Goal: Task Accomplishment & Management: Complete application form

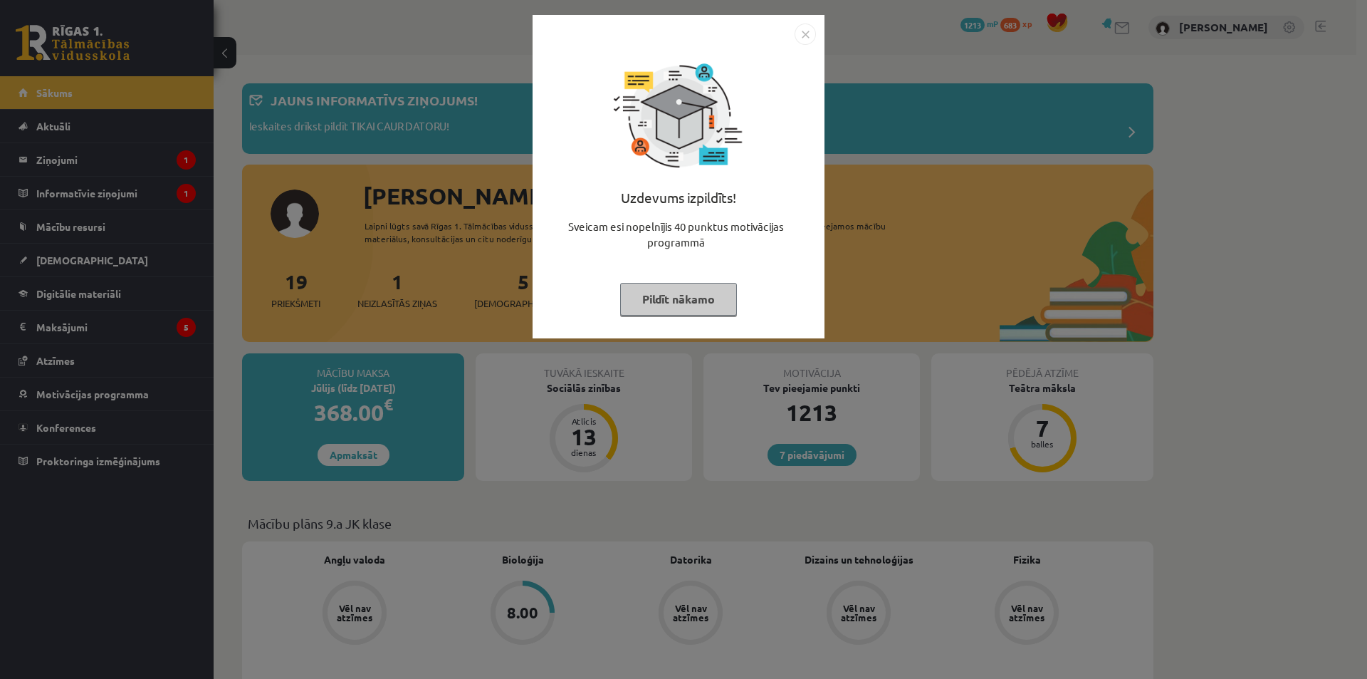
click at [682, 304] on button "Pildīt nākamo" at bounding box center [678, 299] width 117 height 33
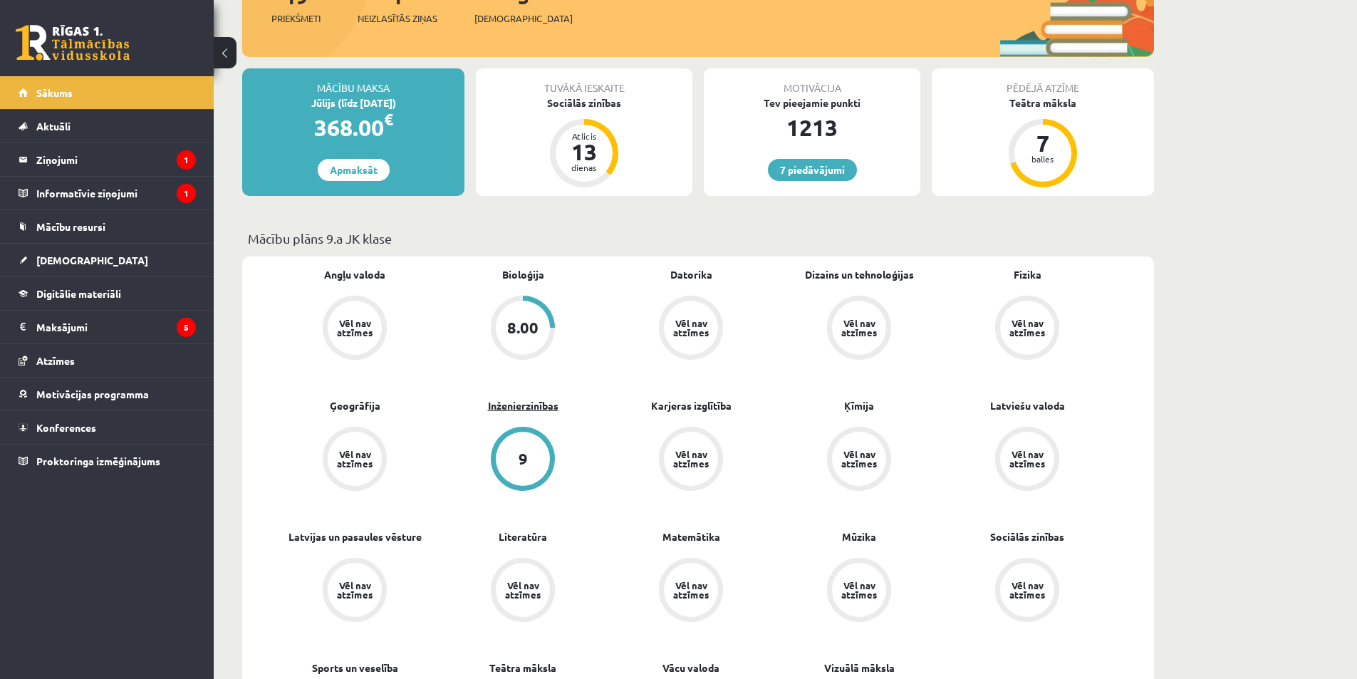
scroll to position [499, 0]
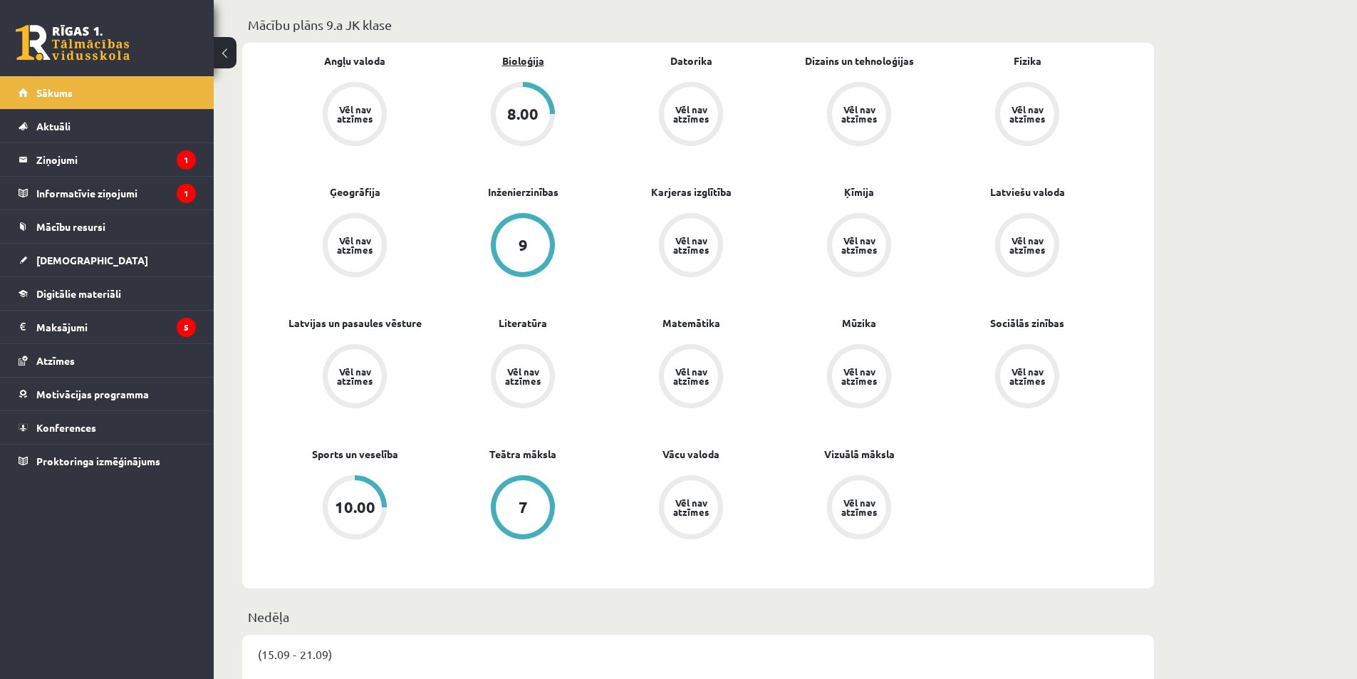
click at [512, 56] on link "Bioloģija" at bounding box center [523, 60] width 42 height 15
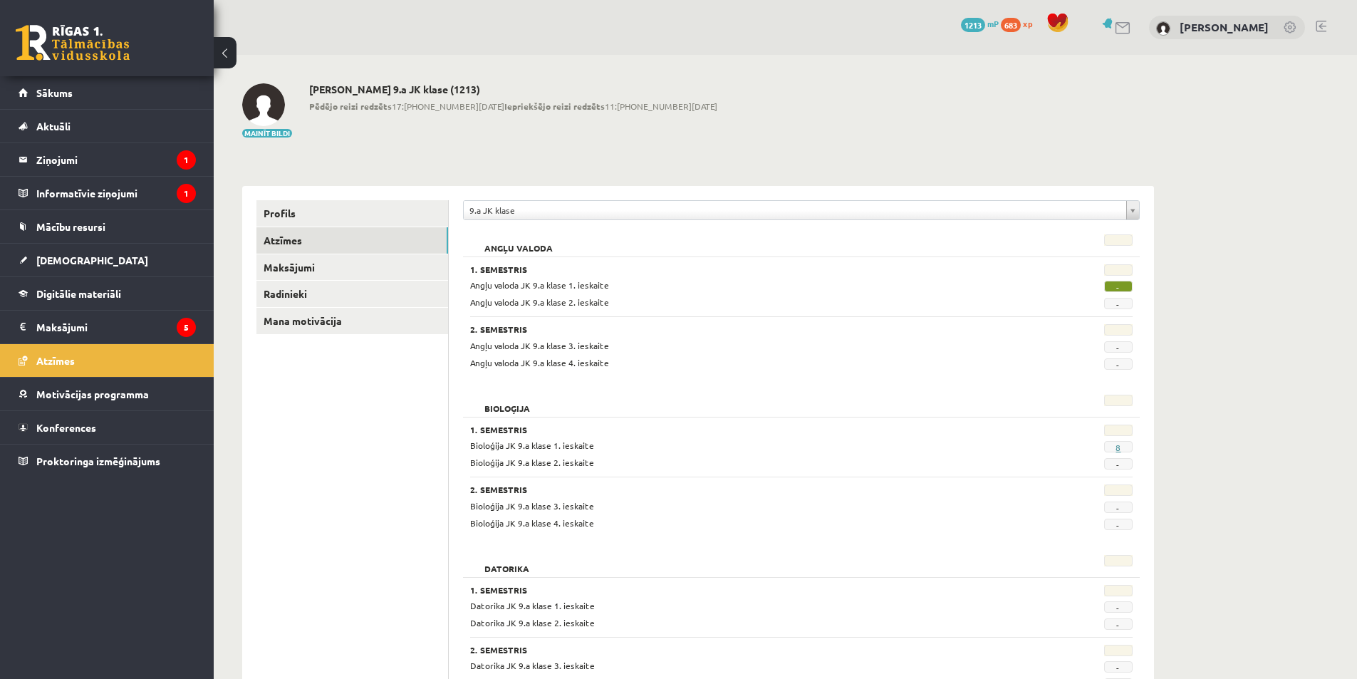
click at [1118, 451] on link "8" at bounding box center [1117, 447] width 5 height 11
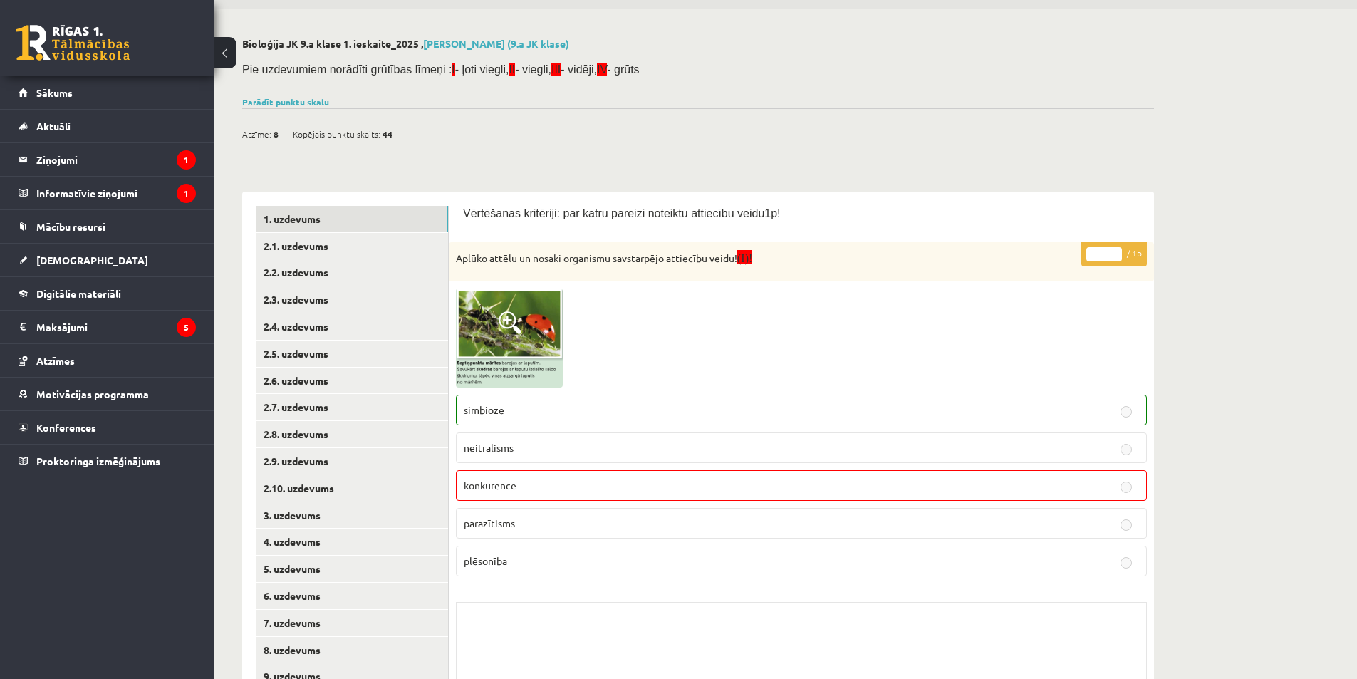
scroll to position [142, 0]
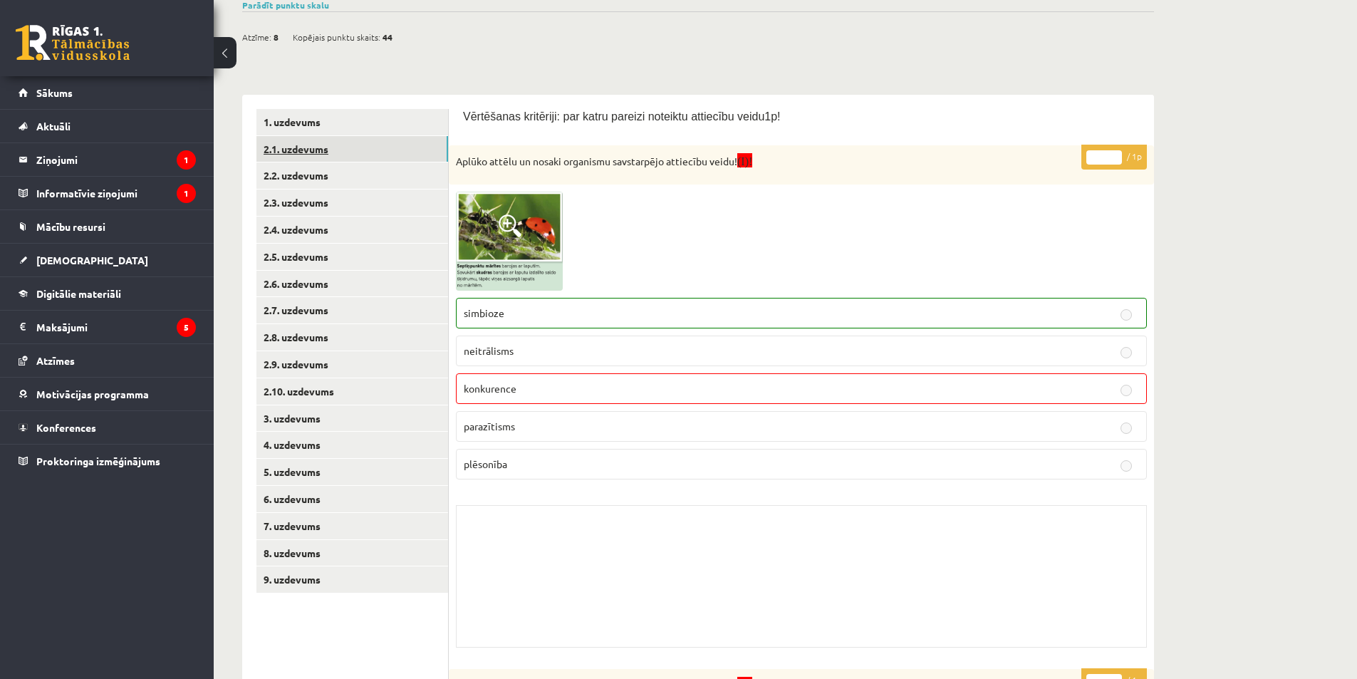
click at [372, 152] on link "2.1. uzdevums" at bounding box center [352, 149] width 192 height 26
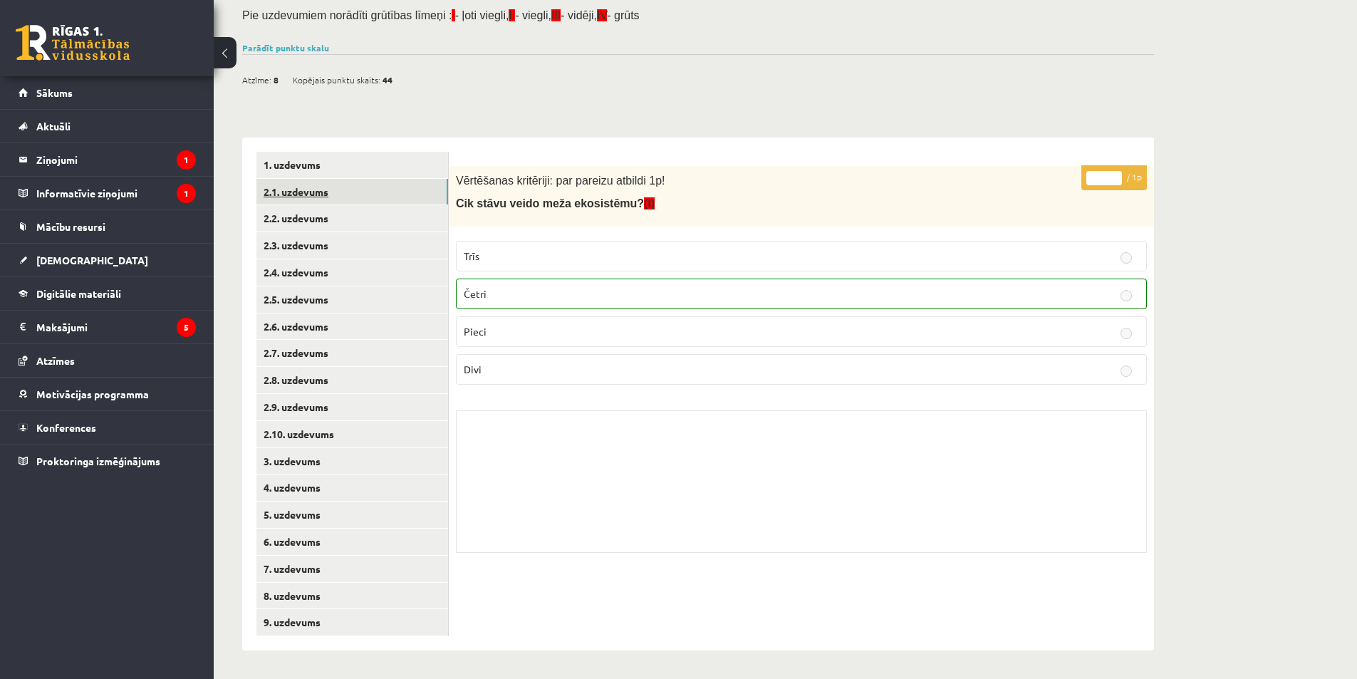
scroll to position [100, 0]
click at [366, 221] on link "2.2. uzdevums" at bounding box center [352, 218] width 192 height 26
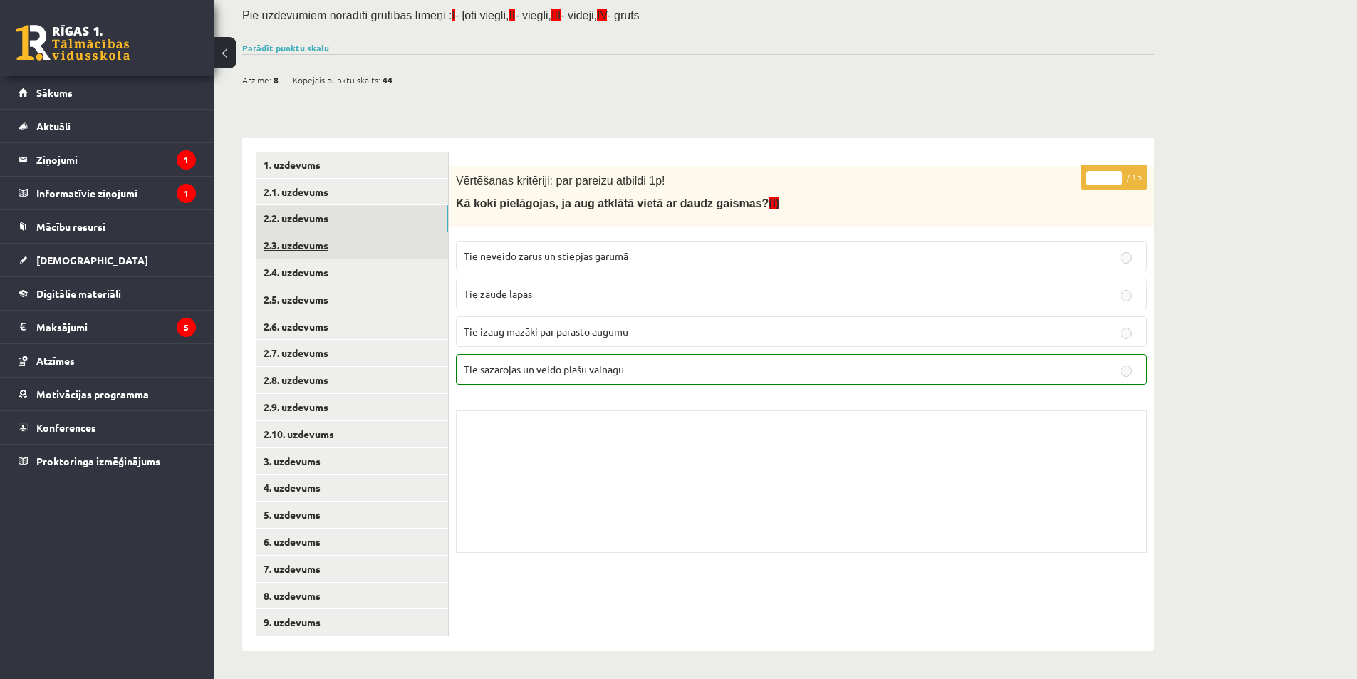
click at [364, 247] on link "2.3. uzdevums" at bounding box center [352, 245] width 192 height 26
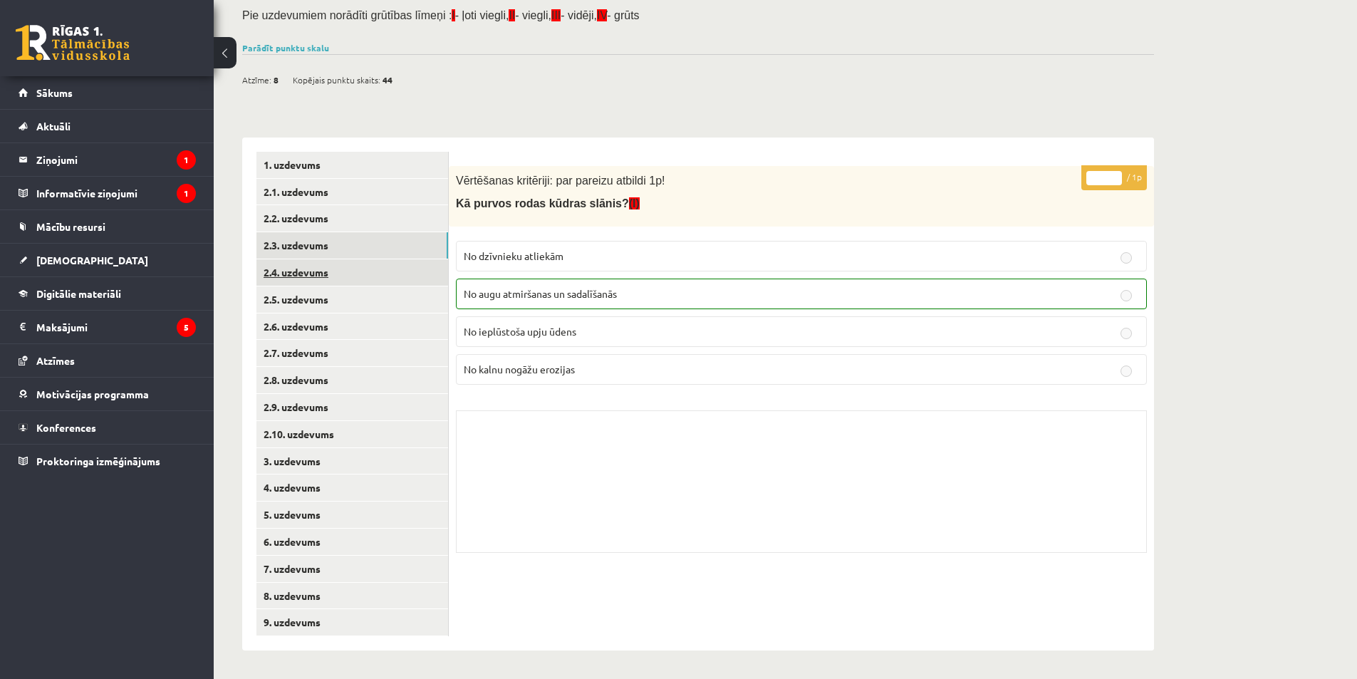
click at [378, 281] on link "2.4. uzdevums" at bounding box center [352, 272] width 192 height 26
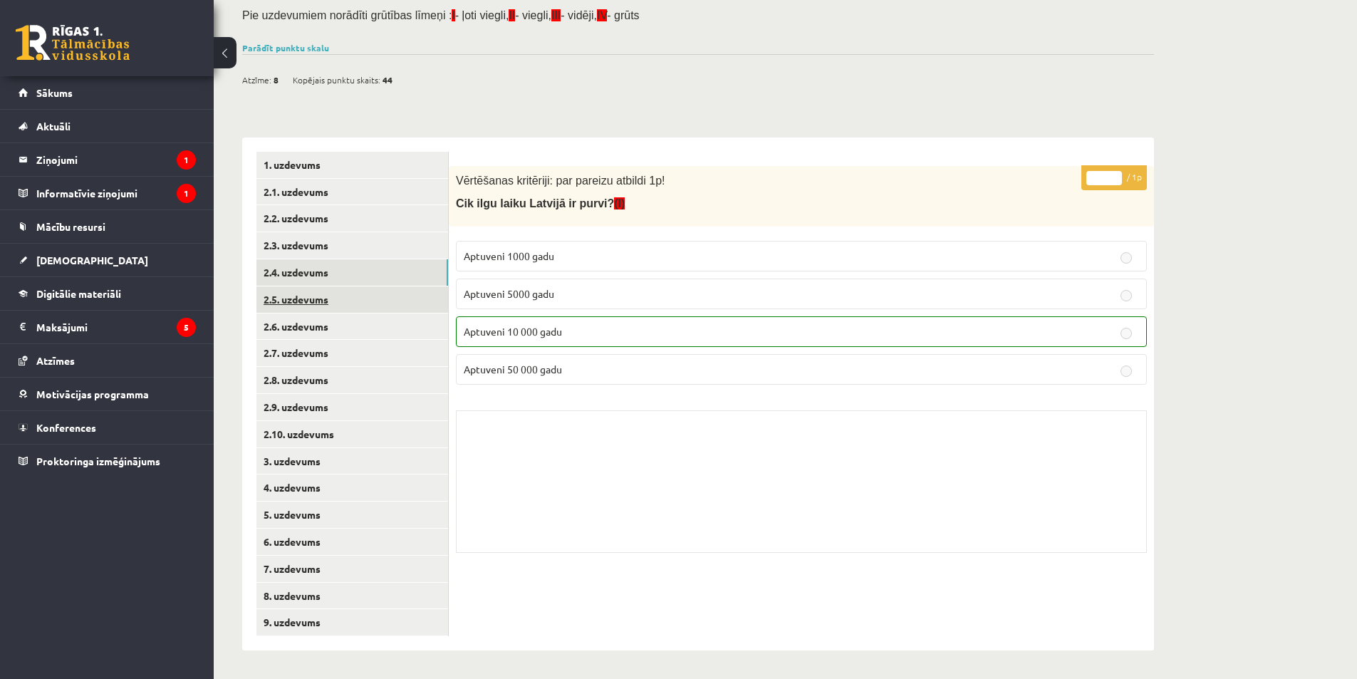
click at [374, 297] on link "2.5. uzdevums" at bounding box center [352, 299] width 192 height 26
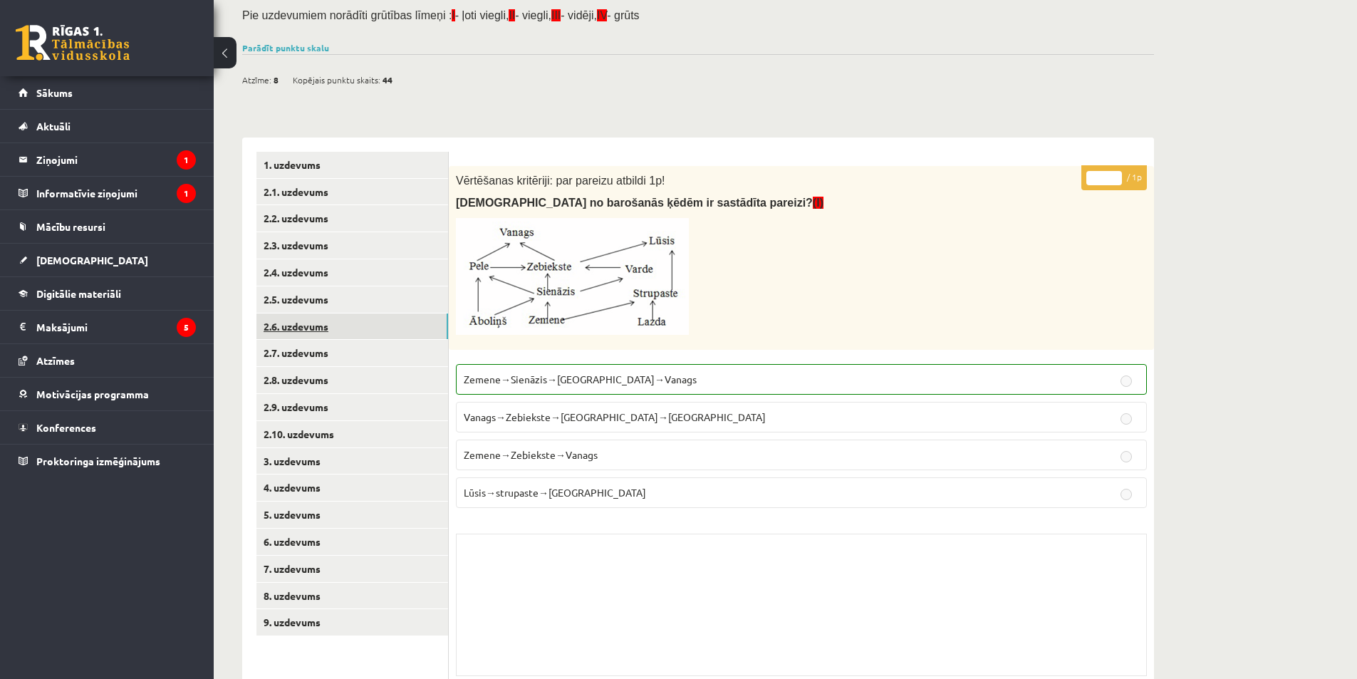
click at [372, 323] on link "2.6. uzdevums" at bounding box center [352, 326] width 192 height 26
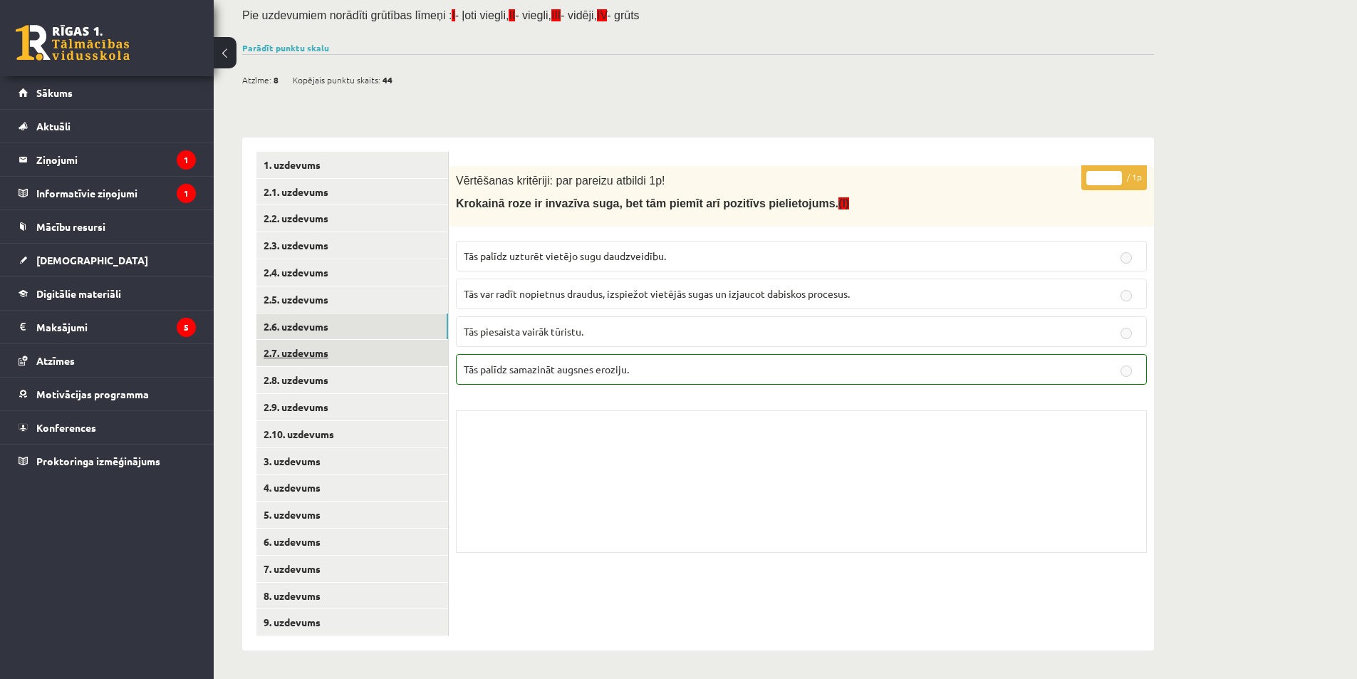
click at [372, 358] on link "2.7. uzdevums" at bounding box center [352, 353] width 192 height 26
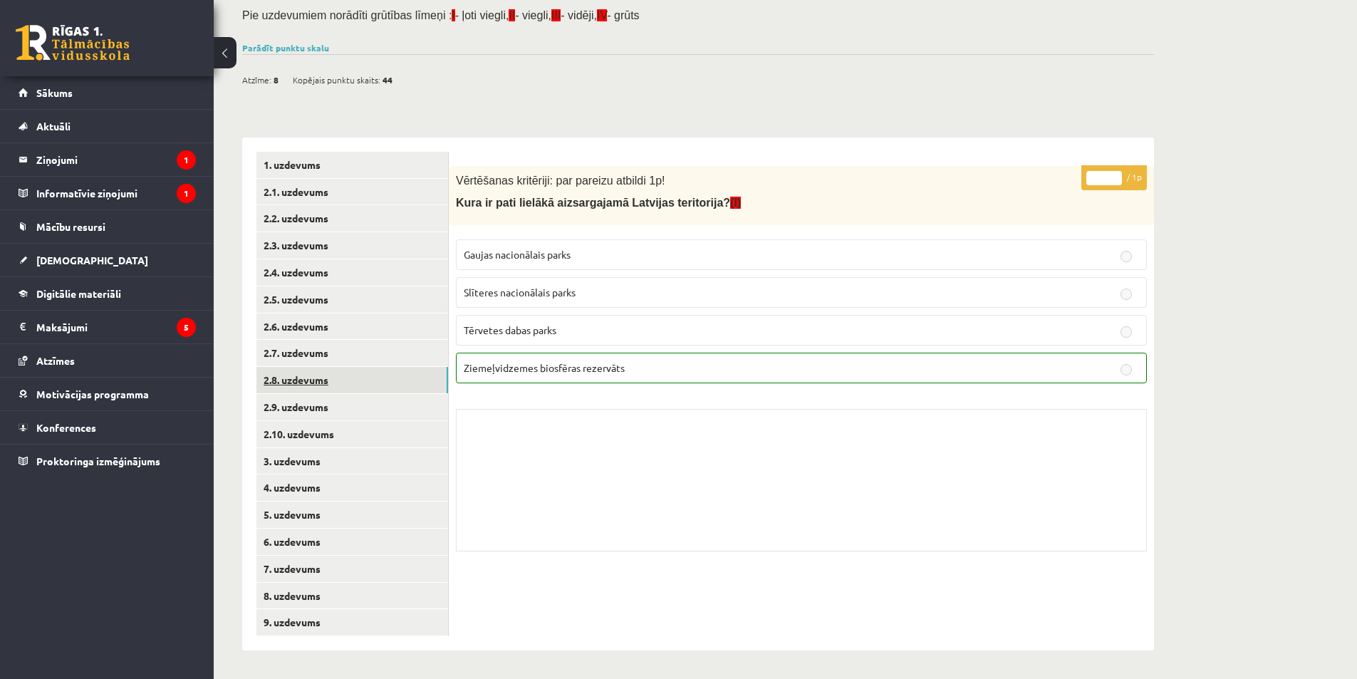
click at [376, 390] on link "2.8. uzdevums" at bounding box center [352, 380] width 192 height 26
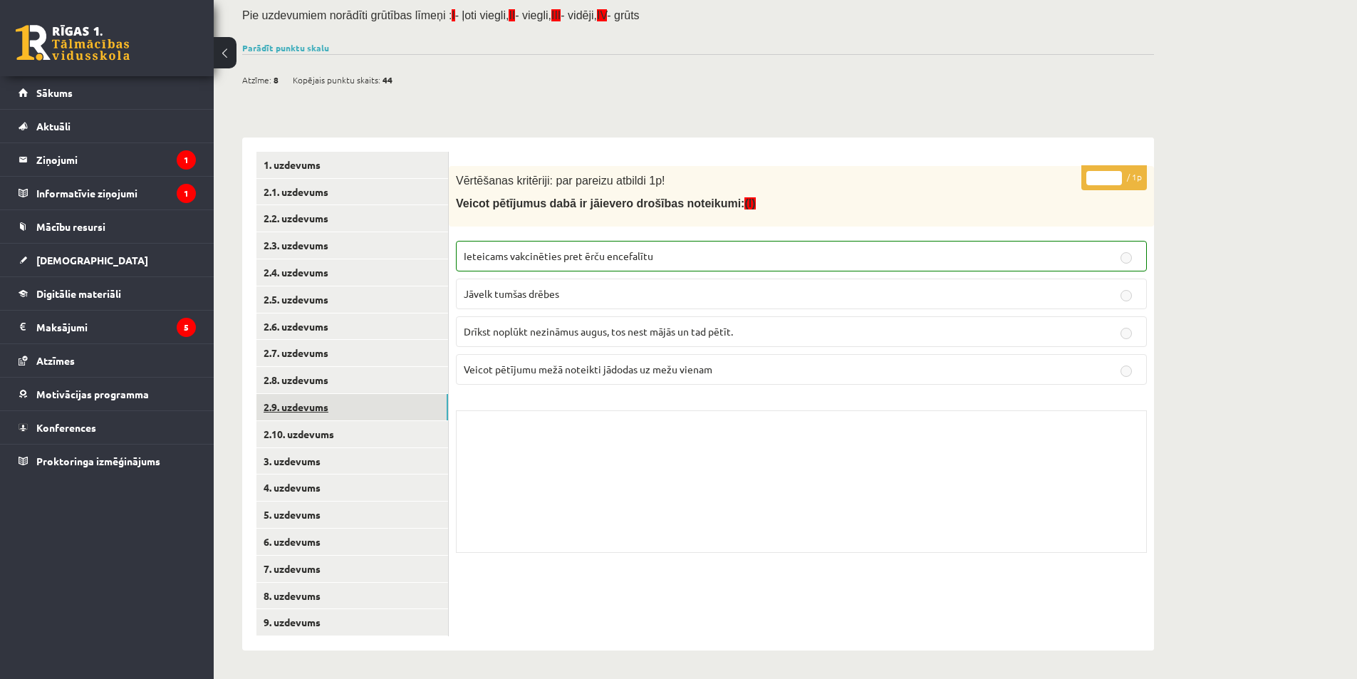
click at [372, 405] on link "2.9. uzdevums" at bounding box center [352, 407] width 192 height 26
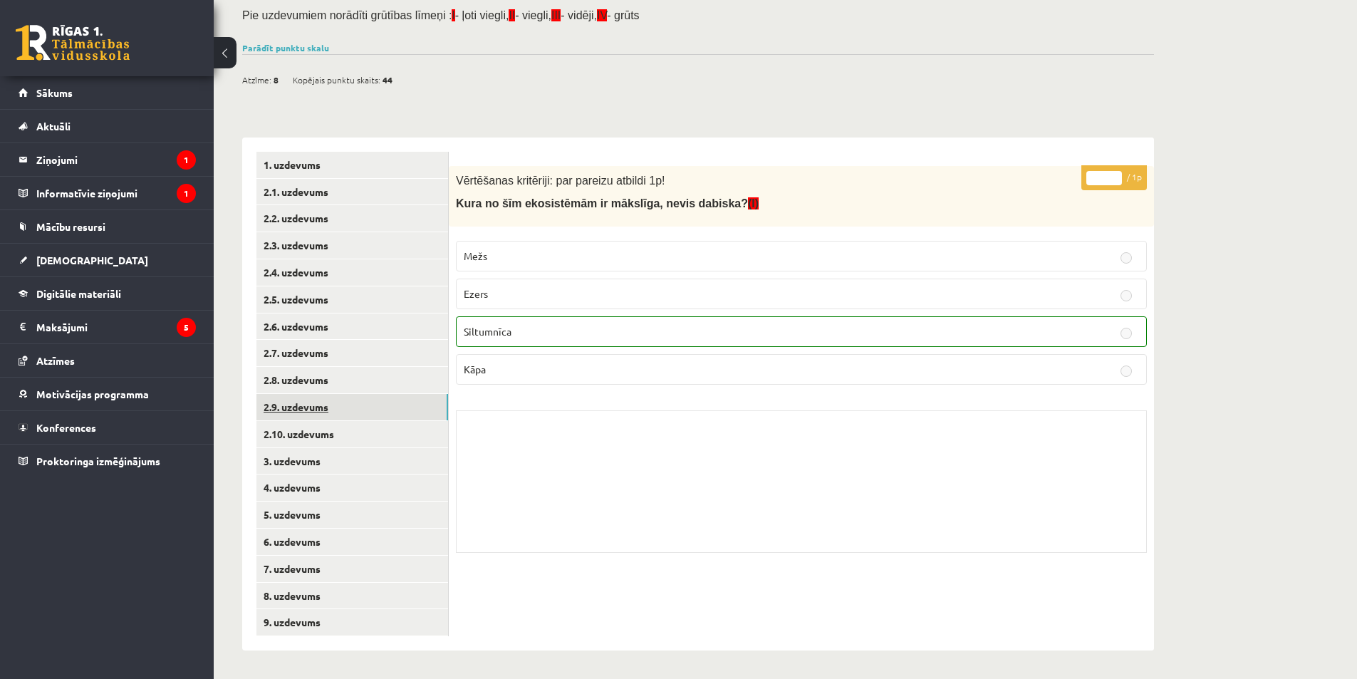
click at [376, 419] on link "2.9. uzdevums" at bounding box center [352, 407] width 192 height 26
click at [376, 430] on link "2.10. uzdevums" at bounding box center [352, 434] width 192 height 26
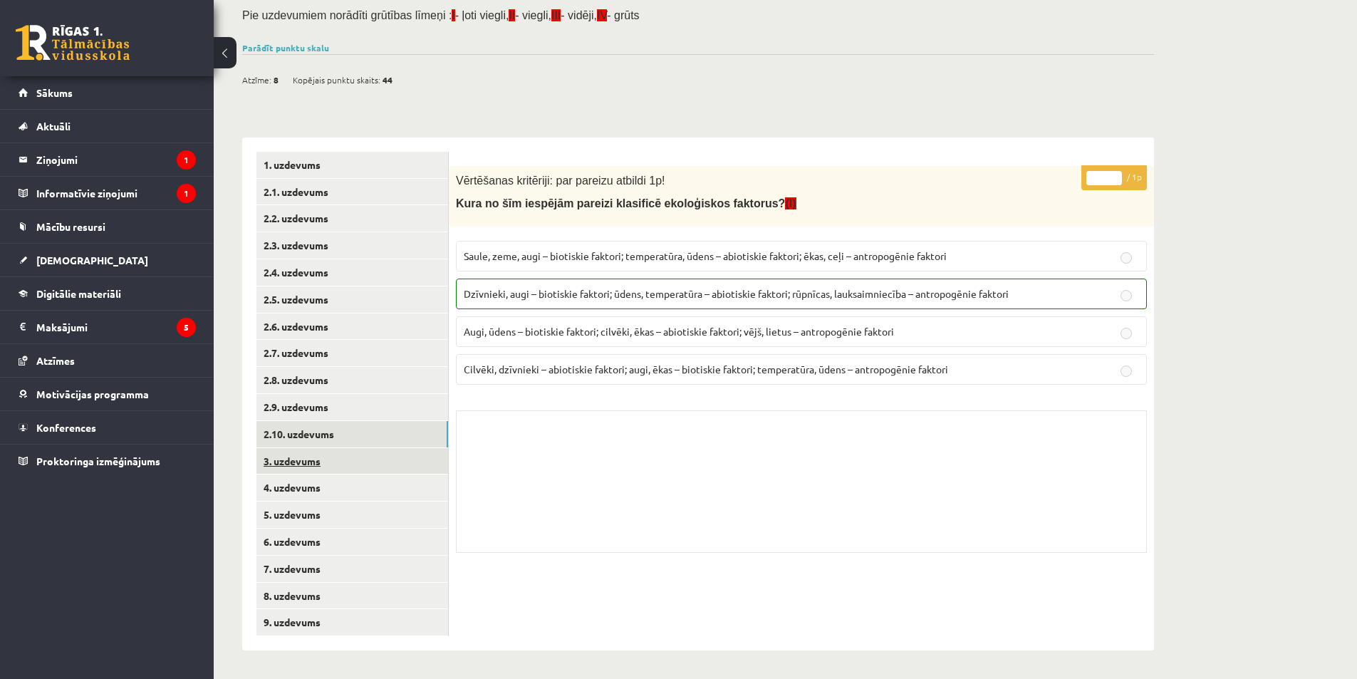
click at [375, 457] on link "3. uzdevums" at bounding box center [352, 461] width 192 height 26
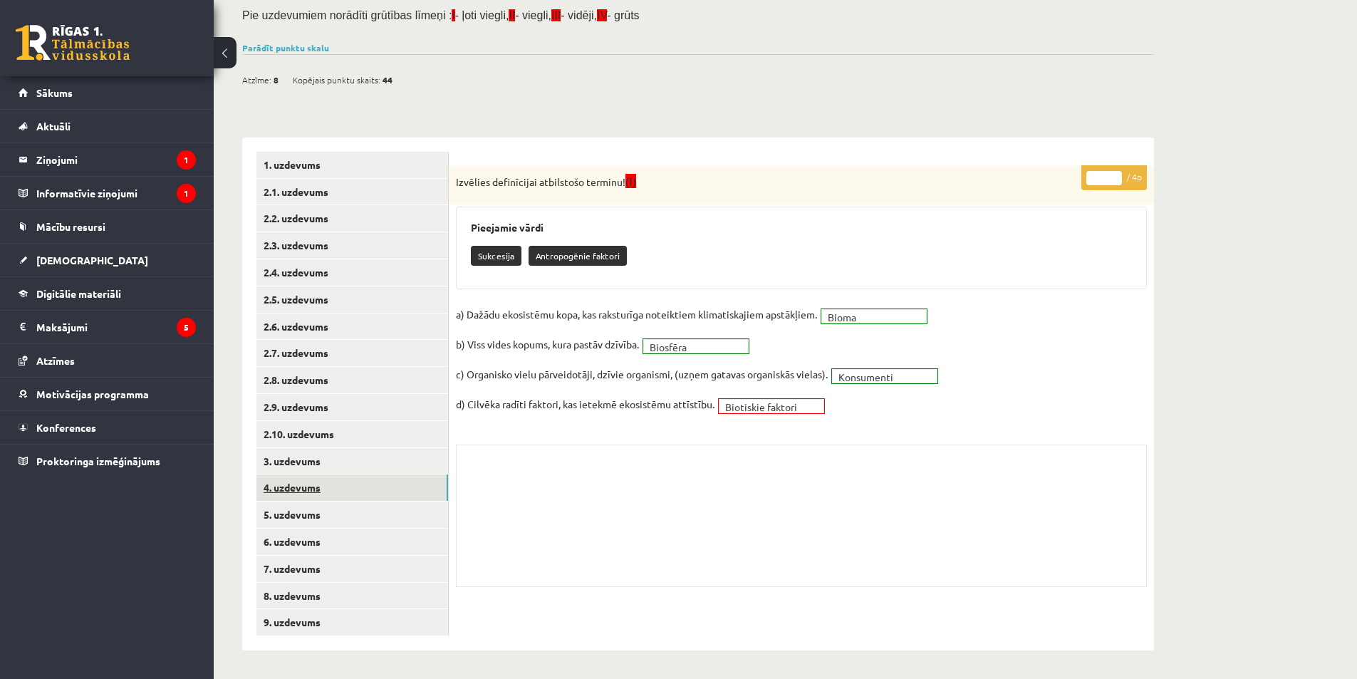
click at [414, 481] on link "4. uzdevums" at bounding box center [352, 487] width 192 height 26
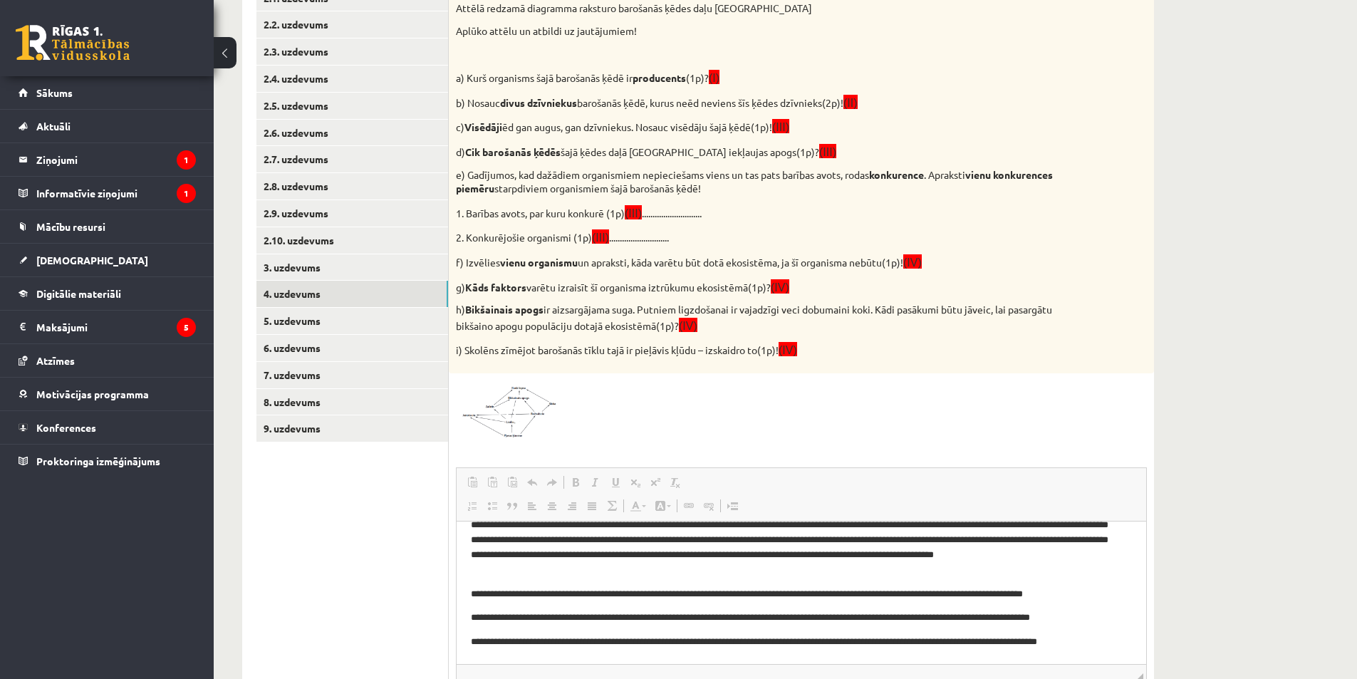
scroll to position [229, 0]
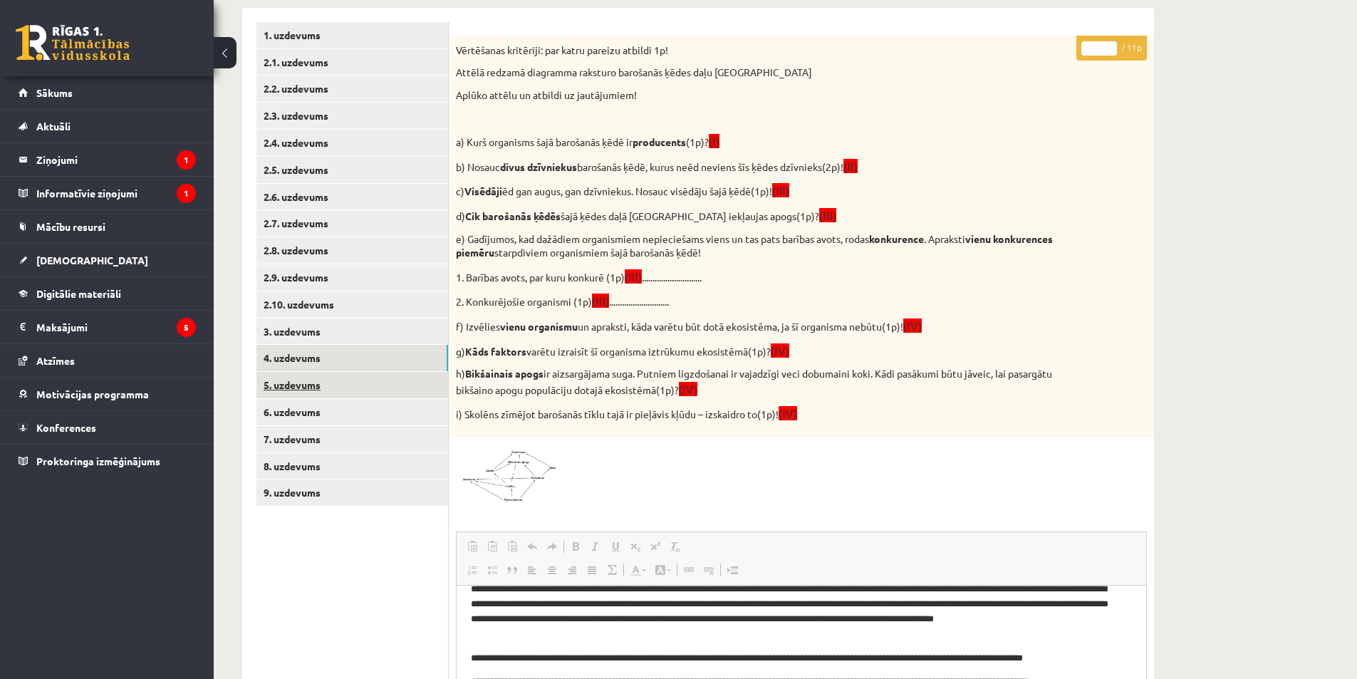
click at [377, 390] on link "5. uzdevums" at bounding box center [352, 385] width 192 height 26
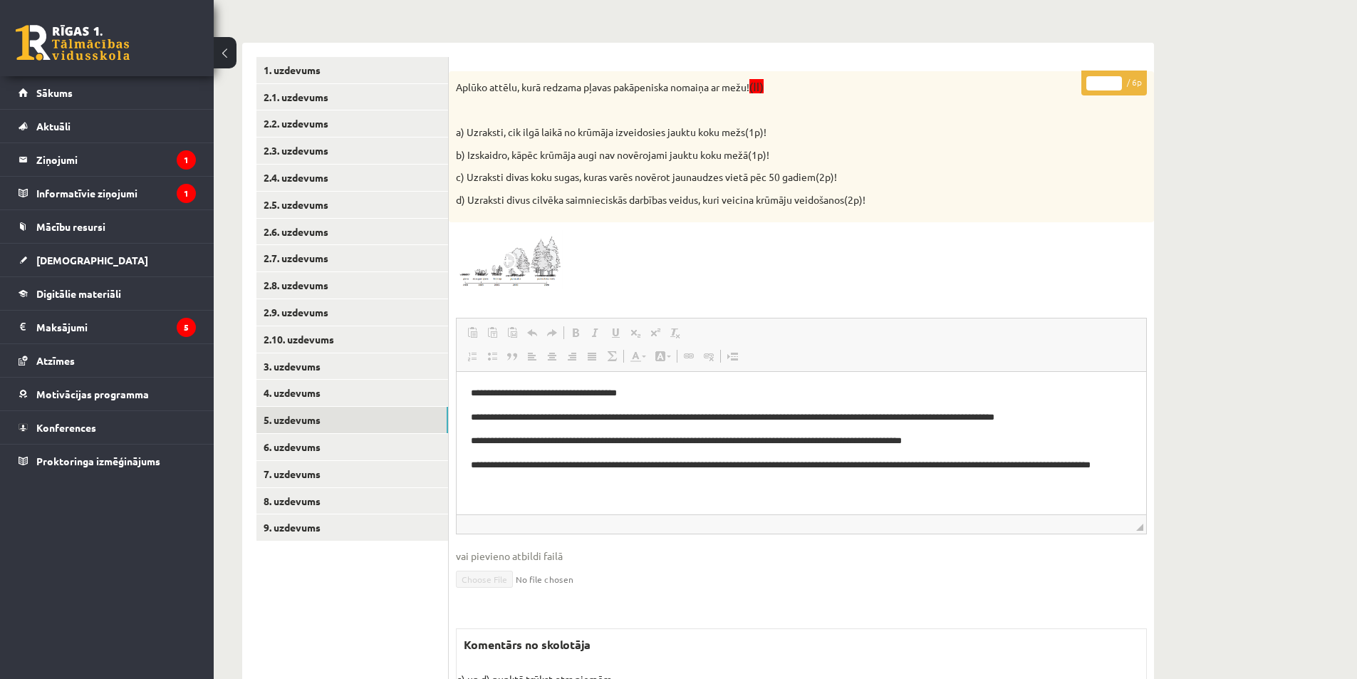
scroll to position [266, 0]
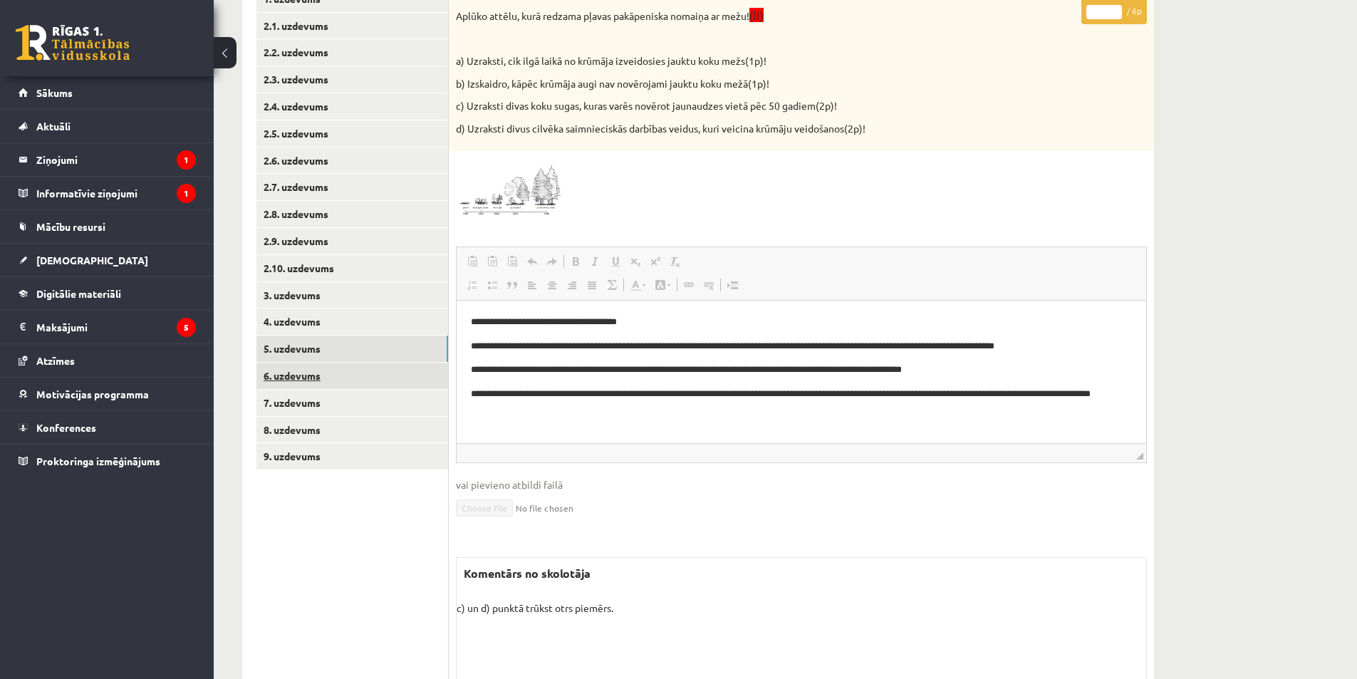
click at [312, 362] on link "6. uzdevums" at bounding box center [352, 375] width 192 height 26
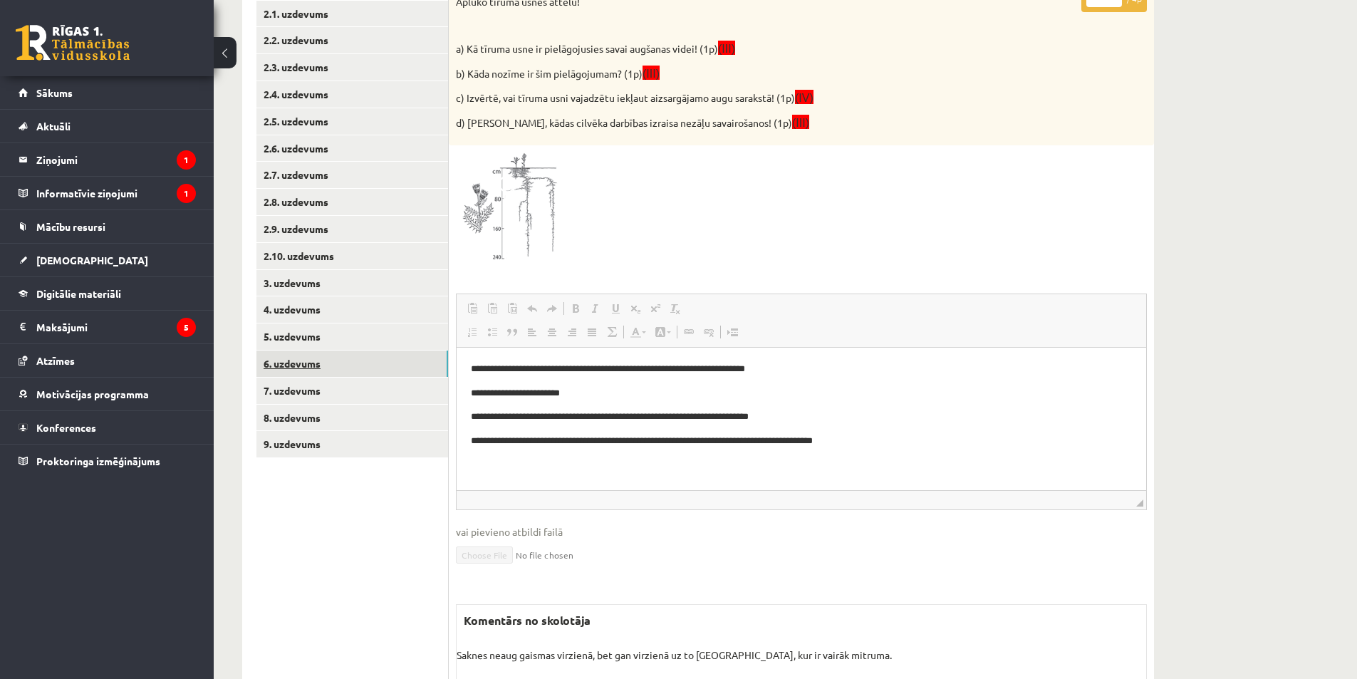
scroll to position [299, 0]
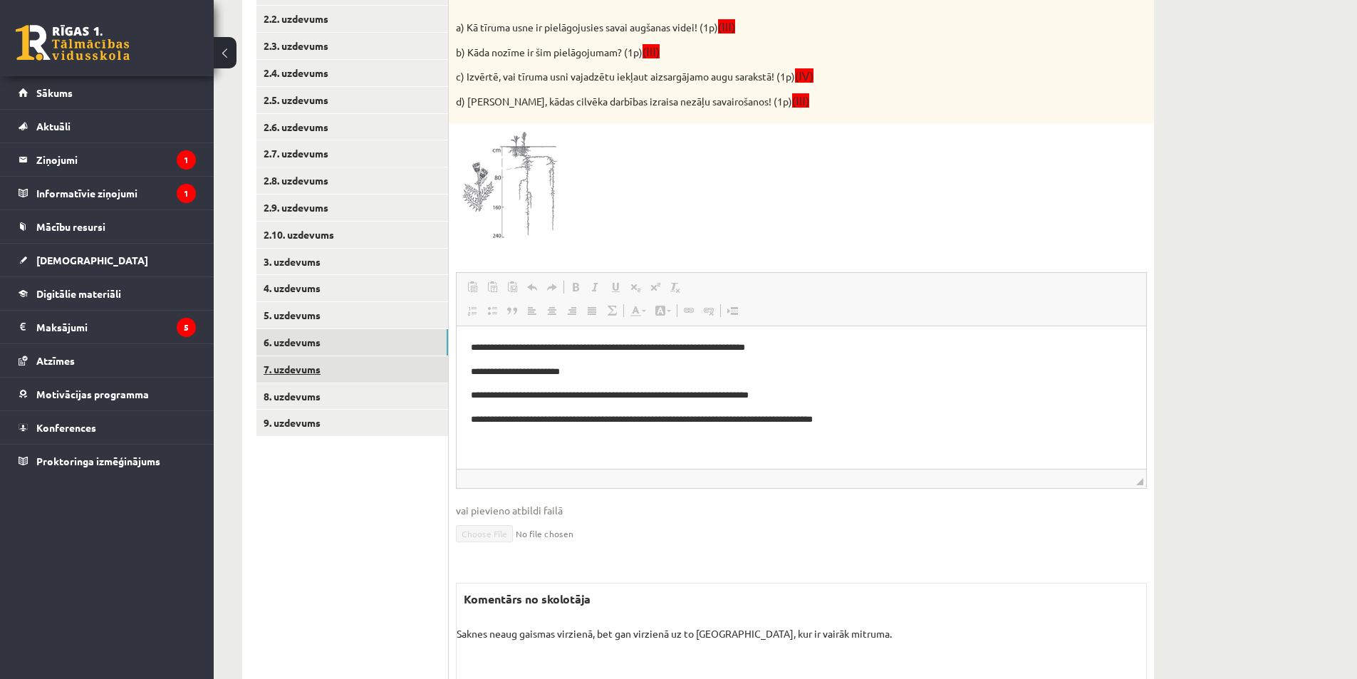
click at [353, 360] on link "7. uzdevums" at bounding box center [352, 369] width 192 height 26
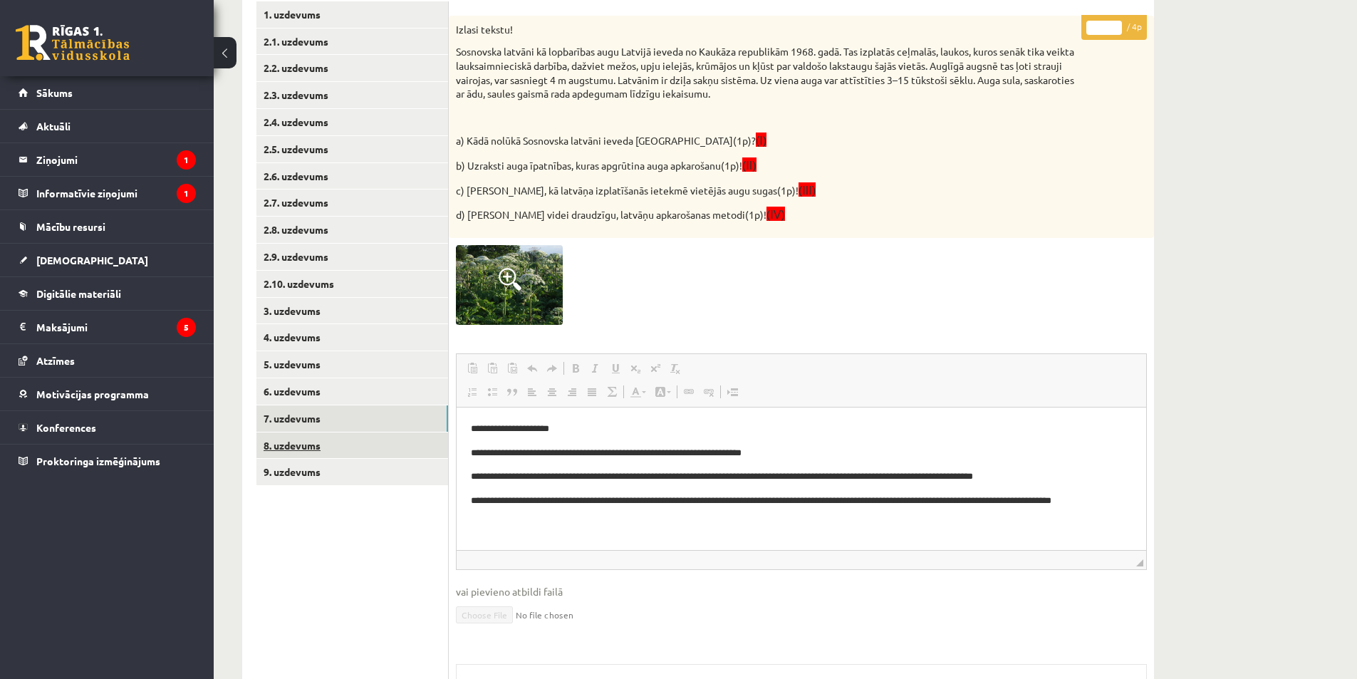
scroll to position [293, 0]
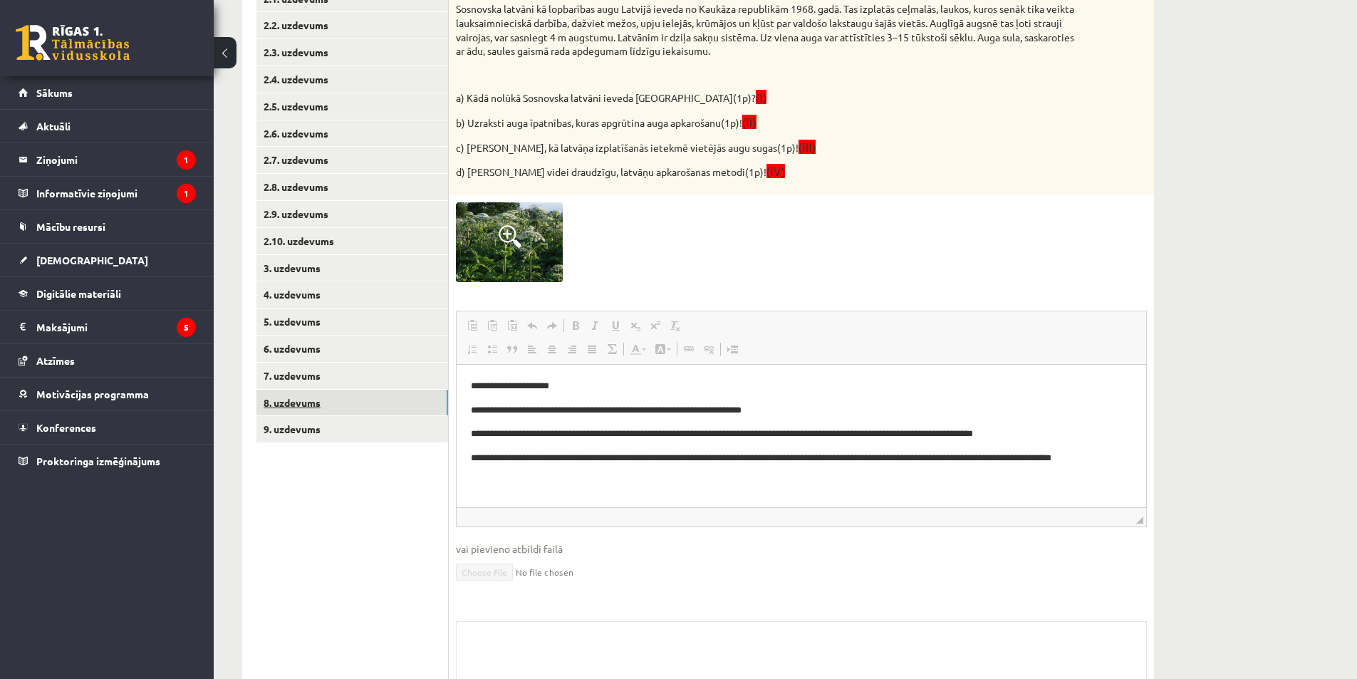
click at [350, 400] on link "8. uzdevums" at bounding box center [352, 403] width 192 height 26
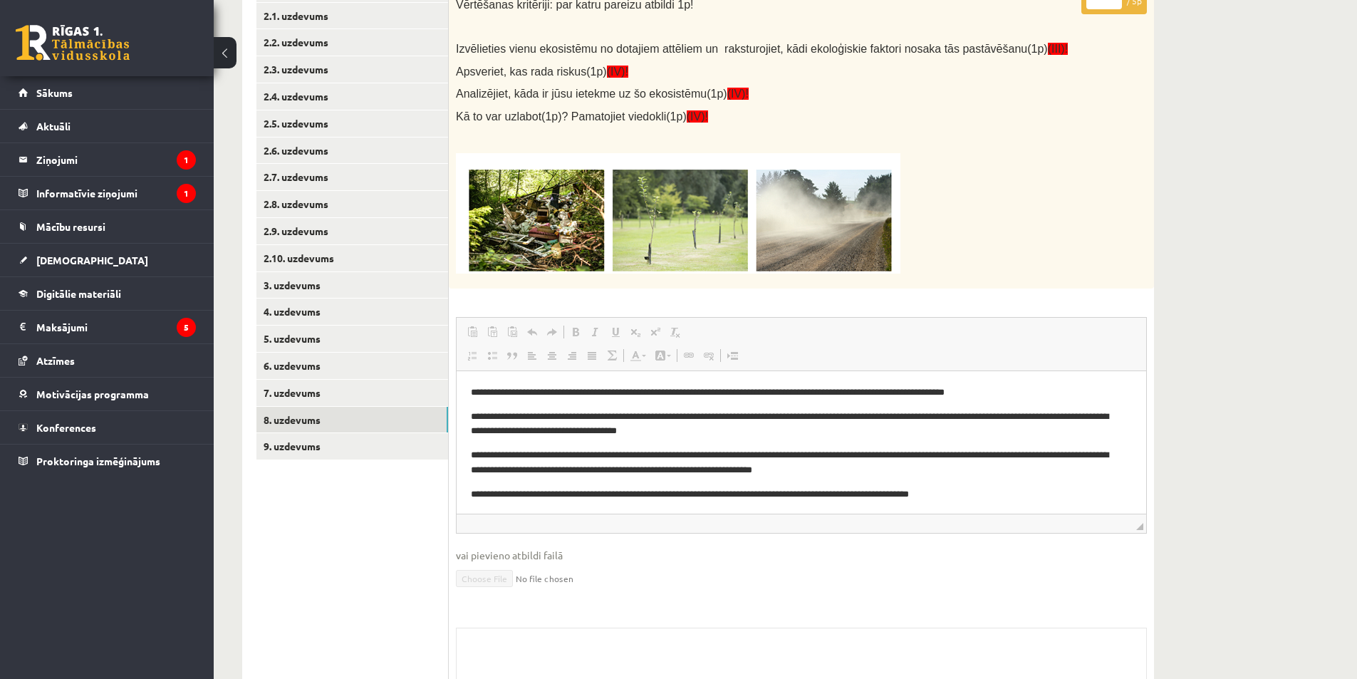
scroll to position [0, 0]
click at [336, 445] on link "9. uzdevums" at bounding box center [352, 446] width 192 height 26
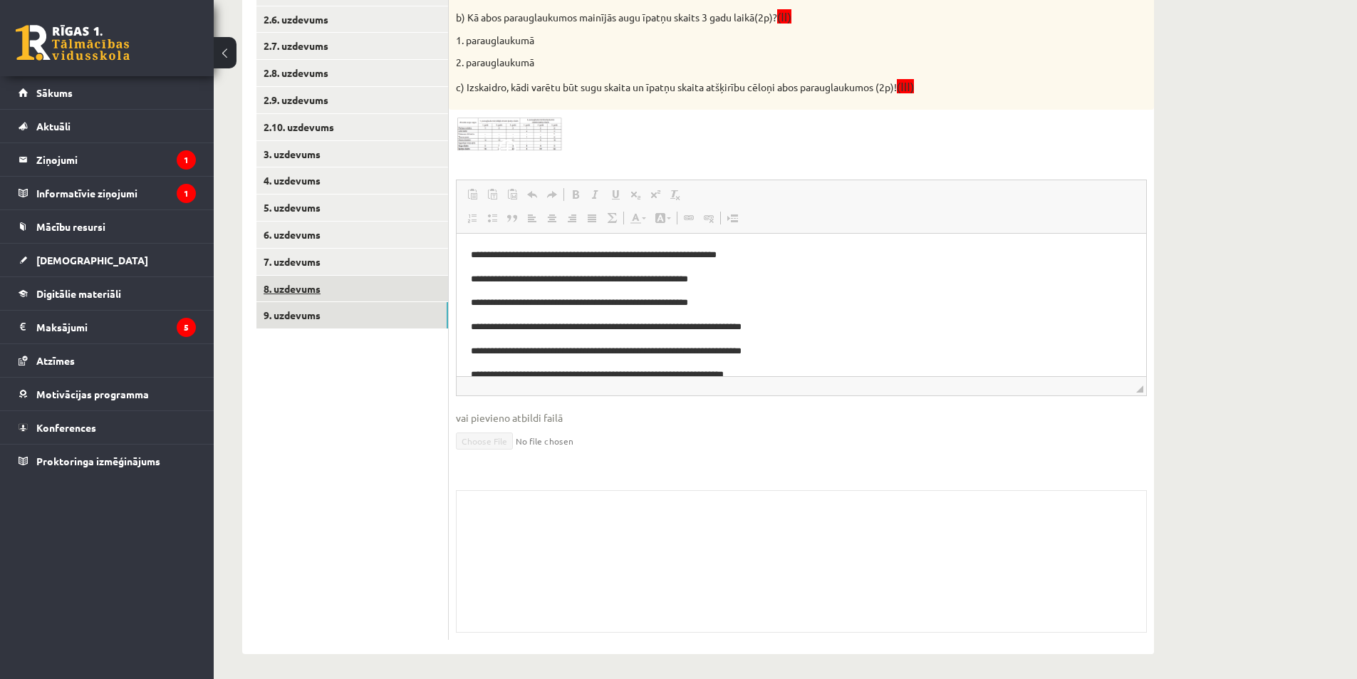
scroll to position [411, 0]
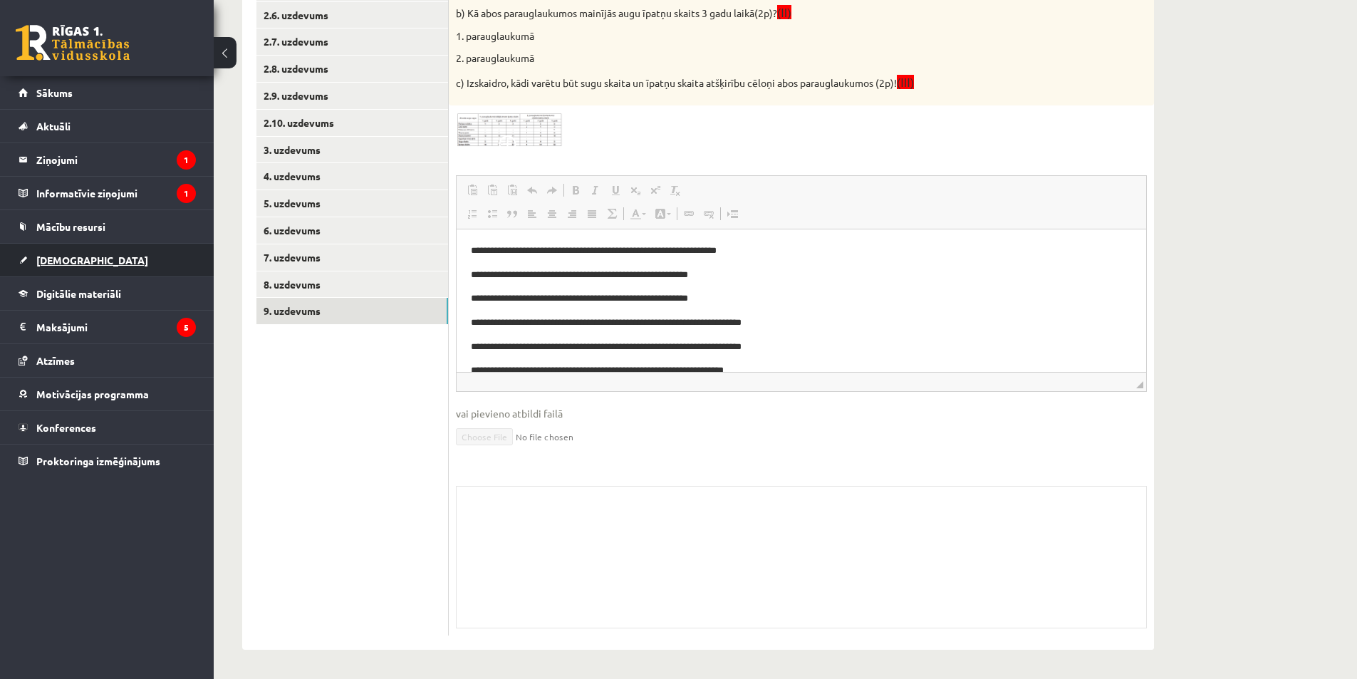
click at [31, 256] on link "[DEMOGRAPHIC_DATA]" at bounding box center [107, 260] width 177 height 33
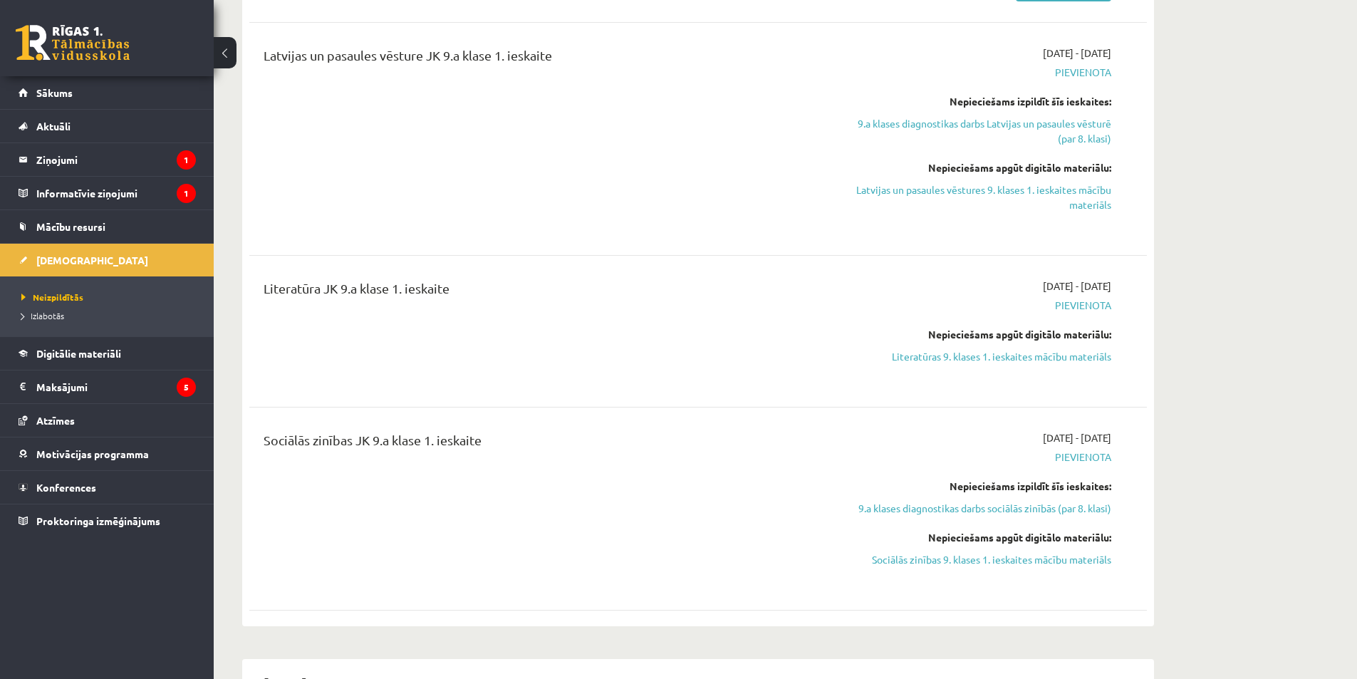
scroll to position [909, 0]
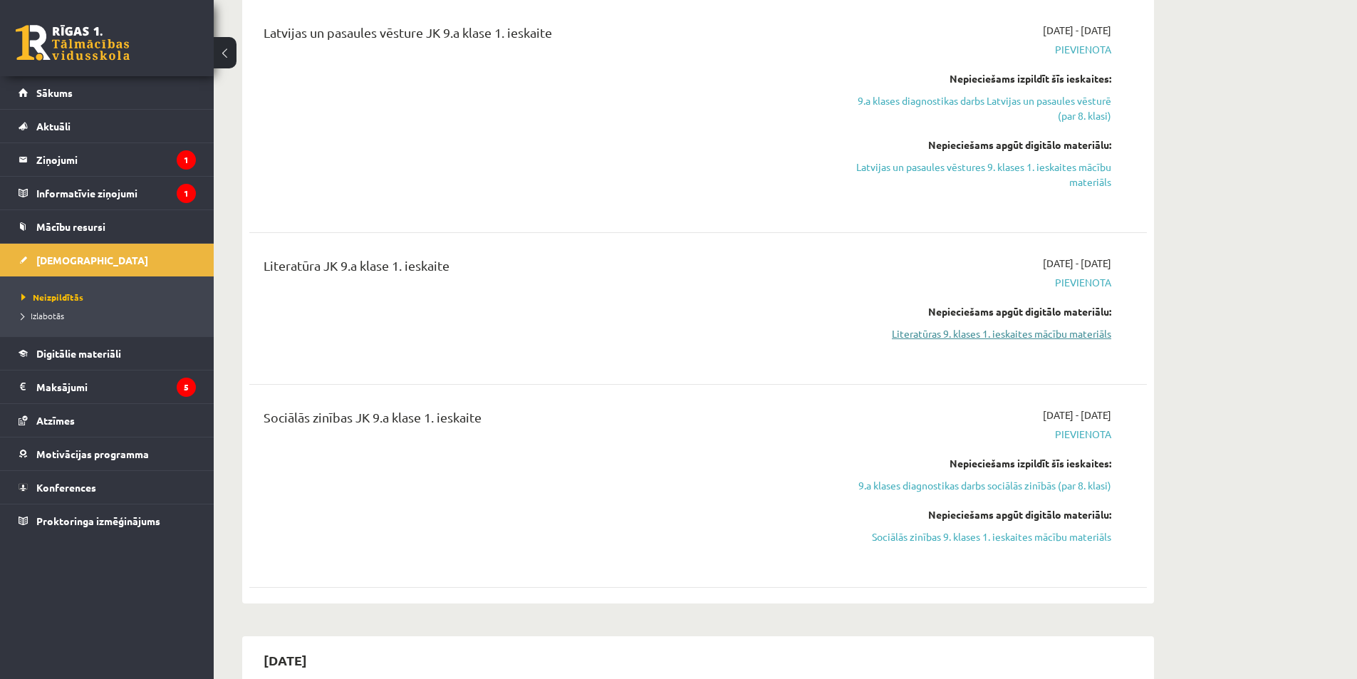
click at [928, 333] on link "Literatūras 9. klases 1. ieskaites mācību materiāls" at bounding box center [977, 333] width 268 height 15
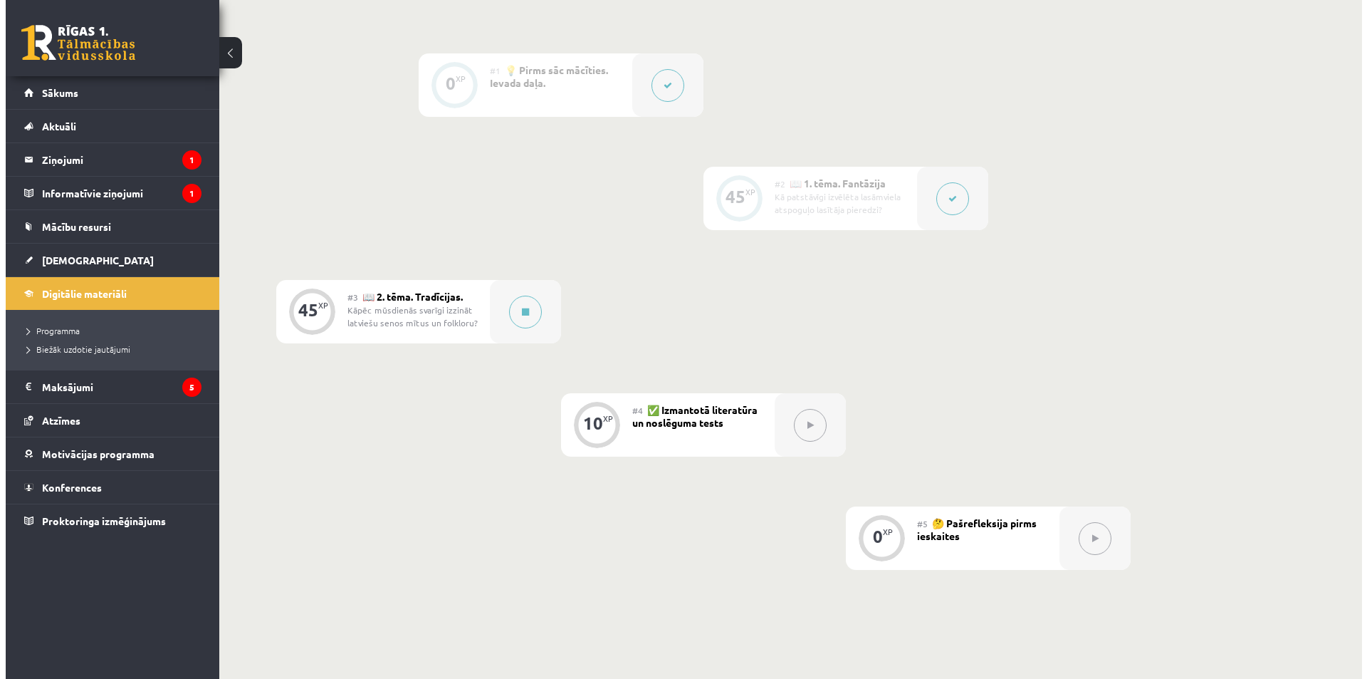
scroll to position [356, 0]
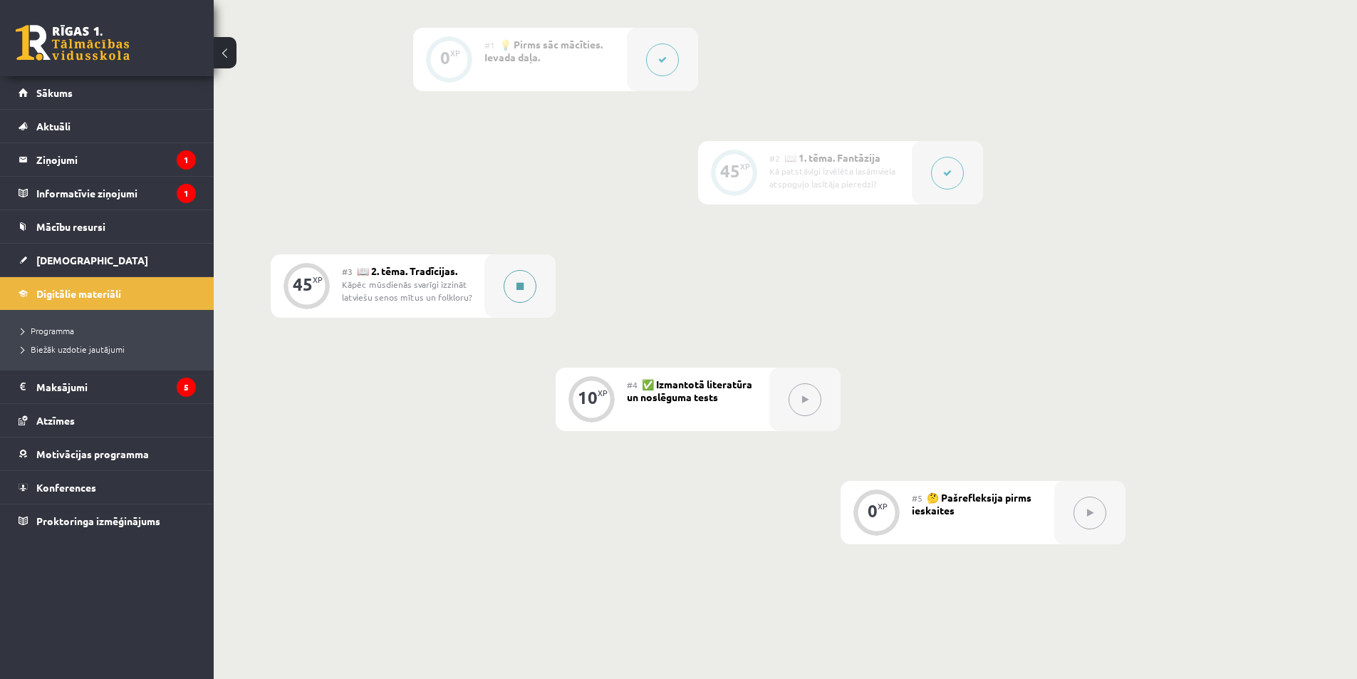
click at [518, 286] on icon at bounding box center [519, 286] width 7 height 9
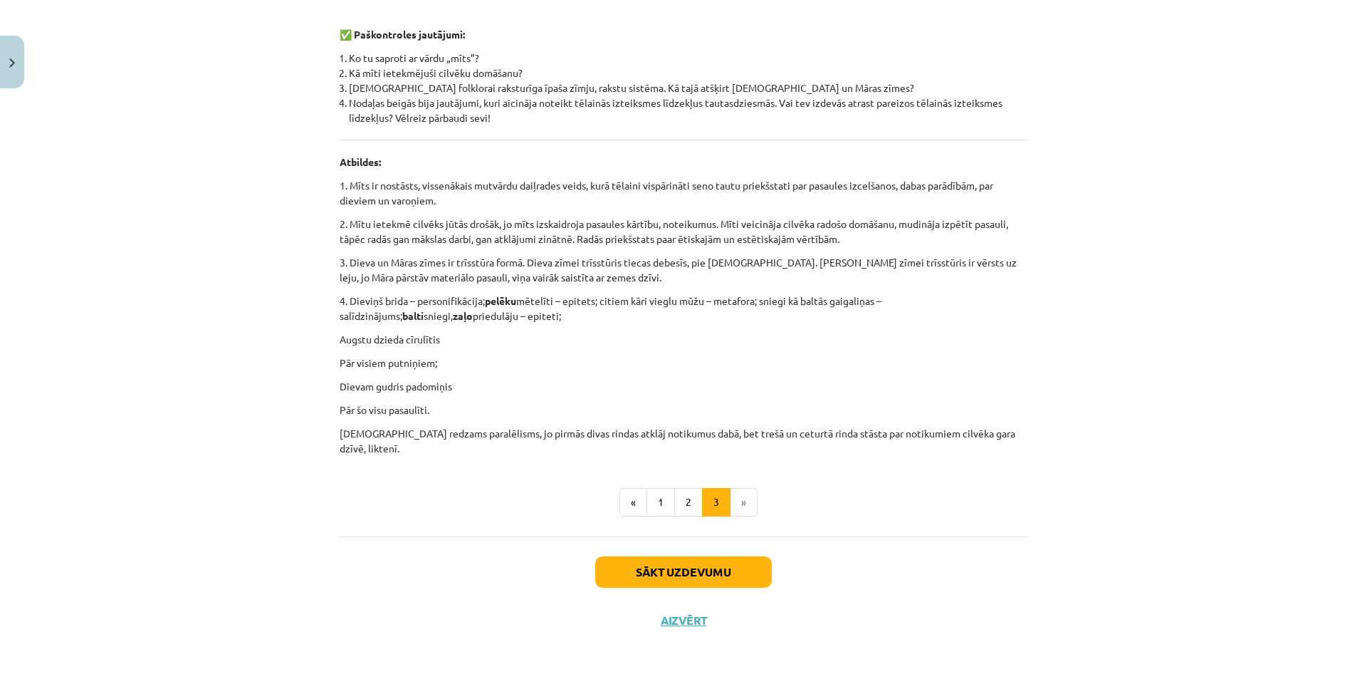
scroll to position [645, 0]
click at [655, 496] on button "1" at bounding box center [661, 500] width 28 height 28
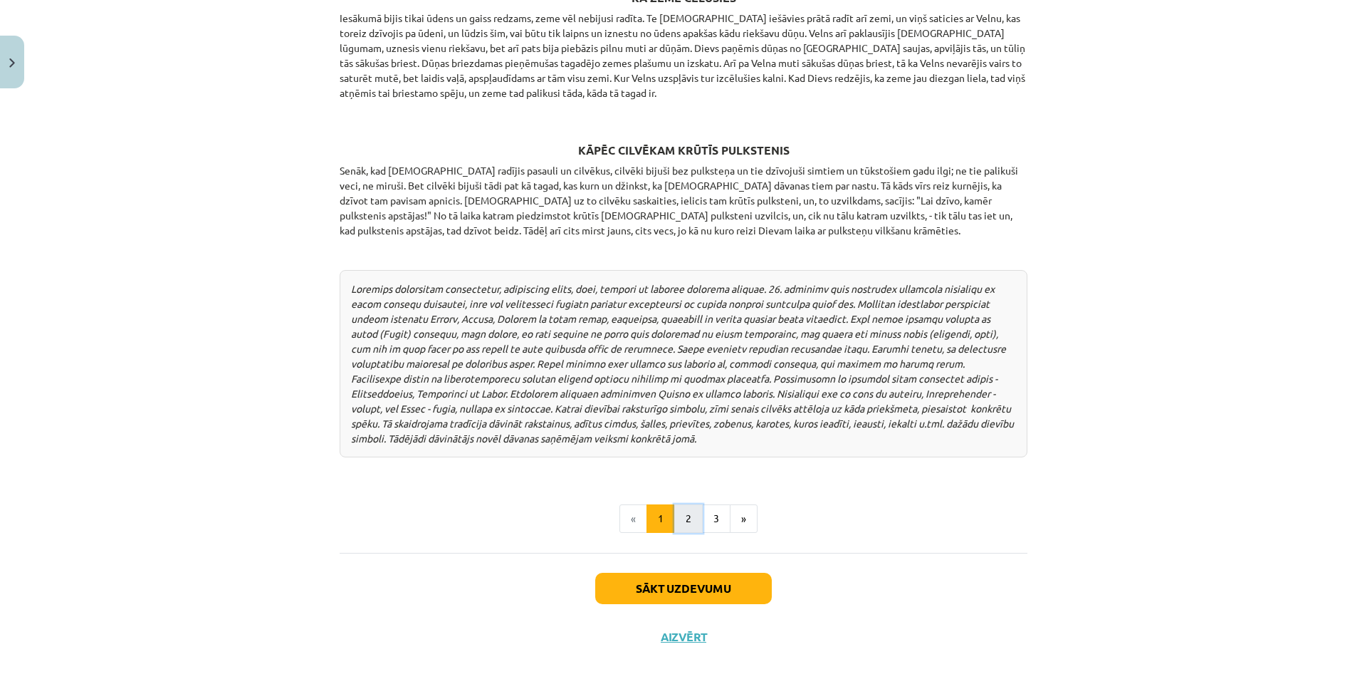
click at [678, 504] on button "2" at bounding box center [688, 518] width 28 height 28
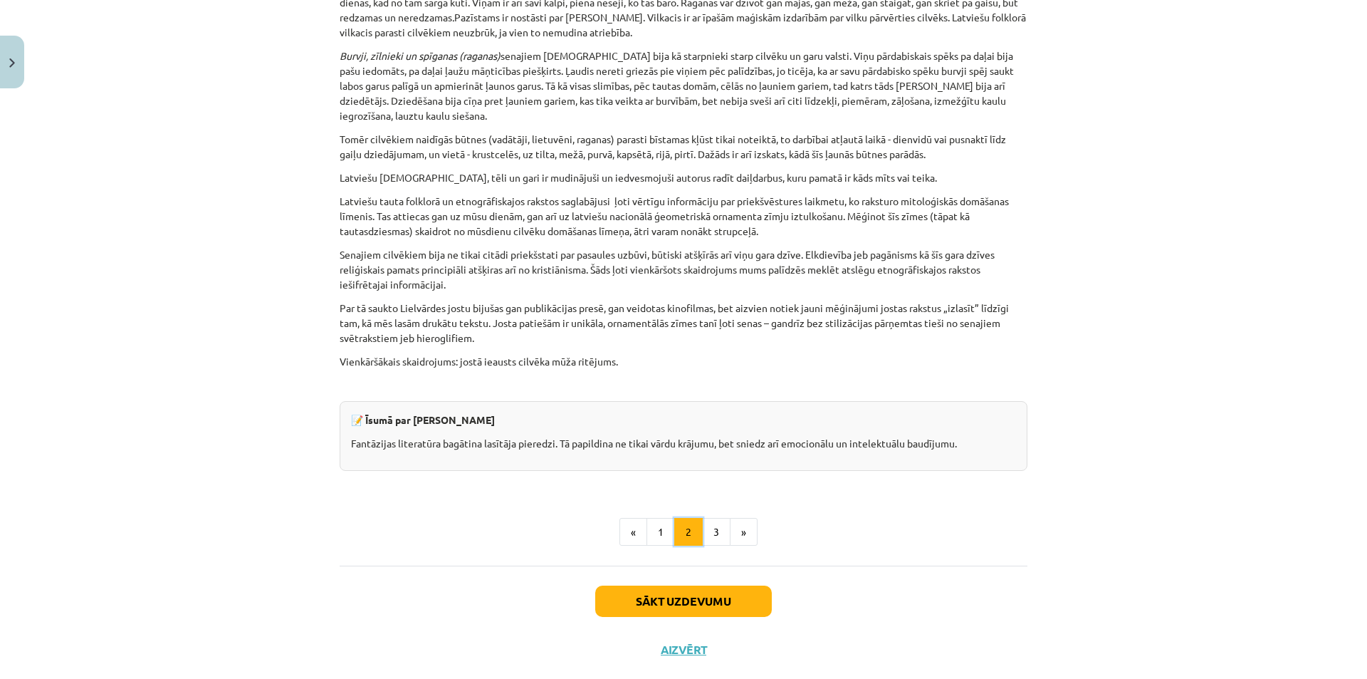
scroll to position [3366, 0]
click at [652, 517] on button "1" at bounding box center [661, 531] width 28 height 28
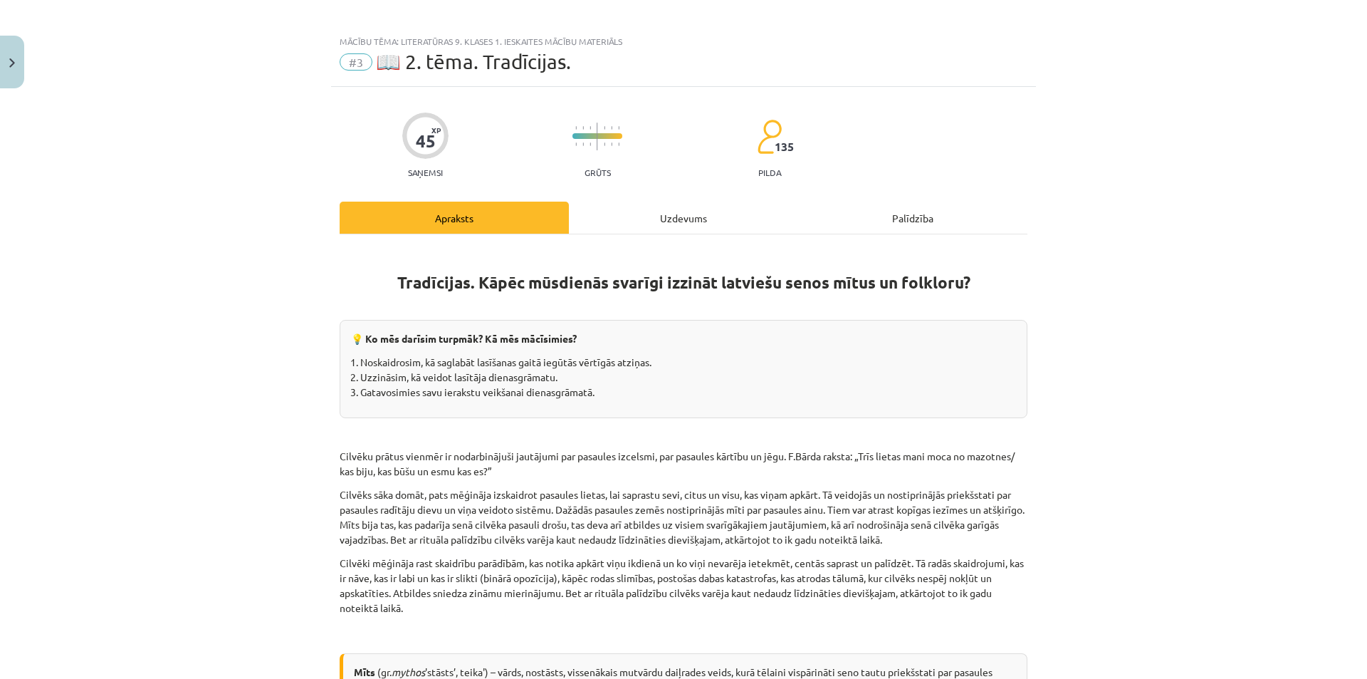
scroll to position [0, 0]
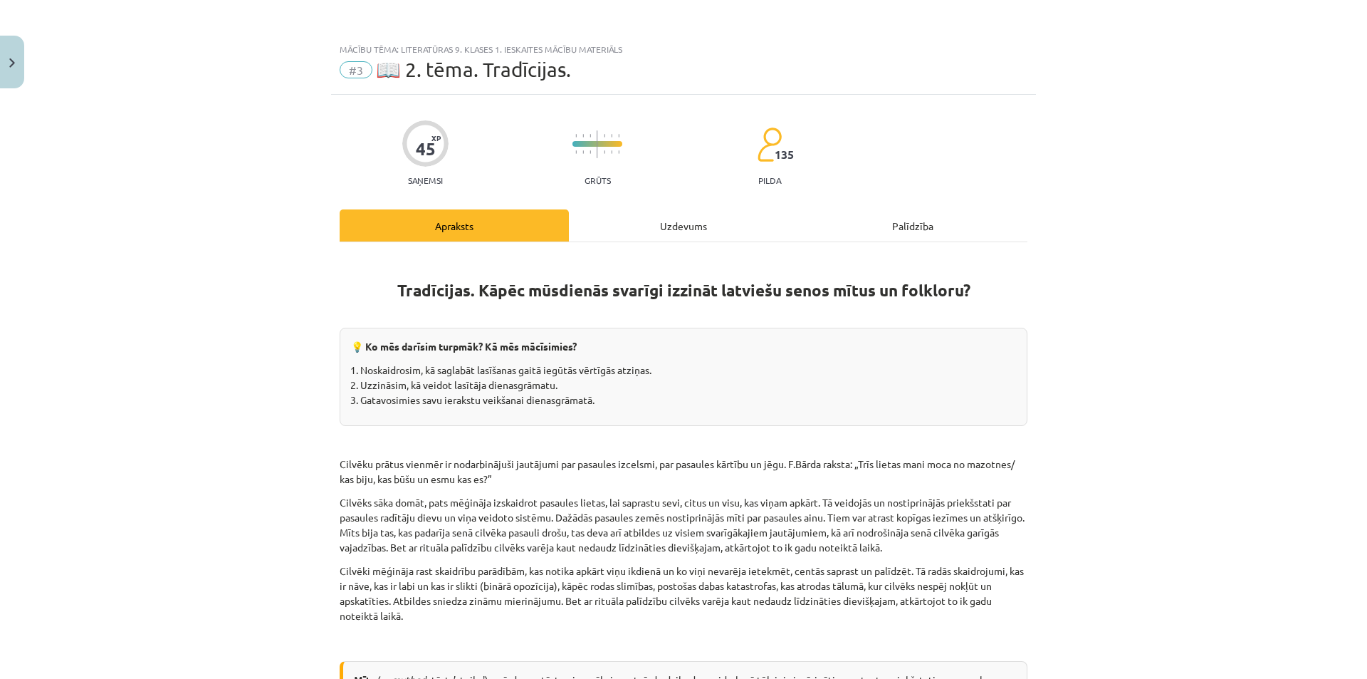
click at [610, 225] on div "Uzdevums" at bounding box center [683, 225] width 229 height 32
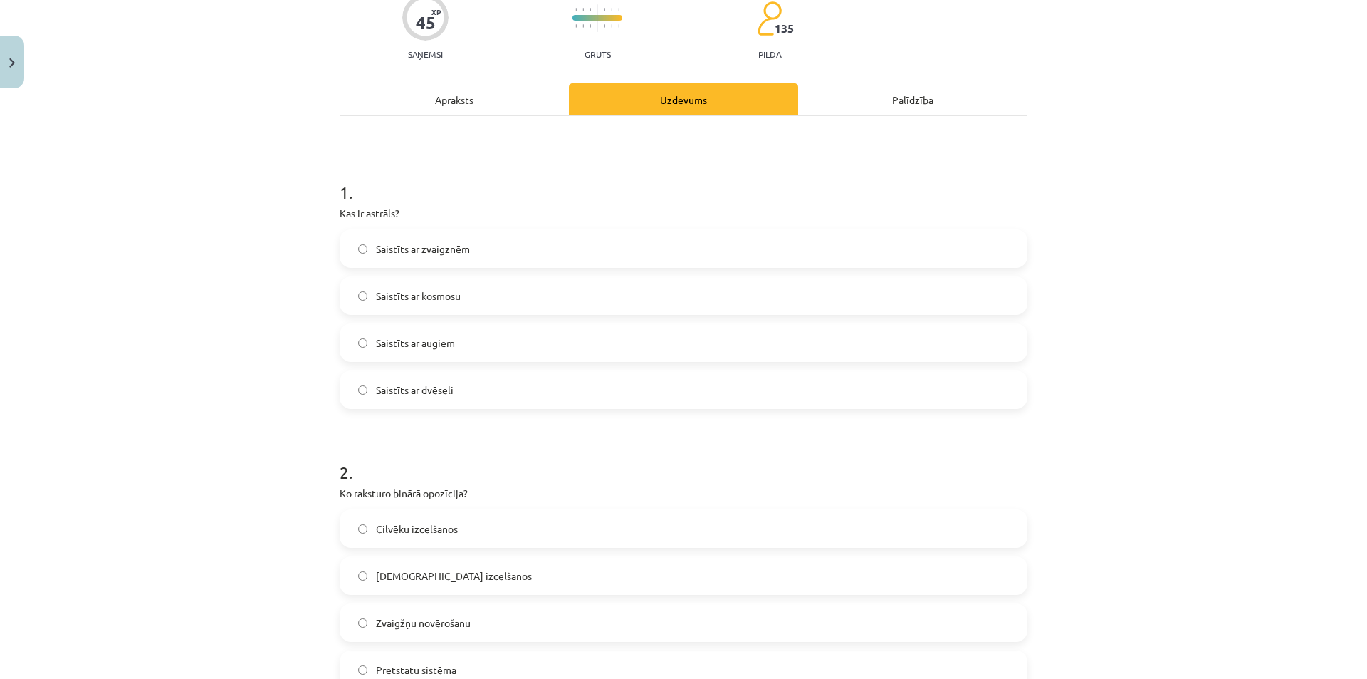
scroll to position [107, 0]
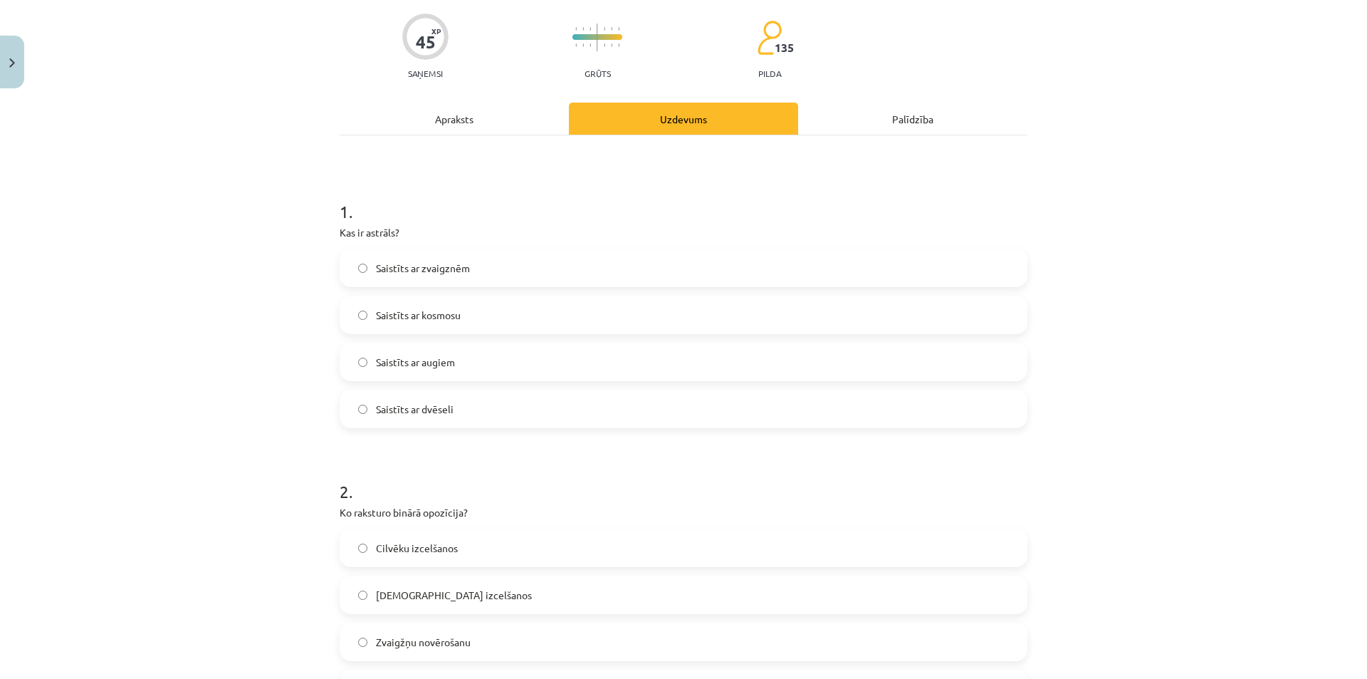
click at [420, 266] on span "Saistīts ar zvaigznēm" at bounding box center [423, 268] width 94 height 15
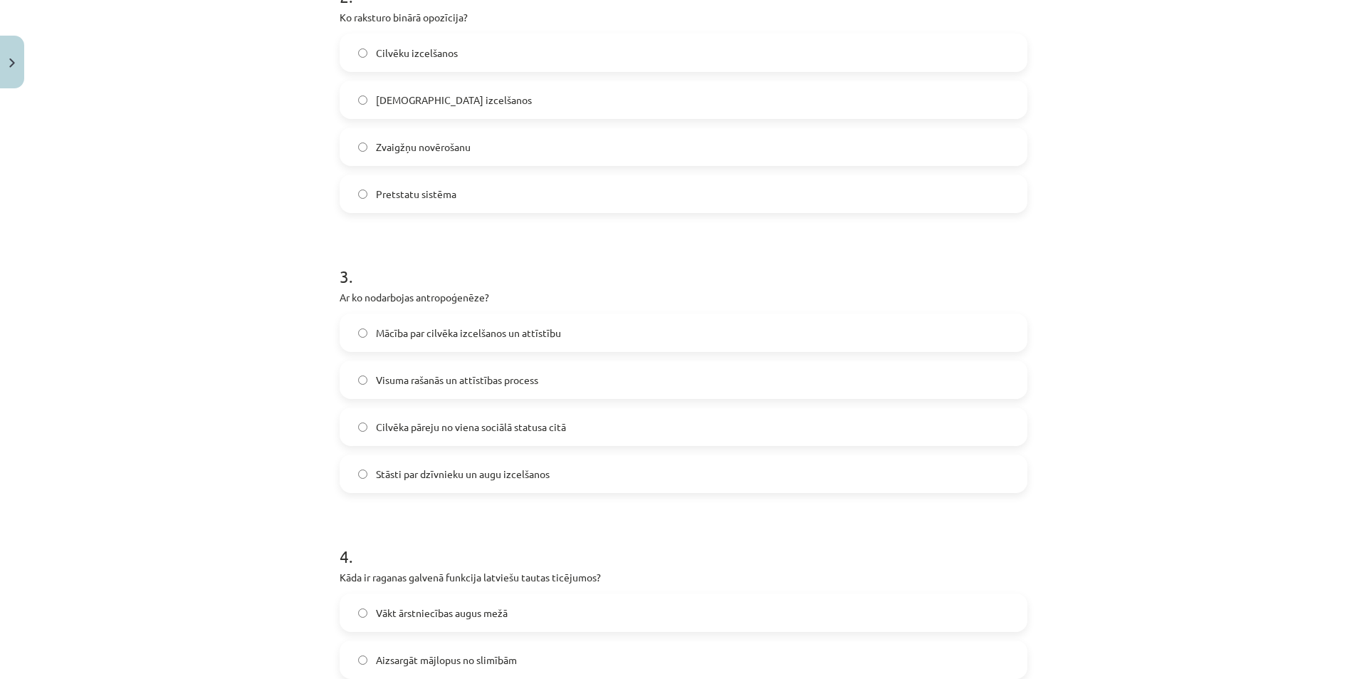
scroll to position [605, 0]
click at [464, 331] on span "Mācība par cilvēka izcelšanos un attīstību" at bounding box center [468, 329] width 185 height 15
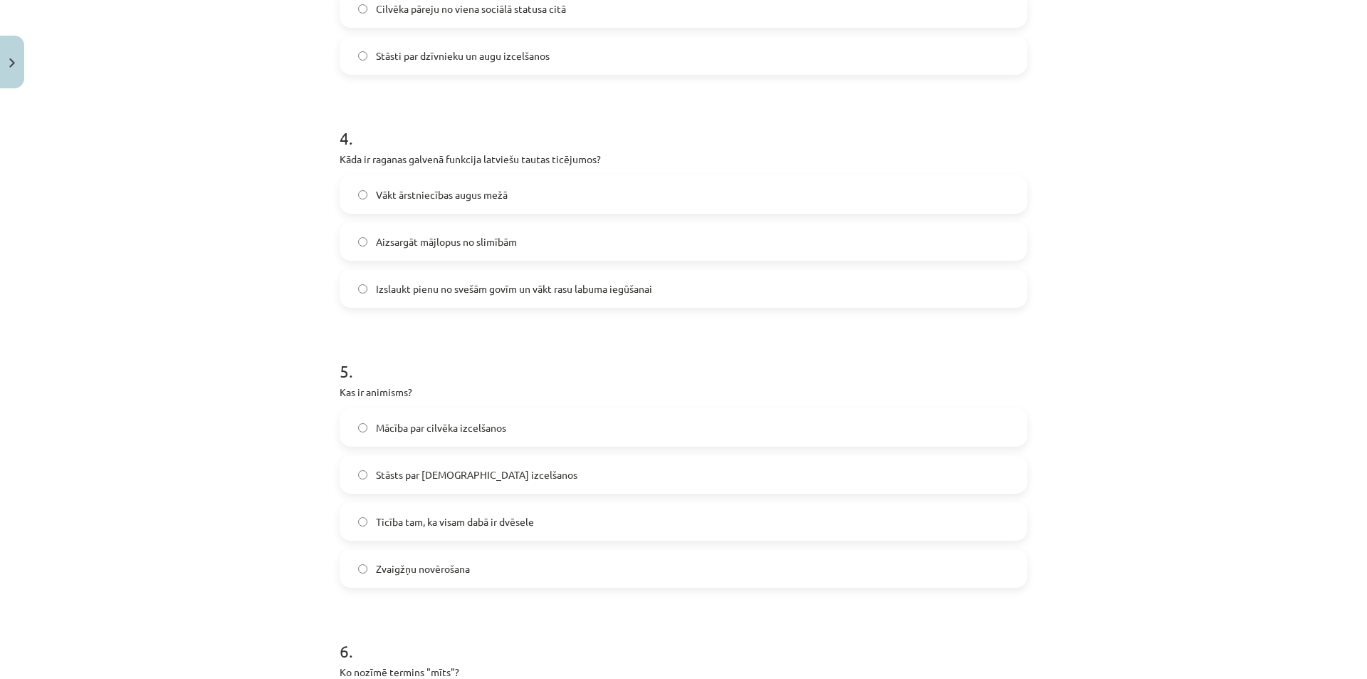
scroll to position [1033, 0]
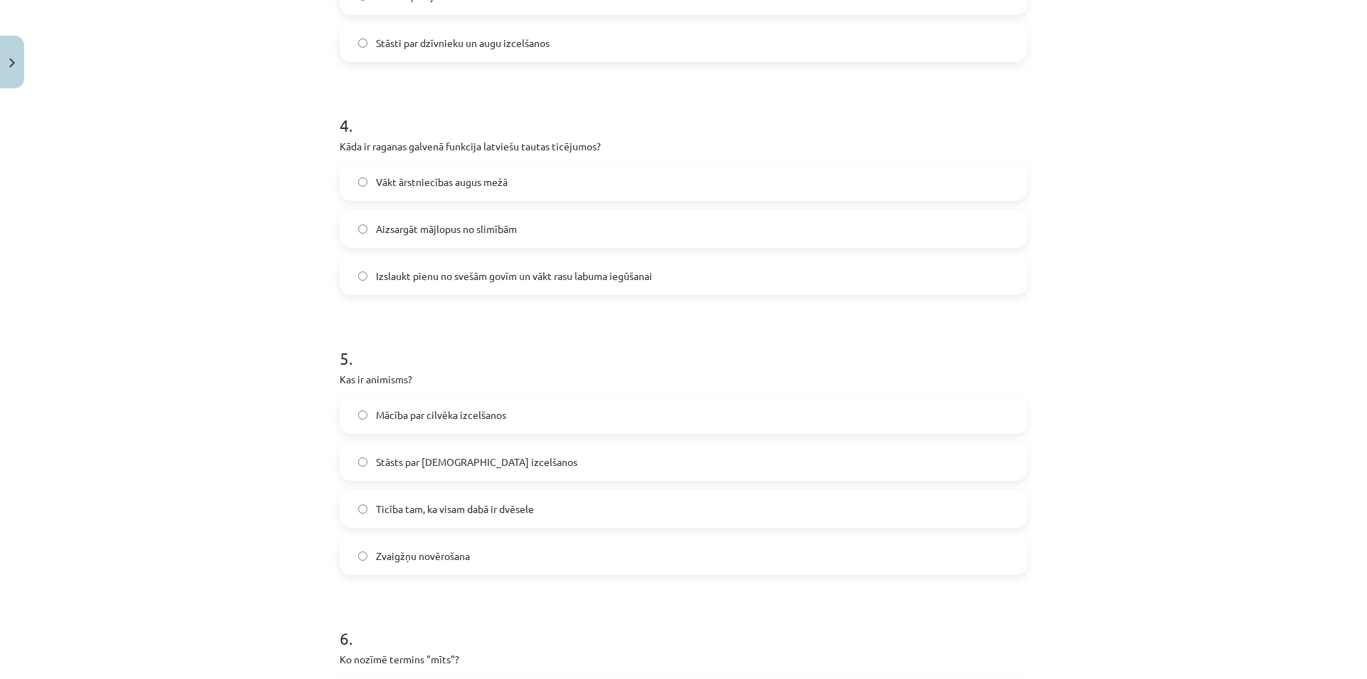
click at [449, 511] on span "Ticība tam, ka visam dabā ir dvēsele" at bounding box center [455, 508] width 158 height 15
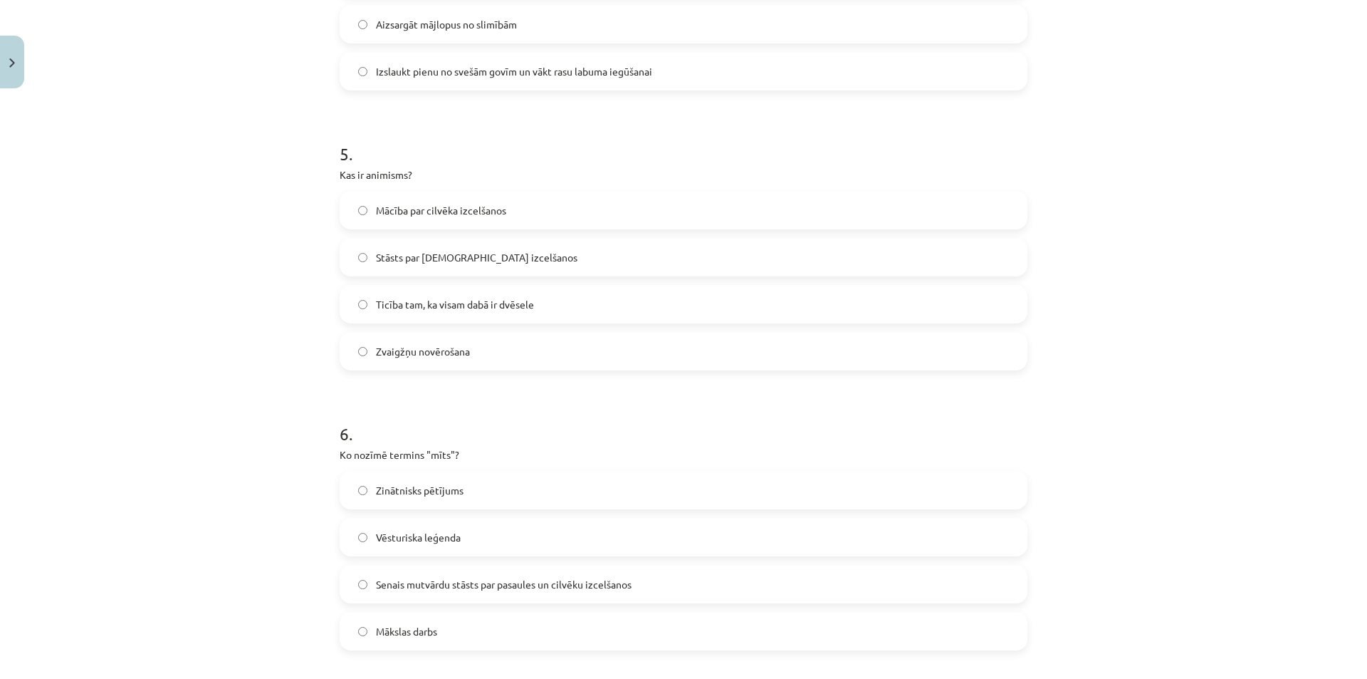
scroll to position [1318, 0]
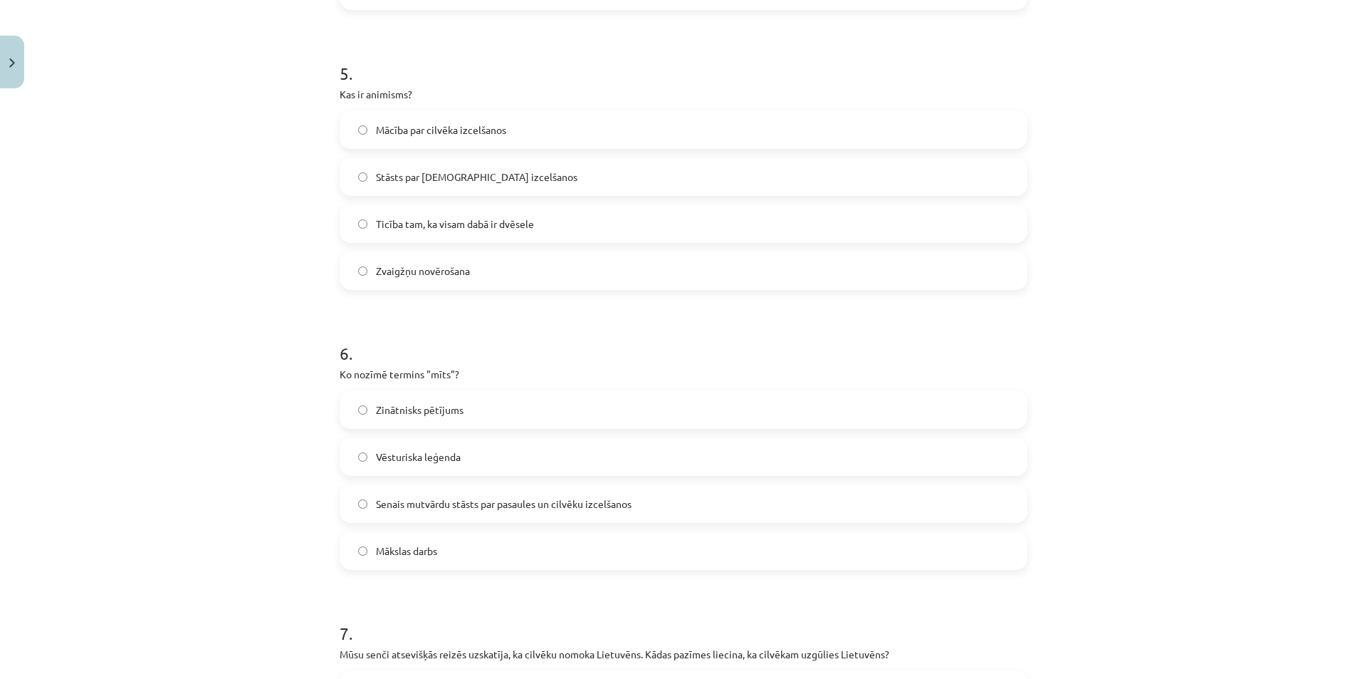
click at [439, 500] on span "Senais mutvārdu stāsts par pasaules un cilvēku izcelšanos" at bounding box center [504, 503] width 256 height 15
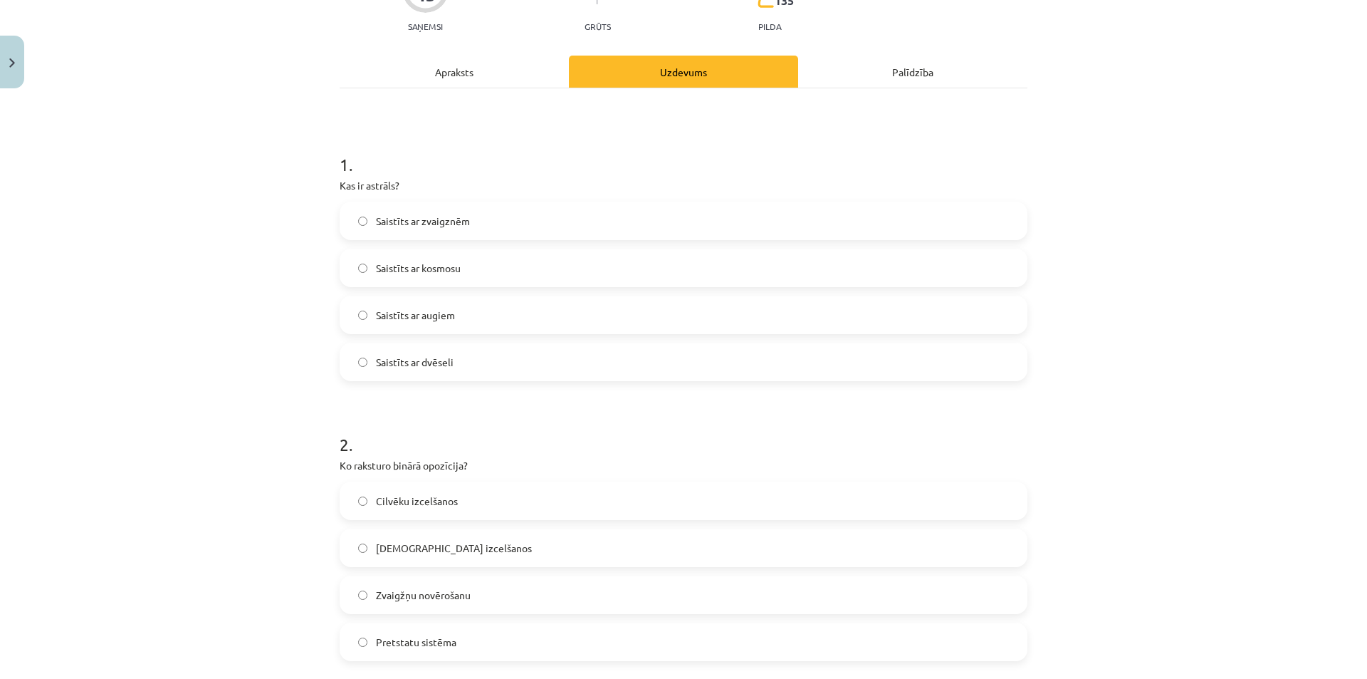
scroll to position [150, 0]
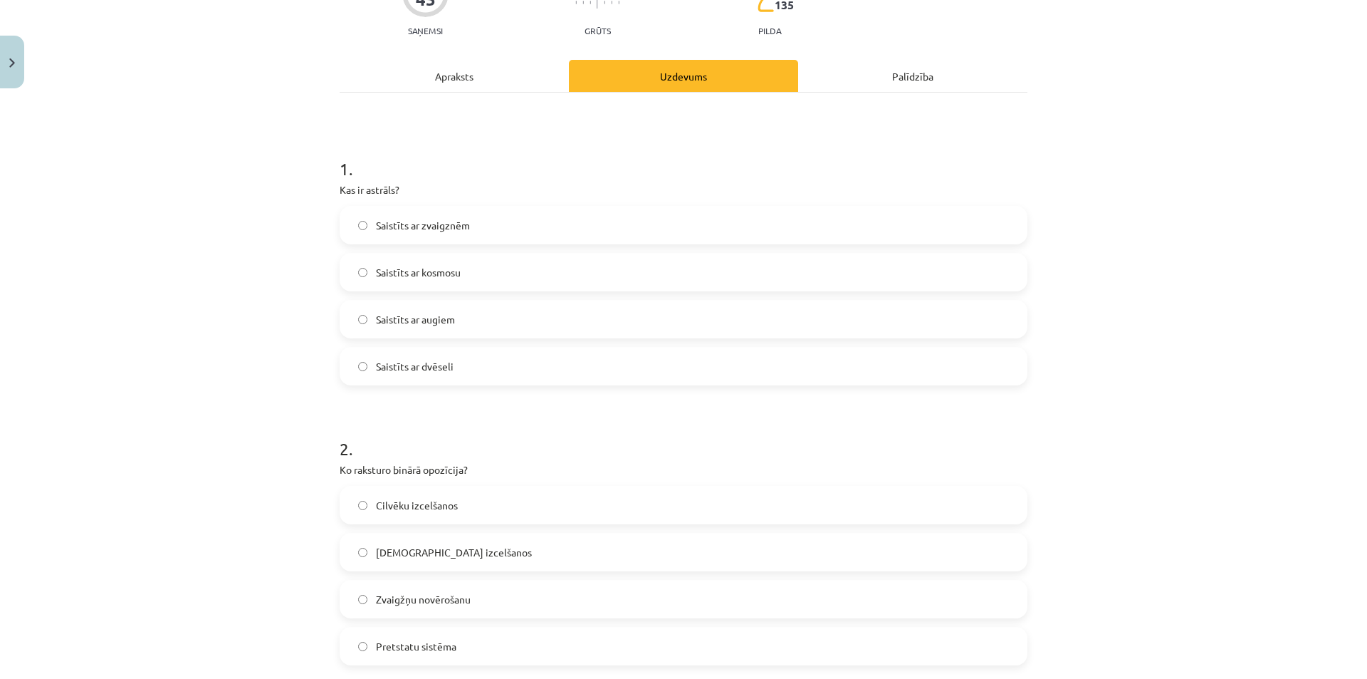
click at [463, 647] on label "Pretstatu sistēma" at bounding box center [683, 646] width 685 height 36
click at [446, 75] on div "Apraksts" at bounding box center [454, 76] width 229 height 32
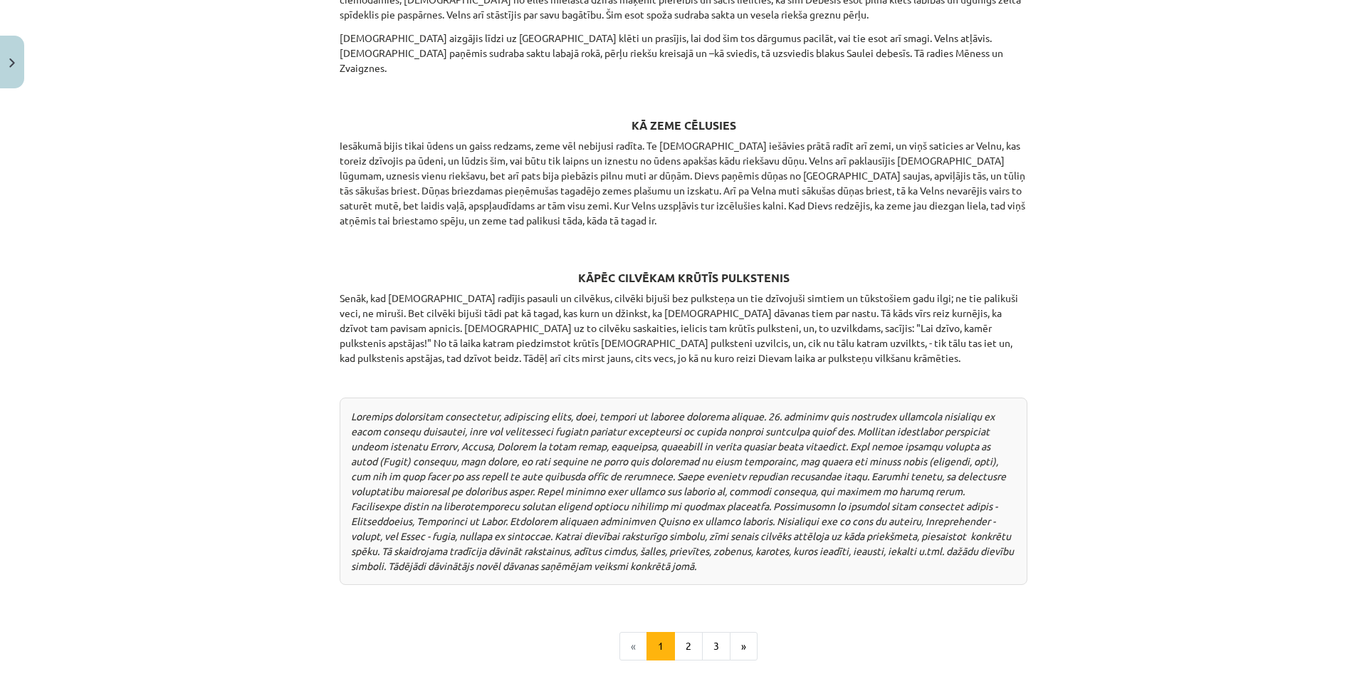
scroll to position [1674, 0]
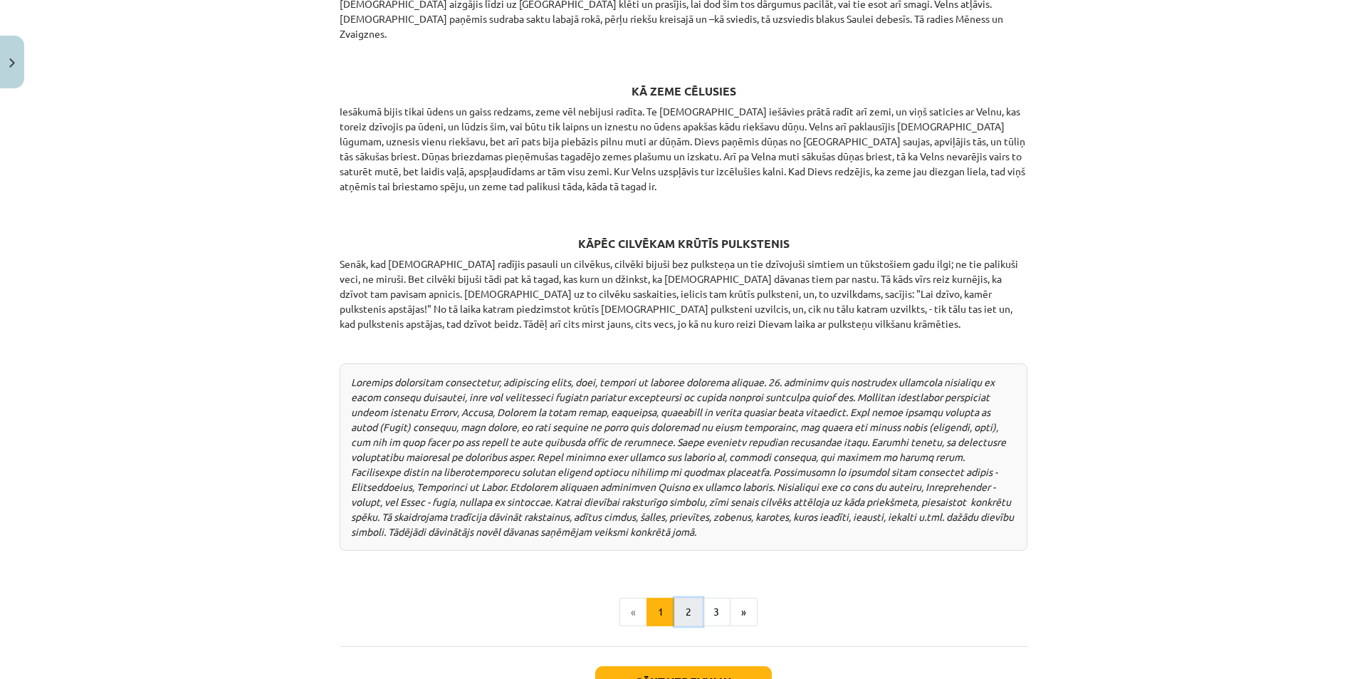
click at [674, 599] on button "2" at bounding box center [688, 612] width 28 height 28
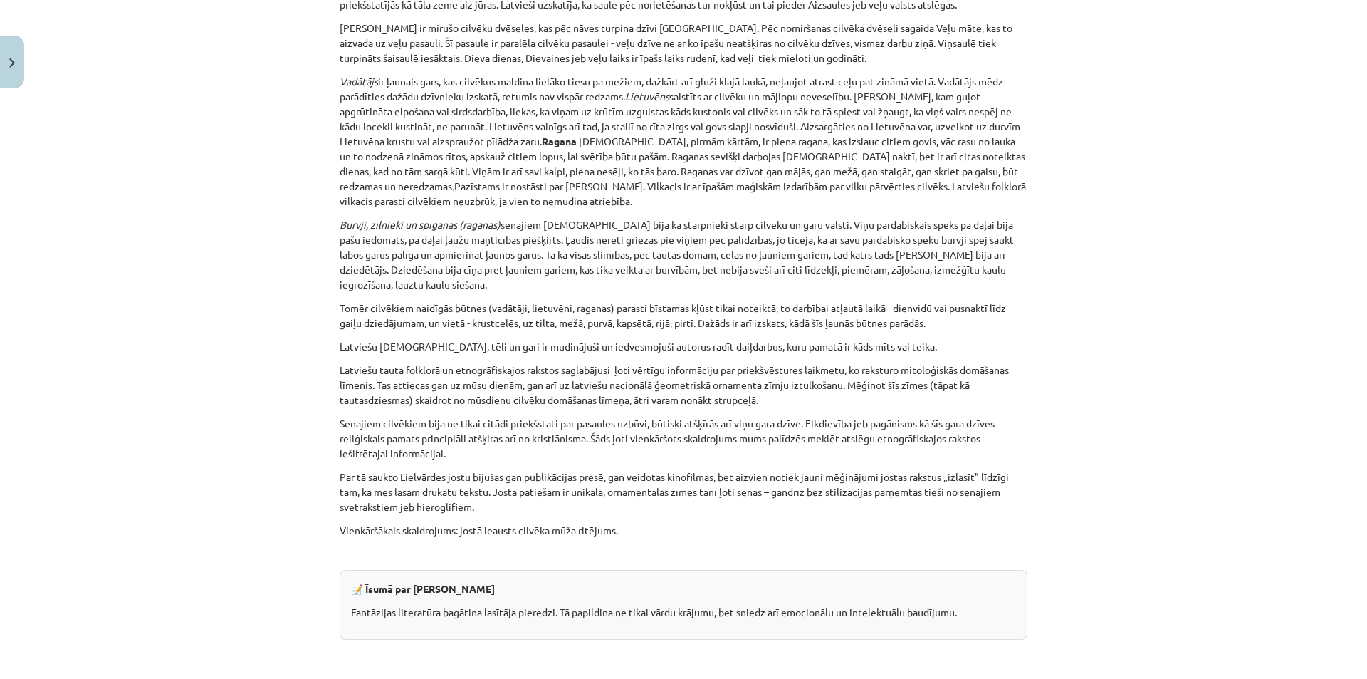
scroll to position [3224, 0]
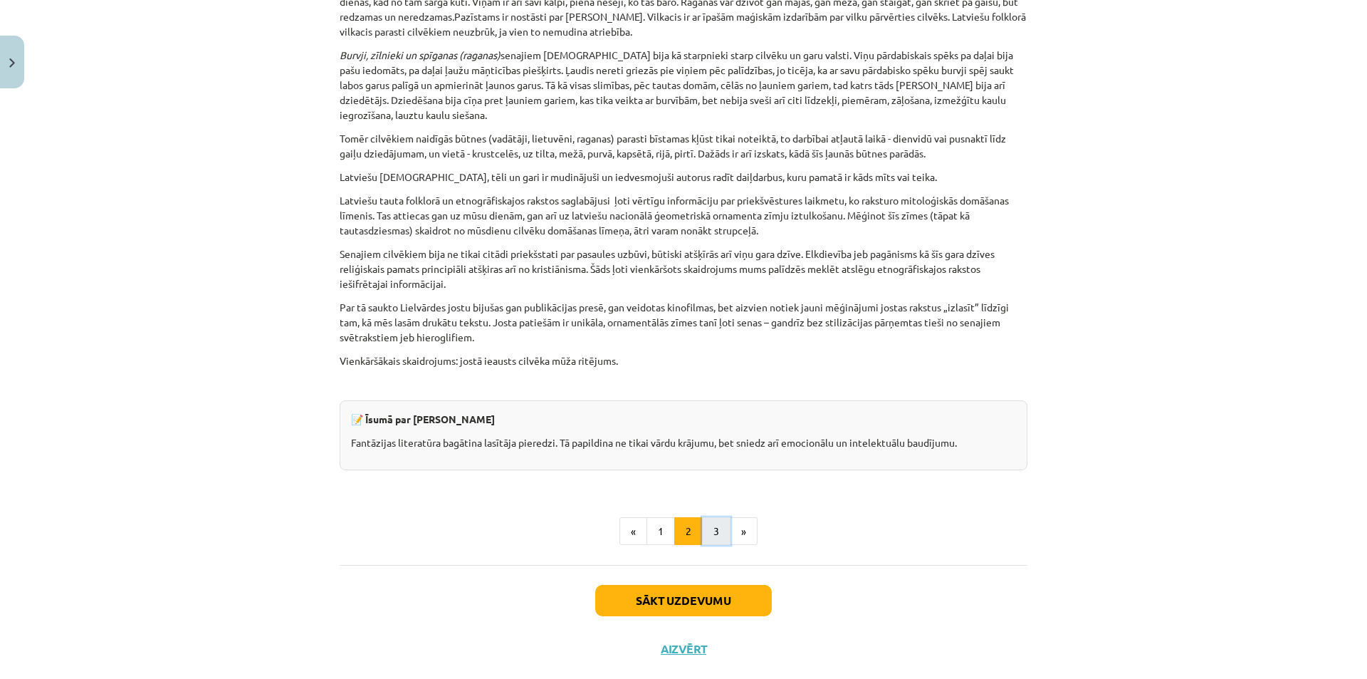
click at [713, 517] on button "3" at bounding box center [716, 531] width 28 height 28
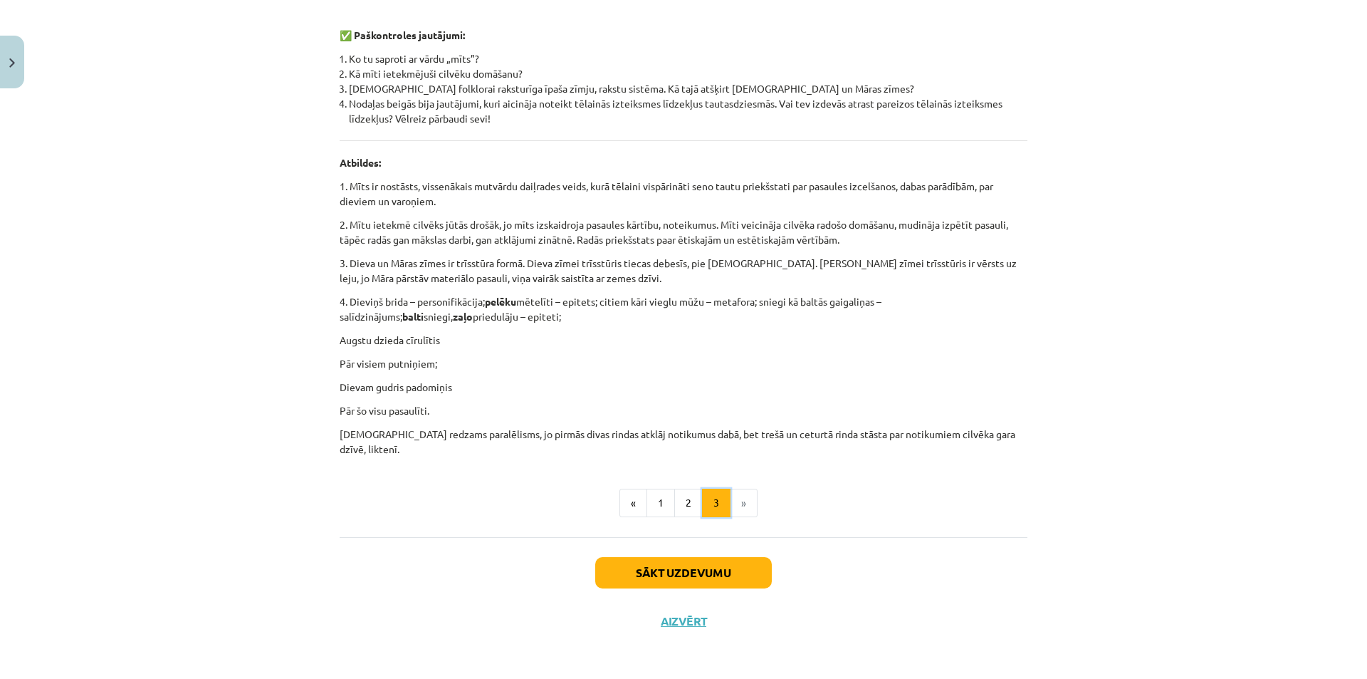
scroll to position [645, 0]
click at [647, 573] on button "Sākt uzdevumu" at bounding box center [683, 570] width 177 height 31
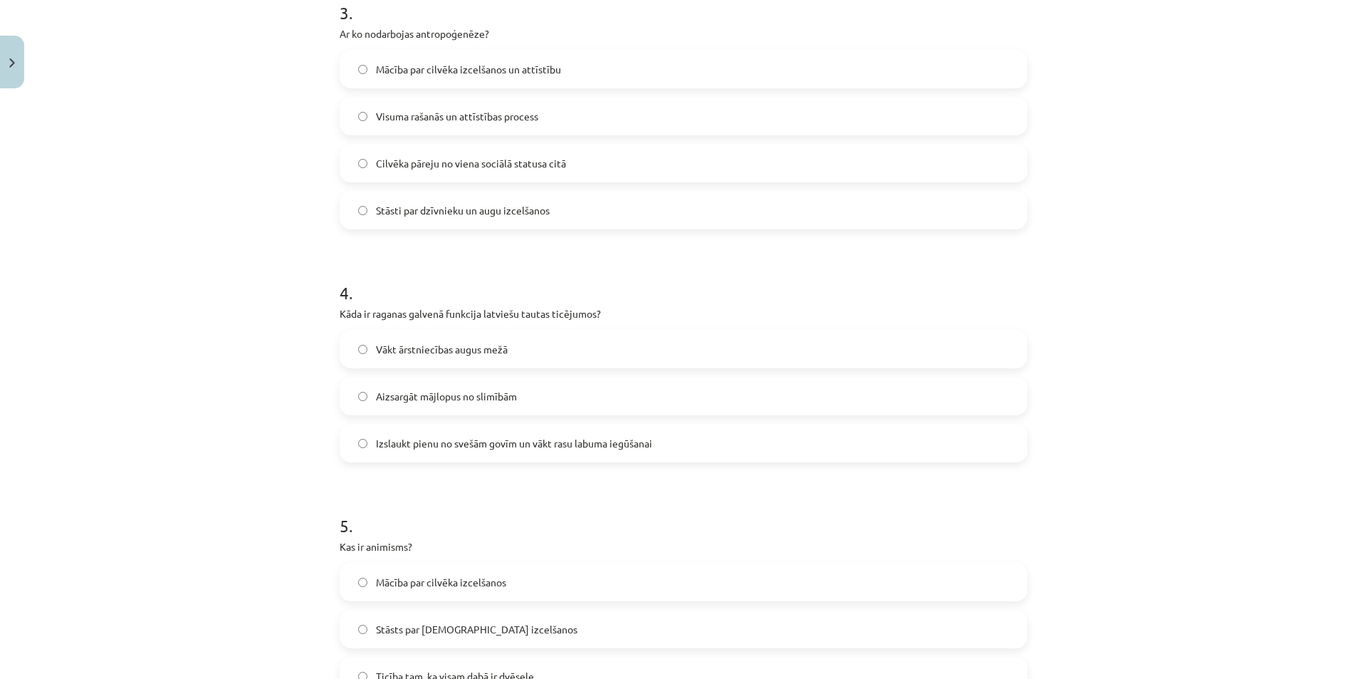
scroll to position [890, 0]
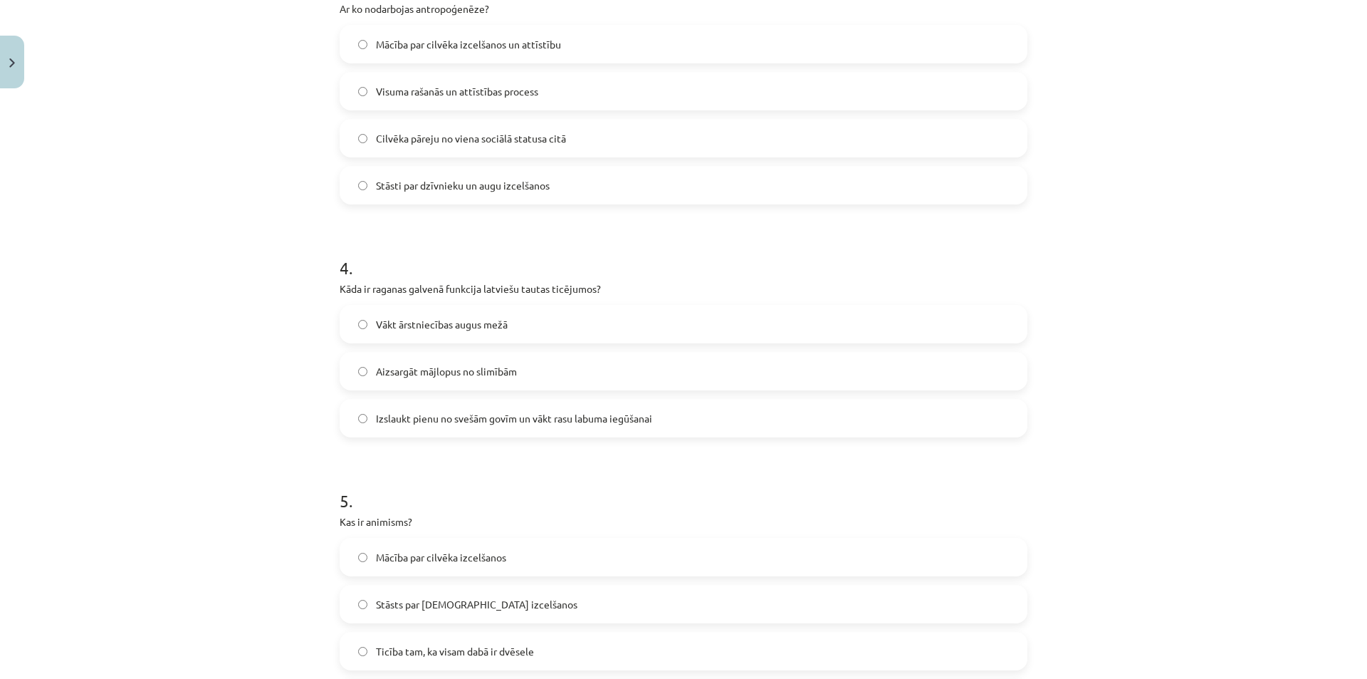
click at [424, 426] on label "Izslaukt pienu no svešām govīm un vākt rasu labuma iegūšanai" at bounding box center [683, 418] width 685 height 36
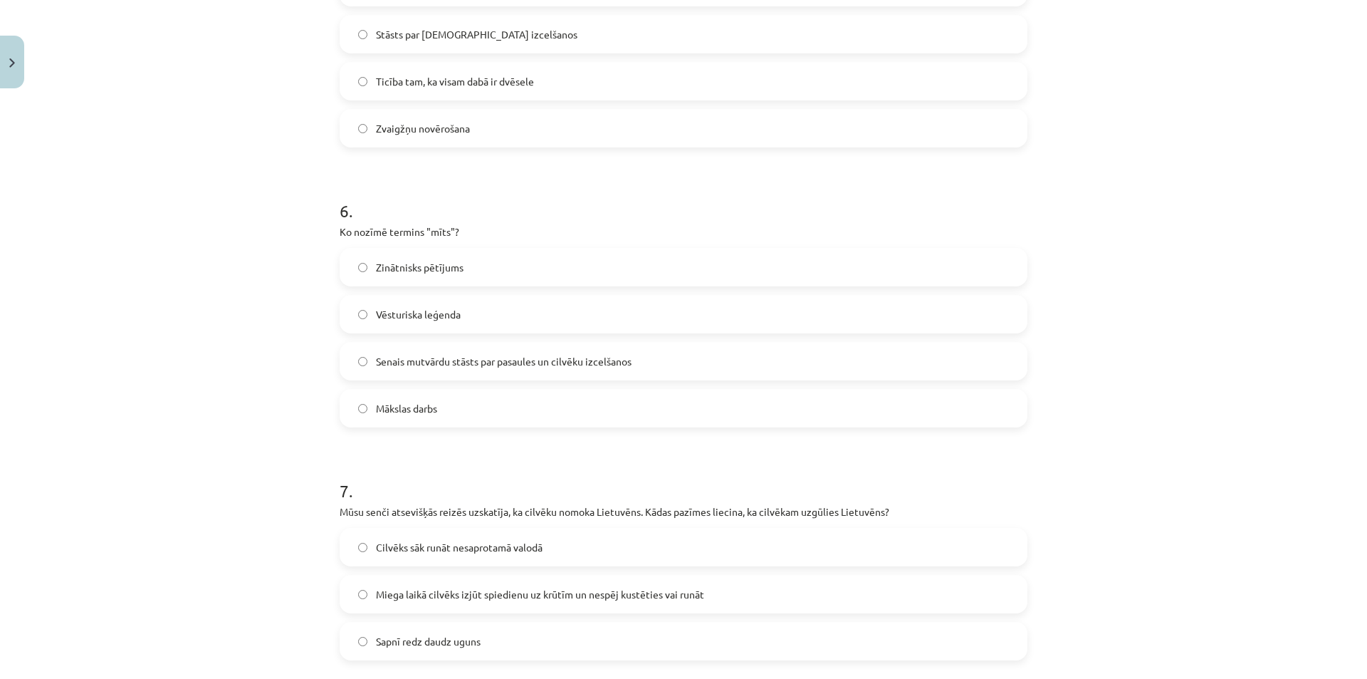
scroll to position [1602, 0]
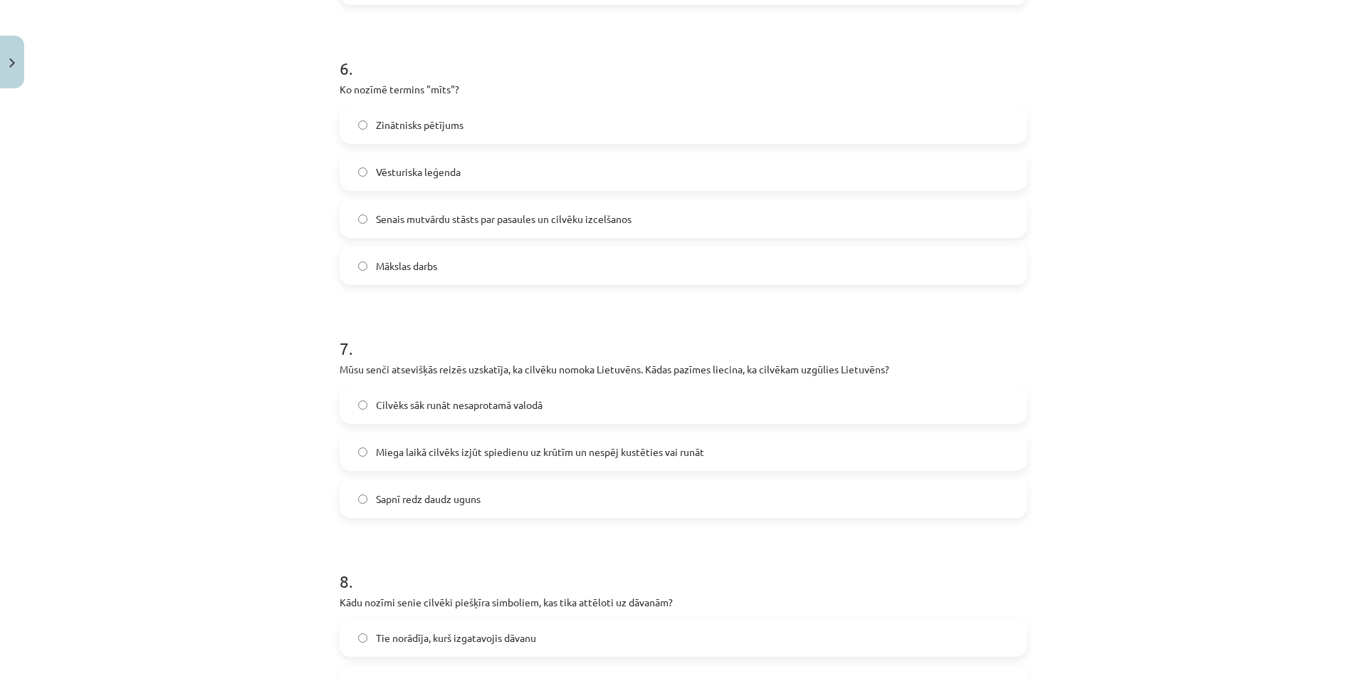
click at [564, 459] on label "Miega laikā cilvēks izjūt spiedienu uz krūtīm un nespēj kustēties vai runāt" at bounding box center [683, 452] width 685 height 36
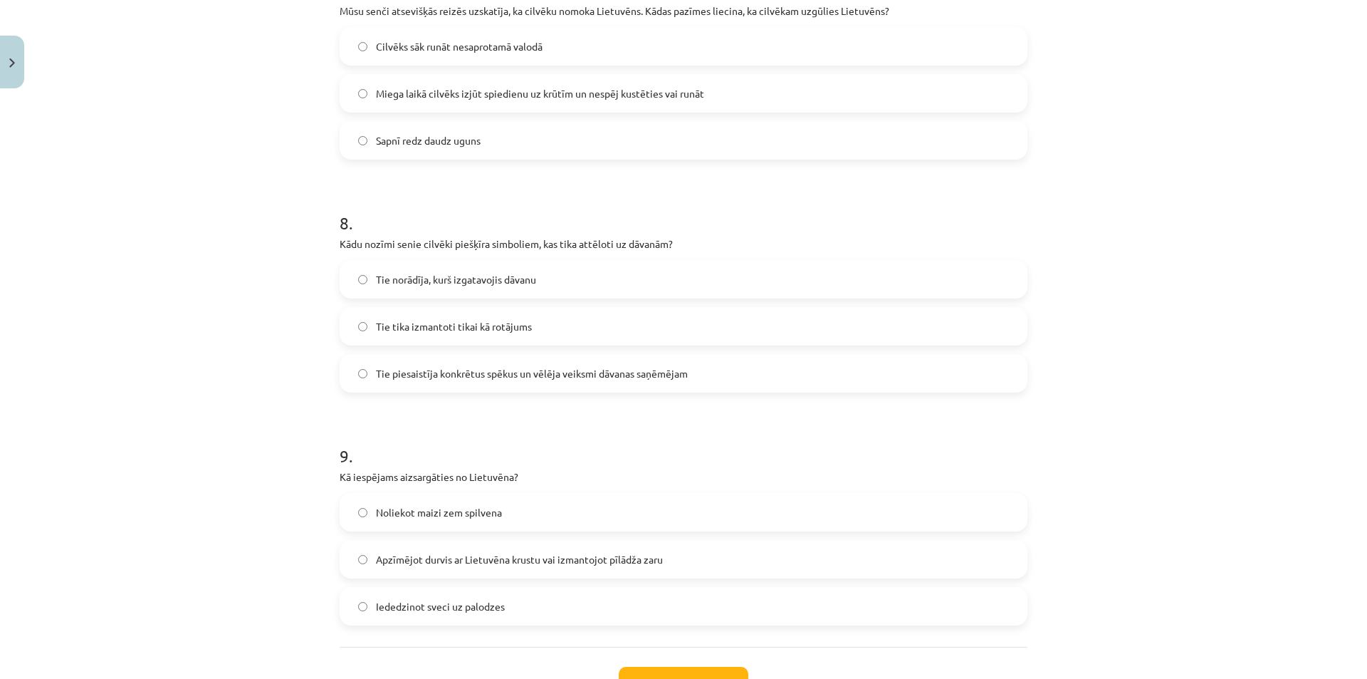
scroll to position [2030, 0]
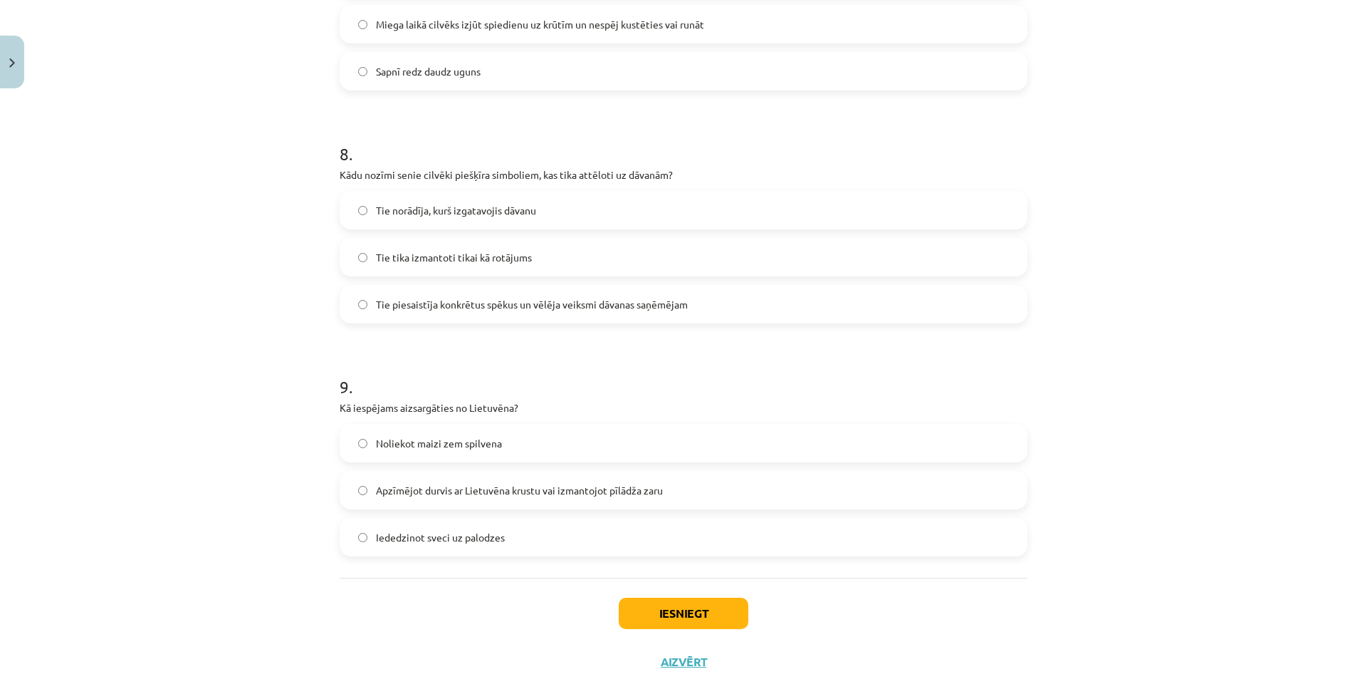
click at [444, 306] on span "Tie piesaistīja konkrētus spēkus un vēlēja veiksmi dāvanas saņēmējam" at bounding box center [532, 304] width 312 height 15
click at [386, 489] on span "Apzīmējot durvis ar Lietuvēna krustu vai izmantojot pīlādža zaru" at bounding box center [519, 490] width 287 height 15
click at [668, 606] on button "Iesniegt" at bounding box center [684, 613] width 130 height 31
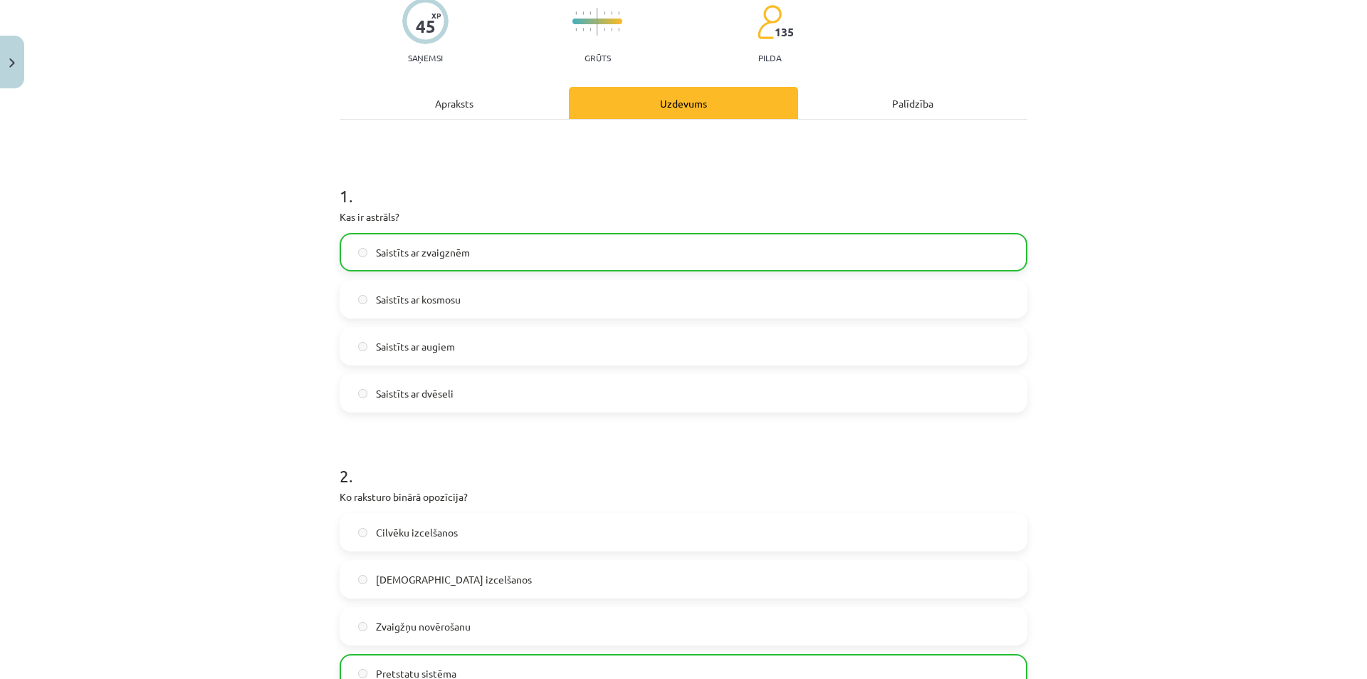
scroll to position [0, 0]
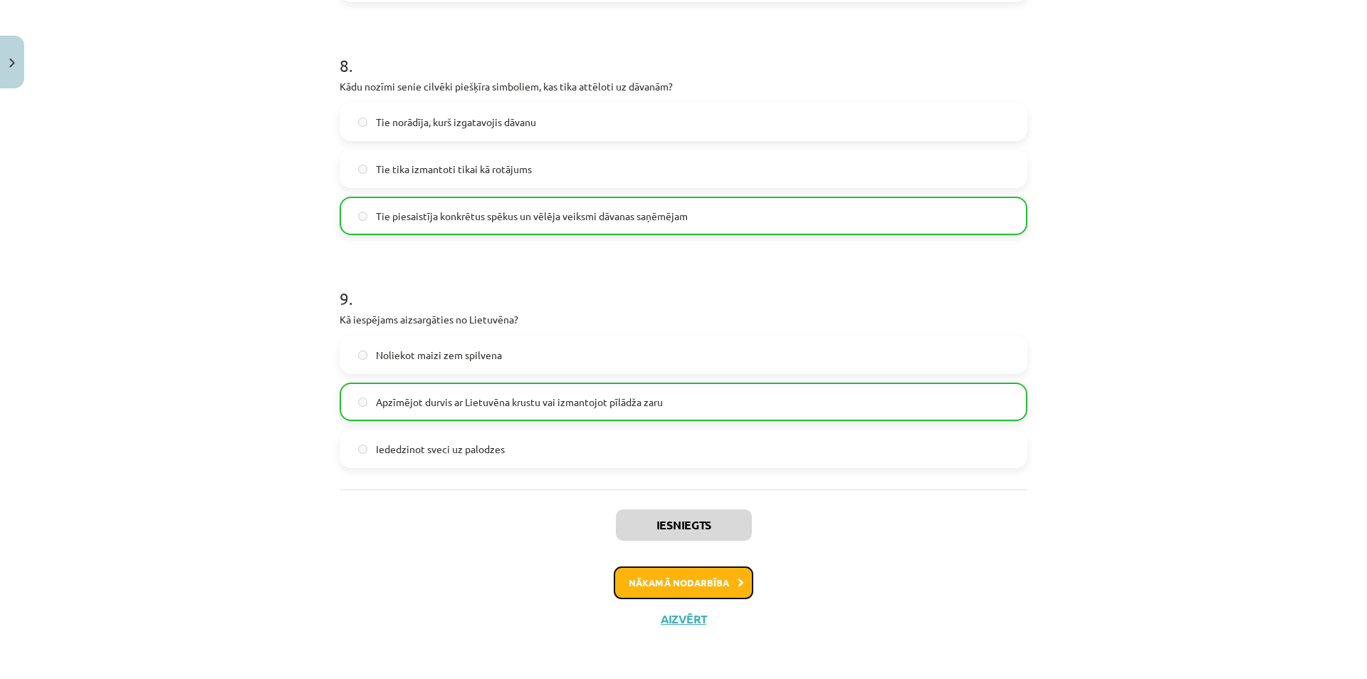
click at [720, 593] on button "Nākamā nodarbība" at bounding box center [684, 582] width 140 height 33
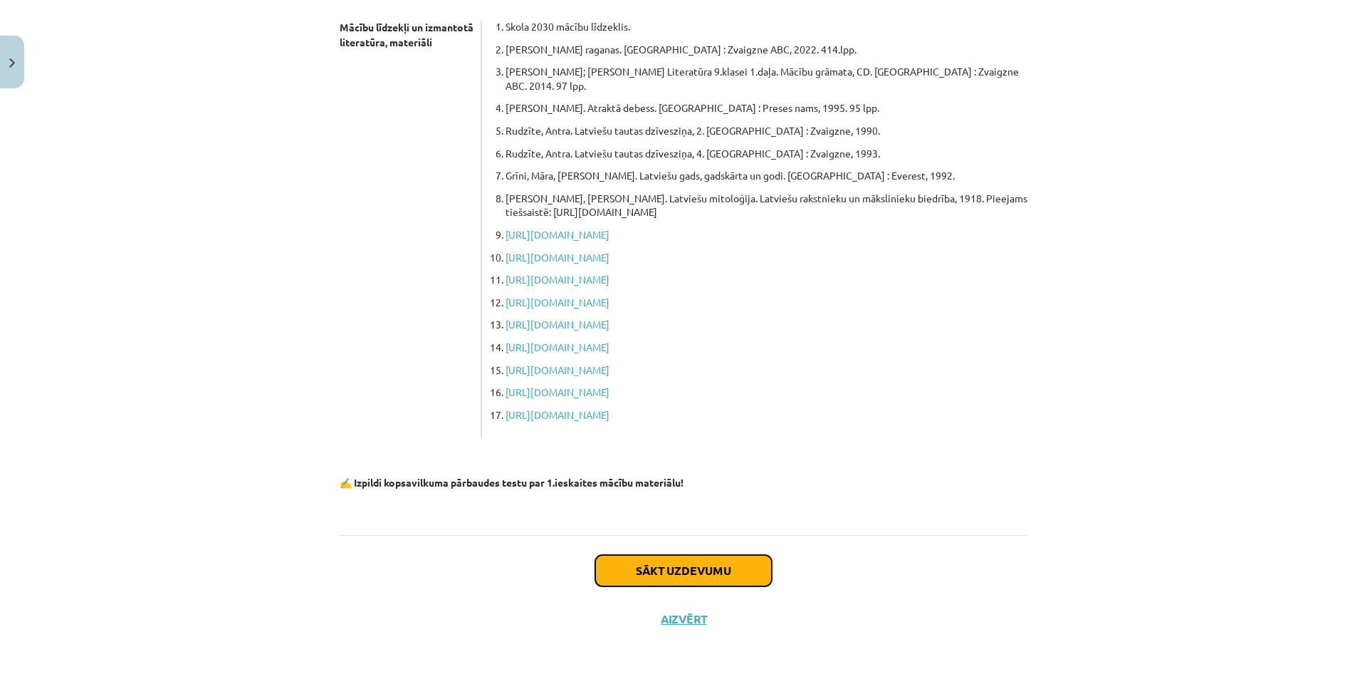
click at [726, 580] on button "Sākt uzdevumu" at bounding box center [683, 570] width 177 height 31
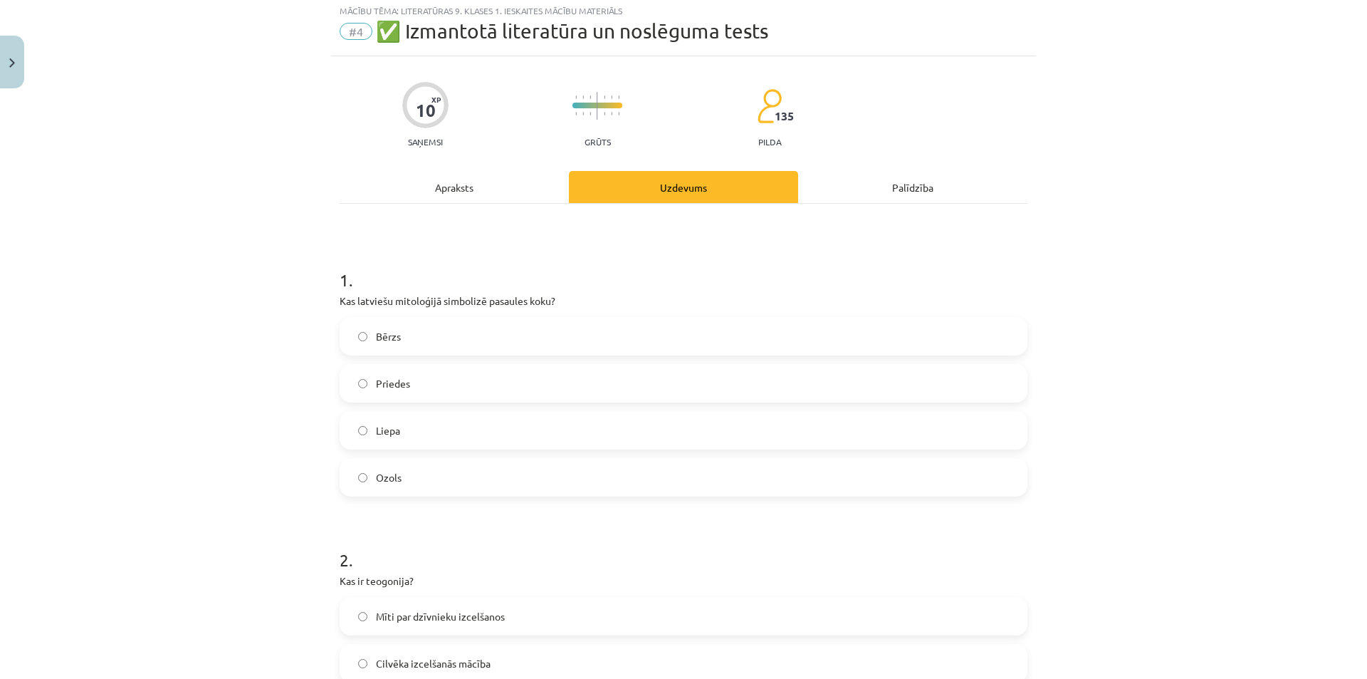
scroll to position [36, 0]
drag, startPoint x: 381, startPoint y: 484, endPoint x: 342, endPoint y: 486, distance: 39.2
click at [378, 486] on span "Ozols" at bounding box center [389, 480] width 26 height 15
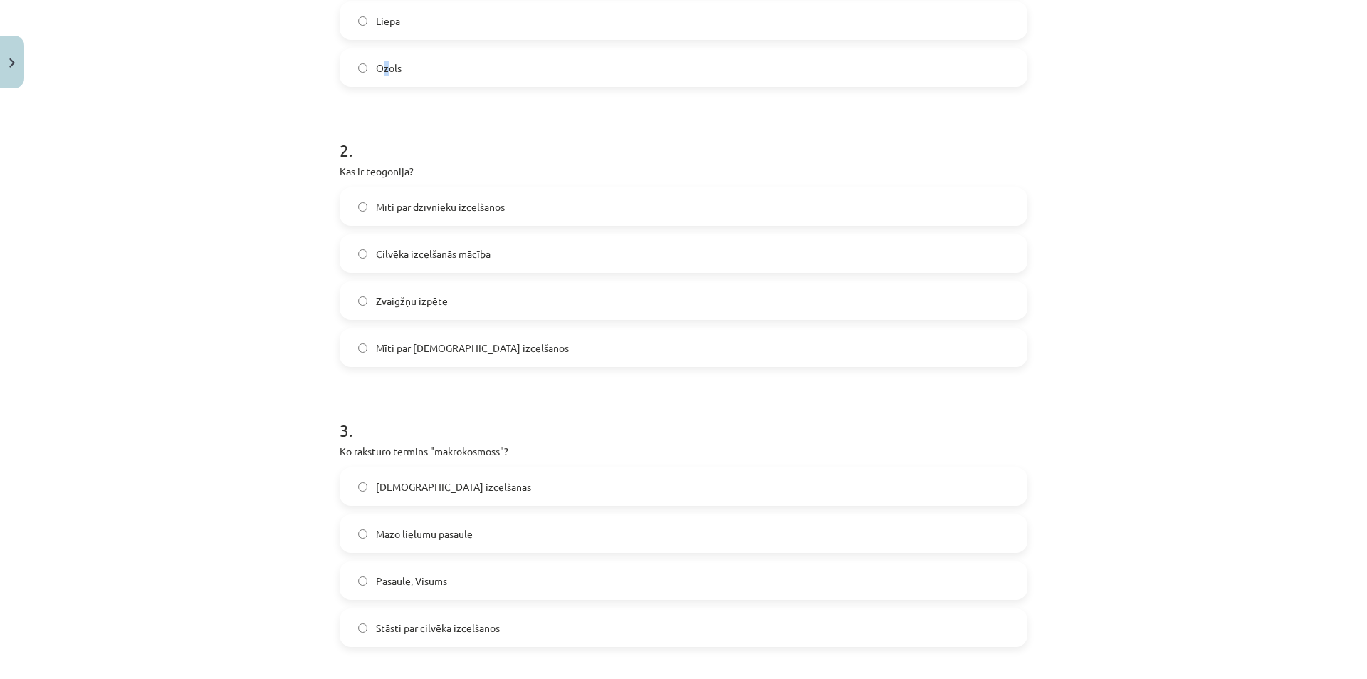
scroll to position [463, 0]
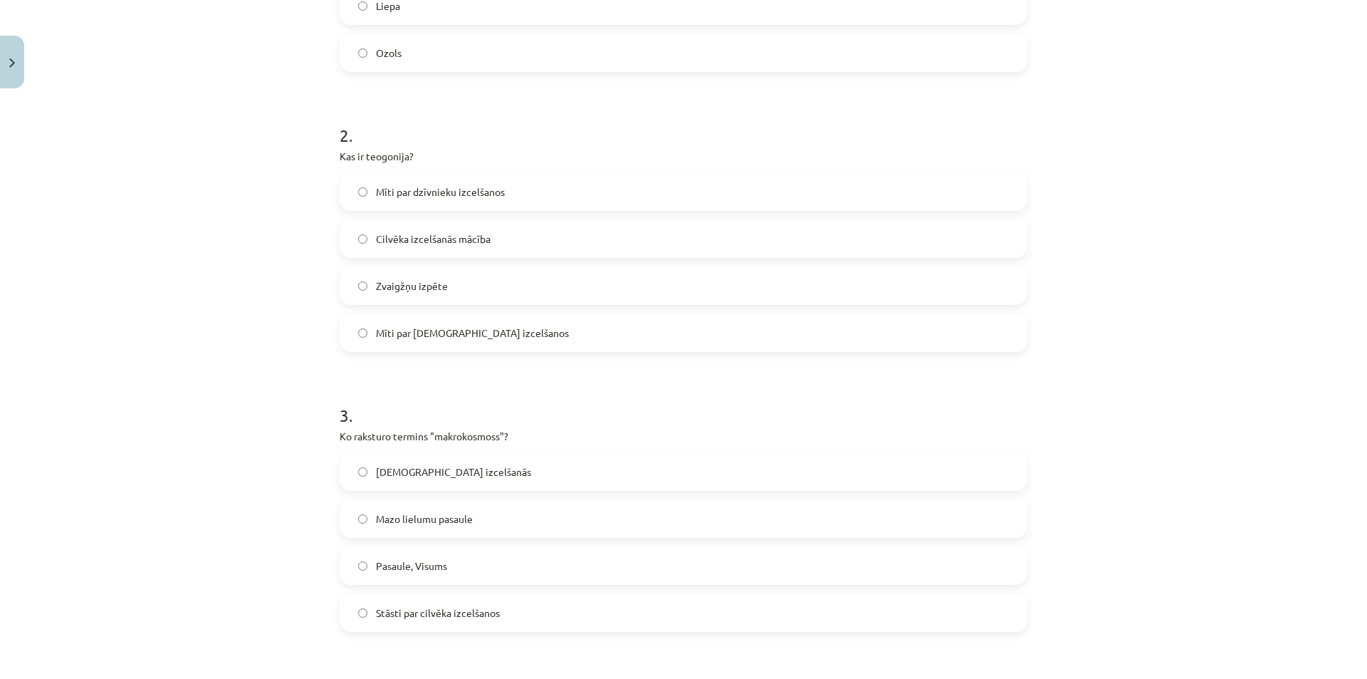
click at [395, 337] on span "Mīti par dievu izcelšanos" at bounding box center [472, 332] width 193 height 15
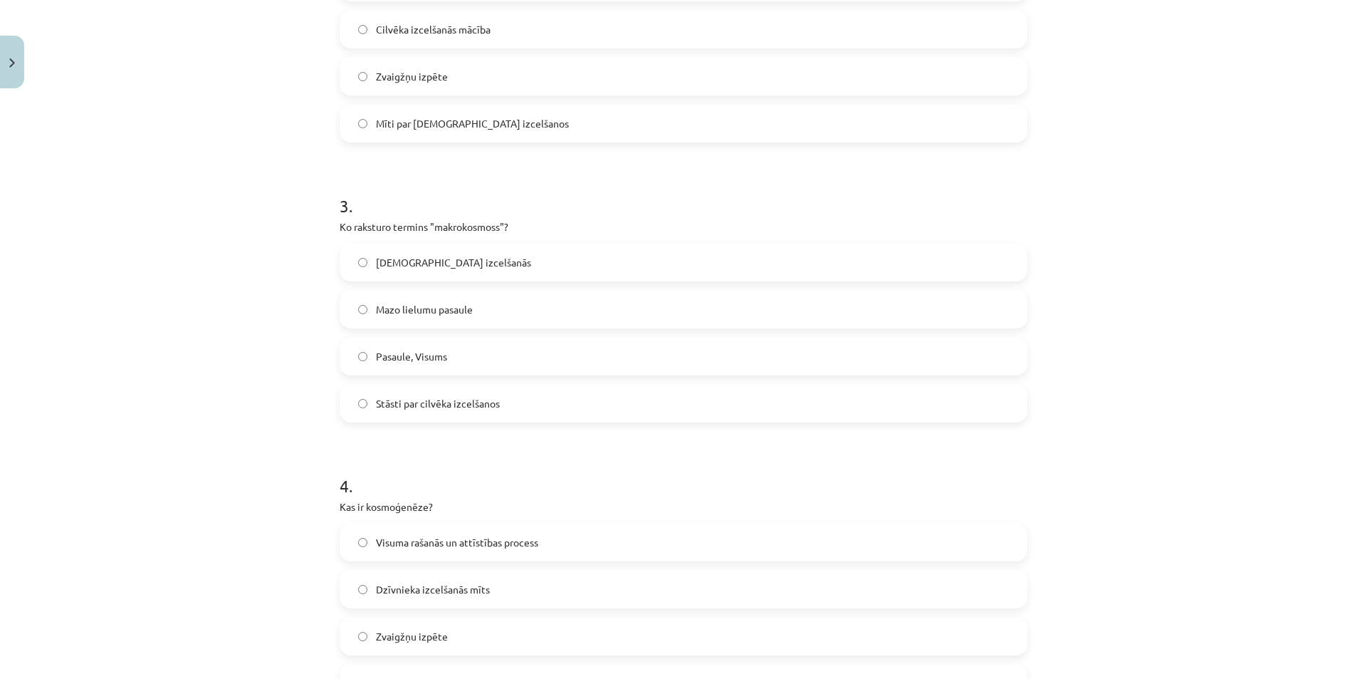
scroll to position [677, 0]
click at [419, 346] on span "Pasaule, Visums" at bounding box center [411, 352] width 71 height 15
click at [380, 348] on span "Pasaule, Visums" at bounding box center [411, 352] width 71 height 15
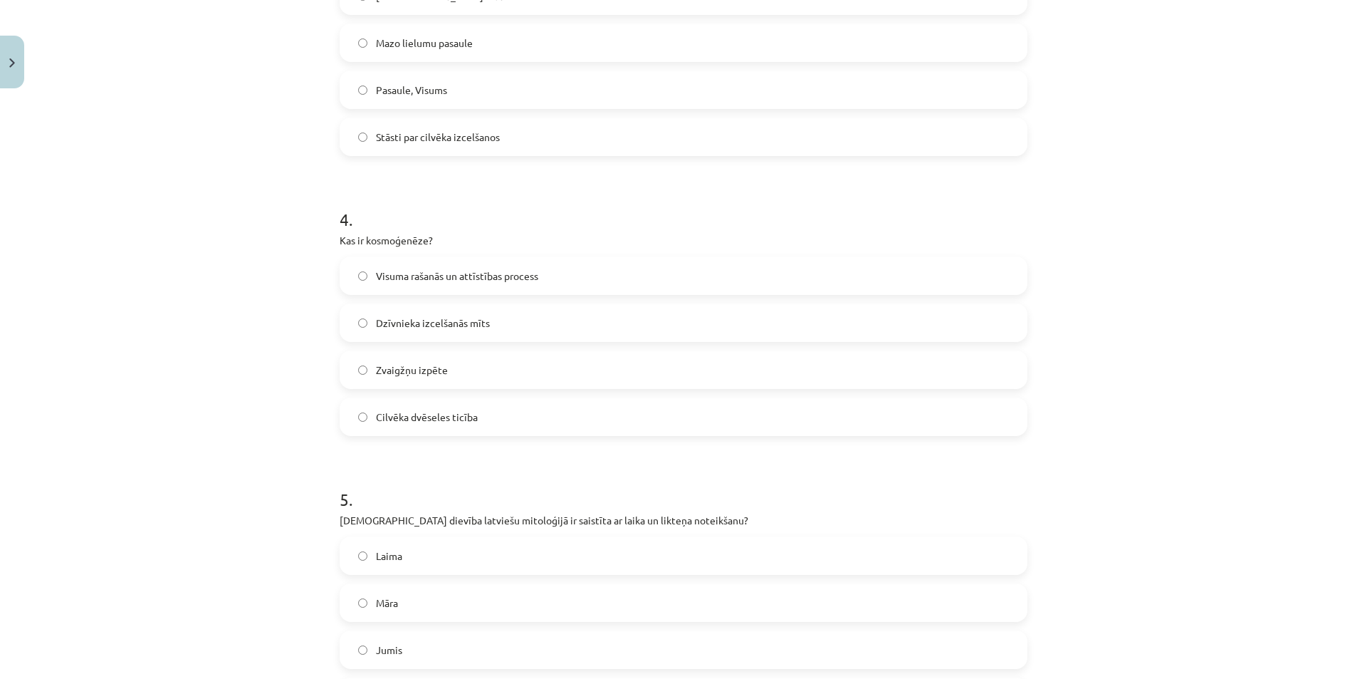
scroll to position [961, 0]
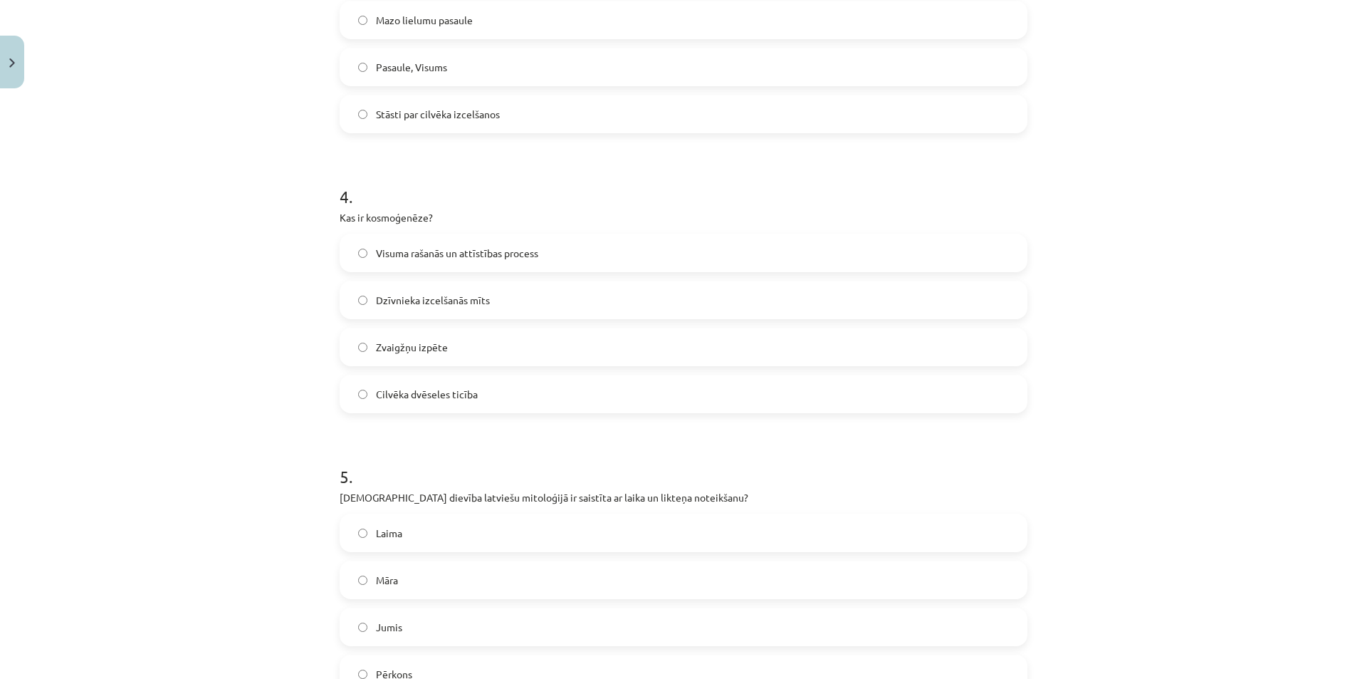
click at [392, 261] on label "Visuma rašanās un attīstības process" at bounding box center [683, 253] width 685 height 36
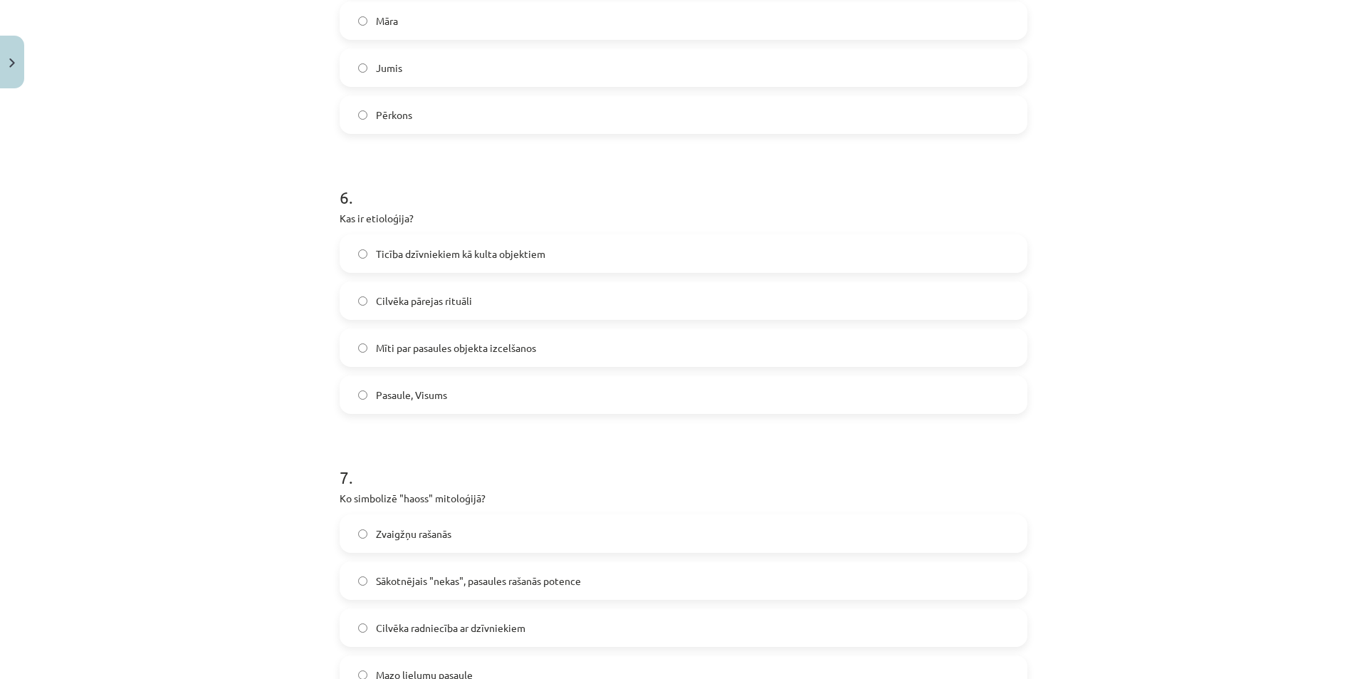
scroll to position [1602, 0]
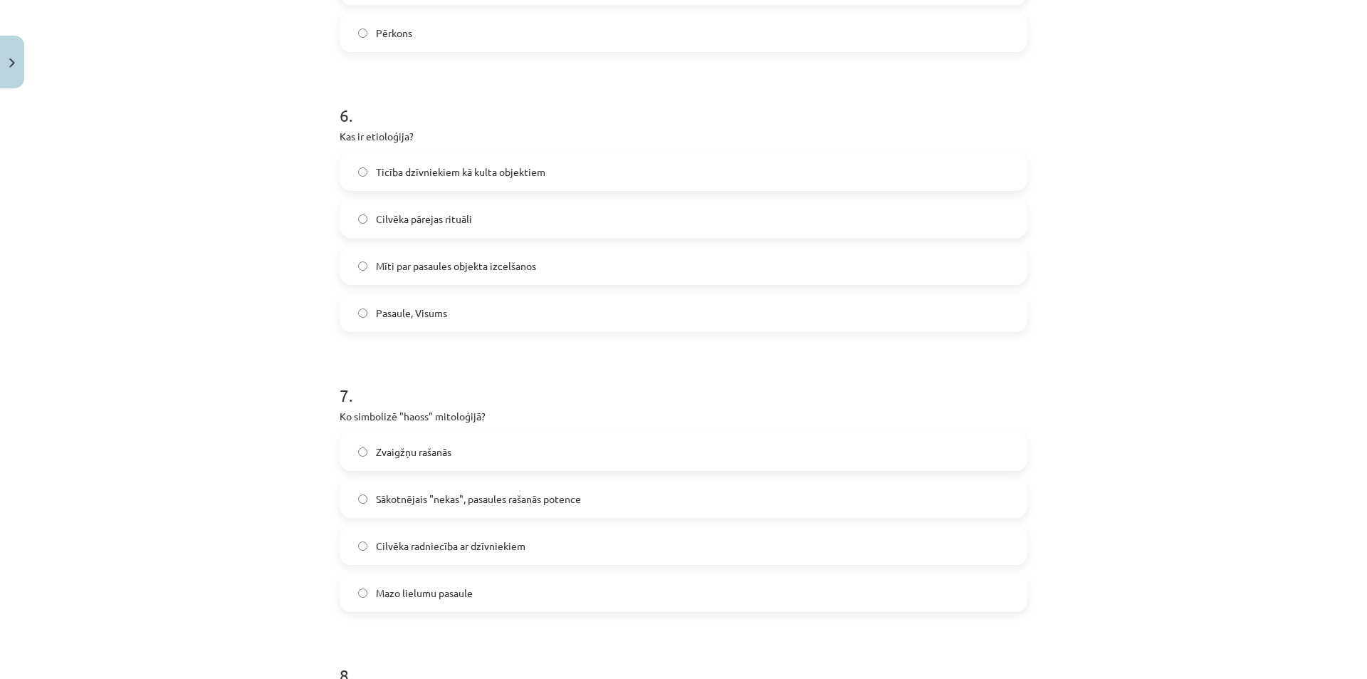
click at [376, 169] on span "Ticība dzīvniekiem kā kulta objektiem" at bounding box center [460, 172] width 169 height 15
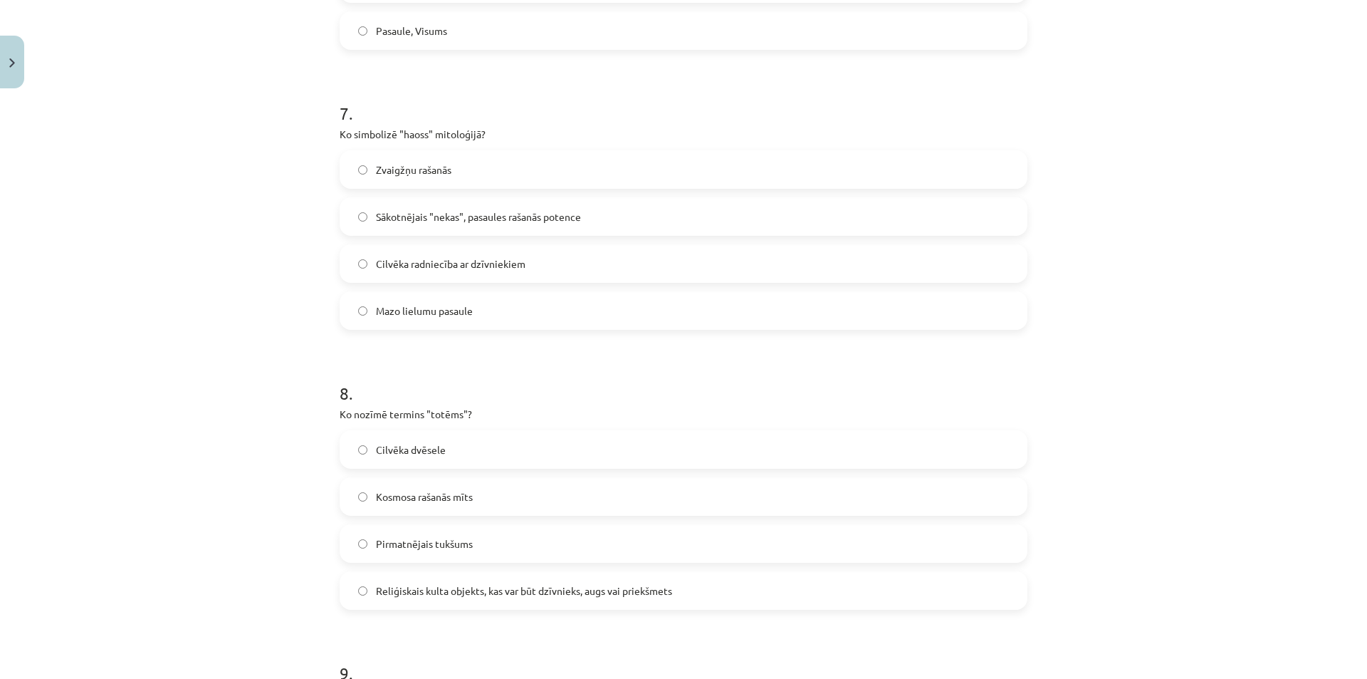
scroll to position [1887, 0]
click at [400, 216] on span "Sākotnējais "nekas", pasaules rašanās potence" at bounding box center [478, 214] width 205 height 15
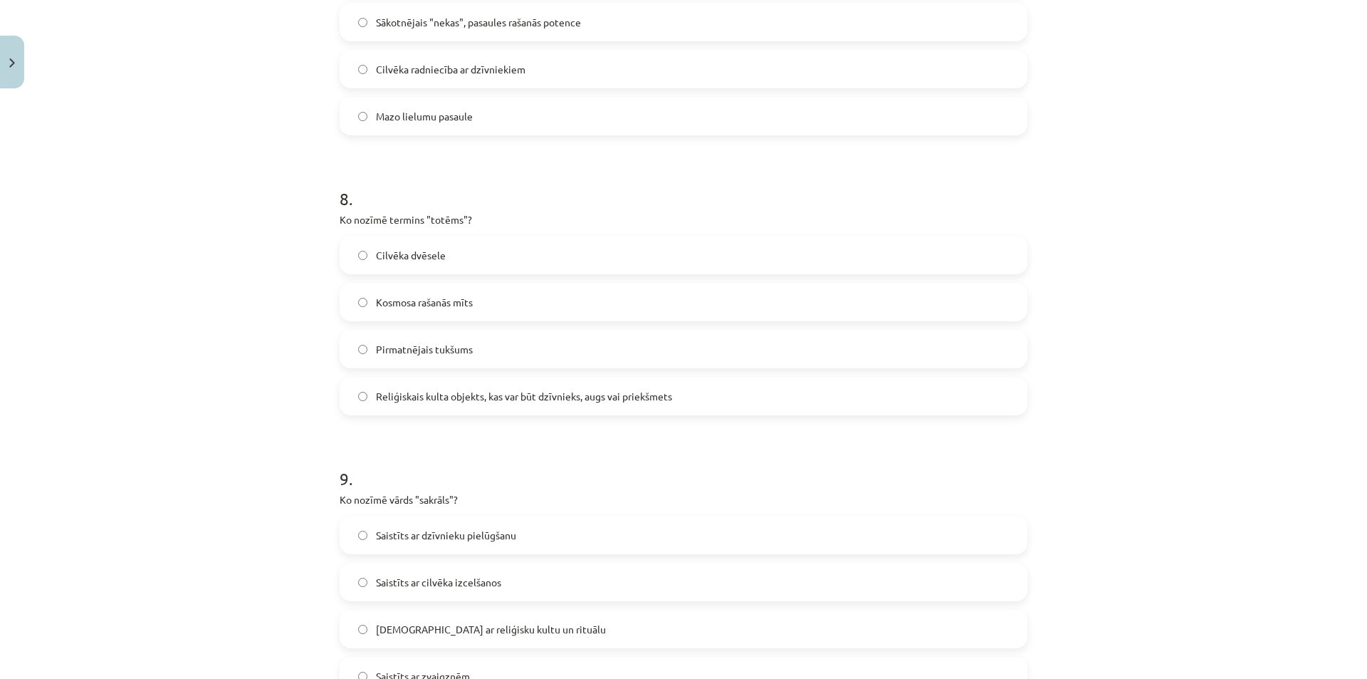
scroll to position [2101, 0]
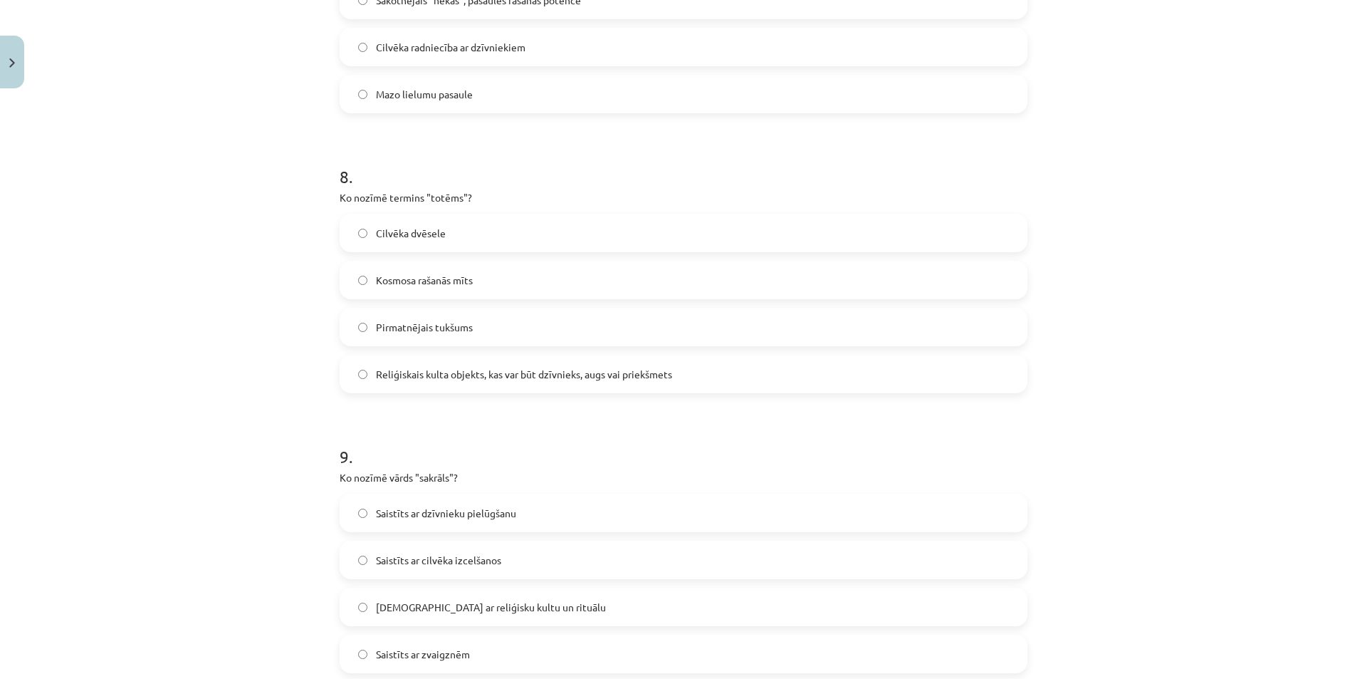
click at [395, 387] on label "Reliģiskais kulta objekts, kas var būt dzīvnieks, augs vai priekšmets" at bounding box center [683, 374] width 685 height 36
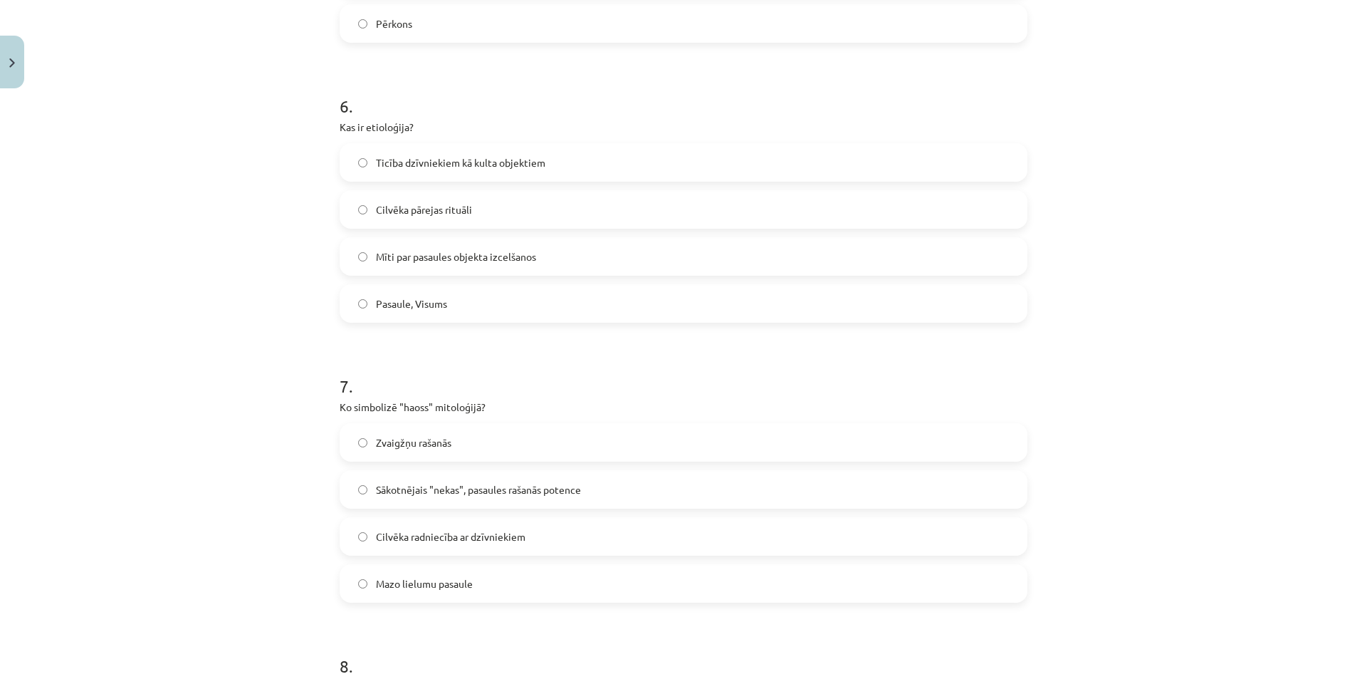
scroll to position [1602, 0]
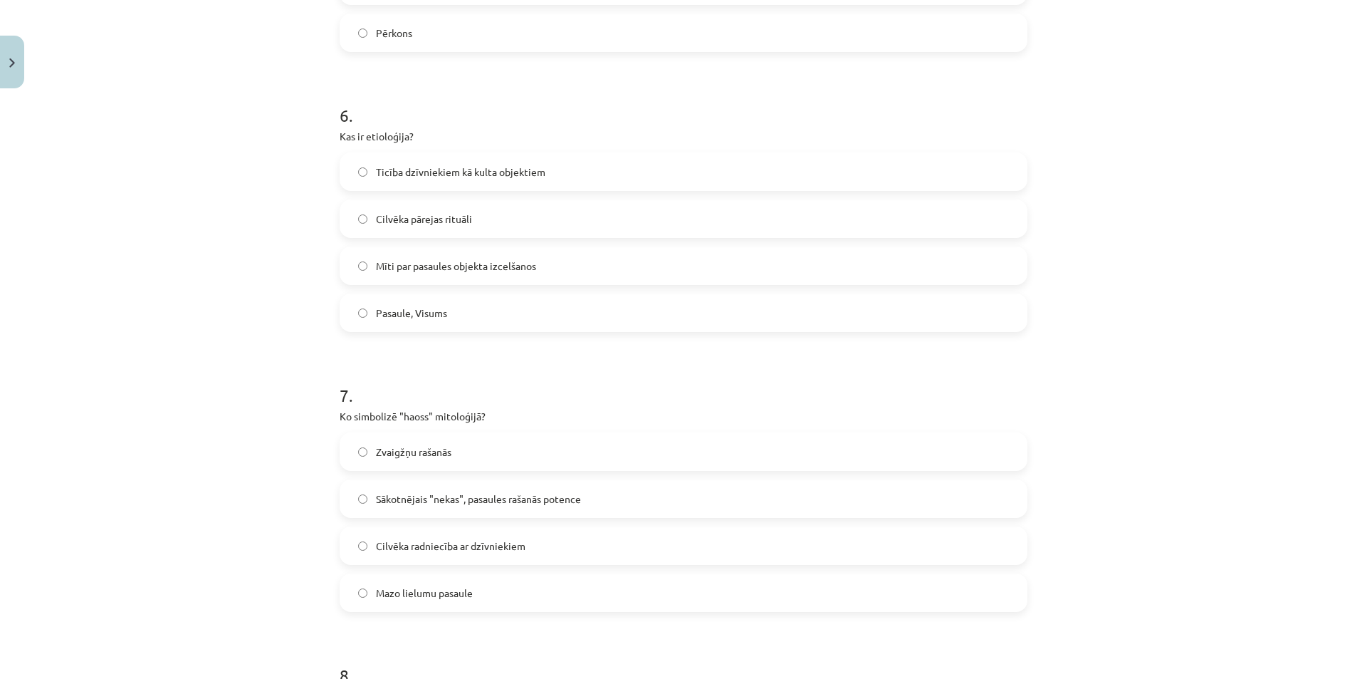
click at [382, 274] on label "Mīti par pasaules objekta izcelšanos" at bounding box center [683, 266] width 685 height 36
click at [390, 219] on span "Cilvēka pārejas rituāli" at bounding box center [424, 219] width 96 height 15
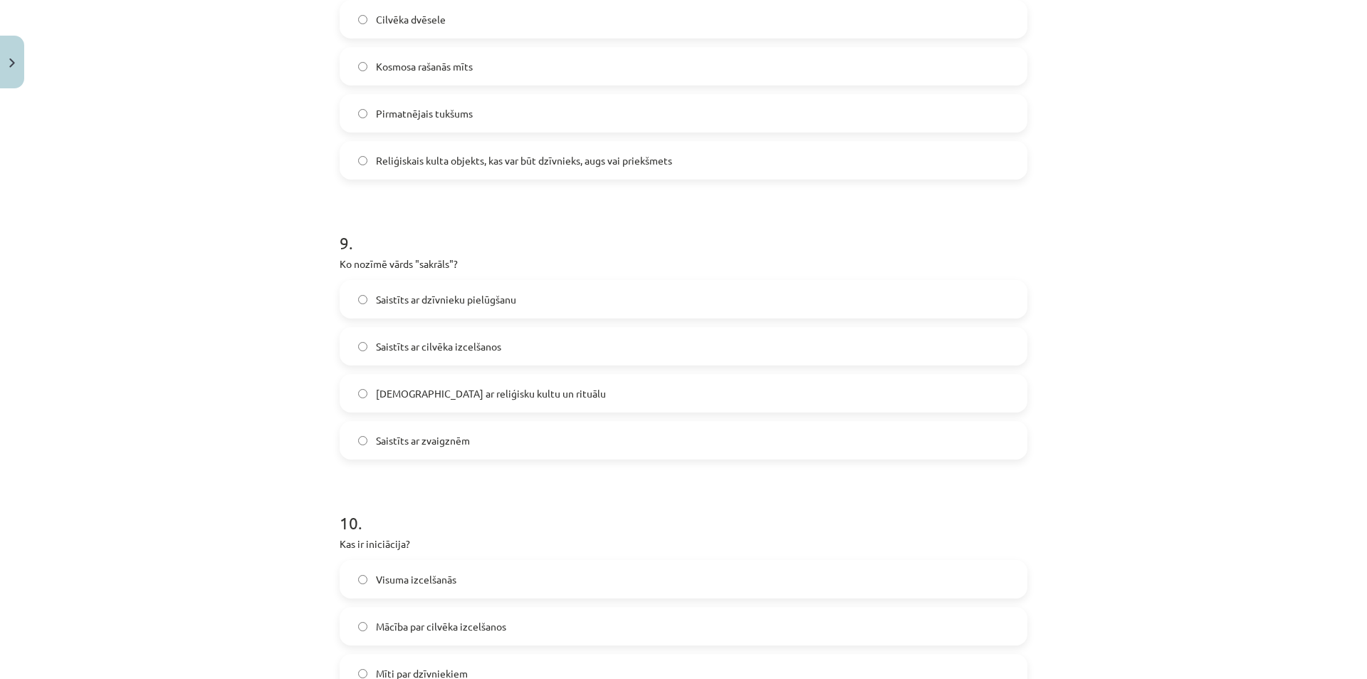
scroll to position [2386, 0]
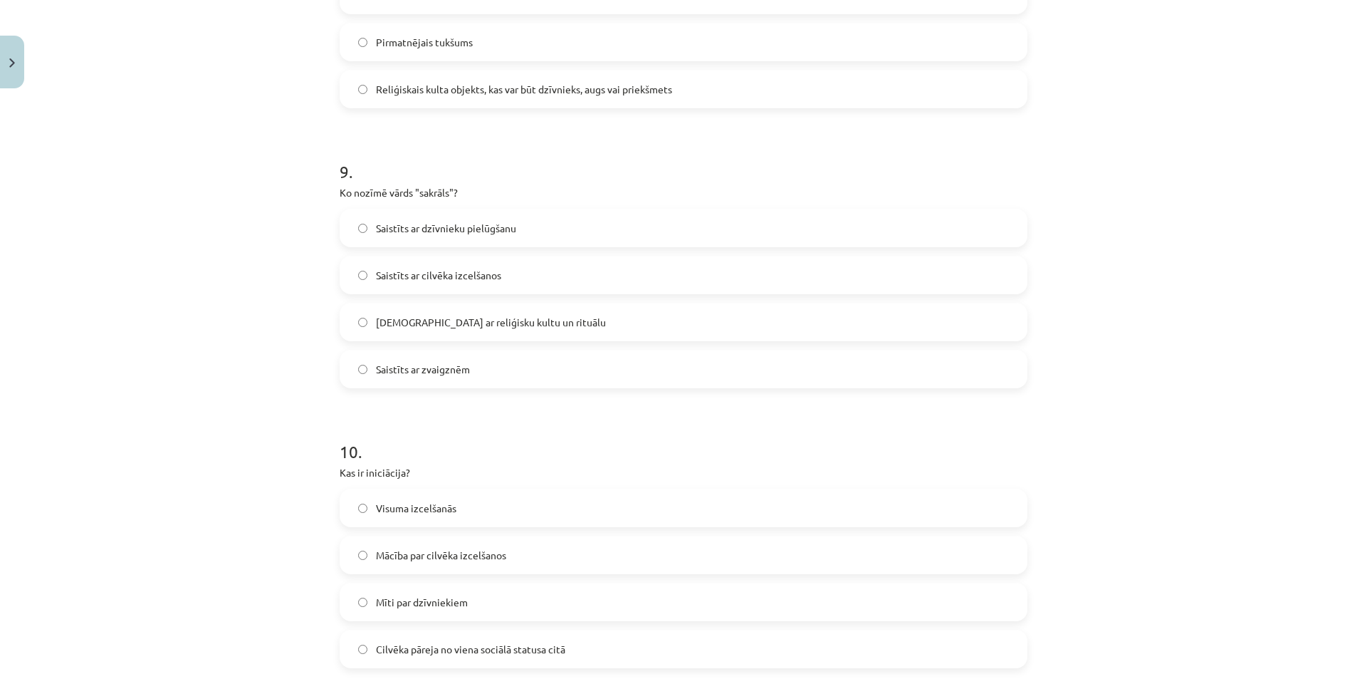
click at [441, 331] on label "Saistīts ar reliģisku kultu un rituālu" at bounding box center [683, 322] width 685 height 36
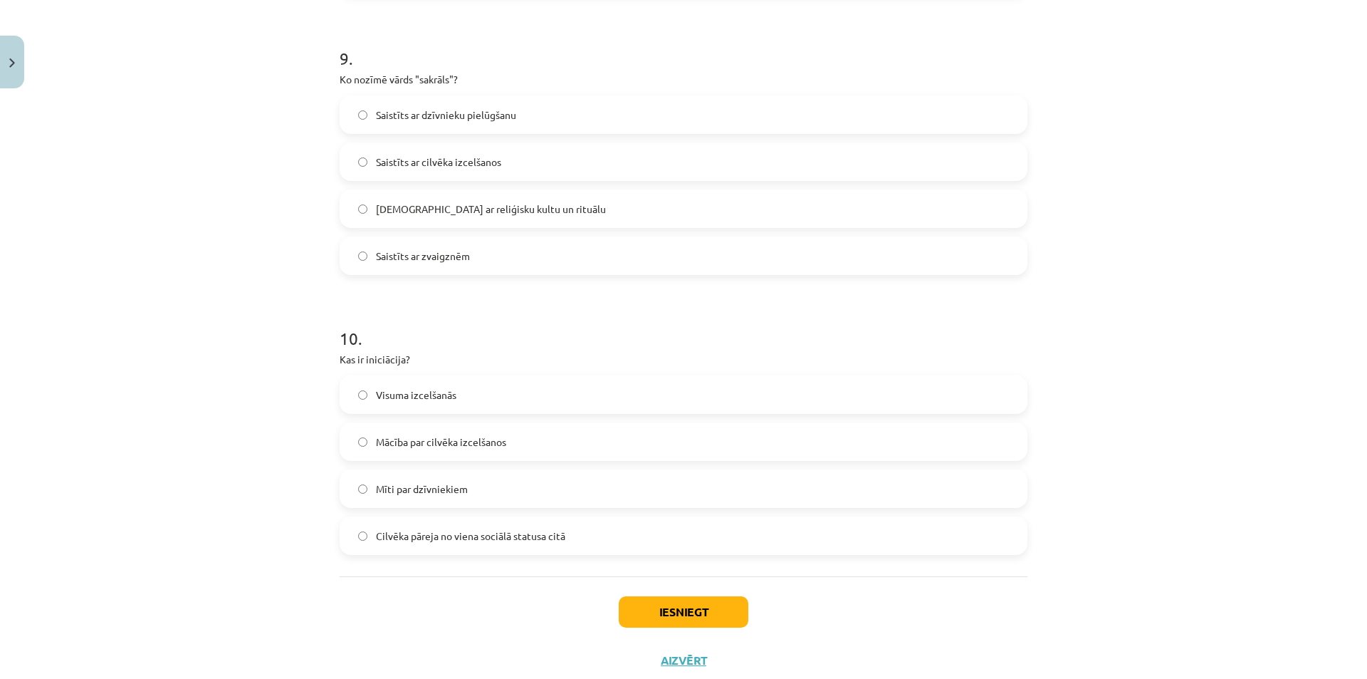
scroll to position [2540, 0]
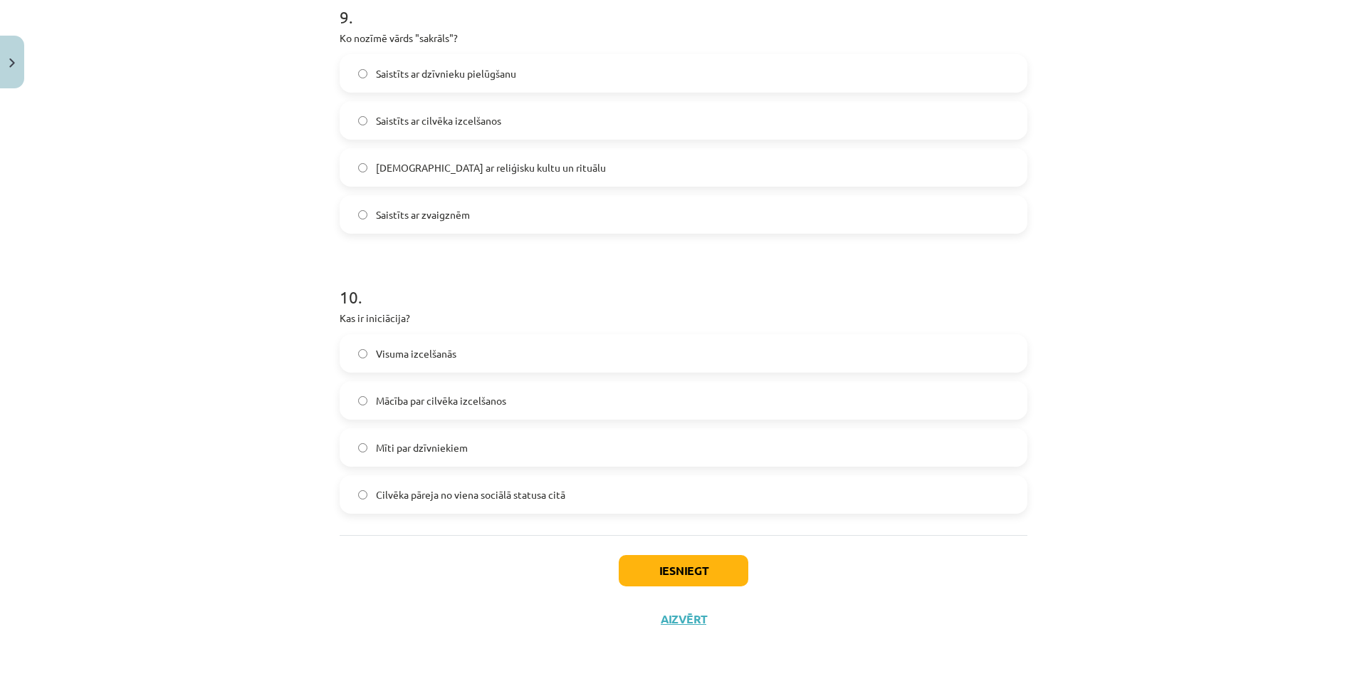
click at [522, 500] on span "Cilvēka pāreja no viena sociālā statusa citā" at bounding box center [470, 494] width 189 height 15
click at [634, 569] on button "Iesniegt" at bounding box center [684, 570] width 130 height 31
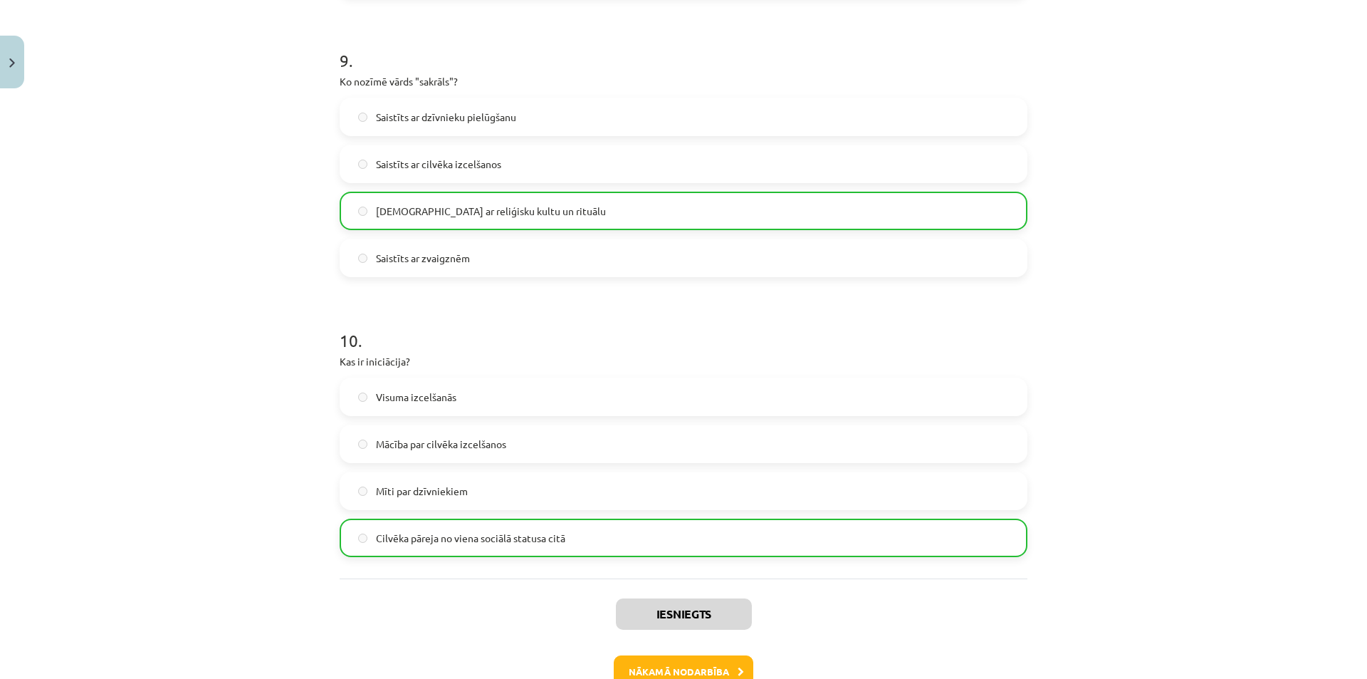
scroll to position [2586, 0]
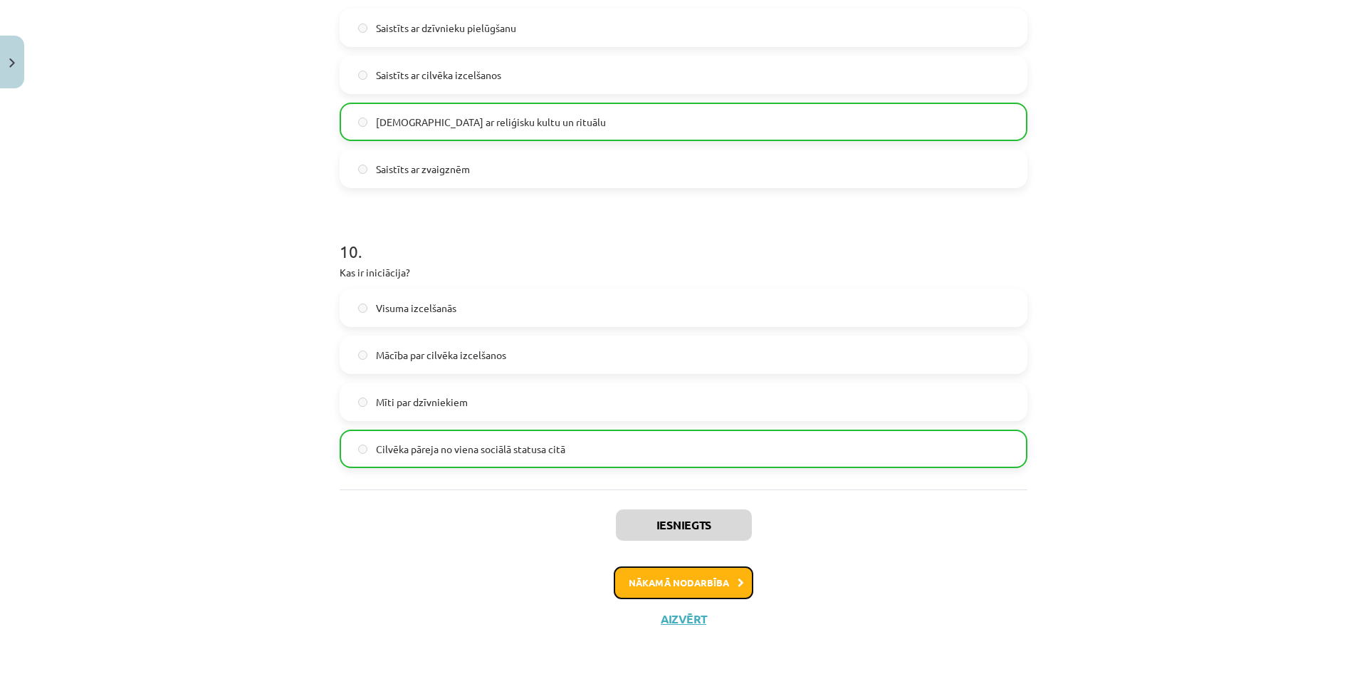
click at [651, 571] on button "Nākamā nodarbība" at bounding box center [684, 582] width 140 height 33
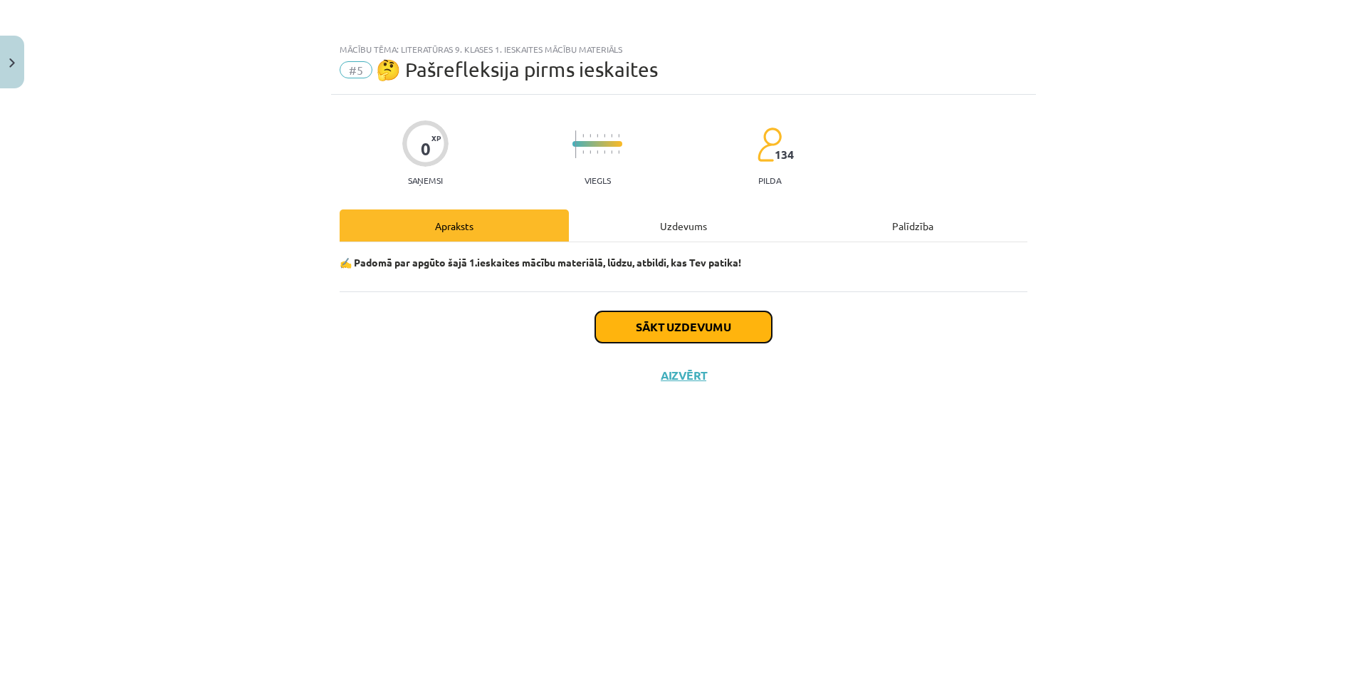
click at [640, 318] on button "Sākt uzdevumu" at bounding box center [683, 326] width 177 height 31
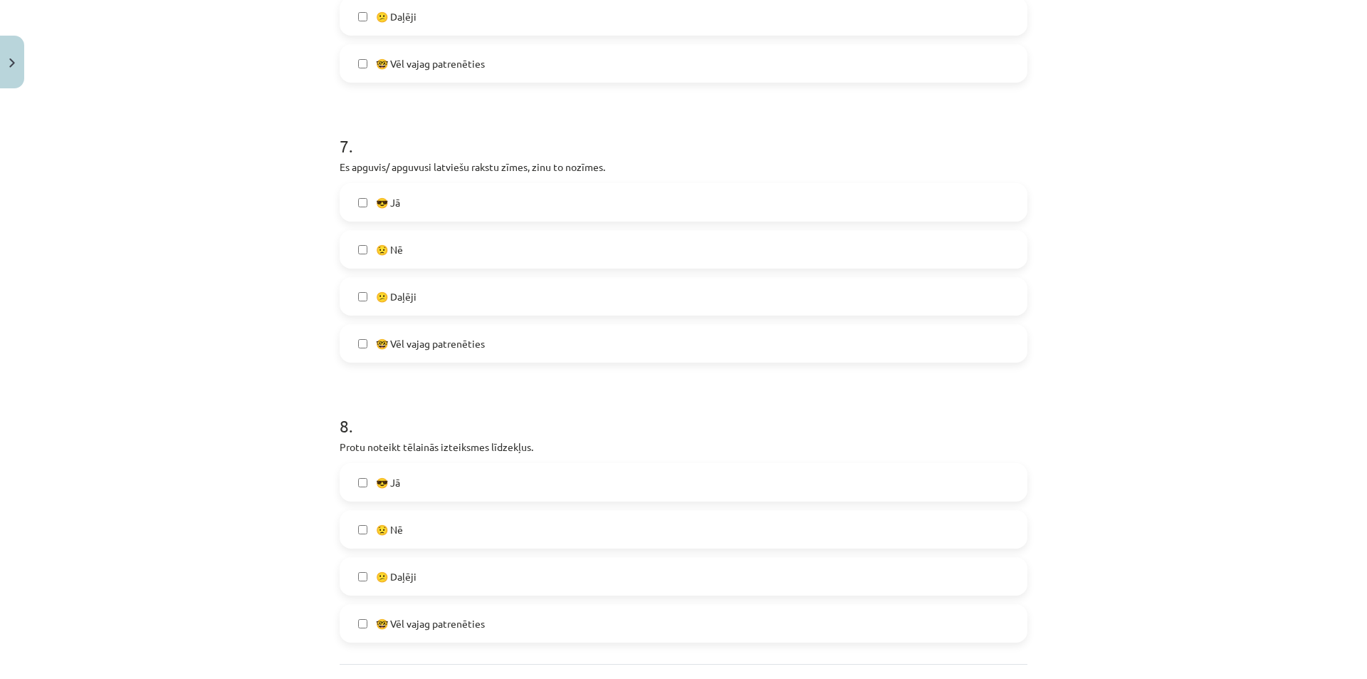
scroll to position [1981, 0]
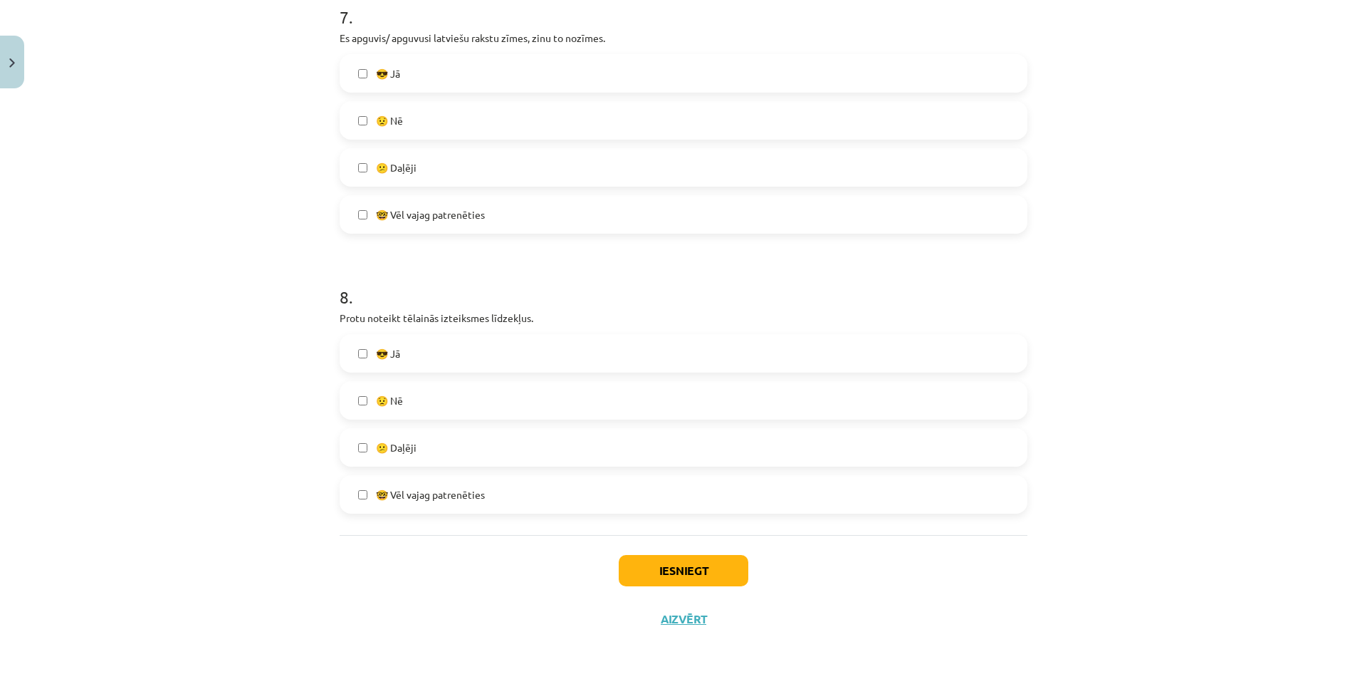
click at [352, 353] on label "😎 Jā" at bounding box center [683, 353] width 685 height 36
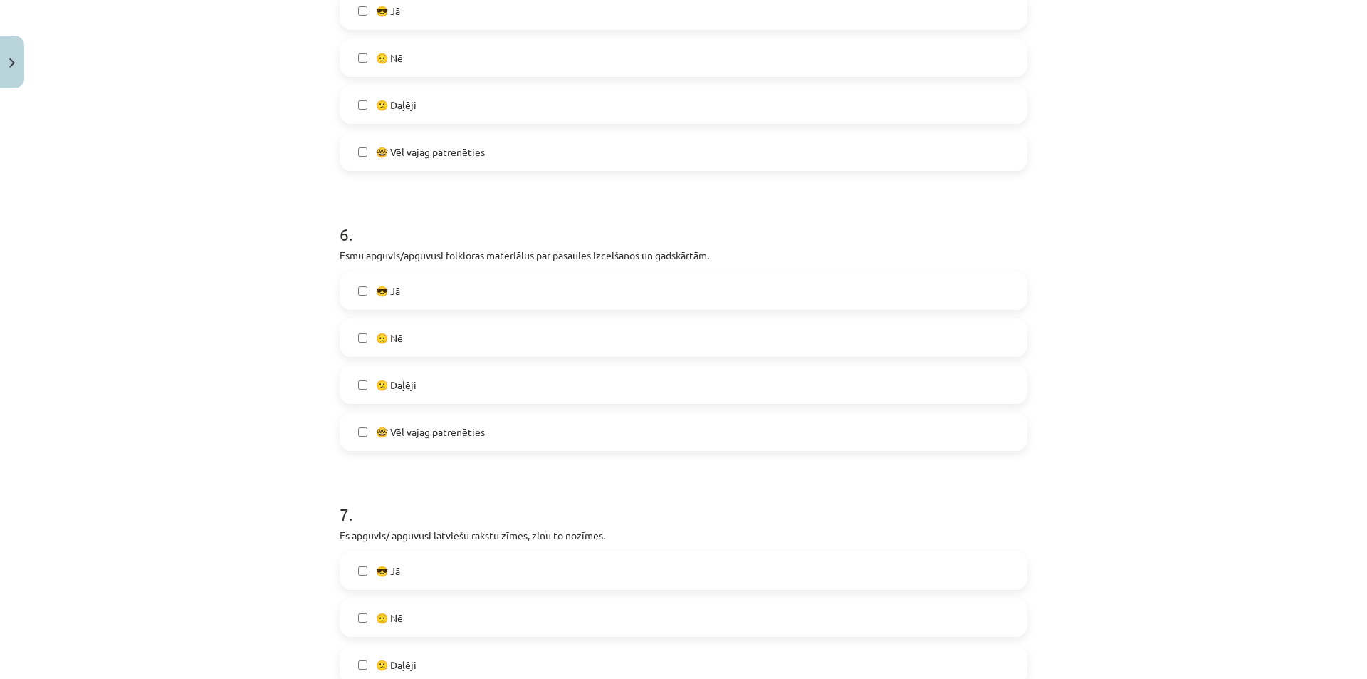
scroll to position [1482, 0]
drag, startPoint x: 365, startPoint y: 293, endPoint x: 355, endPoint y: 299, distance: 11.5
click at [362, 293] on label "😎 Jā" at bounding box center [683, 292] width 685 height 36
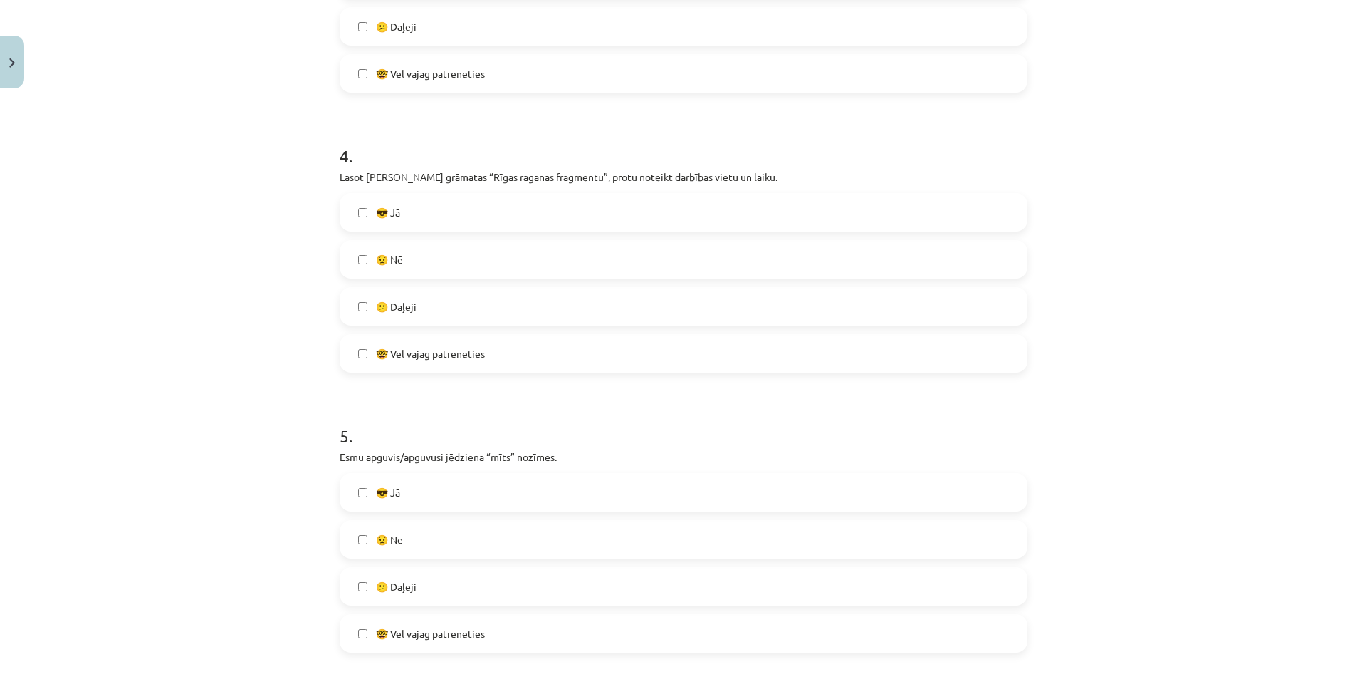
scroll to position [984, 0]
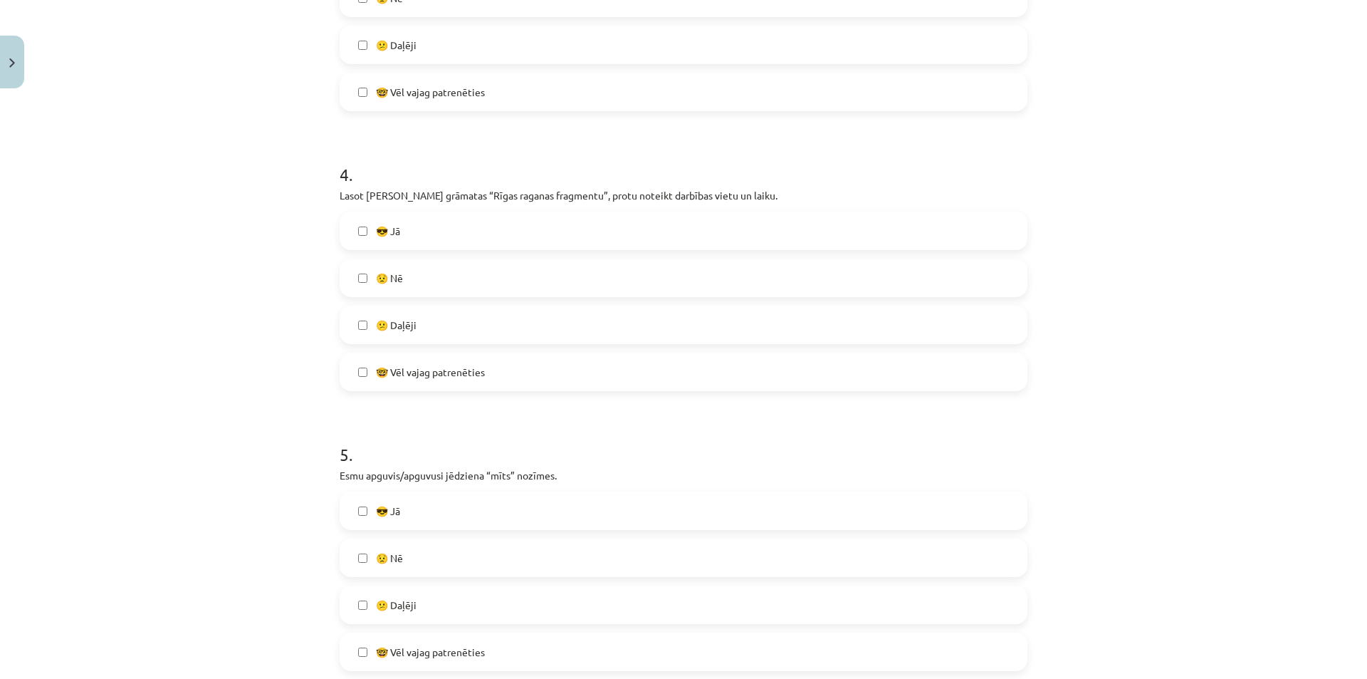
drag, startPoint x: 366, startPoint y: 371, endPoint x: 344, endPoint y: 382, distance: 24.8
click at [350, 382] on label "🤓 Vēl vajag patrenēties" at bounding box center [683, 372] width 685 height 36
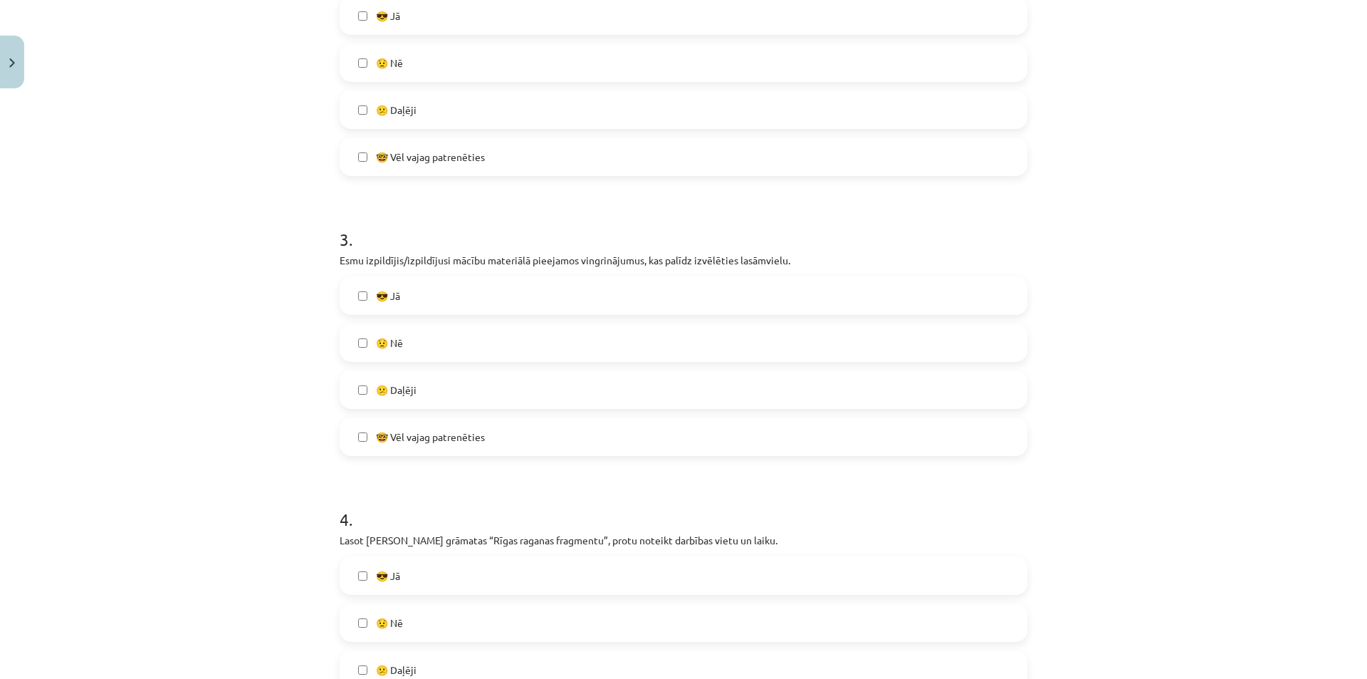
scroll to position [627, 0]
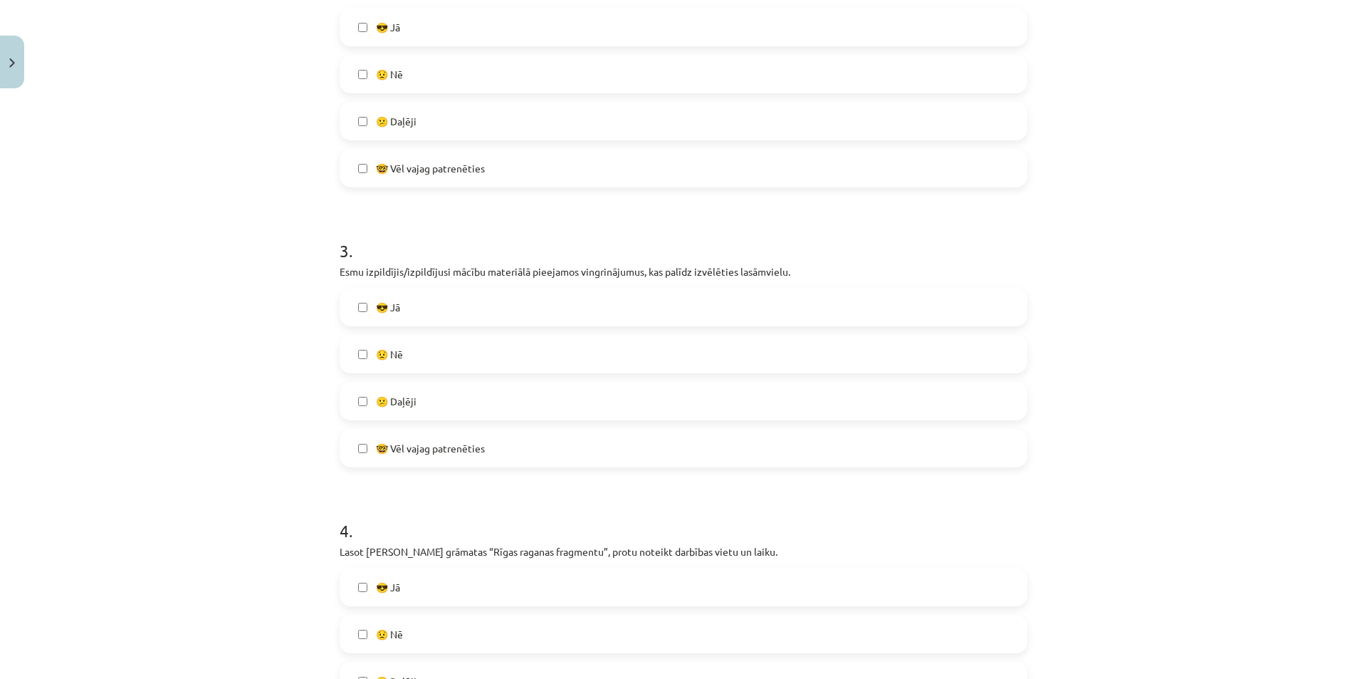
click at [365, 308] on label "😎 Jā" at bounding box center [683, 307] width 685 height 36
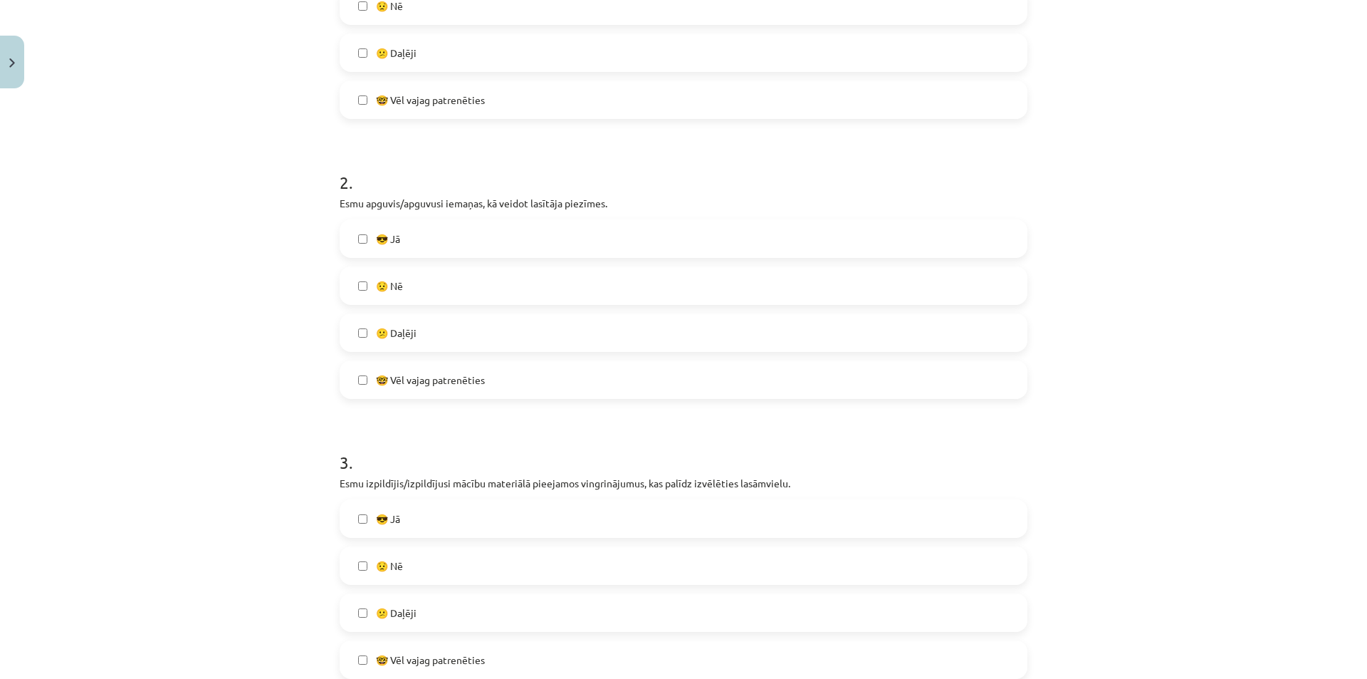
scroll to position [414, 0]
click at [360, 251] on label "😎 Jā" at bounding box center [683, 241] width 685 height 36
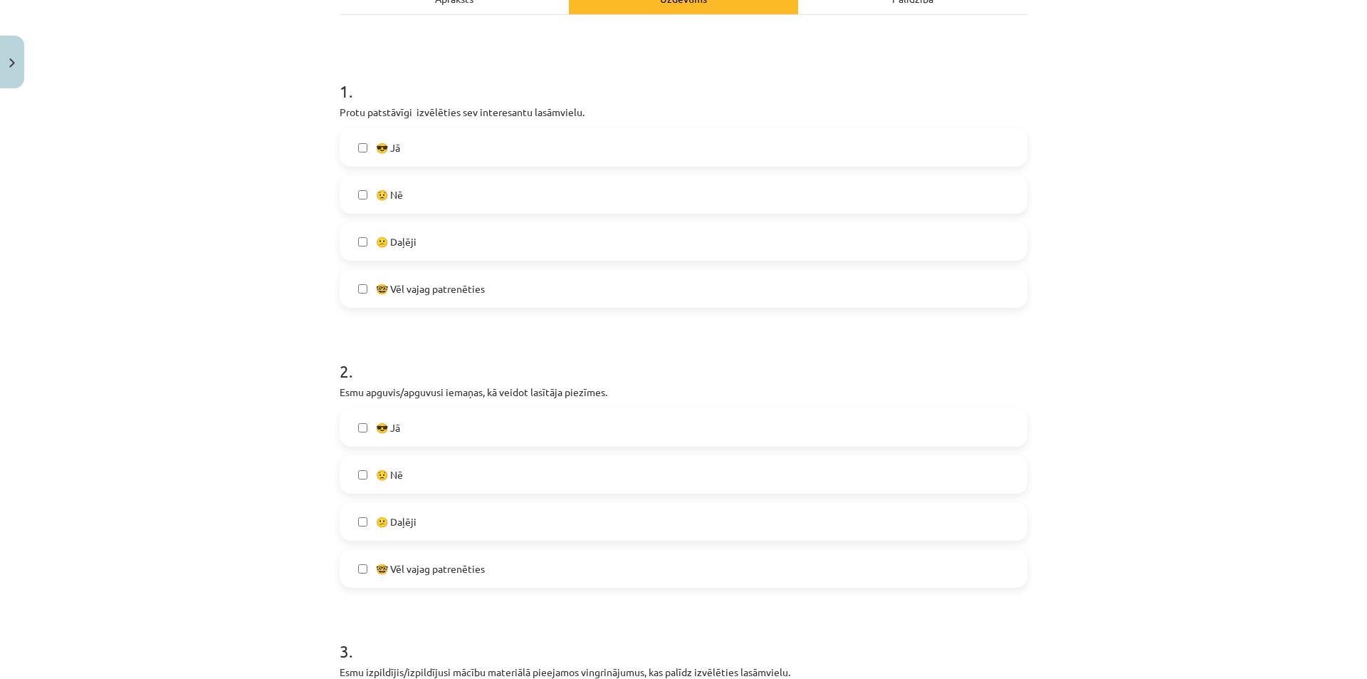
scroll to position [200, 0]
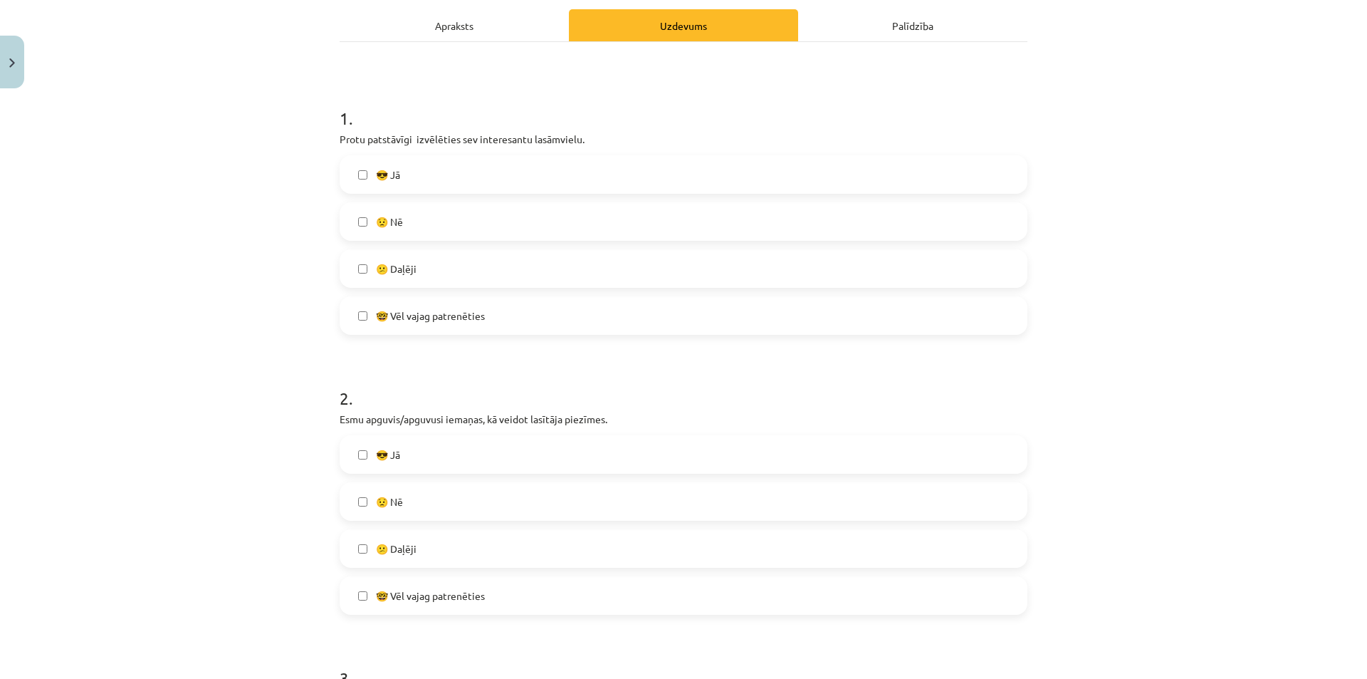
click at [355, 182] on label "😎 Jā" at bounding box center [683, 175] width 685 height 36
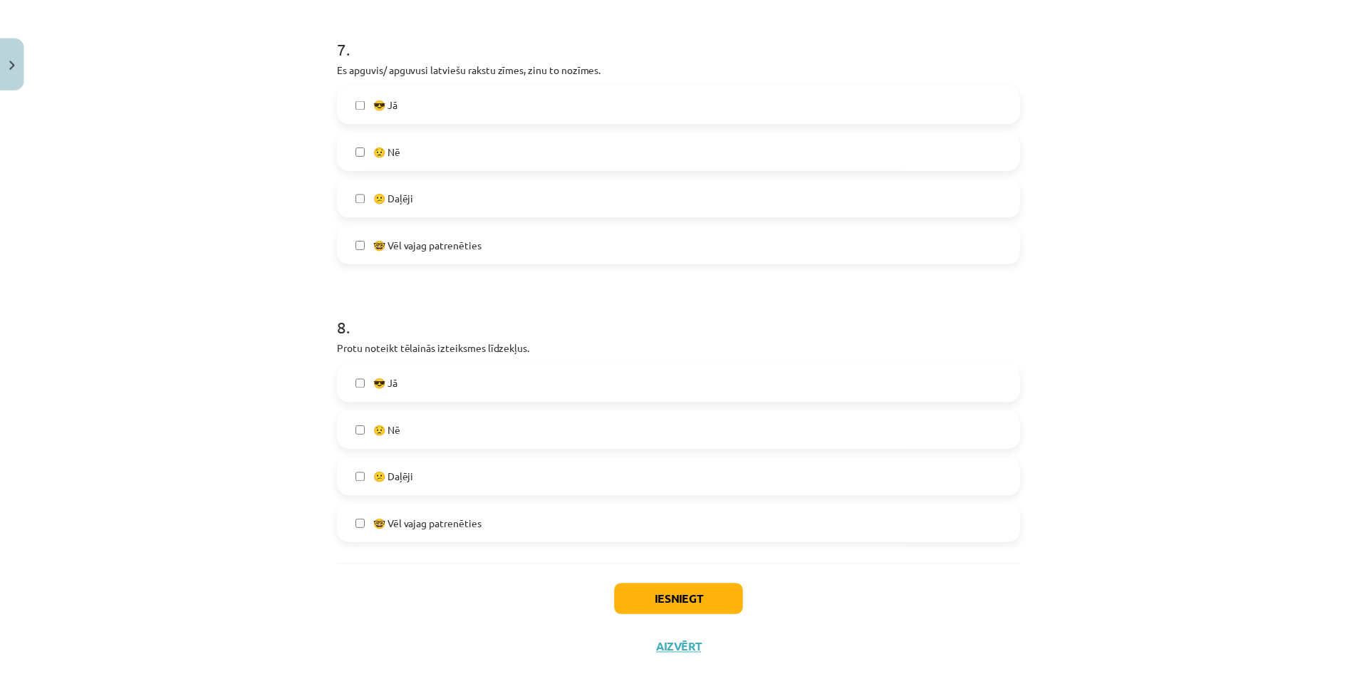
scroll to position [1981, 0]
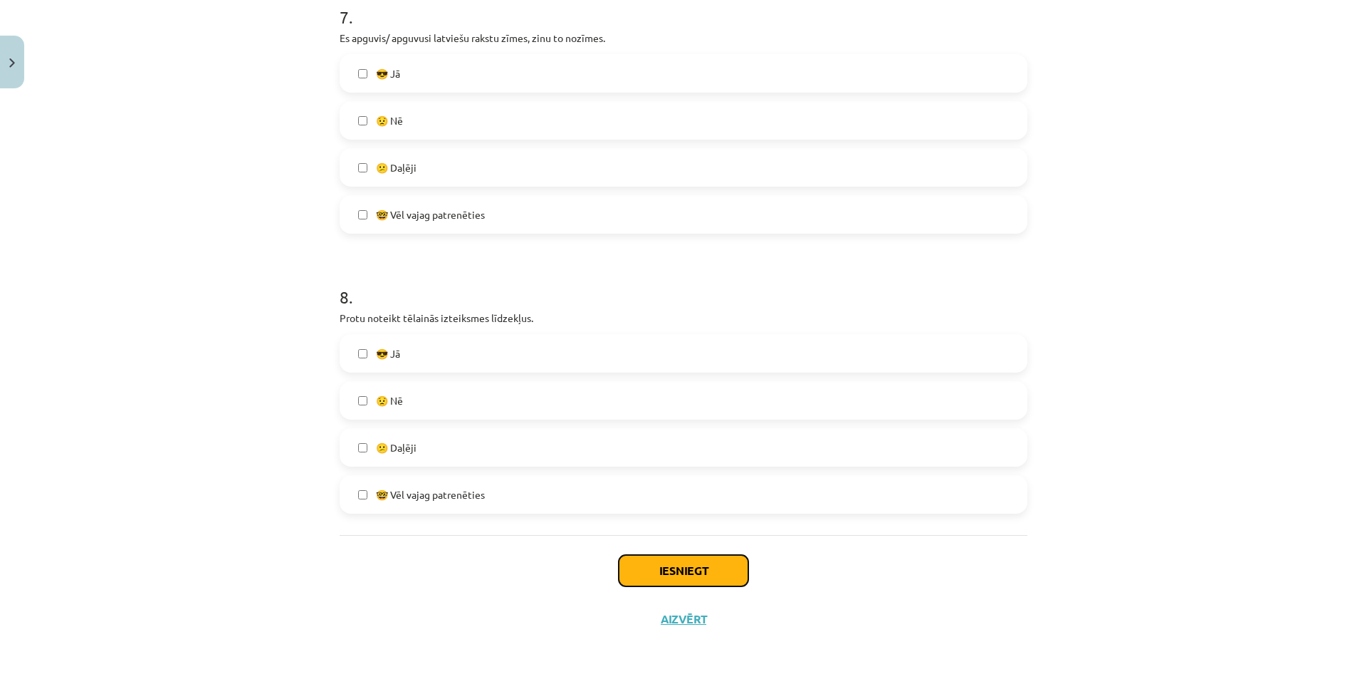
click at [683, 577] on button "Iesniegt" at bounding box center [684, 570] width 130 height 31
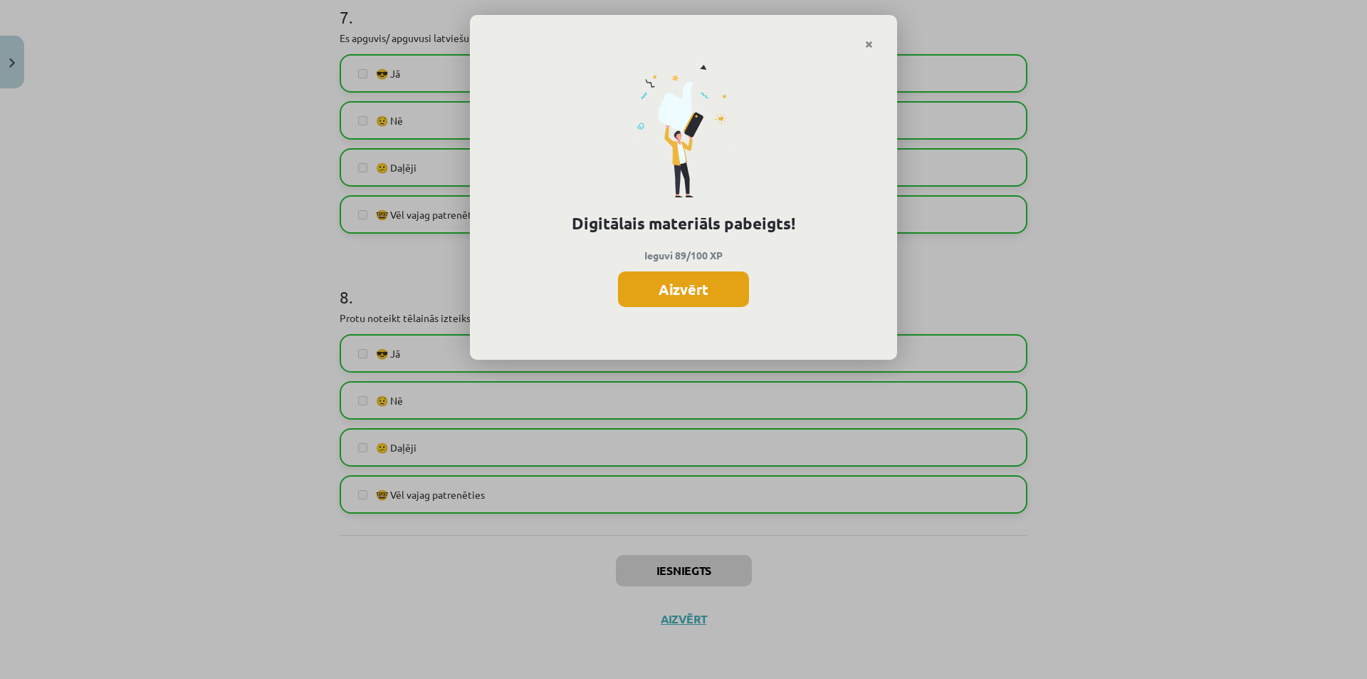
click at [709, 297] on button "Aizvērt" at bounding box center [683, 289] width 131 height 36
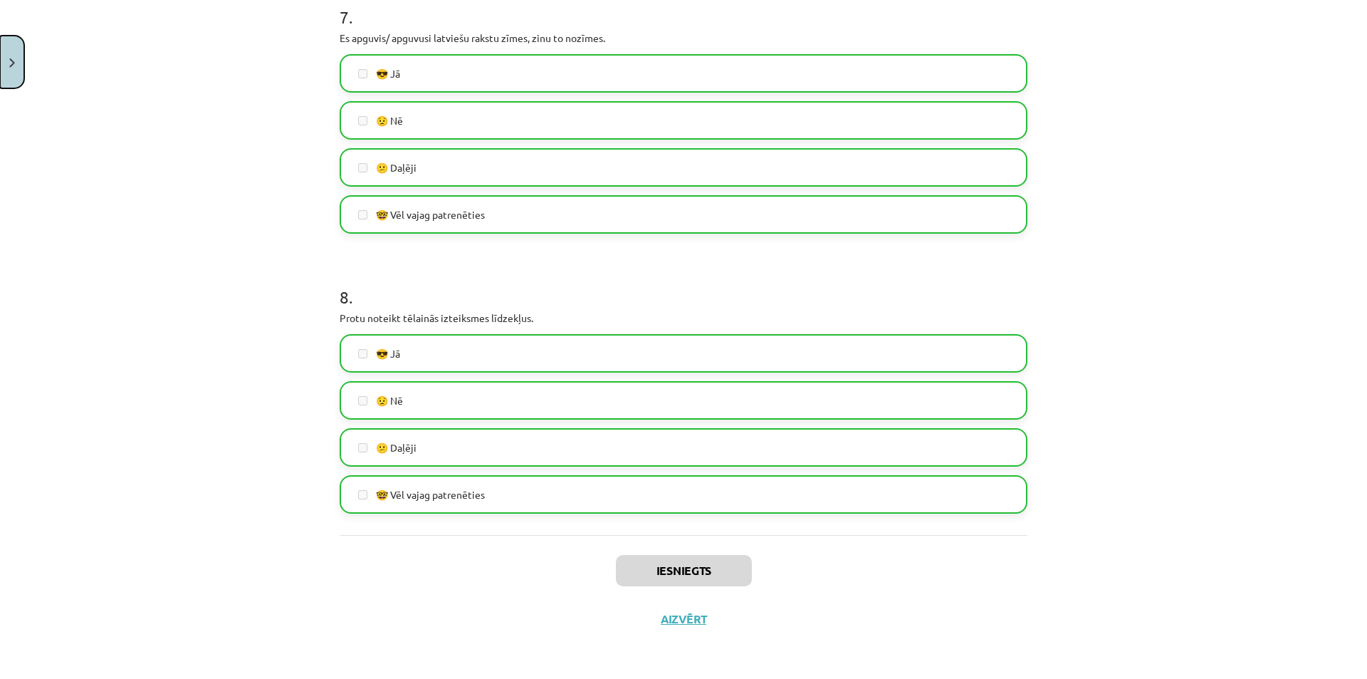
click at [0, 62] on button "Close" at bounding box center [12, 62] width 24 height 53
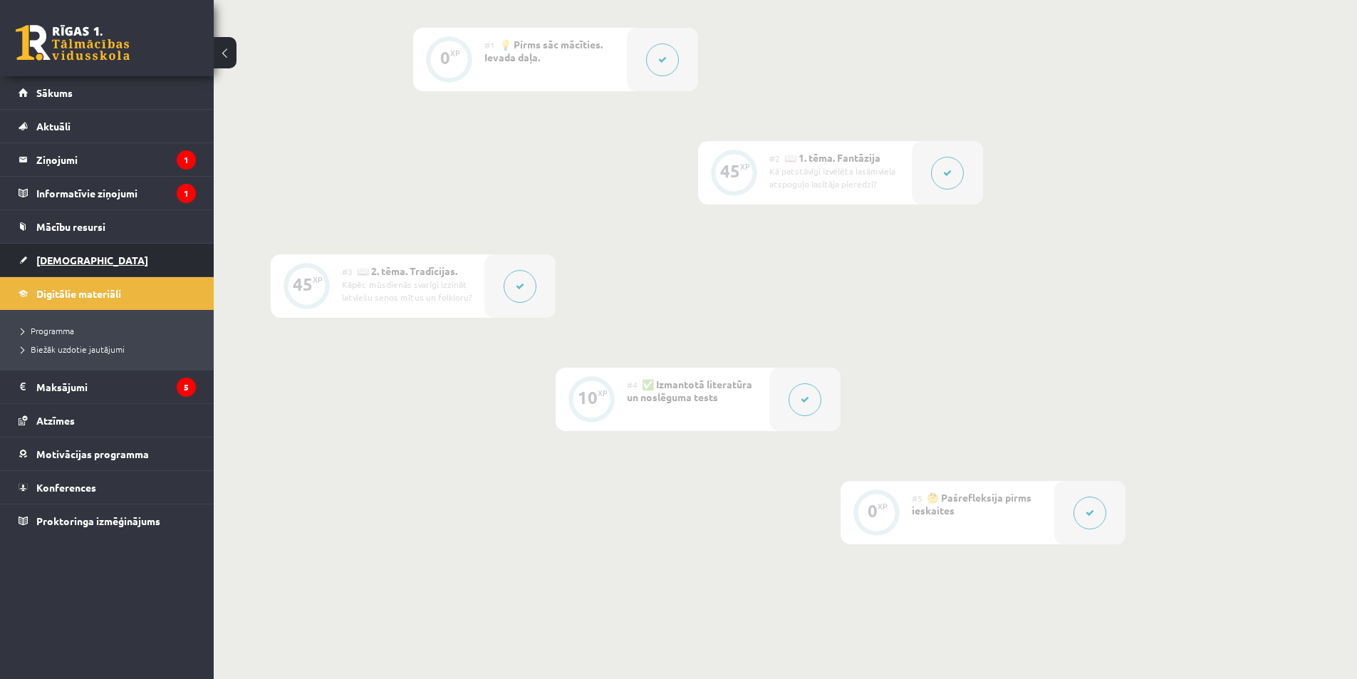
click at [80, 259] on link "[DEMOGRAPHIC_DATA]" at bounding box center [107, 260] width 177 height 33
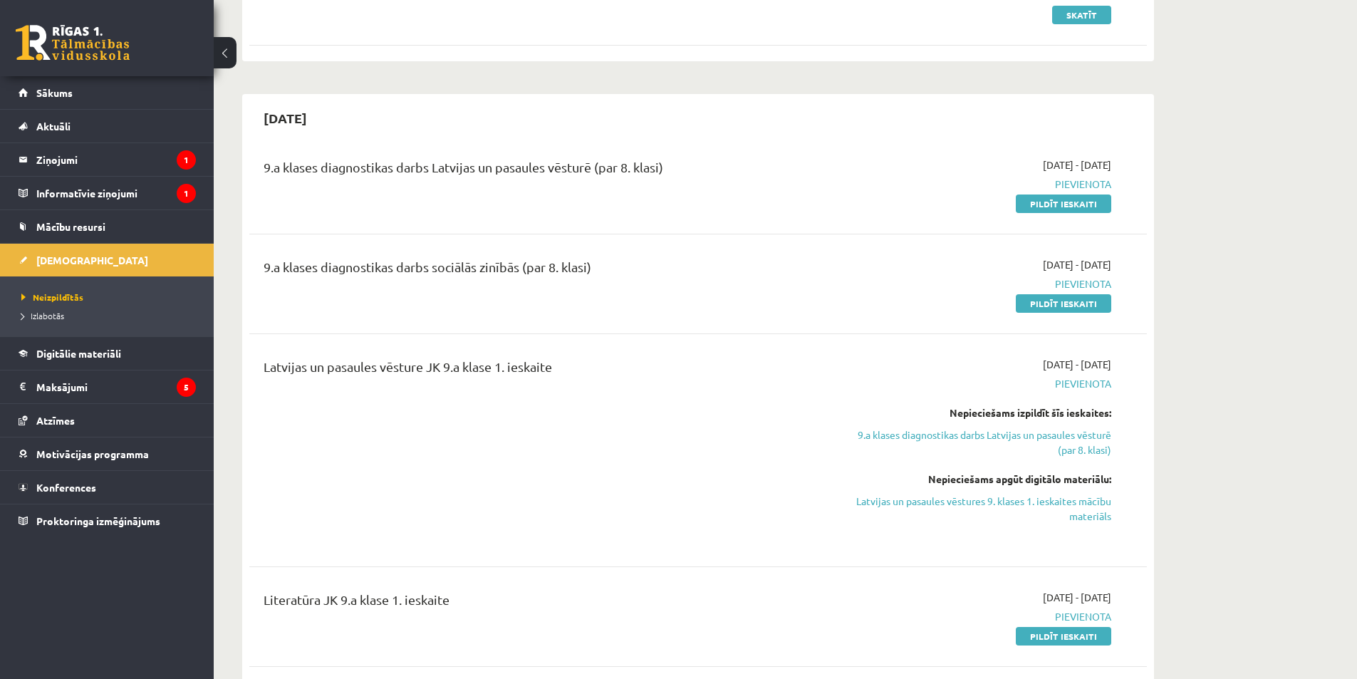
scroll to position [570, 0]
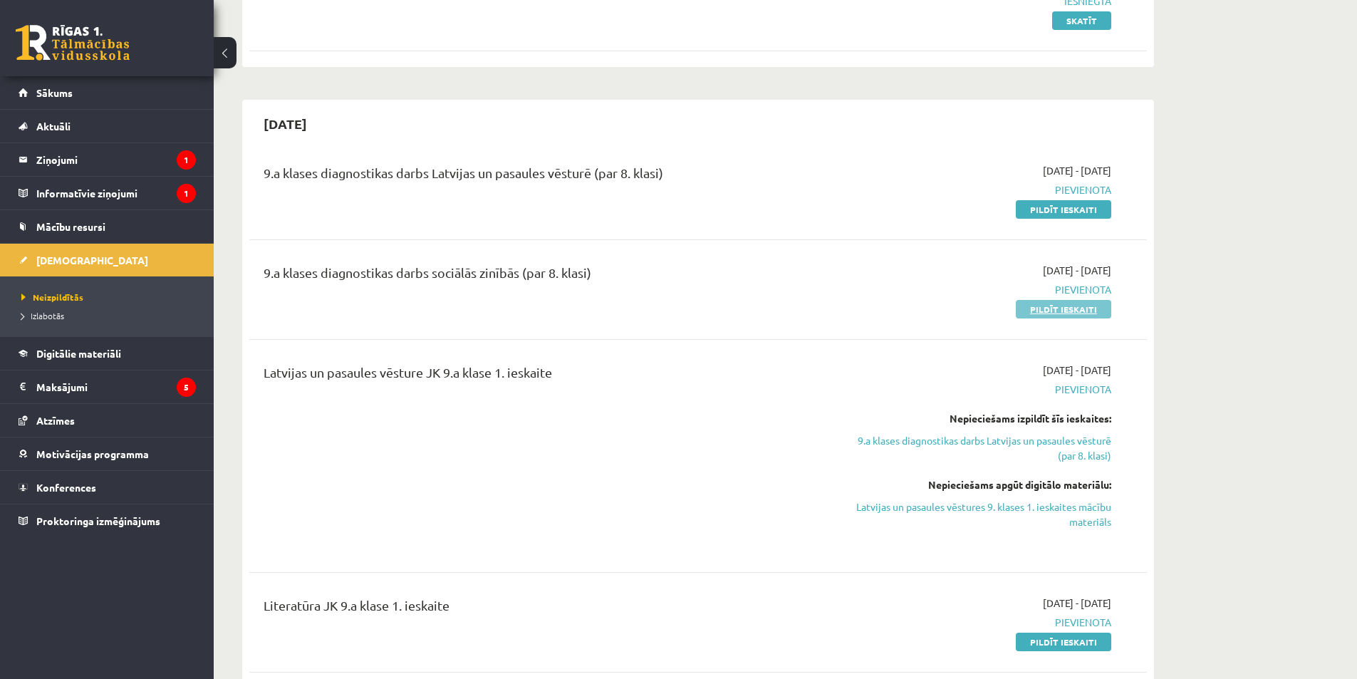
click at [1078, 307] on link "Pildīt ieskaiti" at bounding box center [1063, 309] width 95 height 19
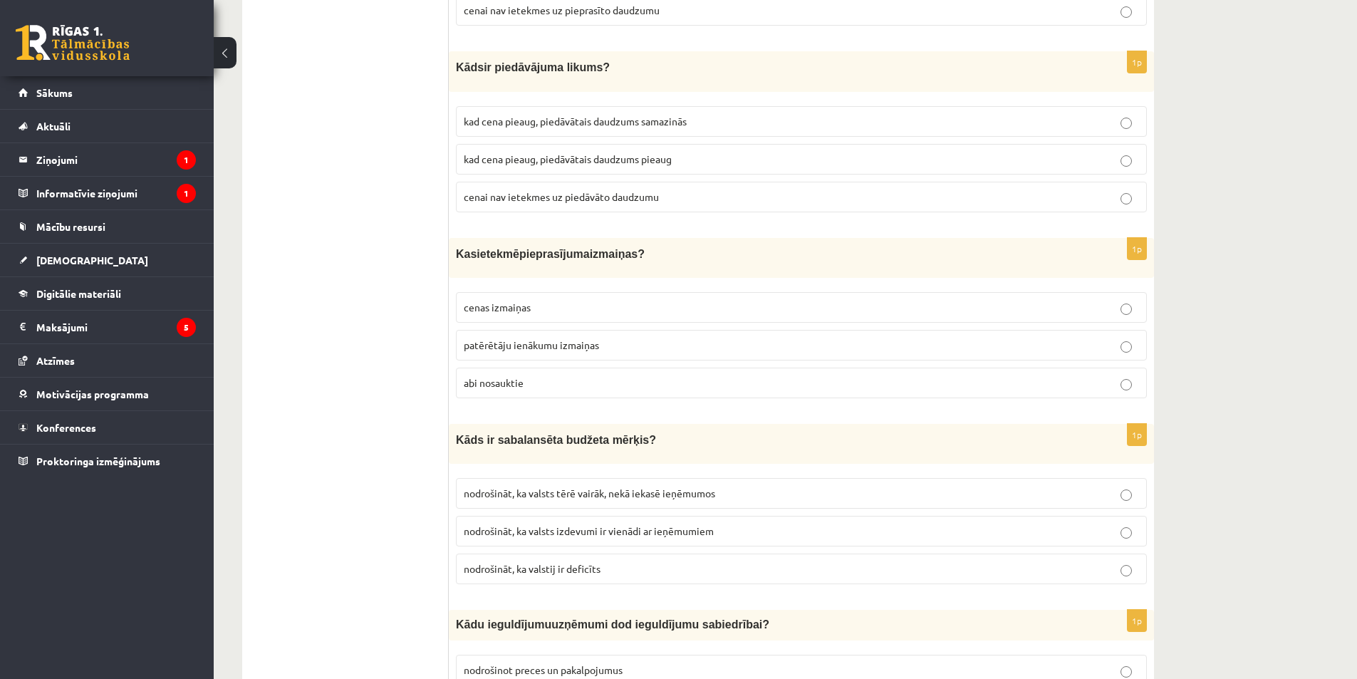
scroll to position [1282, 0]
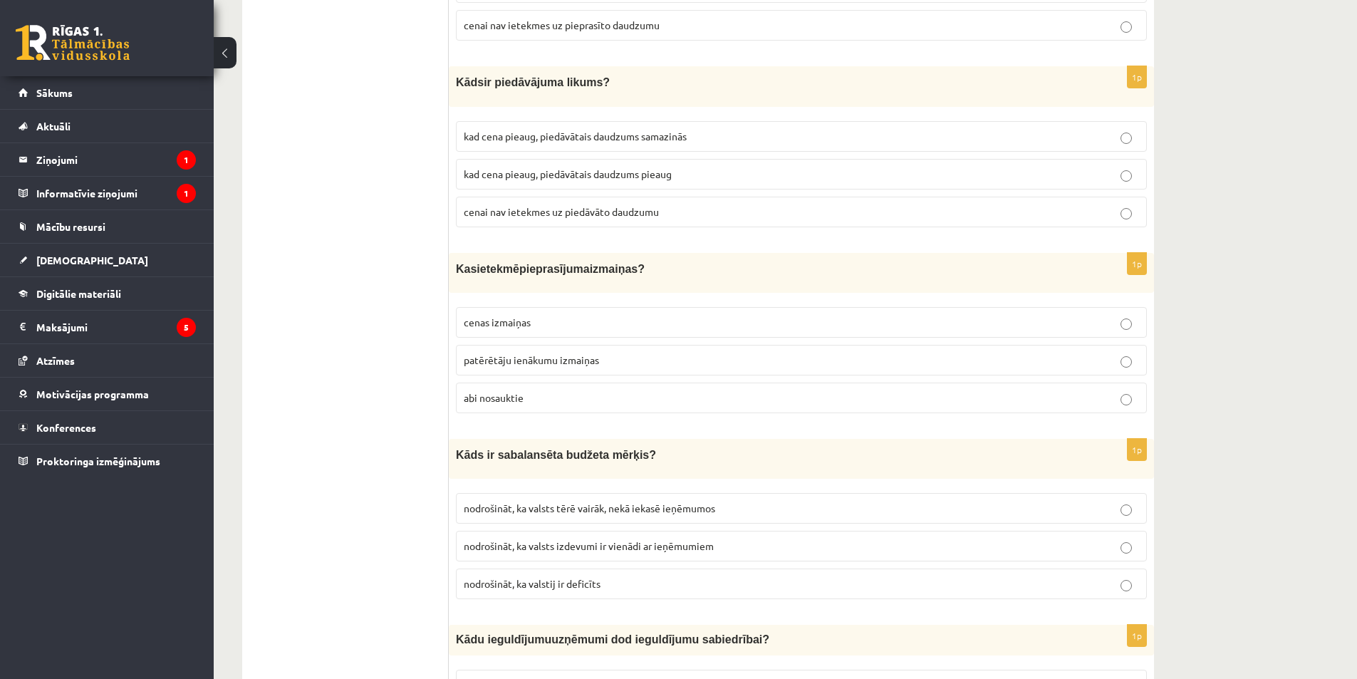
click at [571, 320] on p "cenas izmaiņas" at bounding box center [801, 322] width 675 height 15
click at [481, 394] on span "abi nosauktie" at bounding box center [494, 397] width 60 height 13
drag, startPoint x: 452, startPoint y: 265, endPoint x: 584, endPoint y: 324, distance: 145.1
click at [562, 401] on div "1p Kas ietekmē pieprasījuma izmaiņas ? cenas izmaiņas patērētāju ienākumu izmai…" at bounding box center [801, 339] width 705 height 172
copy div "Kas ietekmē pieprasījuma izmaiņas ? cenas izmaiņas patērētāju ienākumu izmaiņas…"
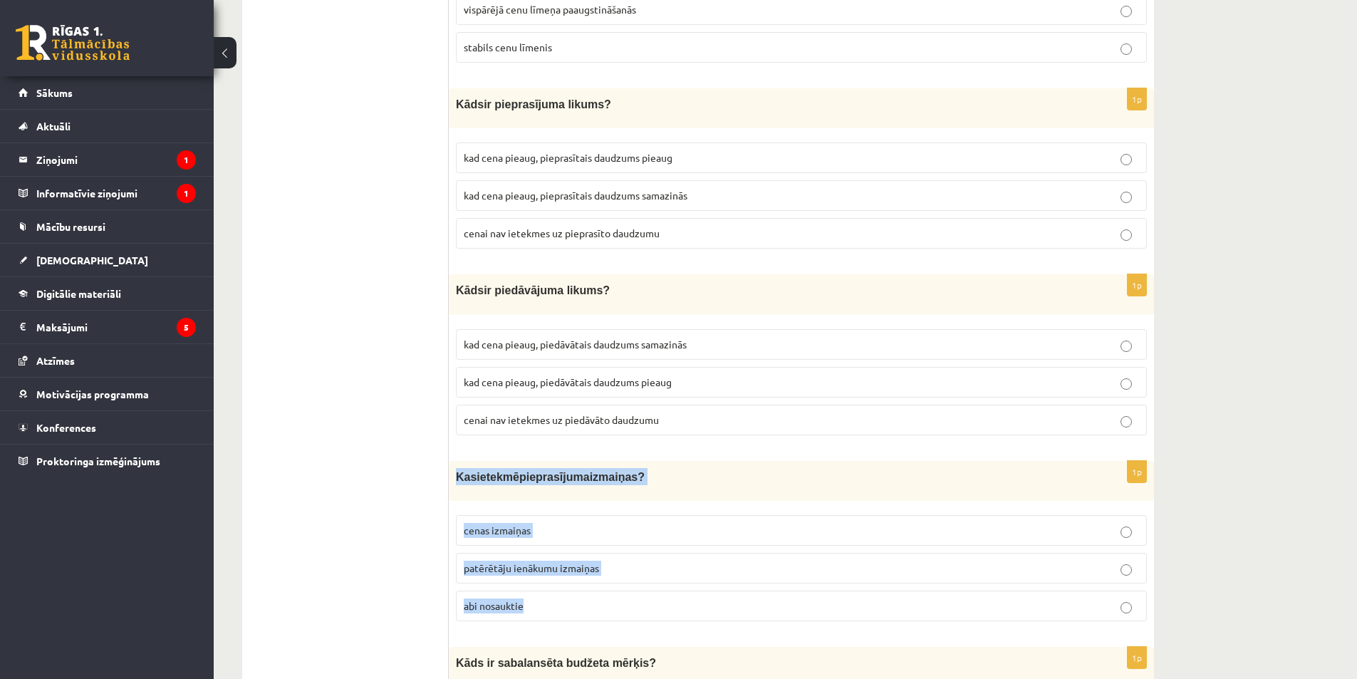
scroll to position [1068, 0]
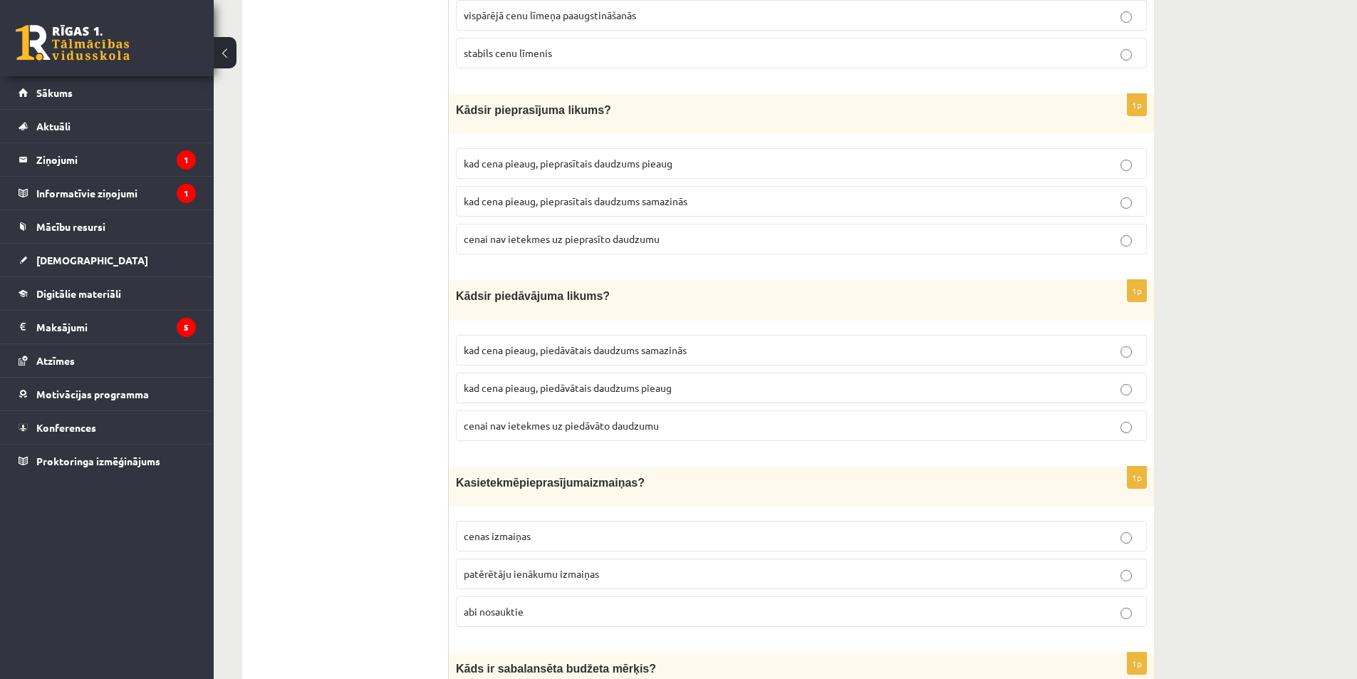
click at [525, 324] on div "1p K āds ir piedāvājuma likums? kad cena pieaug, piedāvātais daudzums samazinās…" at bounding box center [801, 366] width 705 height 172
click at [528, 336] on label "kad cena pieaug, piedāvātais daudzums samazinās" at bounding box center [801, 350] width 691 height 31
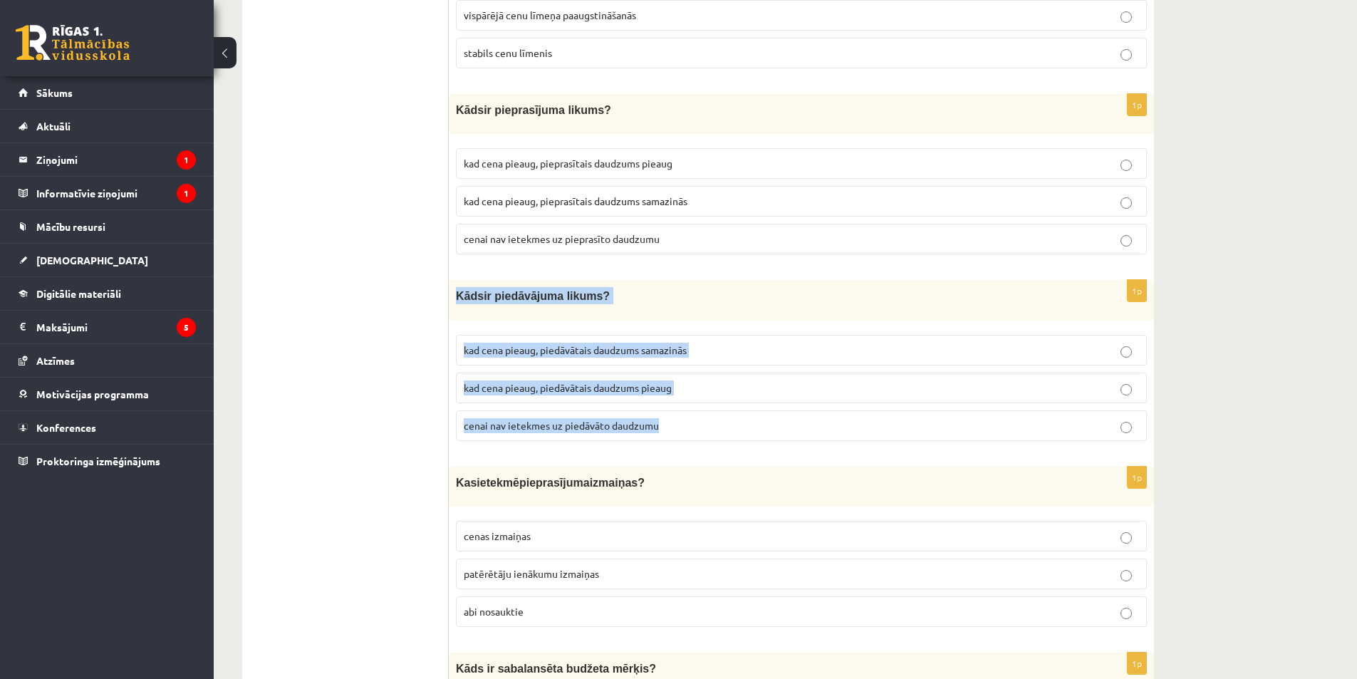
drag, startPoint x: 456, startPoint y: 293, endPoint x: 687, endPoint y: 430, distance: 269.2
click at [687, 430] on div "1p K āds ir piedāvājuma likums? kad cena pieaug, piedāvātais daudzums samazinās…" at bounding box center [801, 366] width 705 height 172
copy div "K āds ir piedāvājuma likums? kad cena pieaug, piedāvātais daudzums samazinās ka…"
click at [543, 385] on span "kad cena pieaug, piedāvātais daudzums pieaug" at bounding box center [568, 387] width 208 height 13
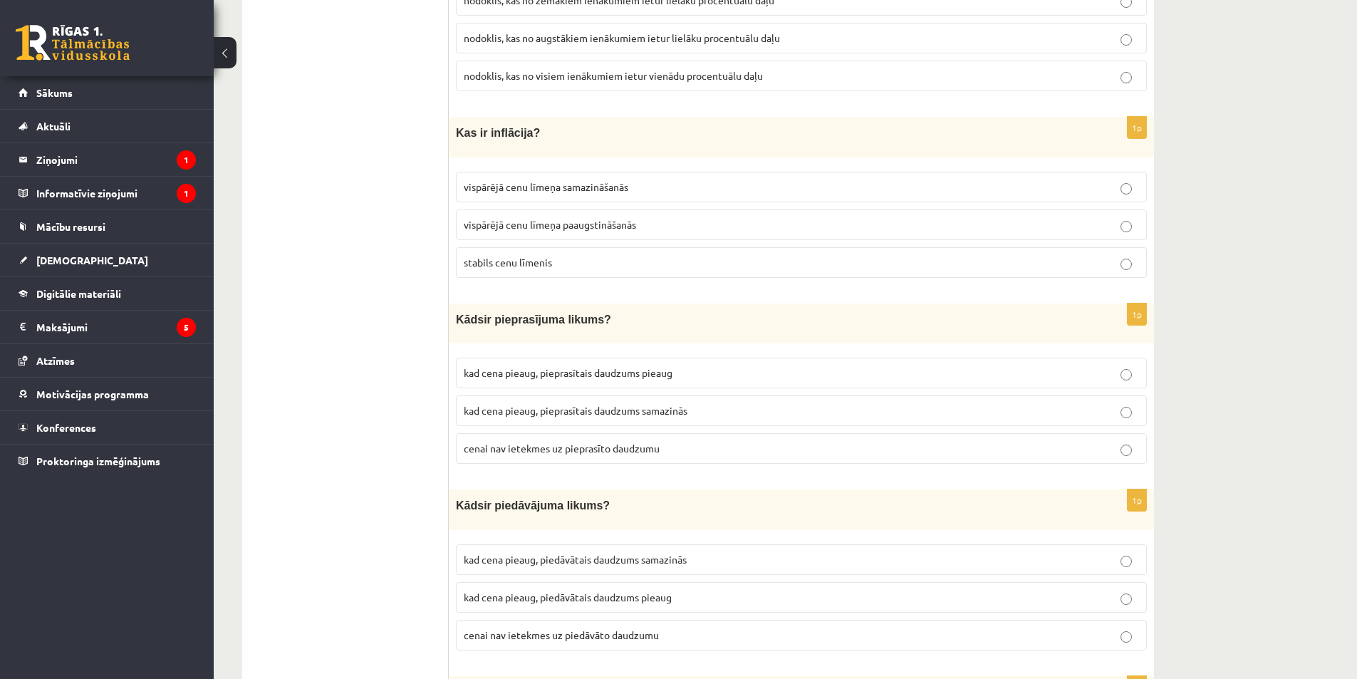
scroll to position [855, 0]
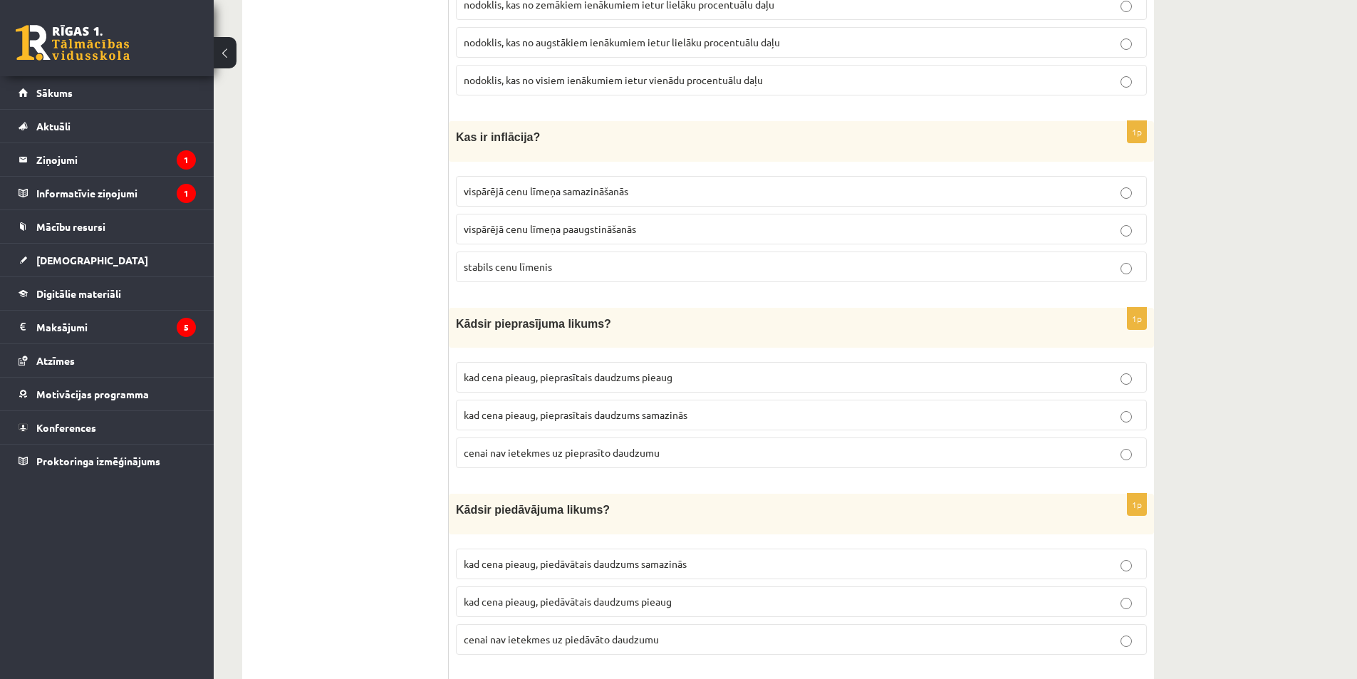
click at [498, 410] on span "kad cena pieaug, pieprasītais daudzums samazinās" at bounding box center [576, 414] width 224 height 13
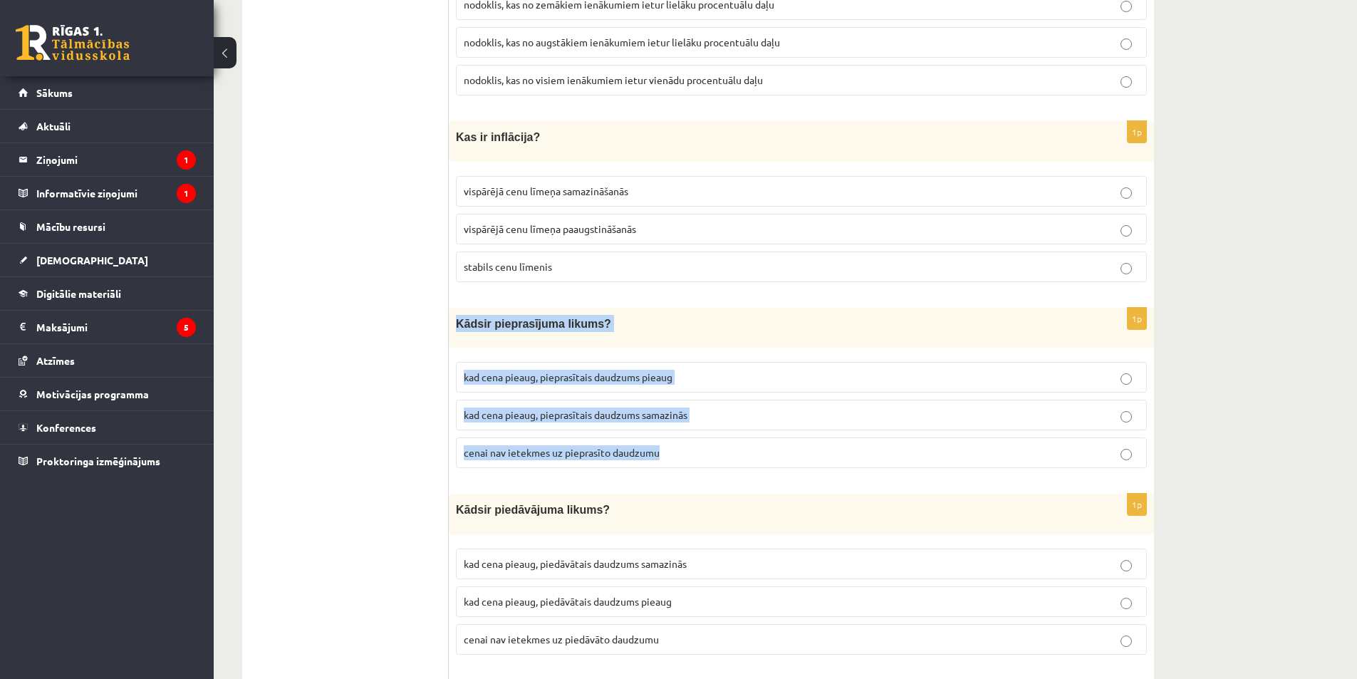
drag, startPoint x: 455, startPoint y: 318, endPoint x: 661, endPoint y: 454, distance: 246.7
click at [661, 454] on div "1p K āds ir pieprasījuma likums? kad cena pieaug, pieprasītais daudzums pieaug …" at bounding box center [801, 394] width 705 height 172
copy div "K āds ir pieprasījuma likums? kad cena pieaug, pieprasītais daudzums pieaug kad…"
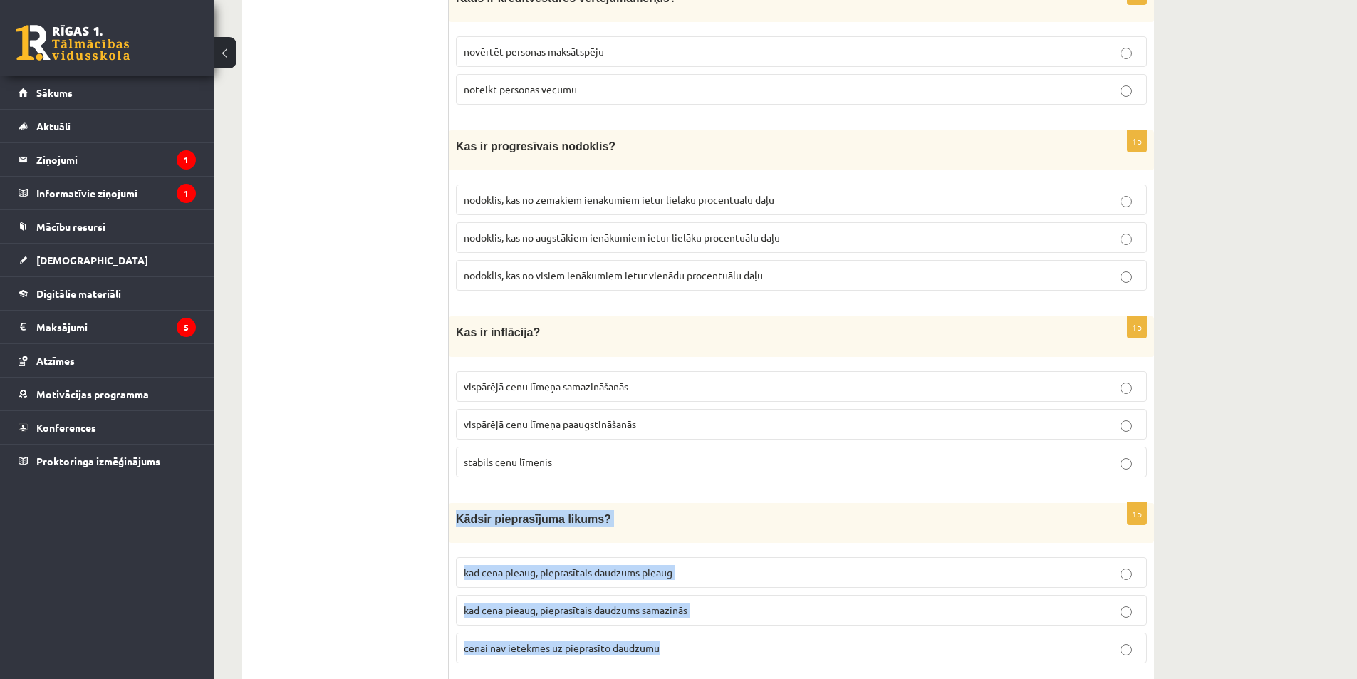
scroll to position [641, 0]
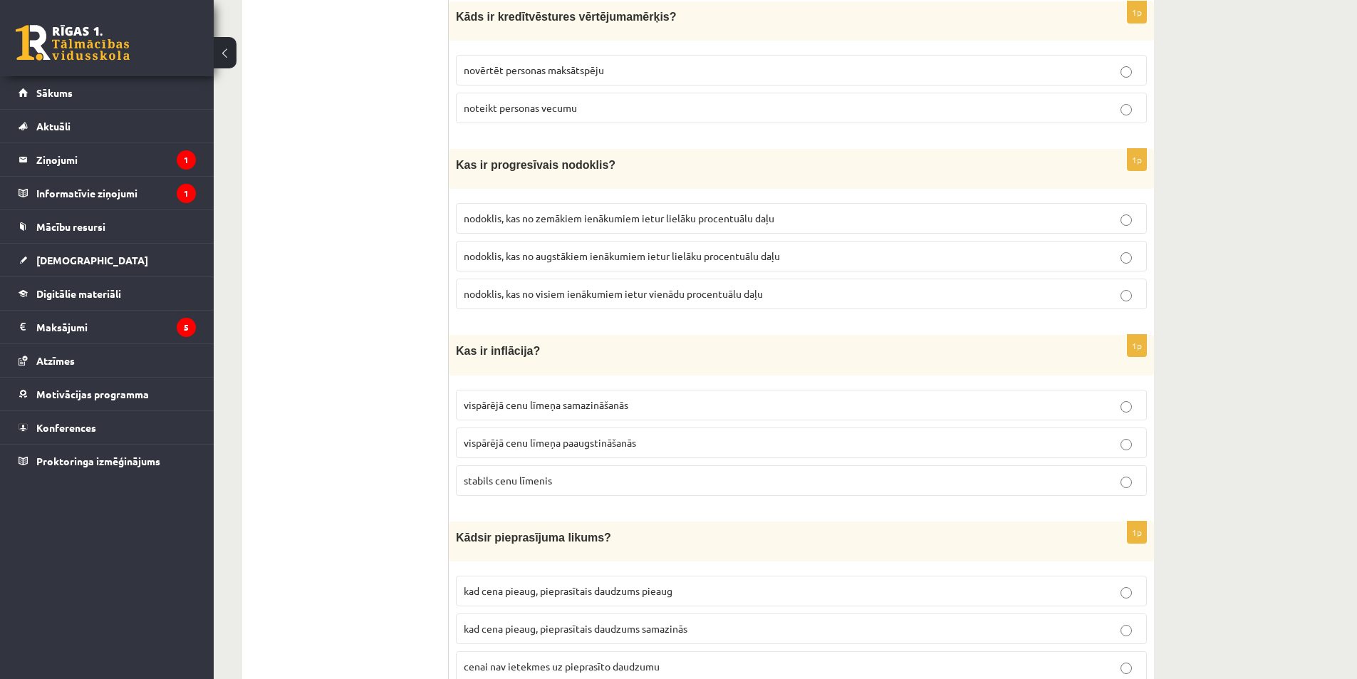
click at [583, 447] on p "vispārējā cenu līmeņa paaugstināšanās" at bounding box center [801, 442] width 675 height 15
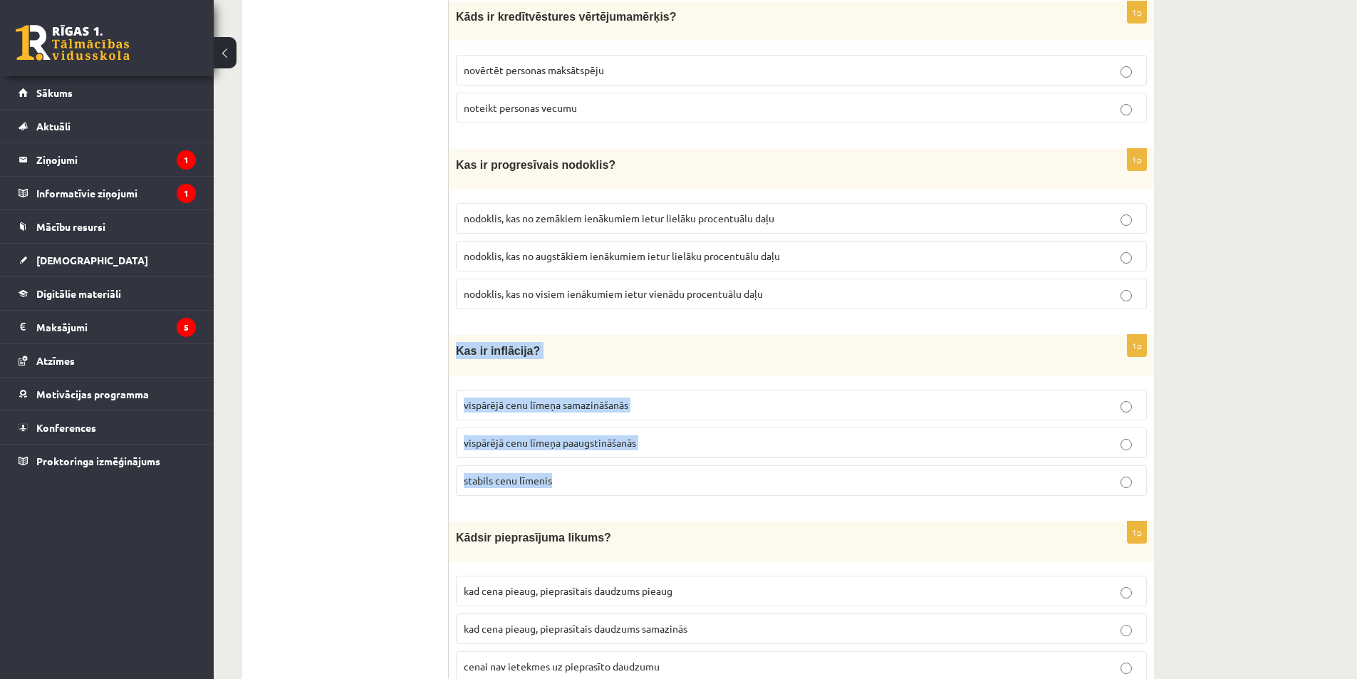
drag, startPoint x: 457, startPoint y: 350, endPoint x: 618, endPoint y: 486, distance: 210.8
click at [618, 486] on div "1p Kas ir inflācija? vispārējā cenu līmeņa samazināšanās vispārējā cenu līmeņa …" at bounding box center [801, 421] width 705 height 172
copy div "Kas ir inflācija? vispārējā cenu līmeņa samazināšanās vispārējā cenu līmeņa paa…"
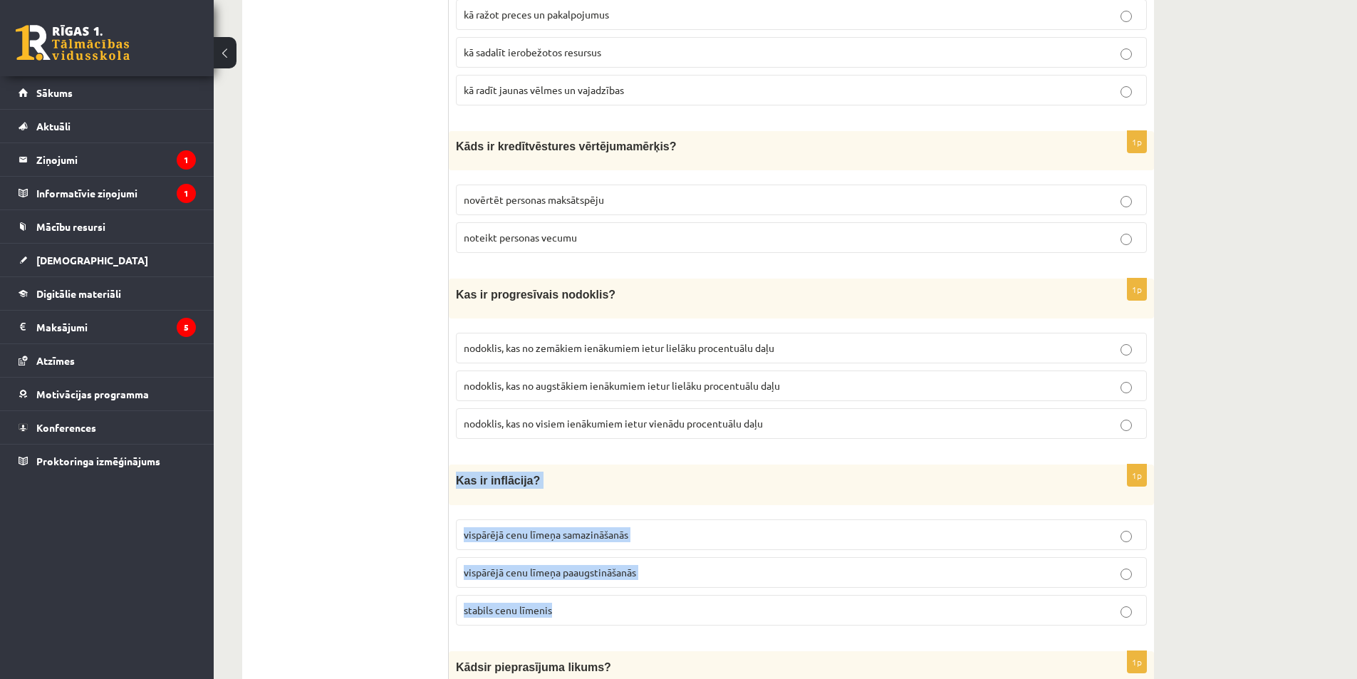
scroll to position [499, 0]
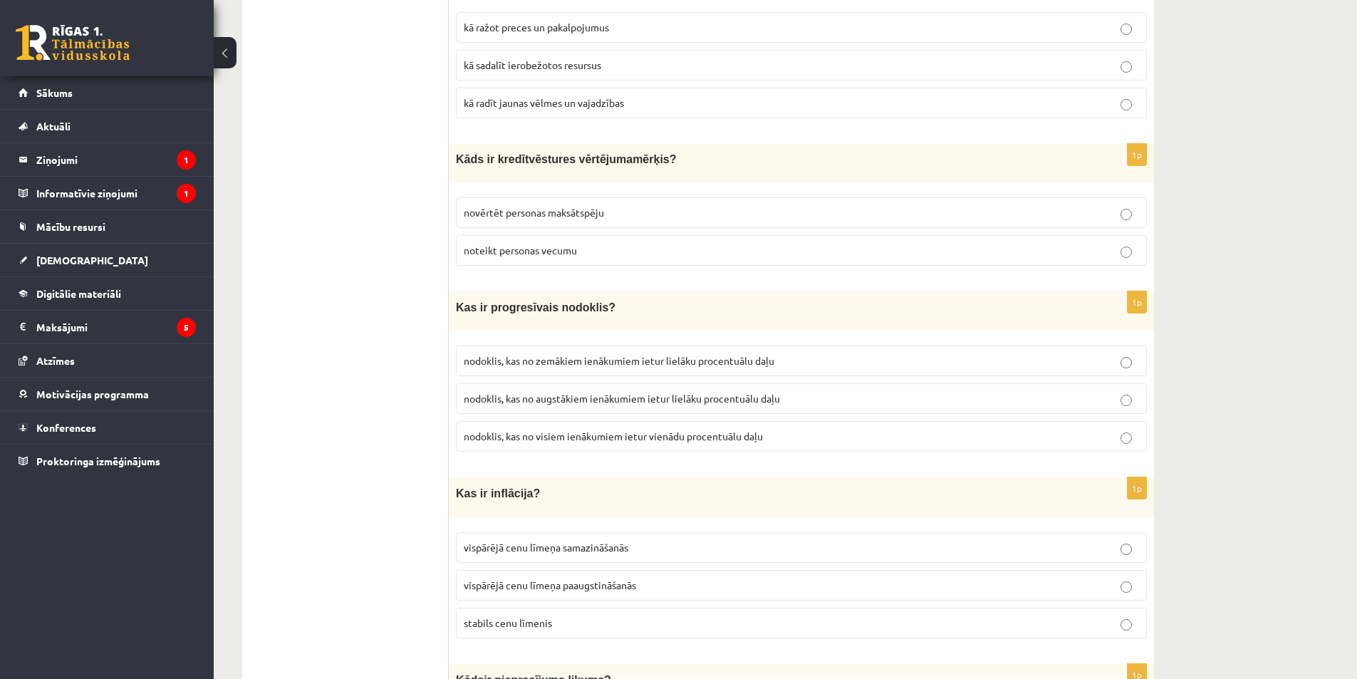
click at [580, 404] on p "nodoklis, kas no augstākiem ienākumiem ietur lielāku procentuālu daļu" at bounding box center [801, 398] width 675 height 15
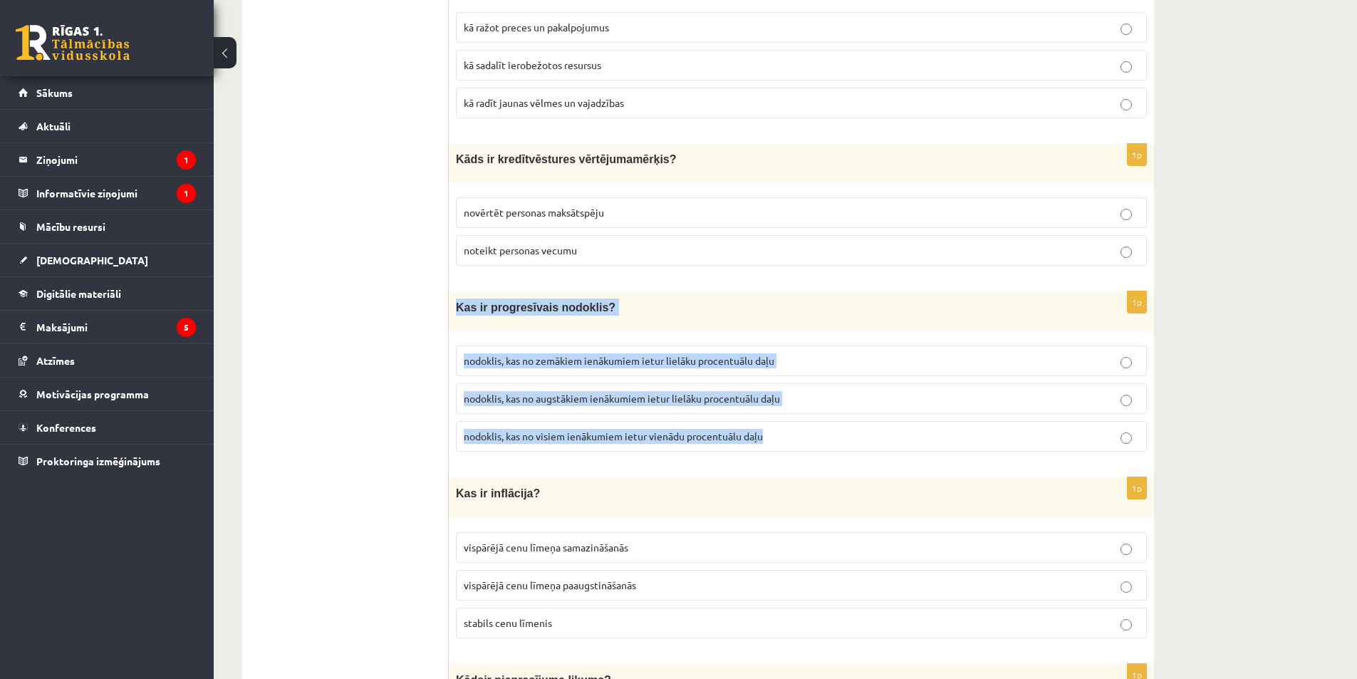
drag, startPoint x: 454, startPoint y: 305, endPoint x: 779, endPoint y: 439, distance: 352.2
click at [783, 448] on div "1p Kas ir progresīvais nodoklis? nodoklis, kas no zemākiem ienākumiem ietur lie…" at bounding box center [801, 377] width 705 height 172
copy div "Kas ir progresīvais nodoklis? nodoklis, kas no zemākiem ienākumiem ietur lielāk…"
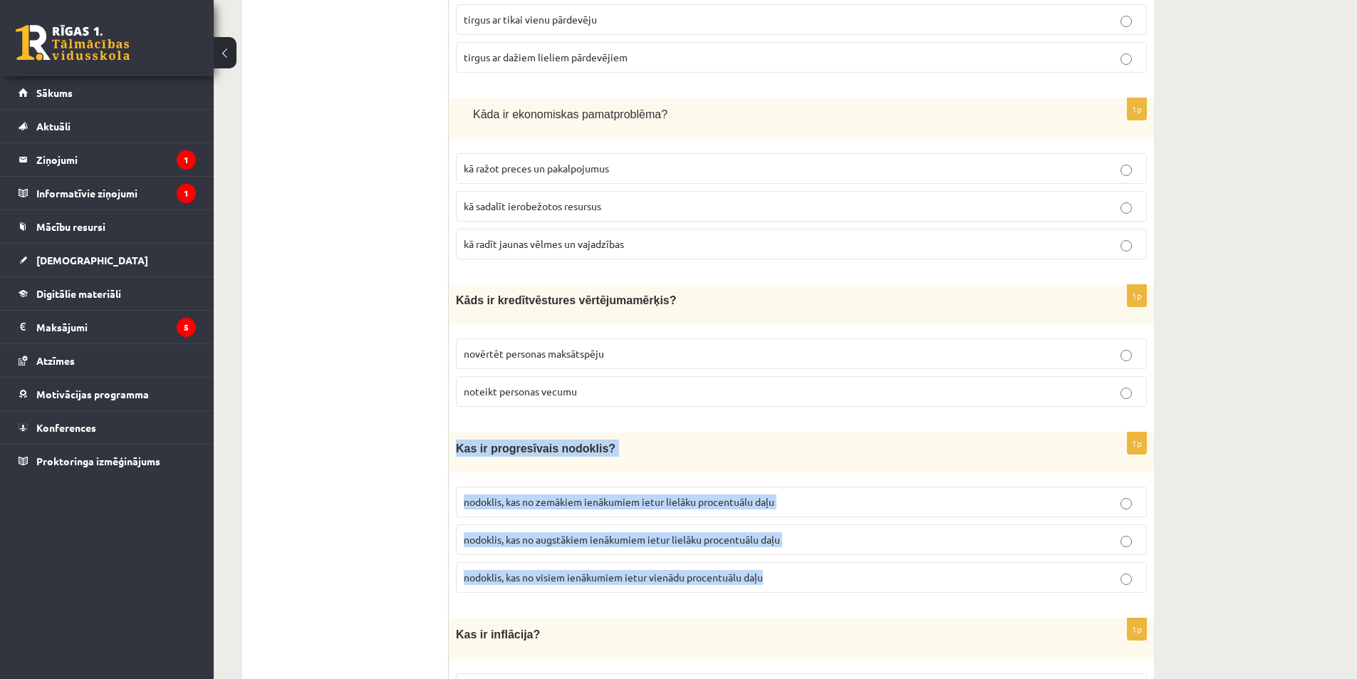
scroll to position [356, 0]
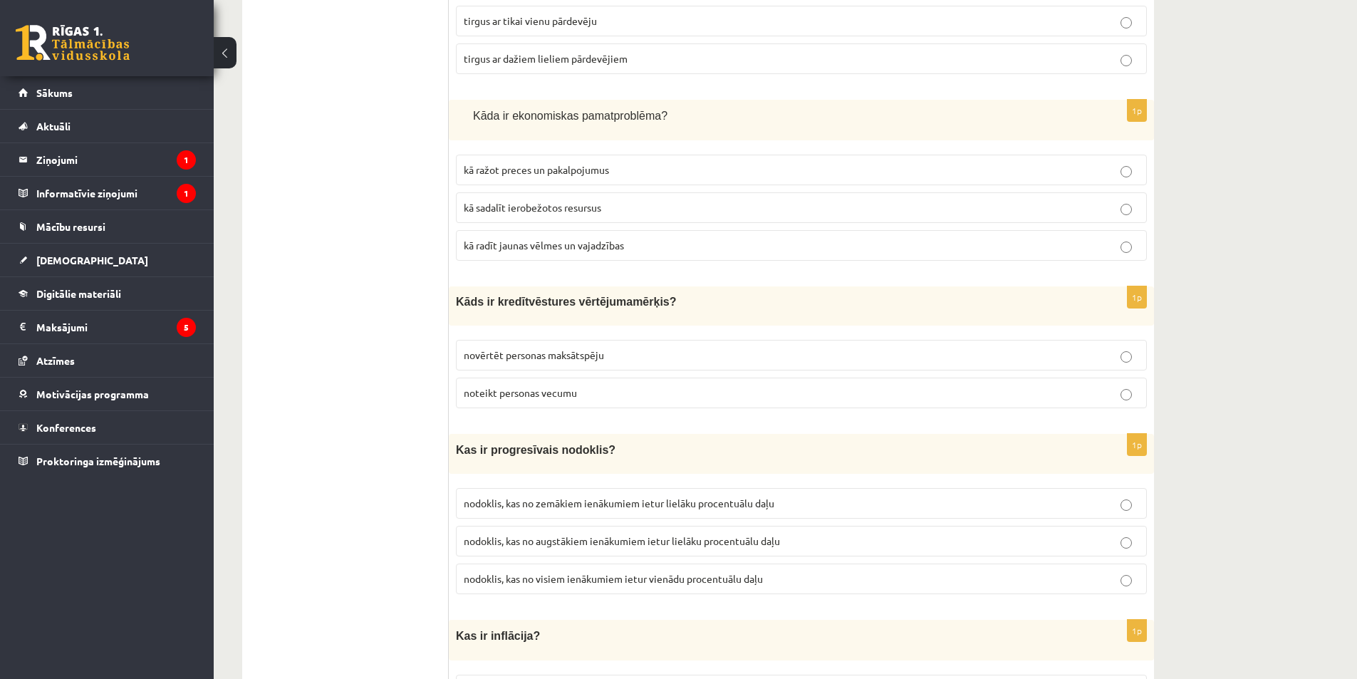
click at [560, 360] on p "novērtēt personas maksātspēju" at bounding box center [801, 355] width 675 height 15
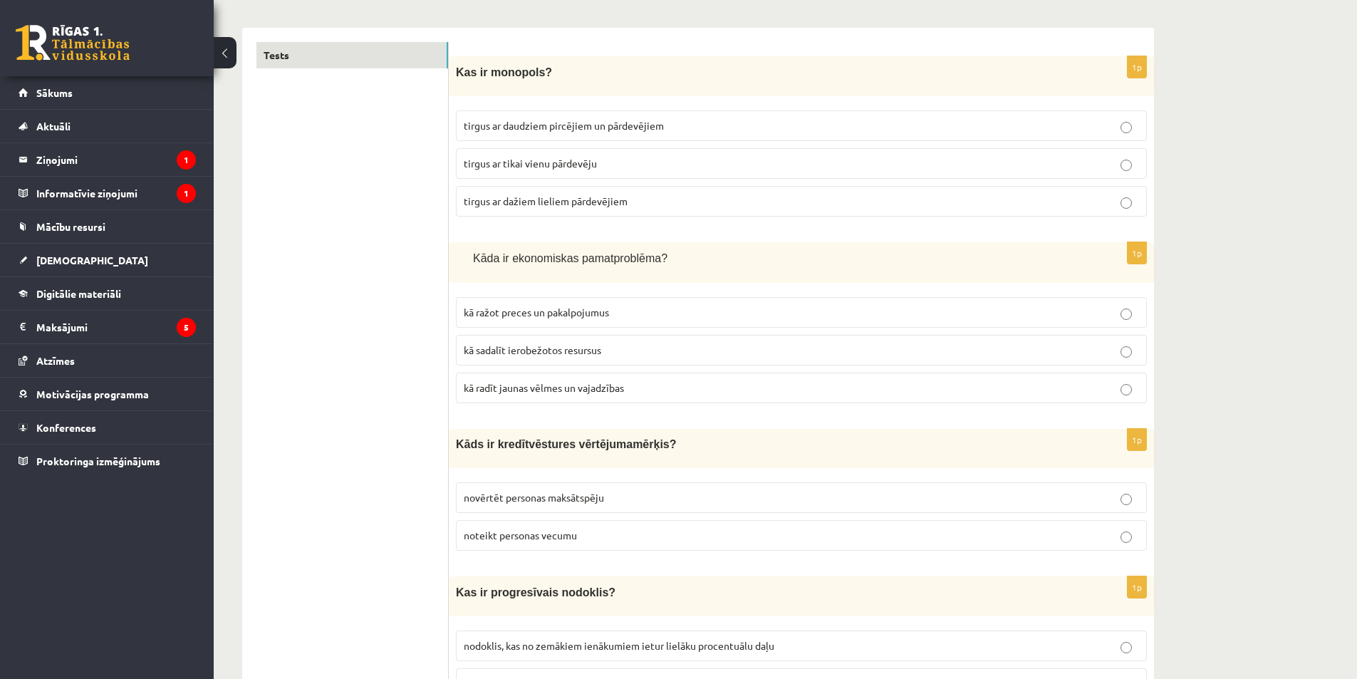
click at [526, 357] on label "kā sadalīt ierobežotos resursus" at bounding box center [801, 350] width 691 height 31
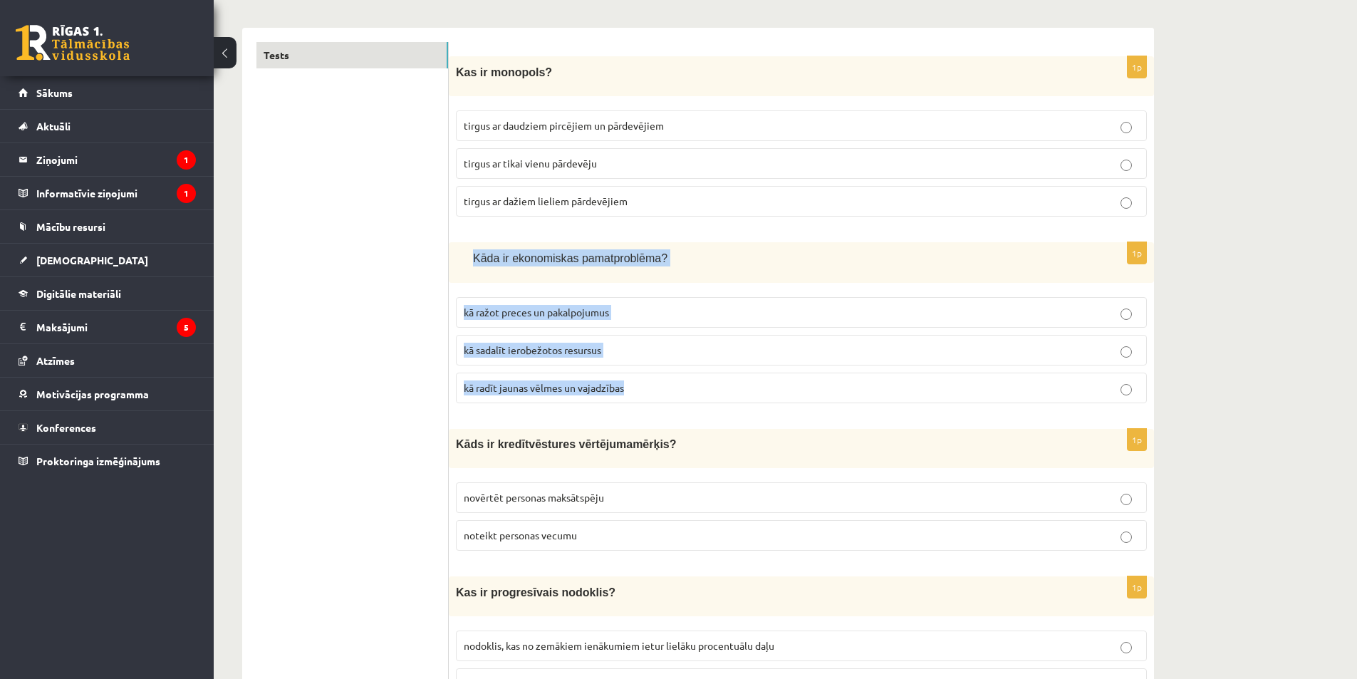
drag, startPoint x: 466, startPoint y: 251, endPoint x: 690, endPoint y: 367, distance: 252.6
click at [715, 412] on div "1p Kāda ir ekonomisk as pamatproblēma ? kā ražot preces un pakalpojumus kā sada…" at bounding box center [801, 328] width 705 height 172
copy div "Kāda ir ekonomisk as pamatproblēma ? kā ražot preces un pakalpojumus kā sadalīt…"
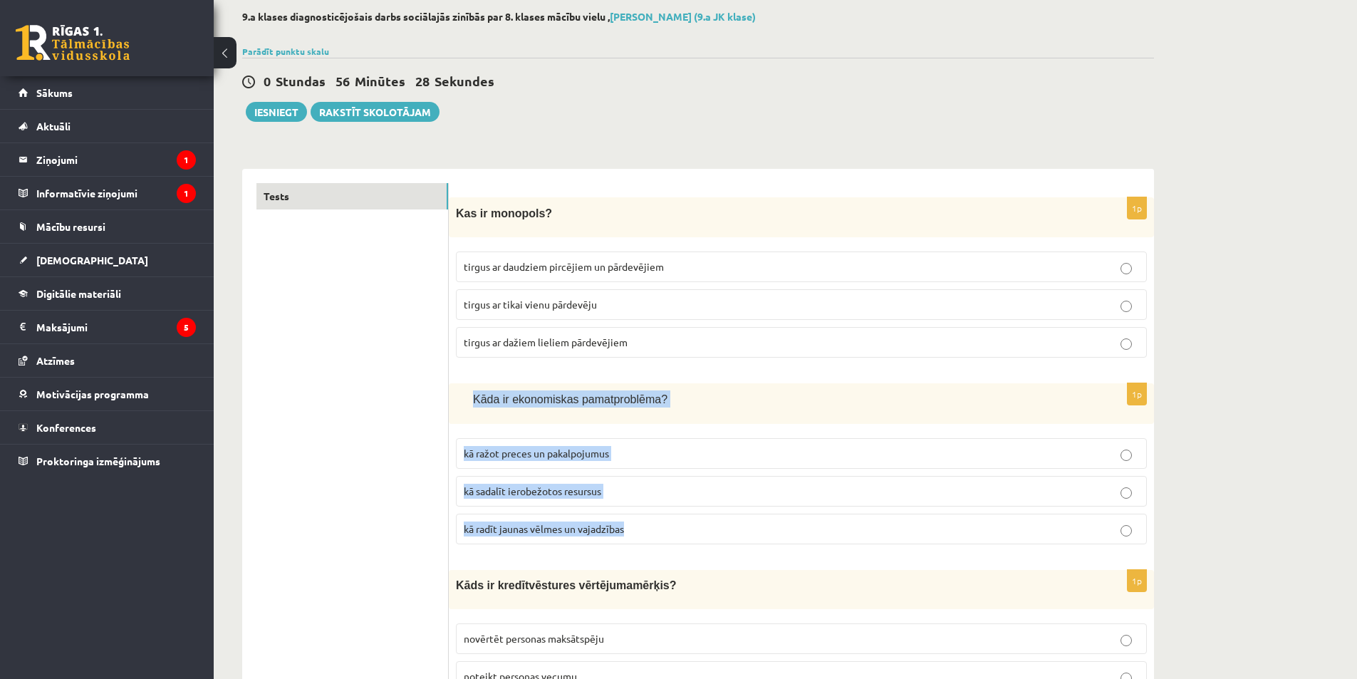
scroll to position [71, 0]
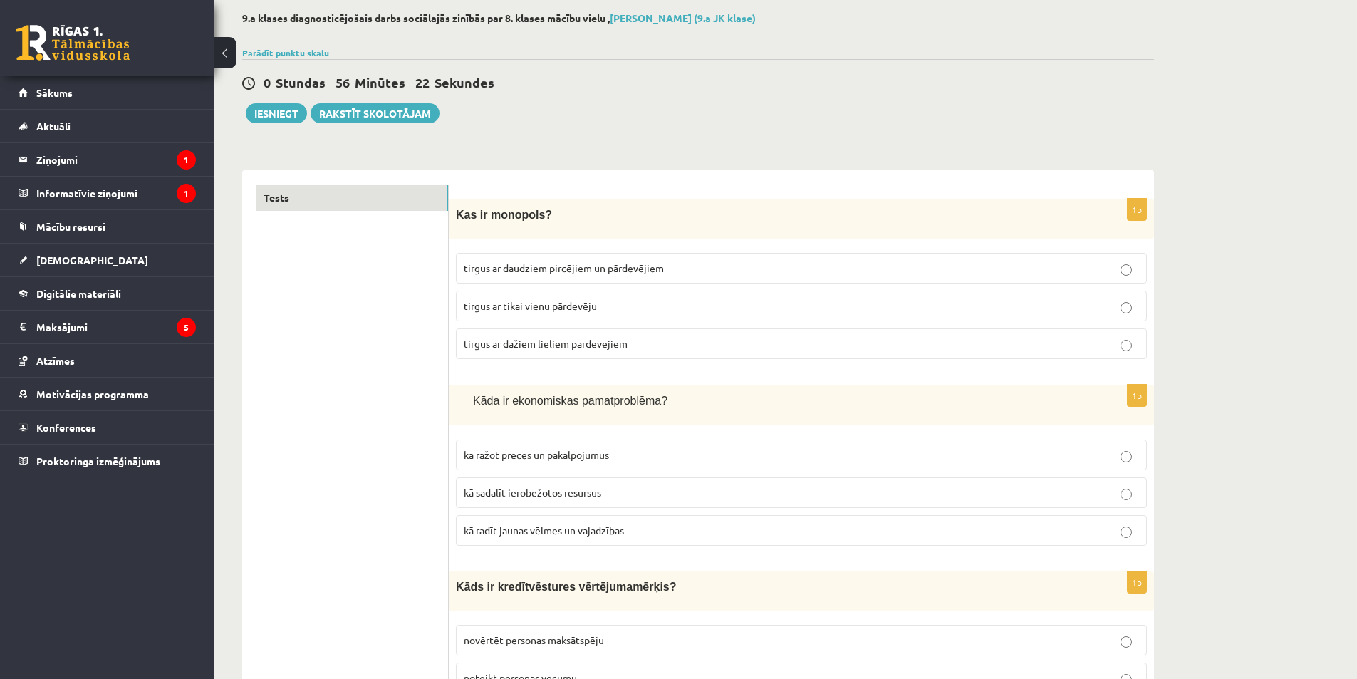
click at [511, 308] on span "tirgus ar tikai vienu pārdevēju" at bounding box center [530, 305] width 133 height 13
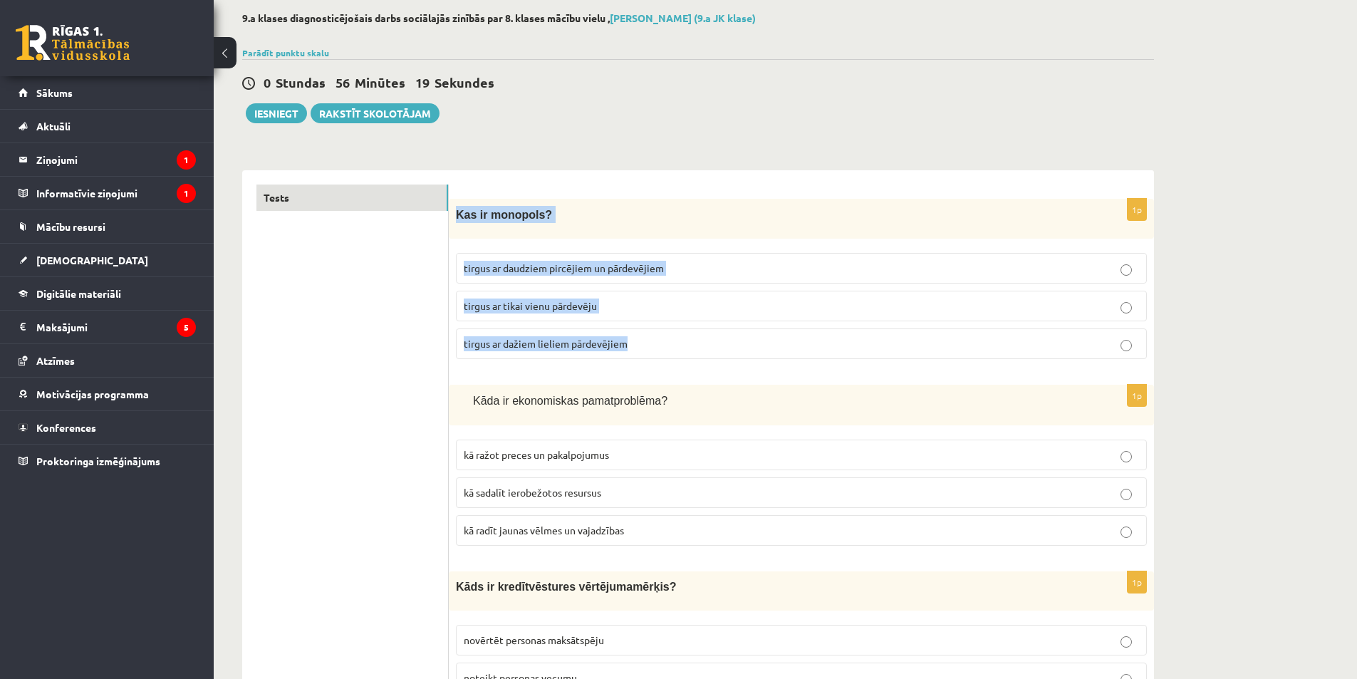
drag, startPoint x: 454, startPoint y: 214, endPoint x: 640, endPoint y: 345, distance: 227.4
click at [640, 345] on div "1p Kas ir monopols? tirgus ar daudziem pircējiem un pārdevējiem tirgus ar tikai…" at bounding box center [801, 285] width 705 height 172
copy div "Kas ir monopols? tirgus ar daudziem pircējiem un pārdevējiem tirgus ar tikai vi…"
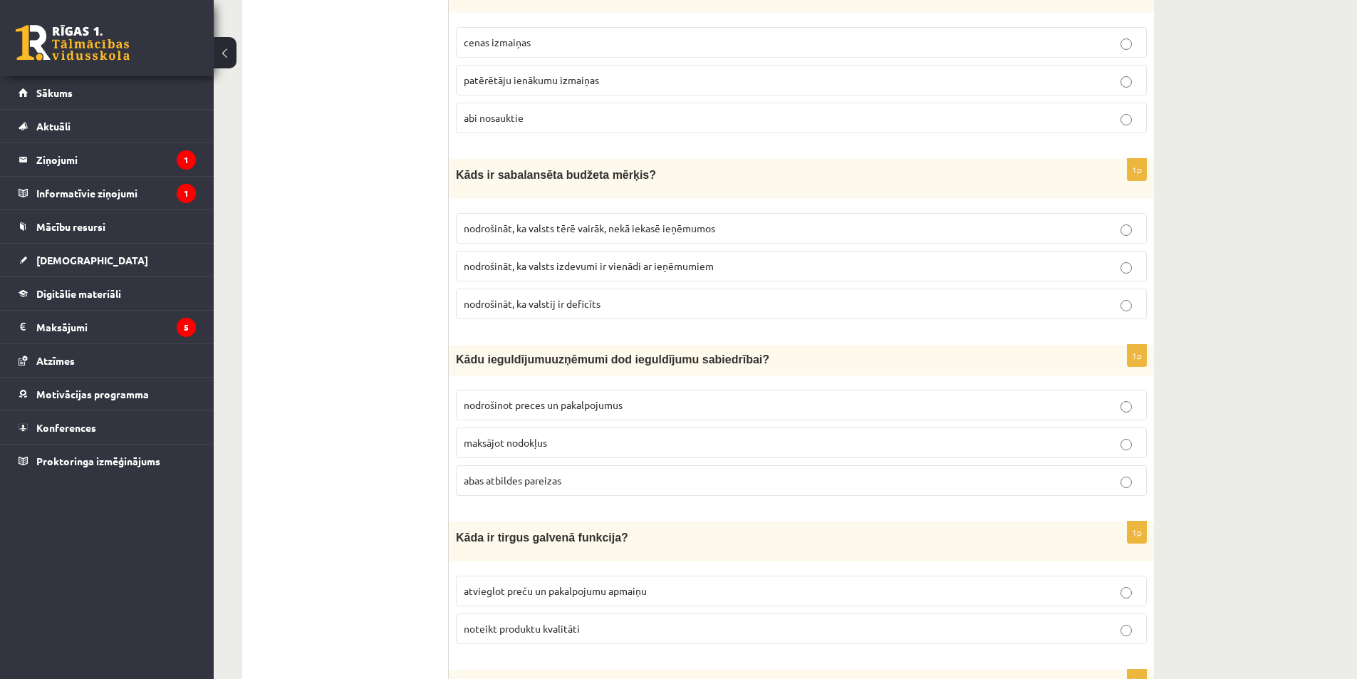
scroll to position [1567, 0]
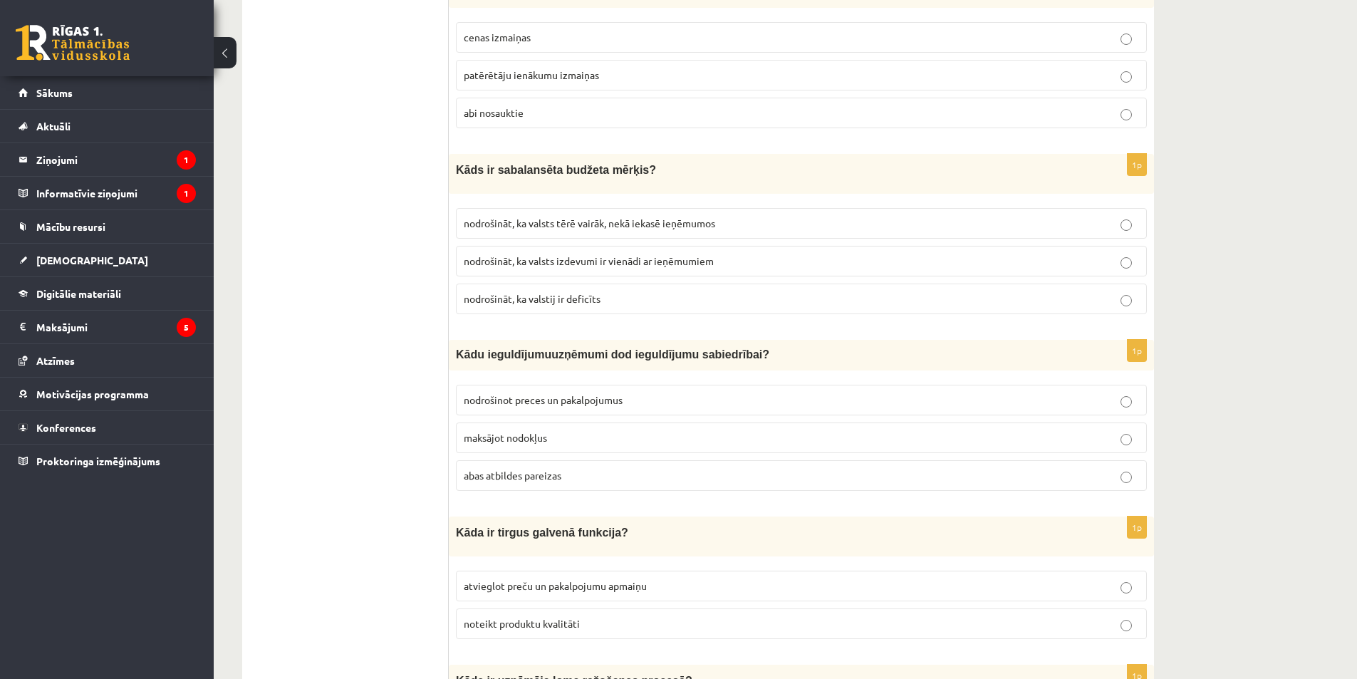
click at [573, 261] on span "nodrošināt, ka valsts izdevumi ir vienādi ar ieņēmumiem" at bounding box center [589, 260] width 250 height 13
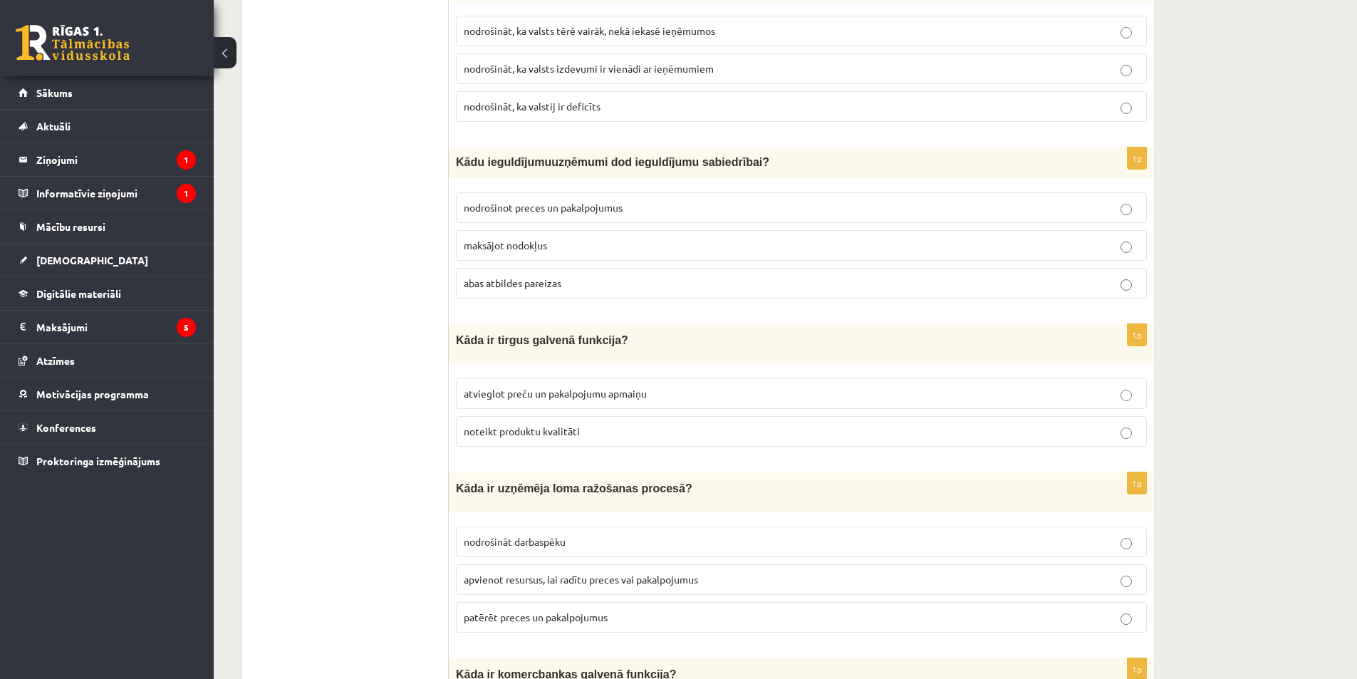
scroll to position [1780, 0]
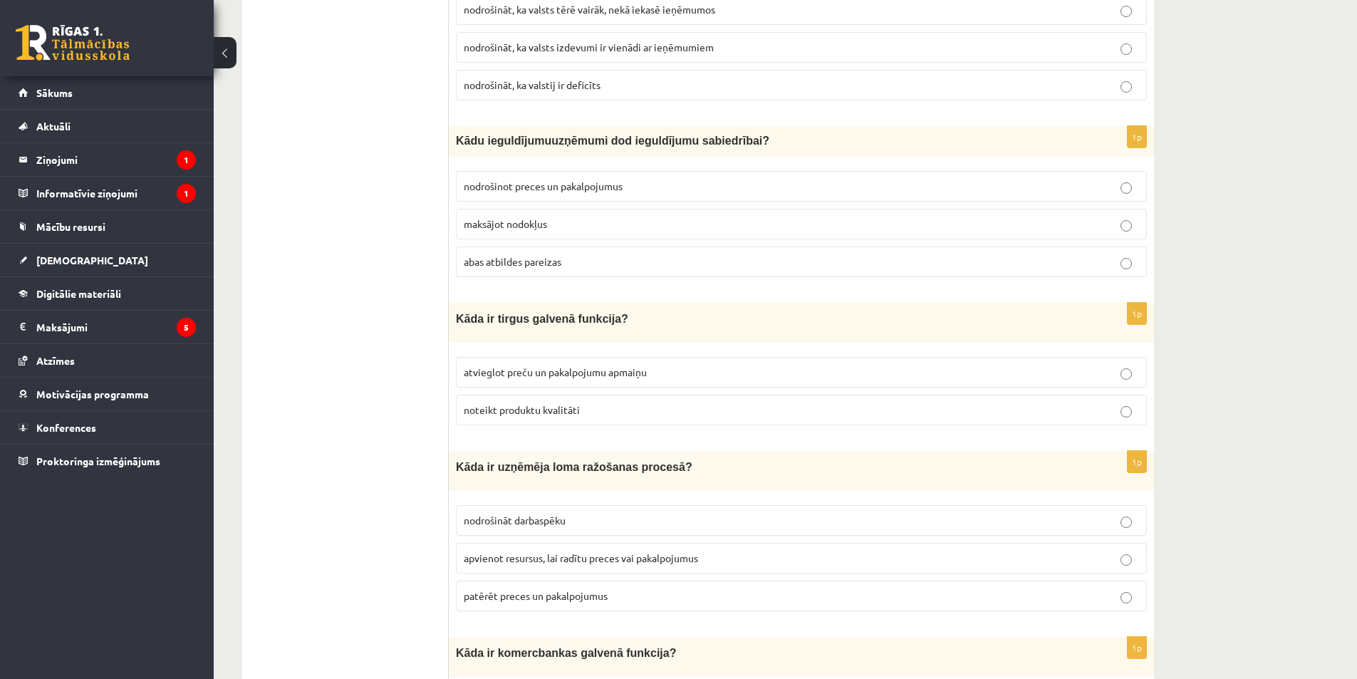
click at [576, 184] on span "nodrošinot preces un pakalpojumus" at bounding box center [543, 185] width 159 height 13
click at [513, 256] on span "abas atbildes pareizas" at bounding box center [513, 261] width 98 height 13
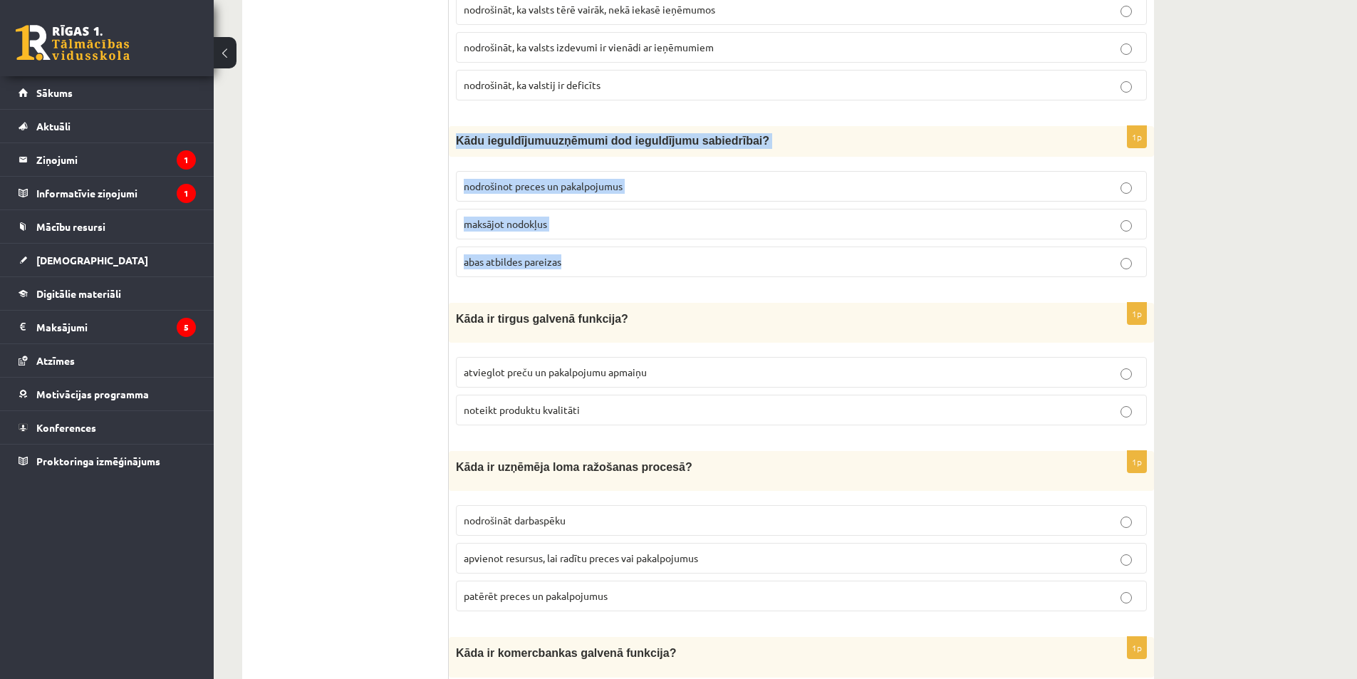
drag, startPoint x: 452, startPoint y: 136, endPoint x: 592, endPoint y: 256, distance: 183.8
click at [592, 256] on div "1p K ādu ieguldījumu uzņēmumi dod ieguldījumu sabiedrībai? nodrošinot preces un…" at bounding box center [801, 207] width 705 height 162
copy div "K ādu ieguldījumu uzņēmumi dod ieguldījumu sabiedrībai? nodrošinot preces un pa…"
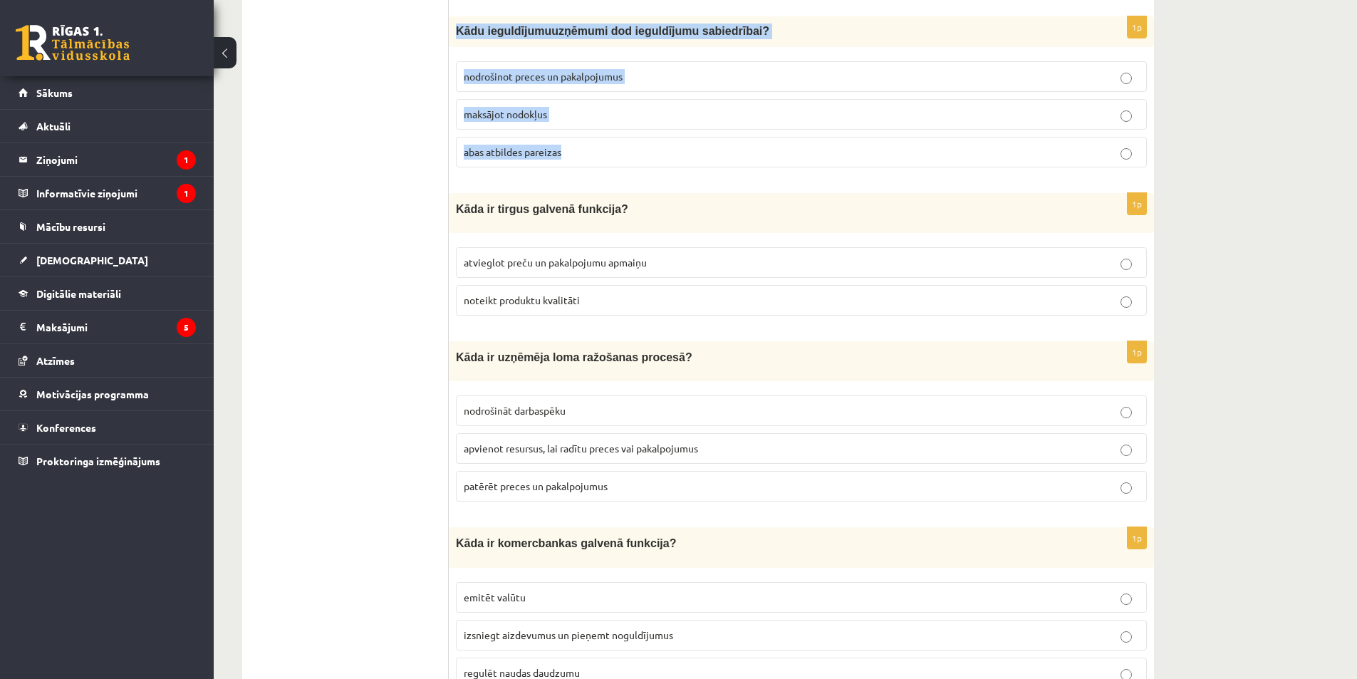
scroll to position [1923, 0]
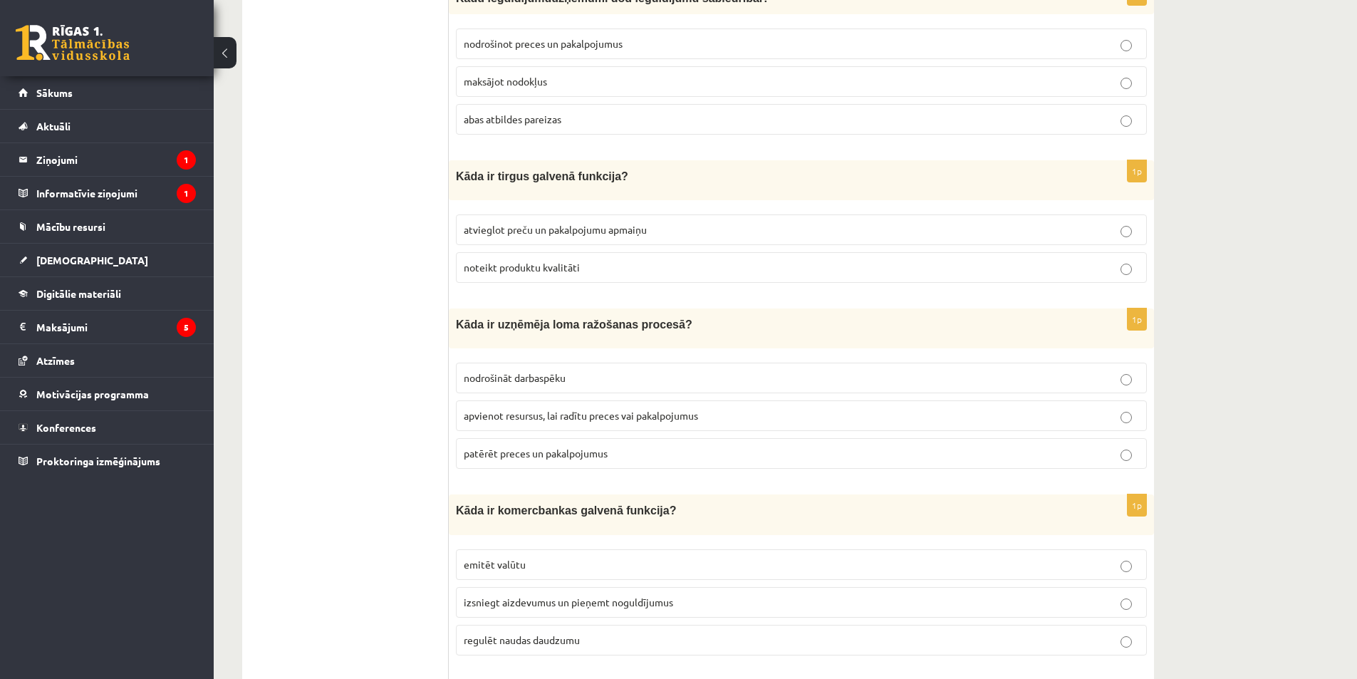
click at [528, 223] on span "atvieglot preču un pakalpojumu apmaiņu" at bounding box center [555, 229] width 183 height 13
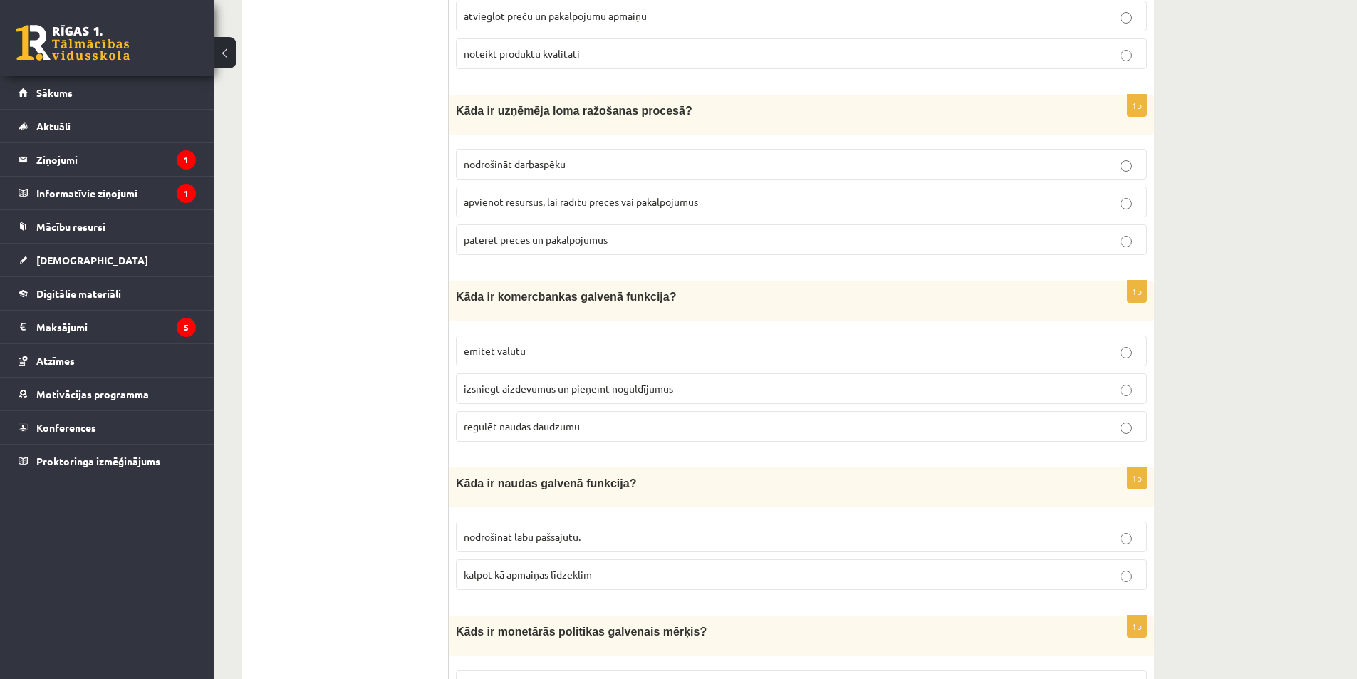
scroll to position [2065, 0]
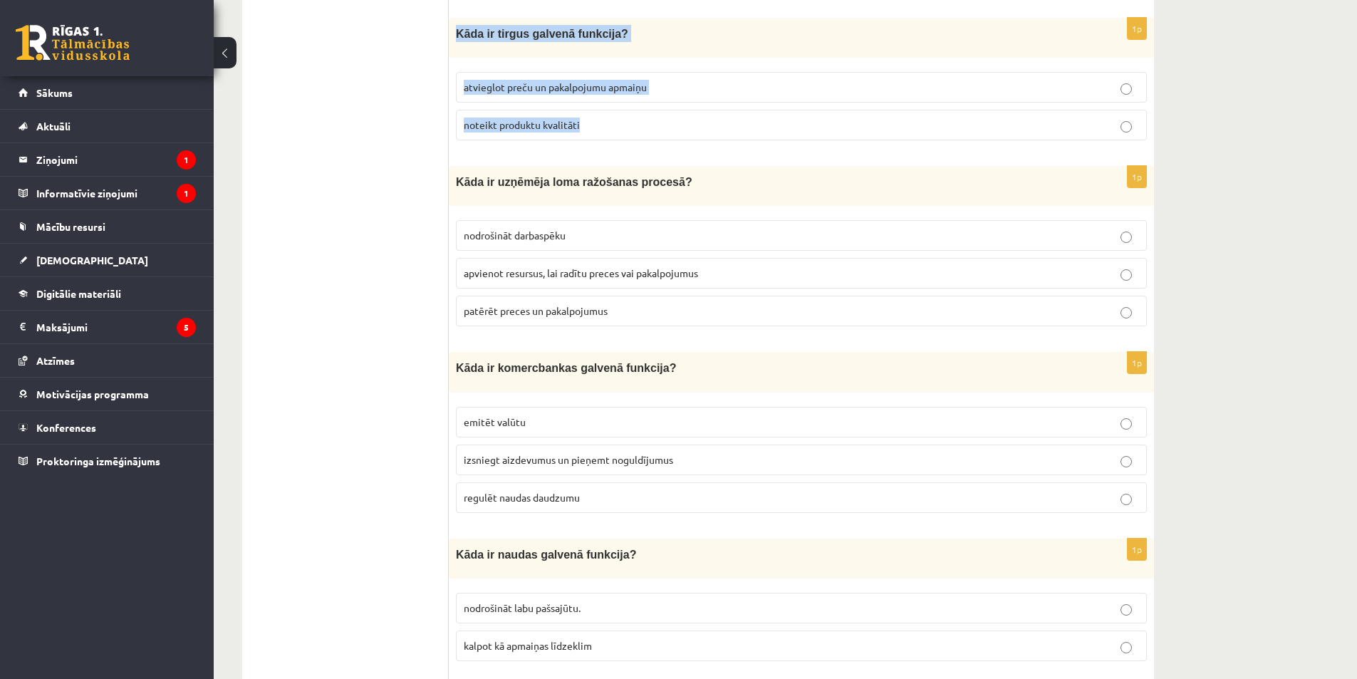
drag, startPoint x: 452, startPoint y: 28, endPoint x: 605, endPoint y: 127, distance: 181.9
click at [605, 128] on div "1p Kāda ir tirgus galvenā funkcija? atvieglot preču un pakalpojumu apmaiņu note…" at bounding box center [801, 85] width 705 height 134
copy div "Kāda ir tirgus galvenā funkcija? atvieglot preču un pakalpojumu apmaiņu noteikt…"
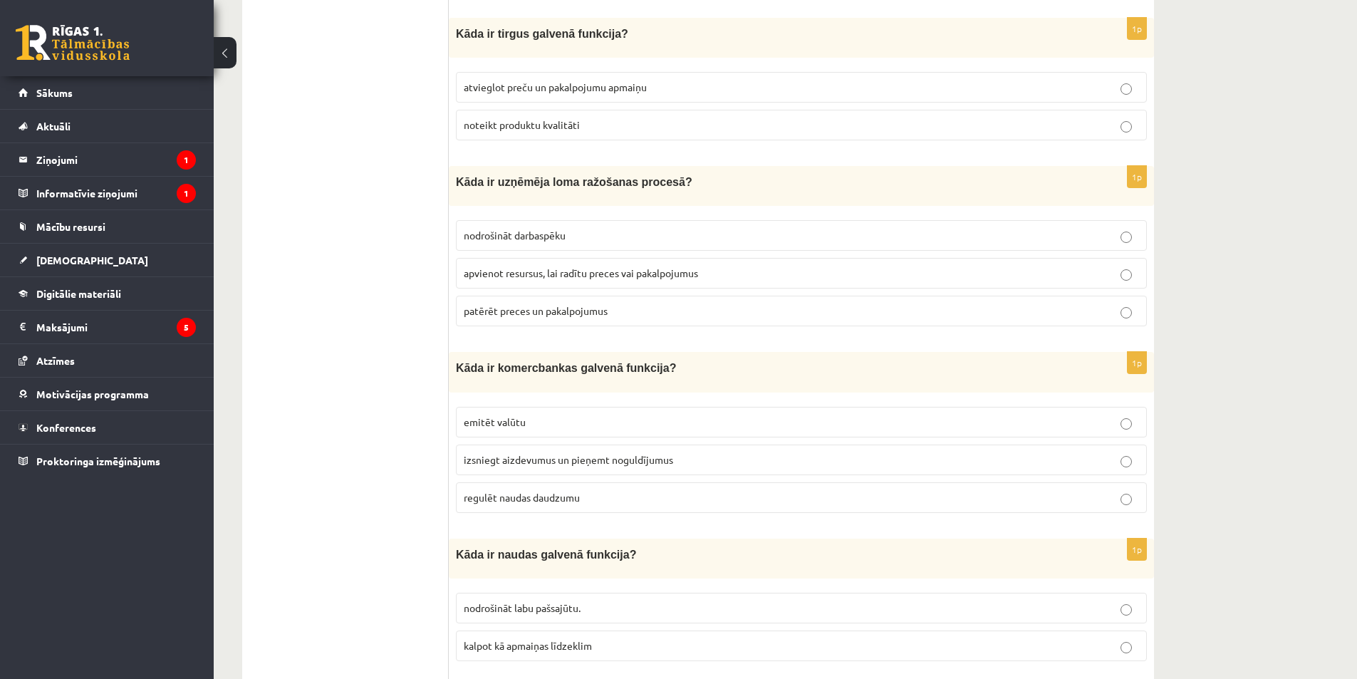
click at [607, 273] on p "apvienot resursus, lai radītu preces vai pakalpojumus" at bounding box center [801, 273] width 675 height 15
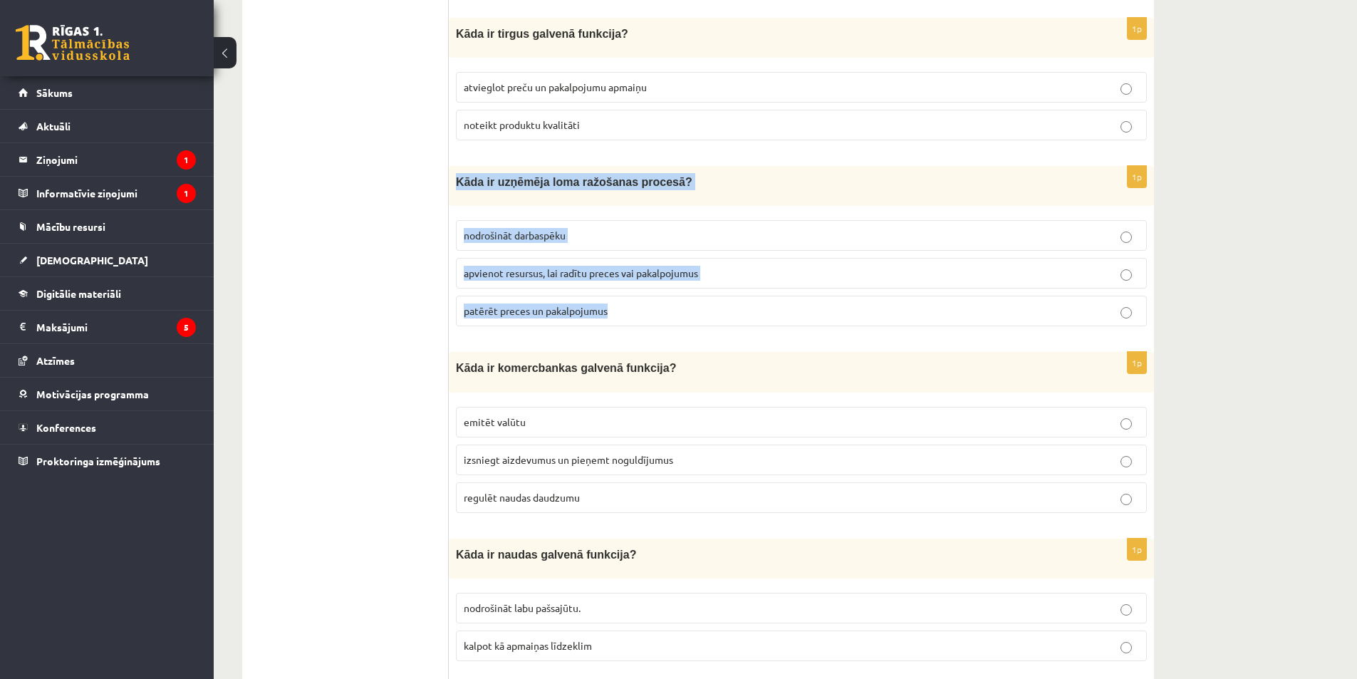
drag, startPoint x: 455, startPoint y: 176, endPoint x: 620, endPoint y: 316, distance: 216.8
click at [620, 316] on div "1p Kāda ir uzņēmēja loma ražošanas procesā? nodrošināt darbaspēku apvienot resu…" at bounding box center [801, 252] width 705 height 172
click at [504, 176] on span "Kāda ir uzņēmēja loma ražošanas procesā?" at bounding box center [574, 182] width 236 height 12
drag, startPoint x: 454, startPoint y: 177, endPoint x: 662, endPoint y: 289, distance: 236.4
click at [667, 301] on div "1p Kāda ir uzņēmēja loma ražošanas procesā? nodrošināt darbaspēku apvienot resu…" at bounding box center [801, 252] width 705 height 172
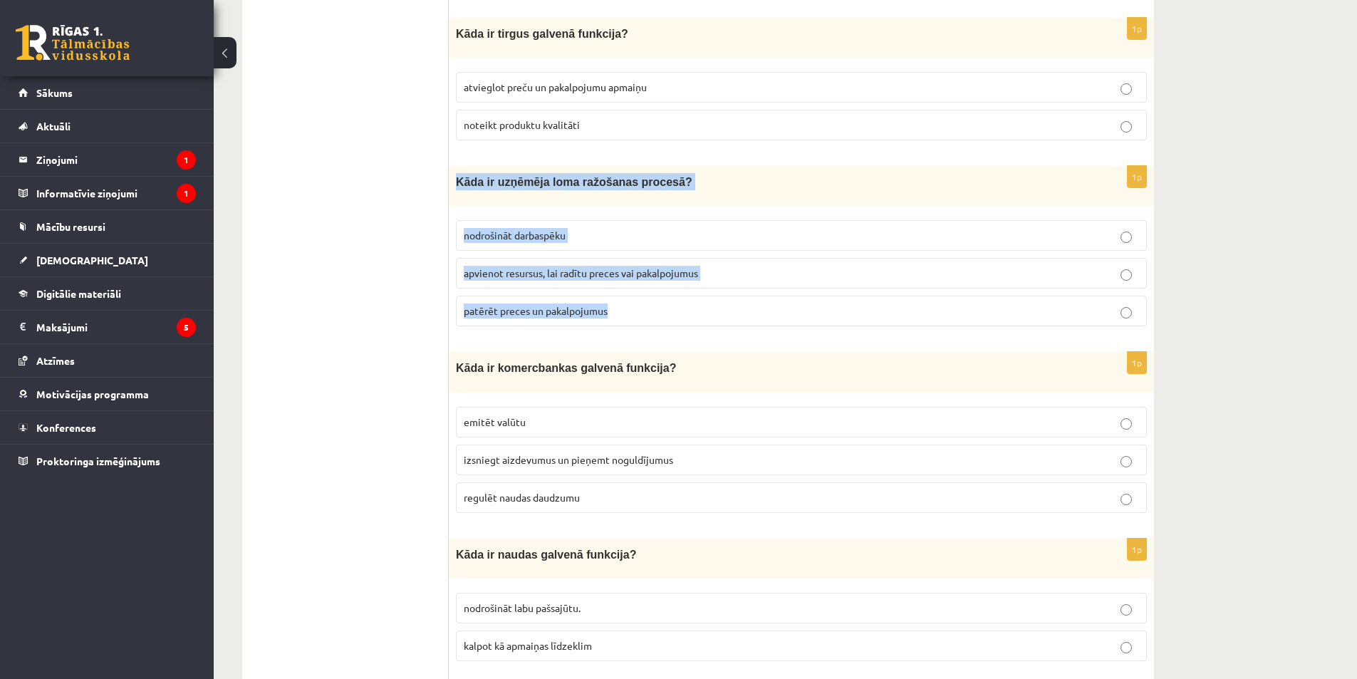
copy div "Kāda ir uzņēmēja loma ražošanas procesā? nodrošināt darbaspēku apvienot resursu…"
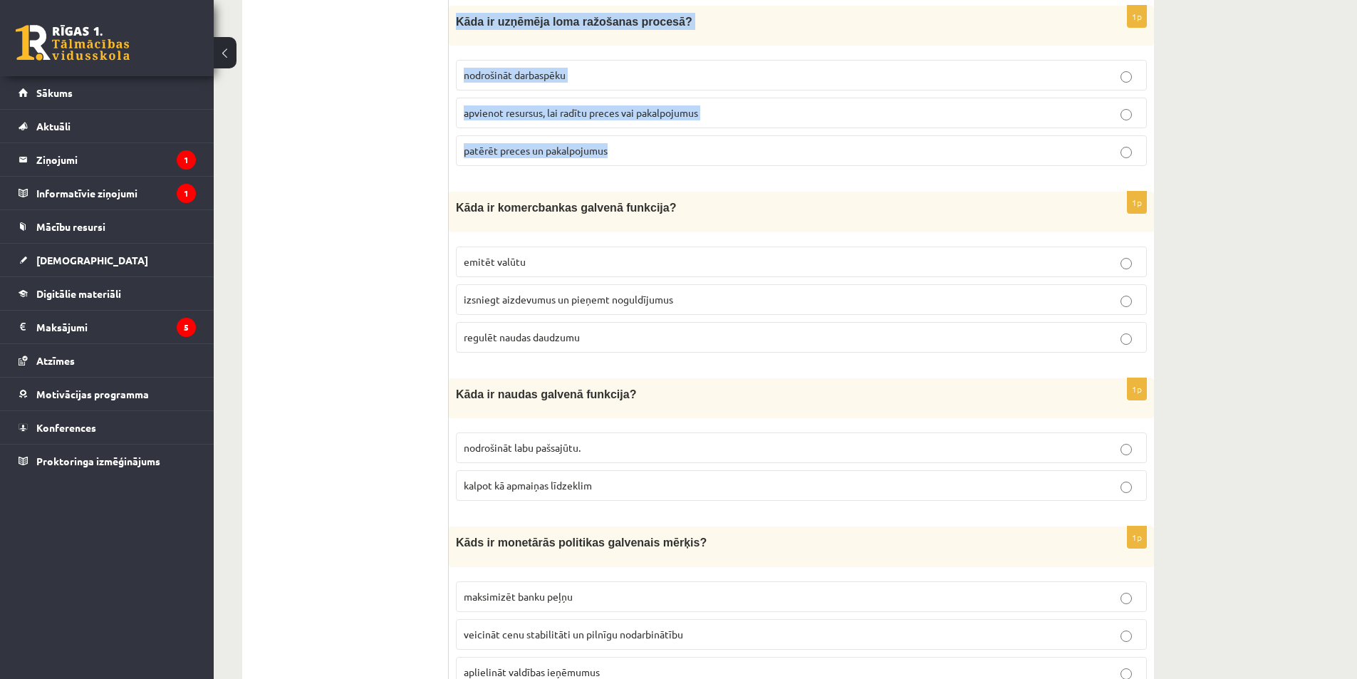
scroll to position [2208, 0]
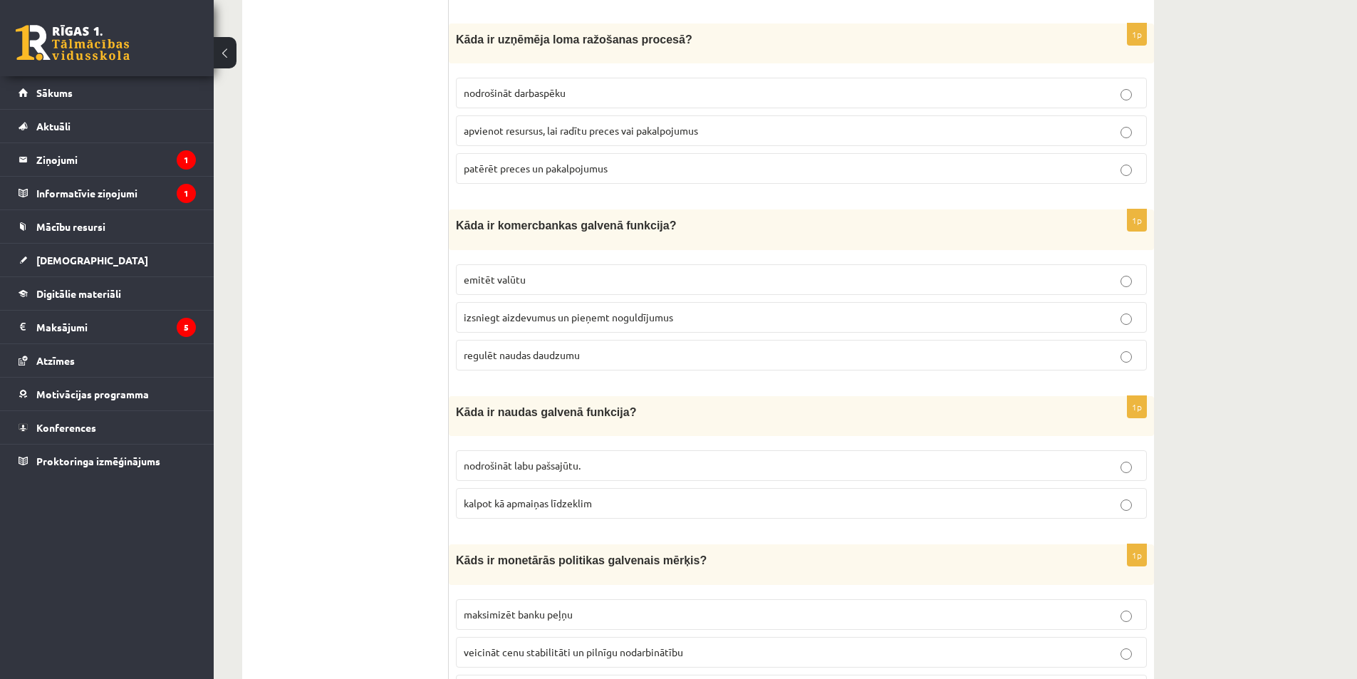
click at [490, 312] on span "izsniegt aizdevumus un pieņemt noguldījumus" at bounding box center [568, 317] width 209 height 13
click at [504, 348] on span "regulēt naudas daudzumu" at bounding box center [522, 354] width 116 height 13
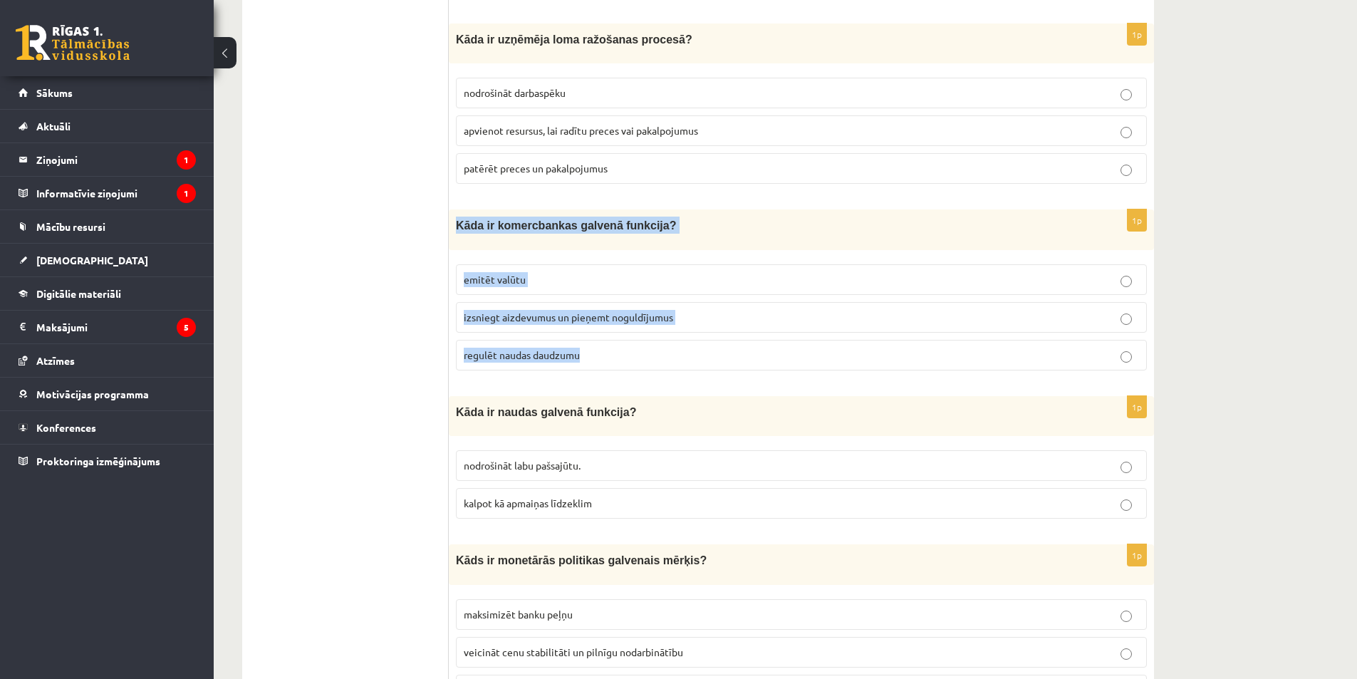
drag, startPoint x: 457, startPoint y: 216, endPoint x: 644, endPoint y: 362, distance: 236.9
click at [644, 362] on div "1p Kāda ir komercbankas galvenā funkcija? emitēt valūtu izsniegt aizdevumus un …" at bounding box center [801, 295] width 705 height 172
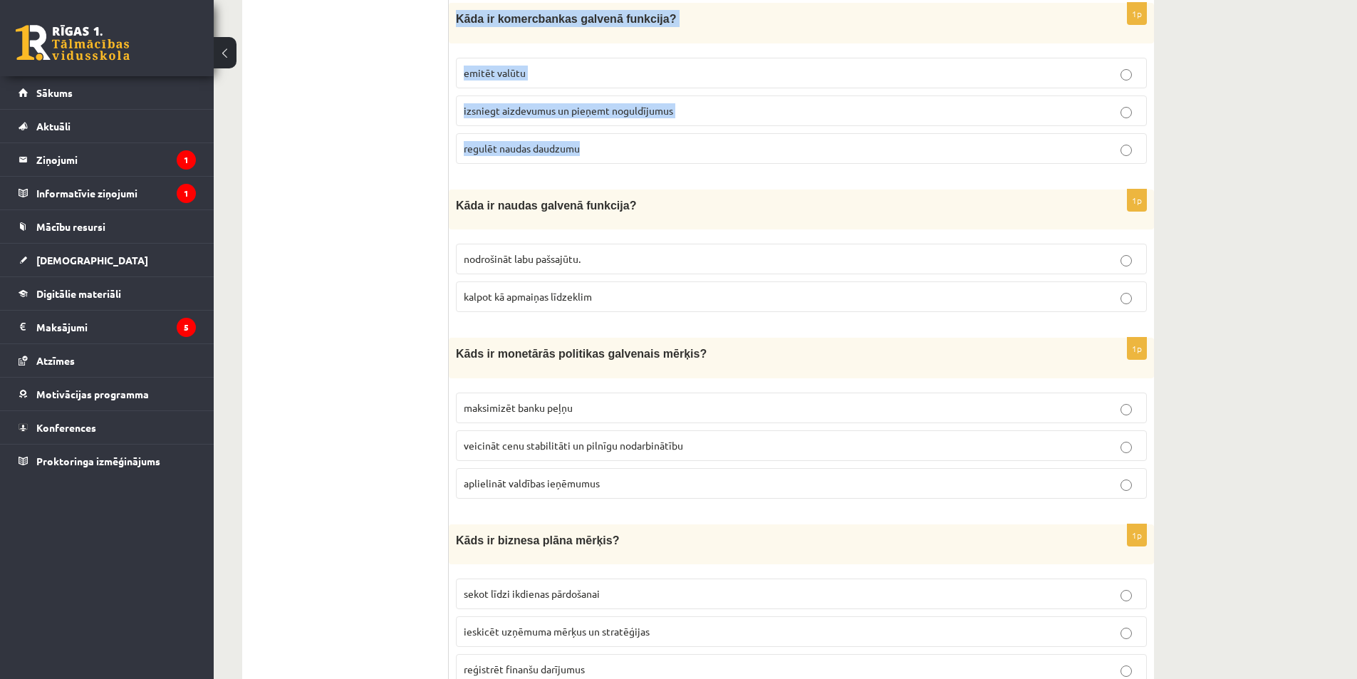
scroll to position [2421, 0]
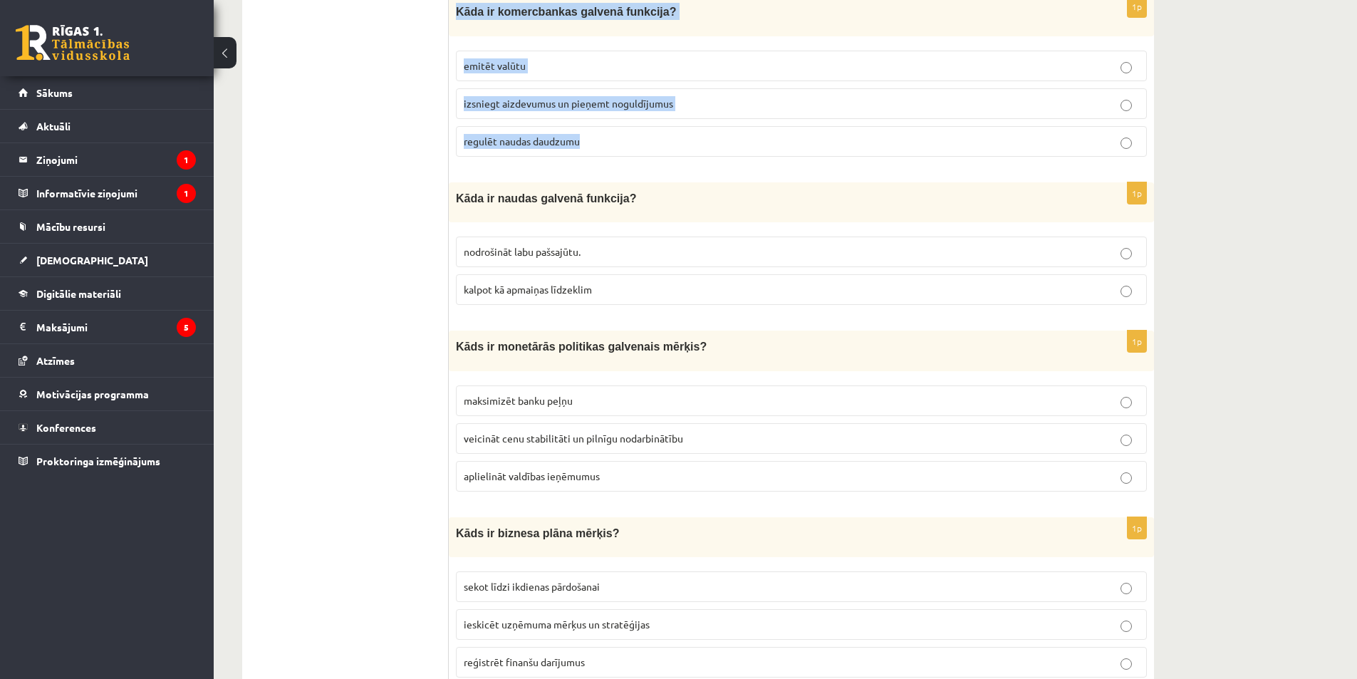
click at [738, 97] on p "izsniegt aizdevumus un pieņemt noguldījumus" at bounding box center [801, 103] width 675 height 15
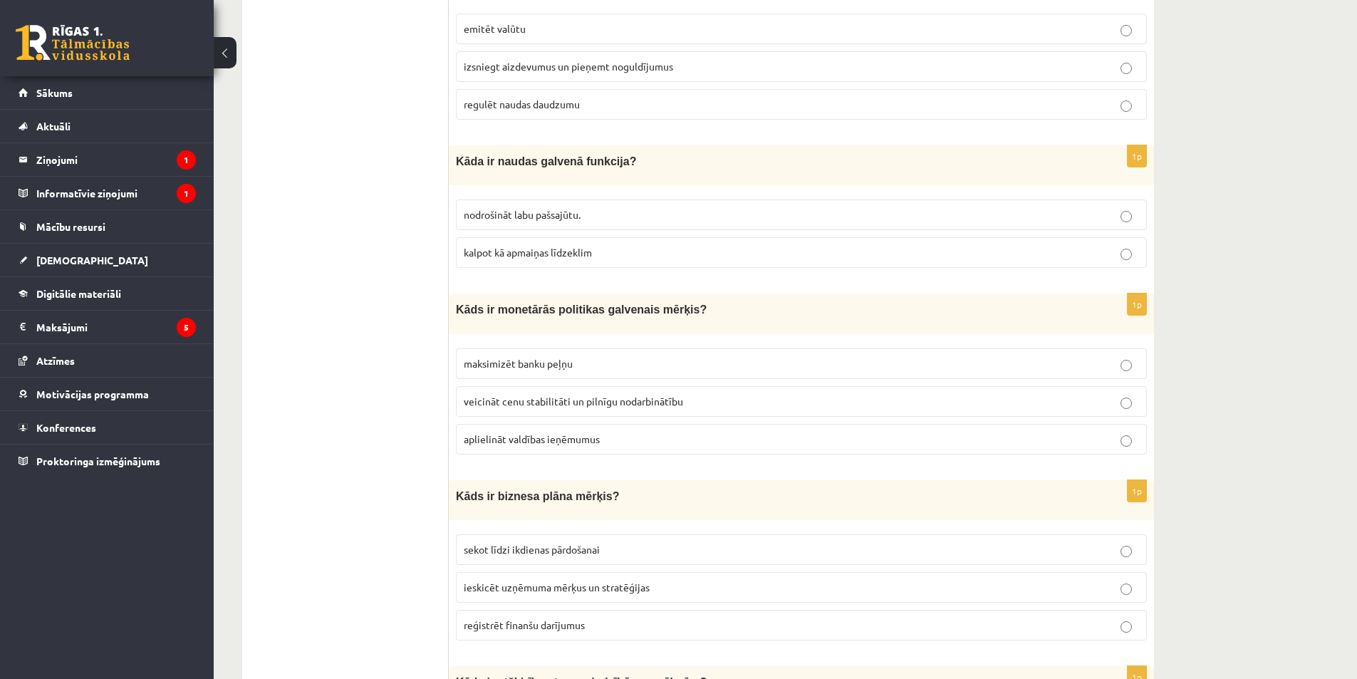
scroll to position [2493, 0]
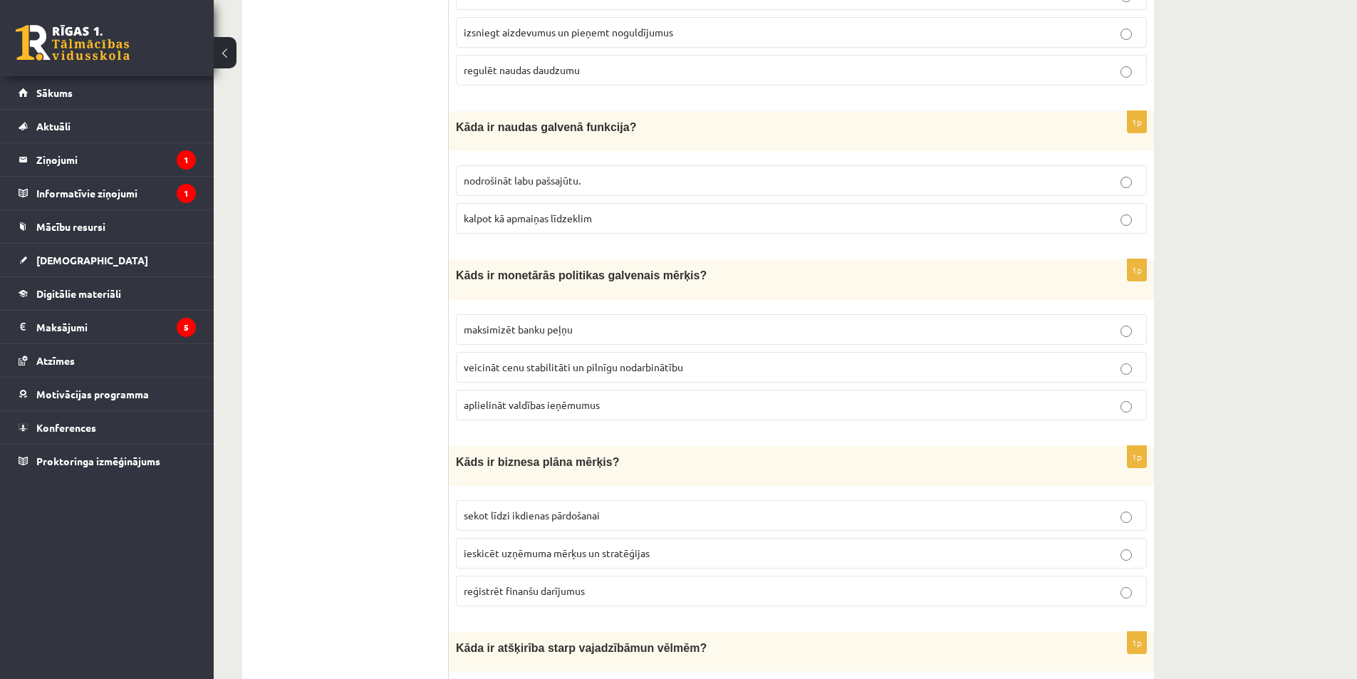
click at [532, 214] on span "kalpot kā apmaiņas līdzeklim" at bounding box center [528, 218] width 128 height 13
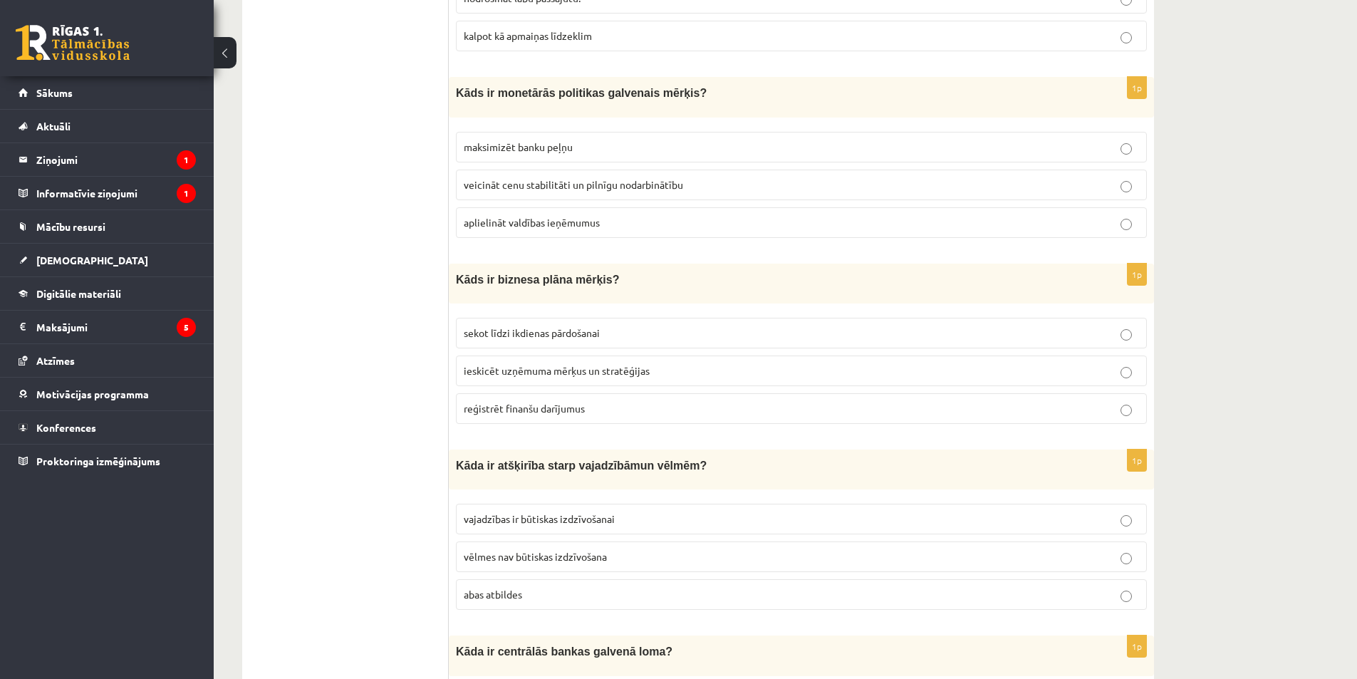
scroll to position [2706, 0]
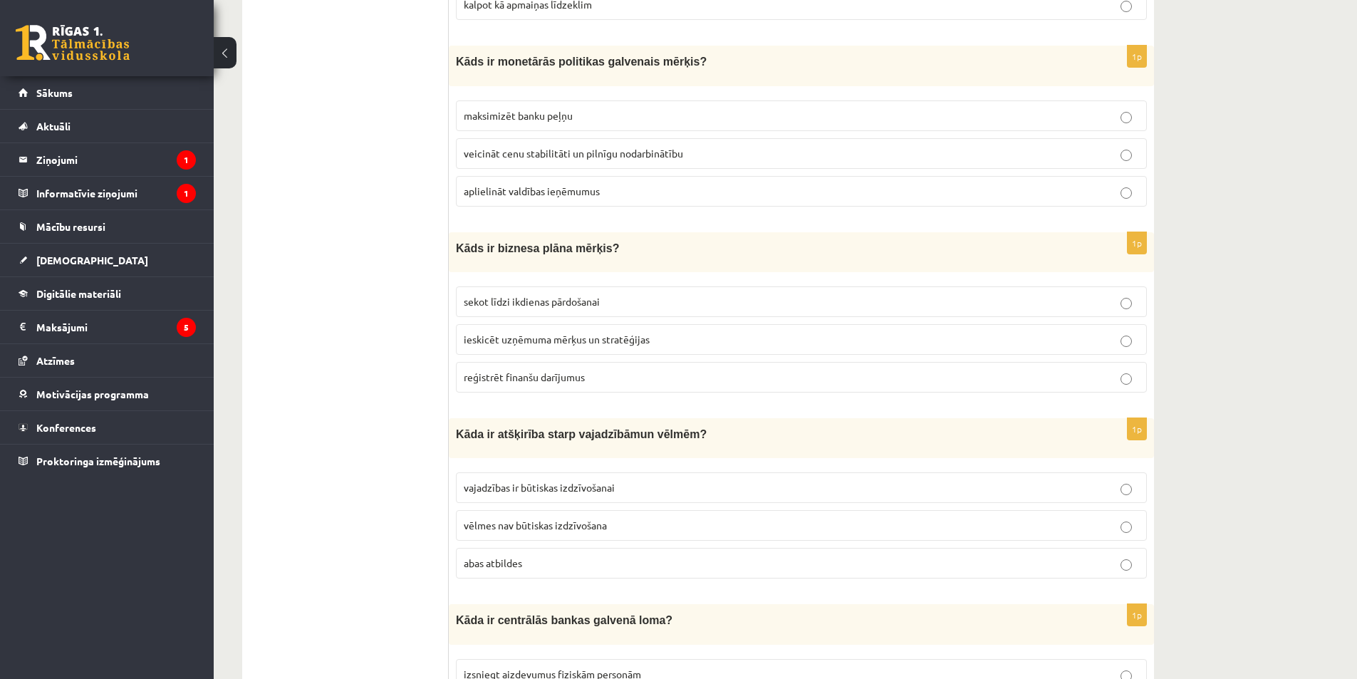
click at [528, 147] on span "veicināt cenu stabilitāti un pilnīgu nodarbinātību" at bounding box center [573, 153] width 219 height 13
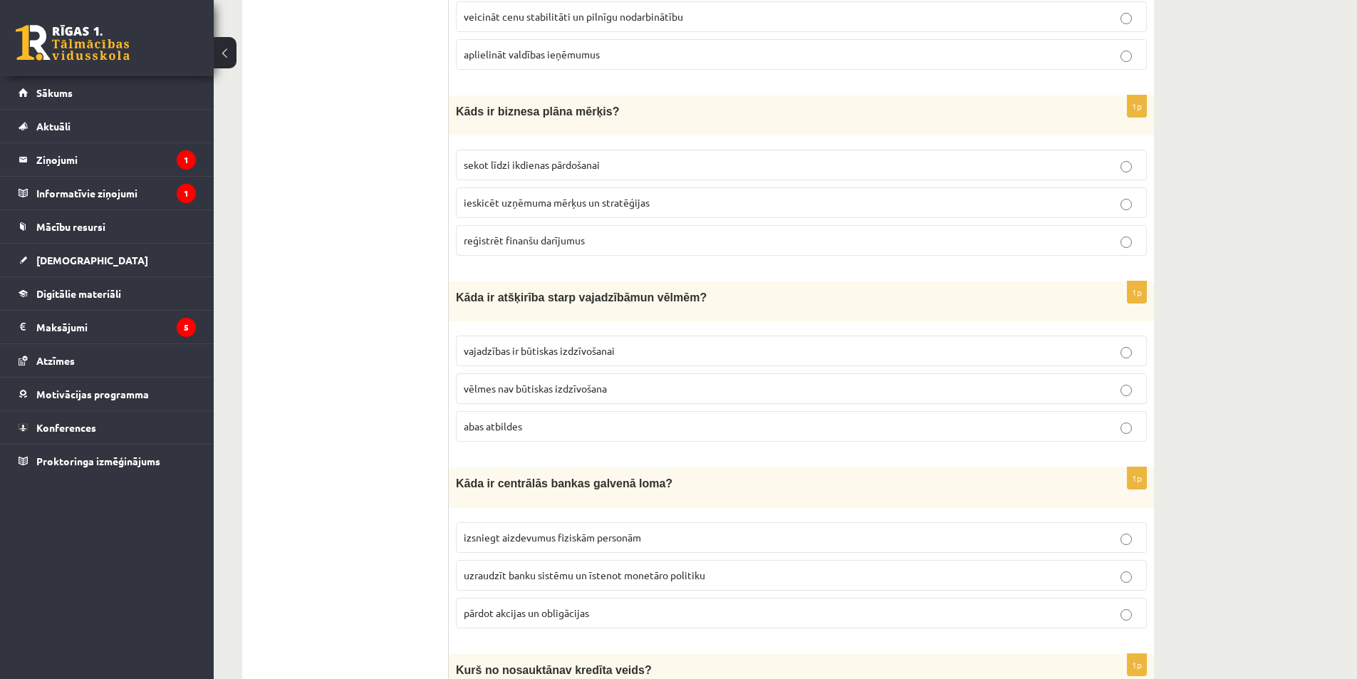
scroll to position [2849, 0]
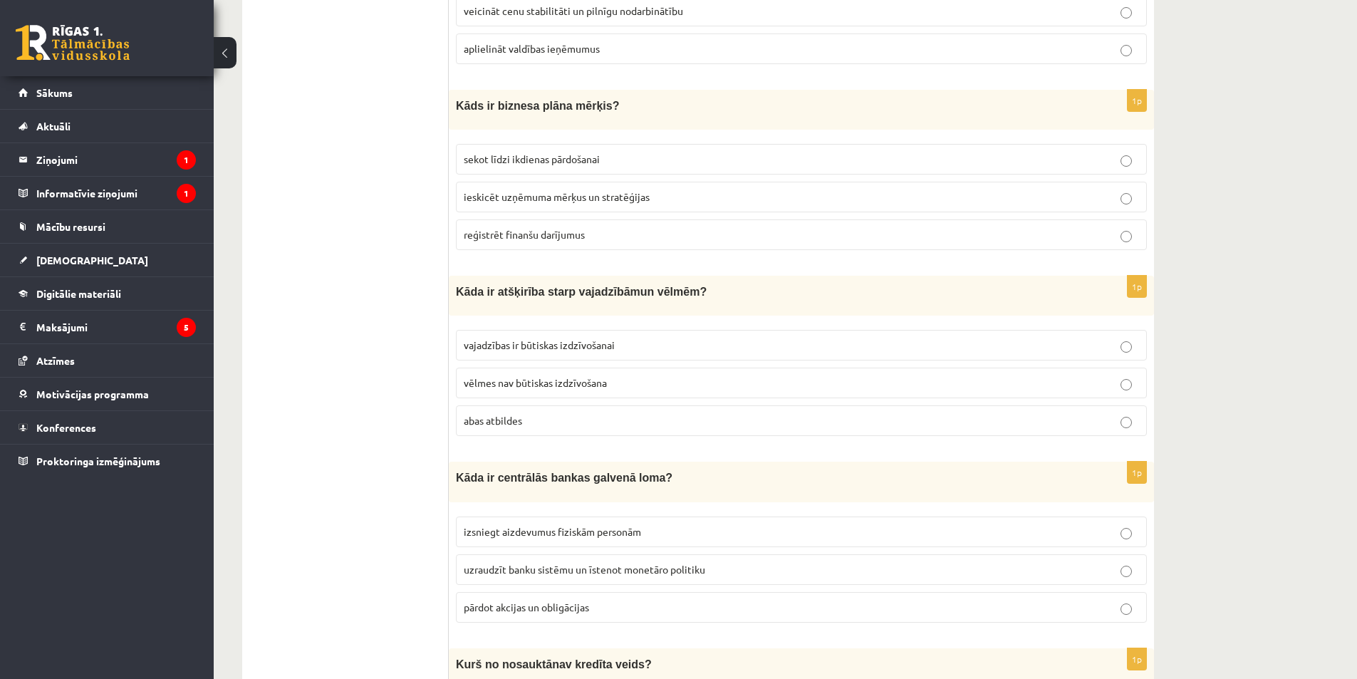
click at [517, 190] on span "ieskicēt uzņēmuma mērķus un stratēģijas" at bounding box center [557, 196] width 186 height 13
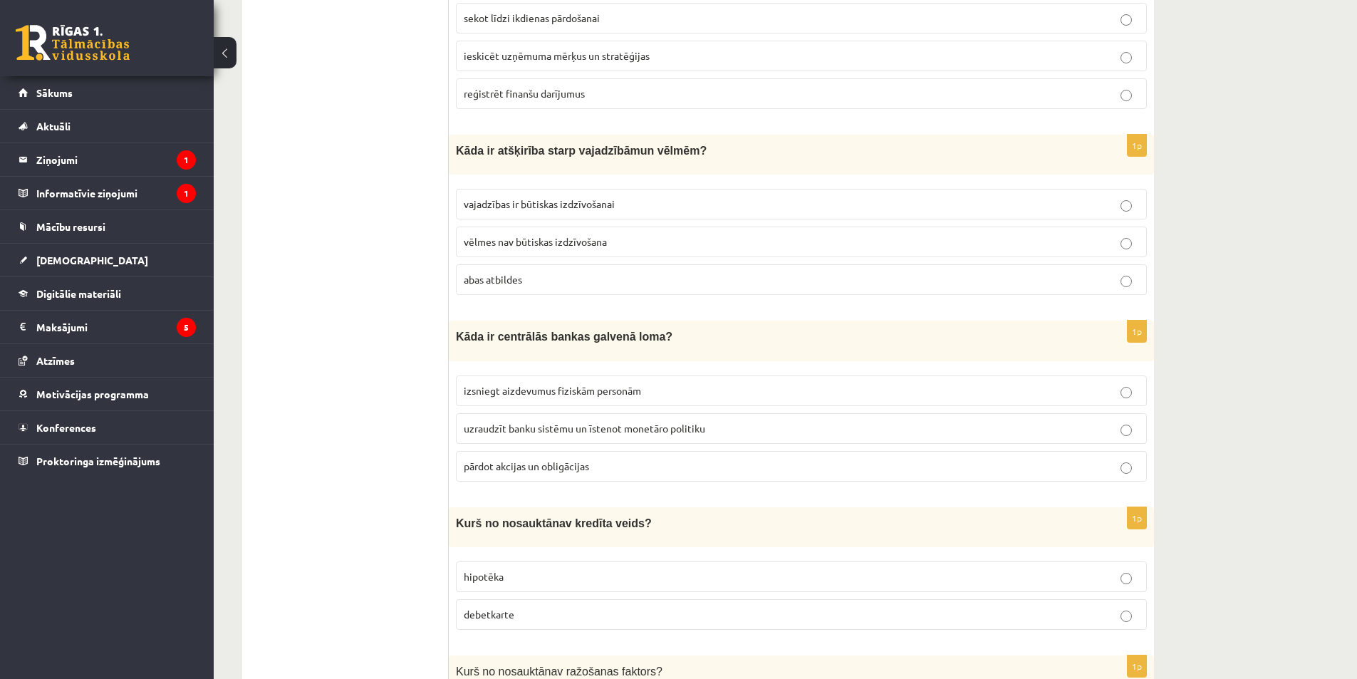
scroll to position [2991, 0]
click at [511, 196] on span "vajadzības ir būtiskas izdzīvošanai" at bounding box center [539, 202] width 151 height 13
click at [523, 197] on span "vajadzības ir būtiskas izdzīvošanai" at bounding box center [539, 202] width 151 height 13
click at [484, 277] on label "abas atbildes" at bounding box center [801, 278] width 691 height 31
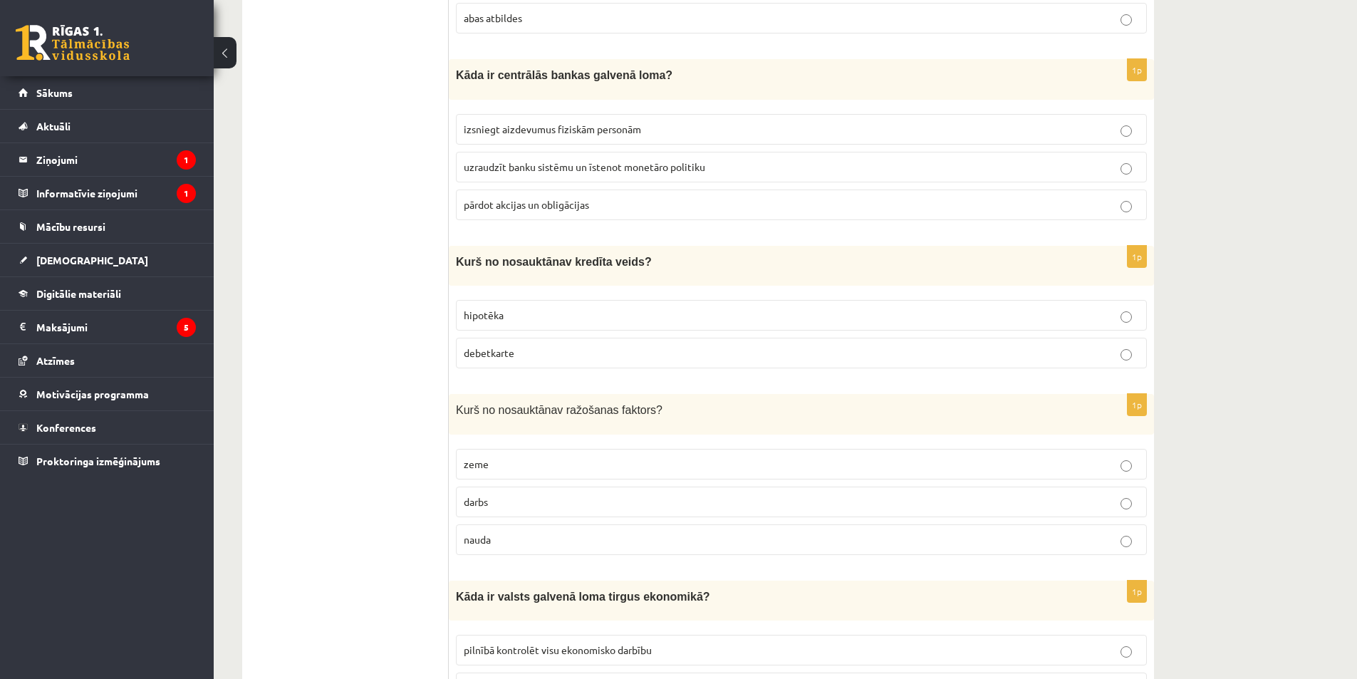
scroll to position [3276, 0]
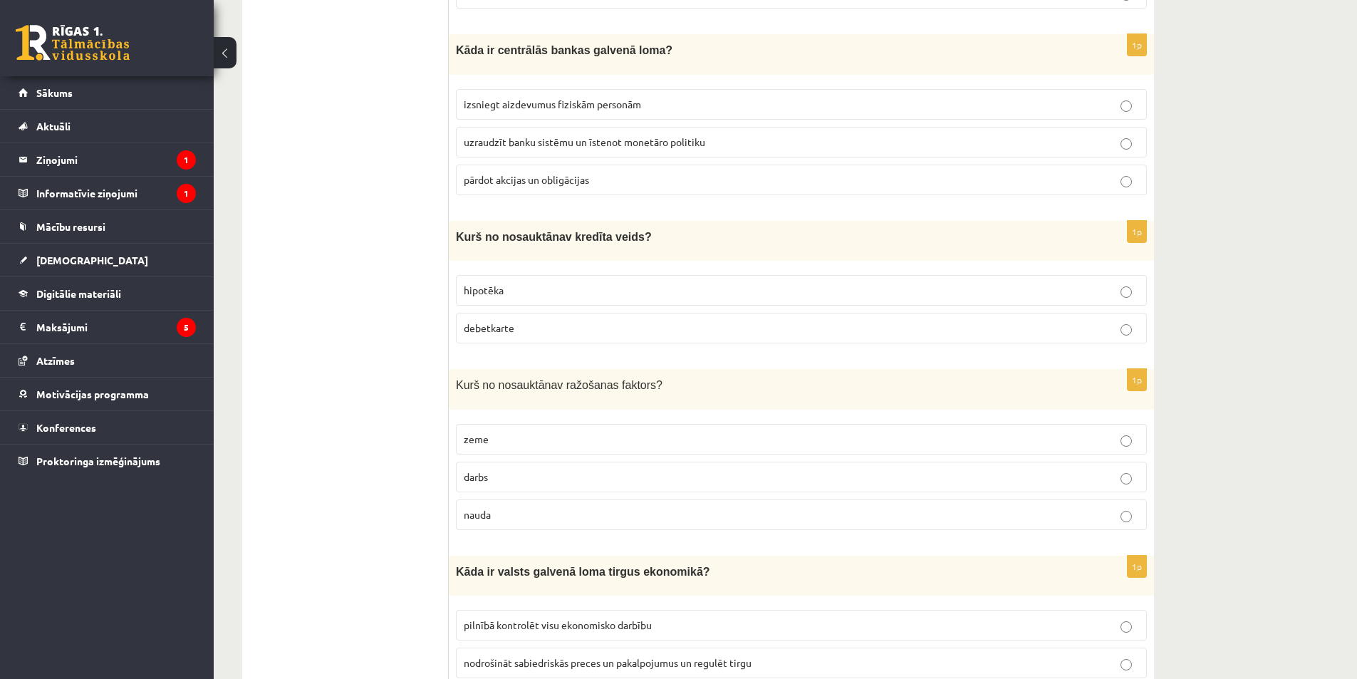
click at [511, 321] on span "debetkarte" at bounding box center [489, 327] width 51 height 13
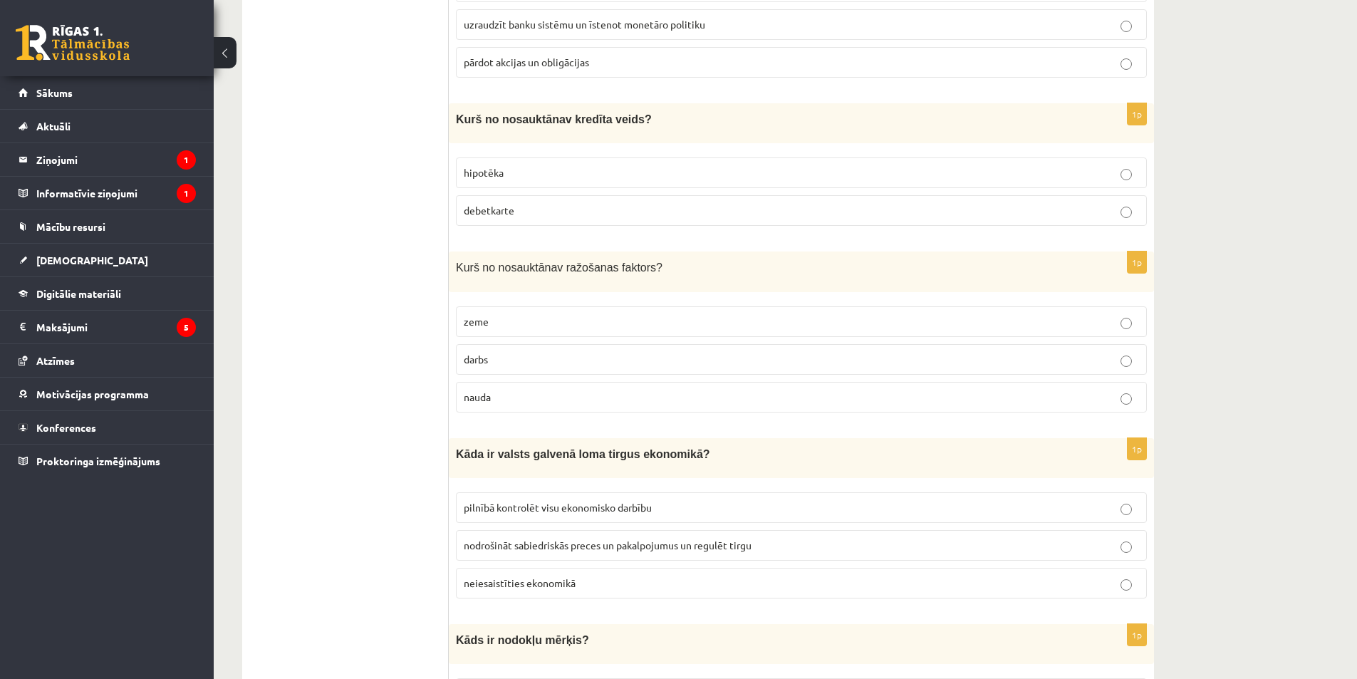
scroll to position [3418, 0]
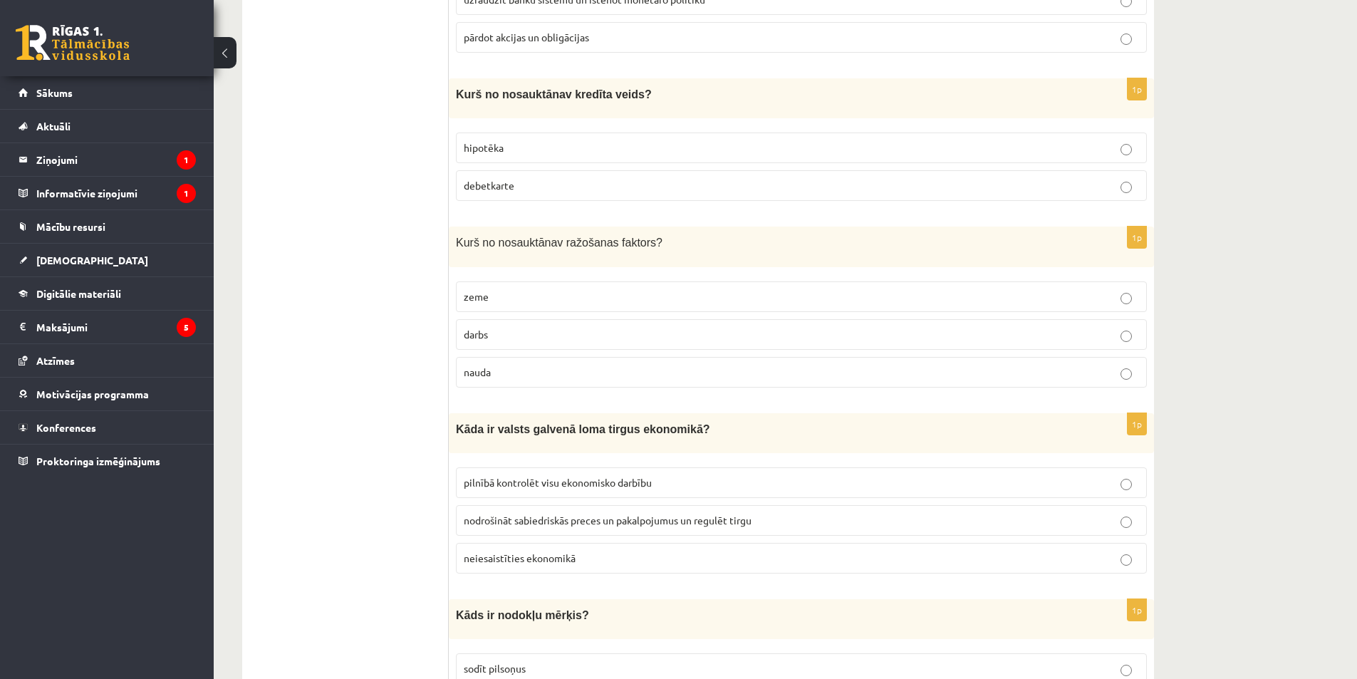
click at [468, 290] on span "zeme" at bounding box center [476, 296] width 25 height 13
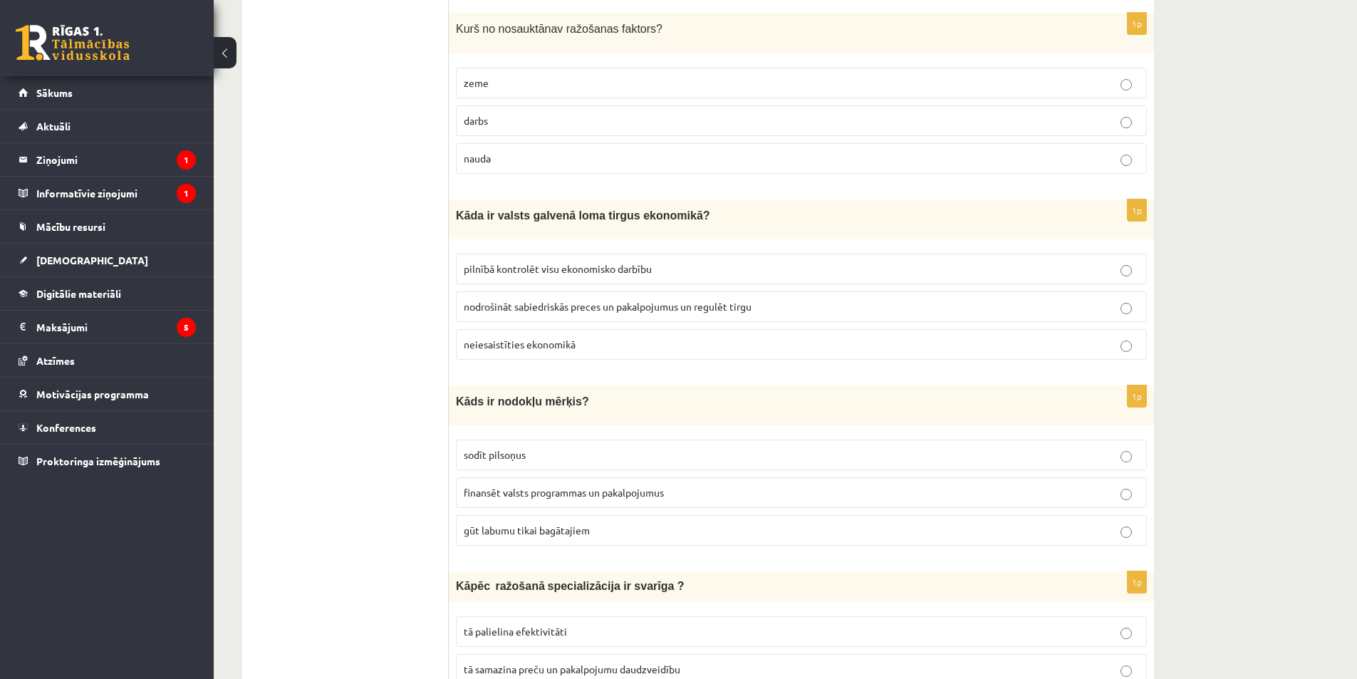
scroll to position [3703, 0]
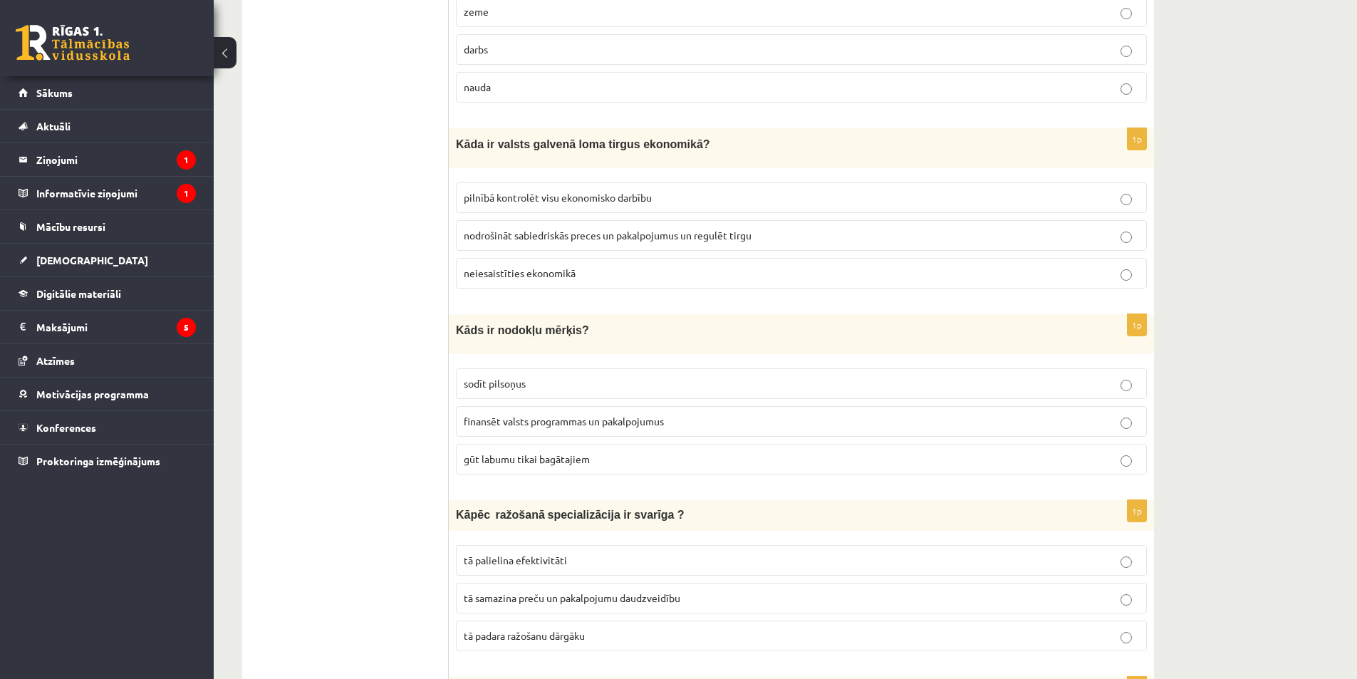
click at [519, 192] on label "pilnībā kontrolēt visu ekonomisko darbību" at bounding box center [801, 197] width 691 height 31
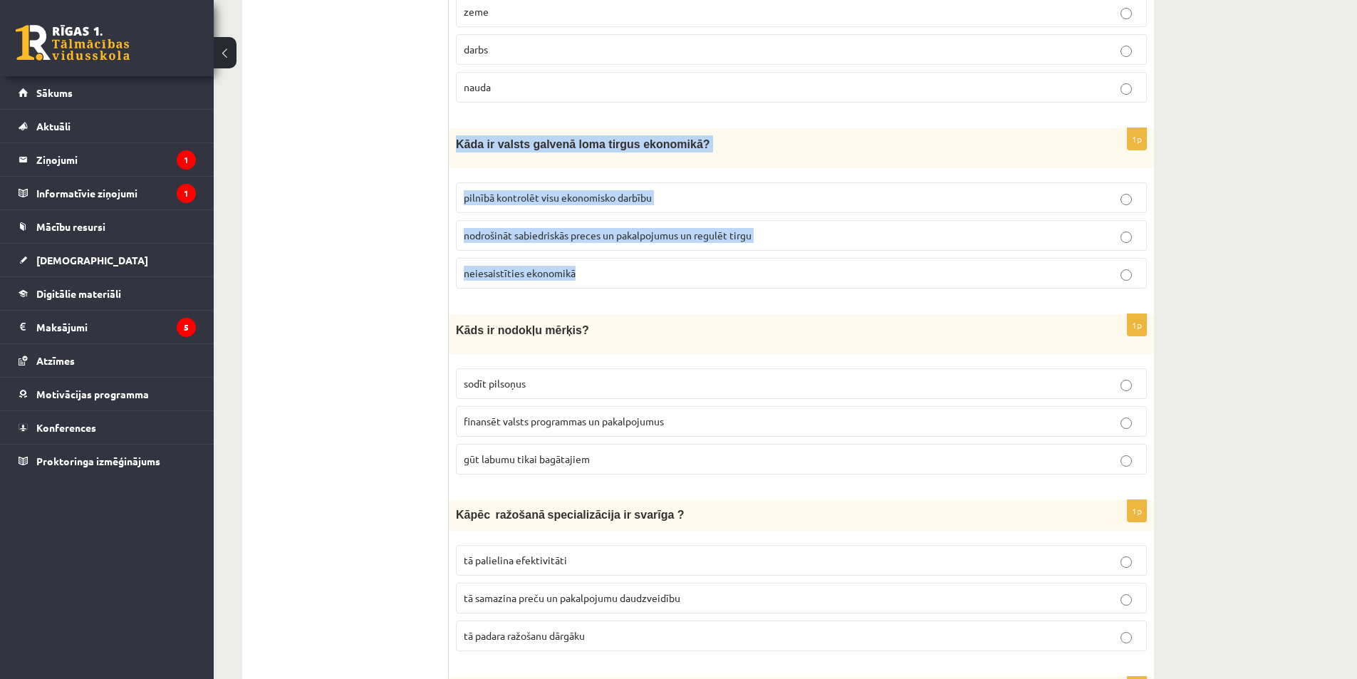
drag, startPoint x: 453, startPoint y: 131, endPoint x: 642, endPoint y: 286, distance: 244.4
click at [642, 286] on div "1p Kāda ir valsts galvenā loma tirgus ekonomikā? pilnībā kontrolēt visu ekonomi…" at bounding box center [801, 214] width 705 height 172
click at [692, 229] on span "nodrošināt sabiedriskās preces un pakalpojumus un regulēt tirgu" at bounding box center [608, 235] width 288 height 13
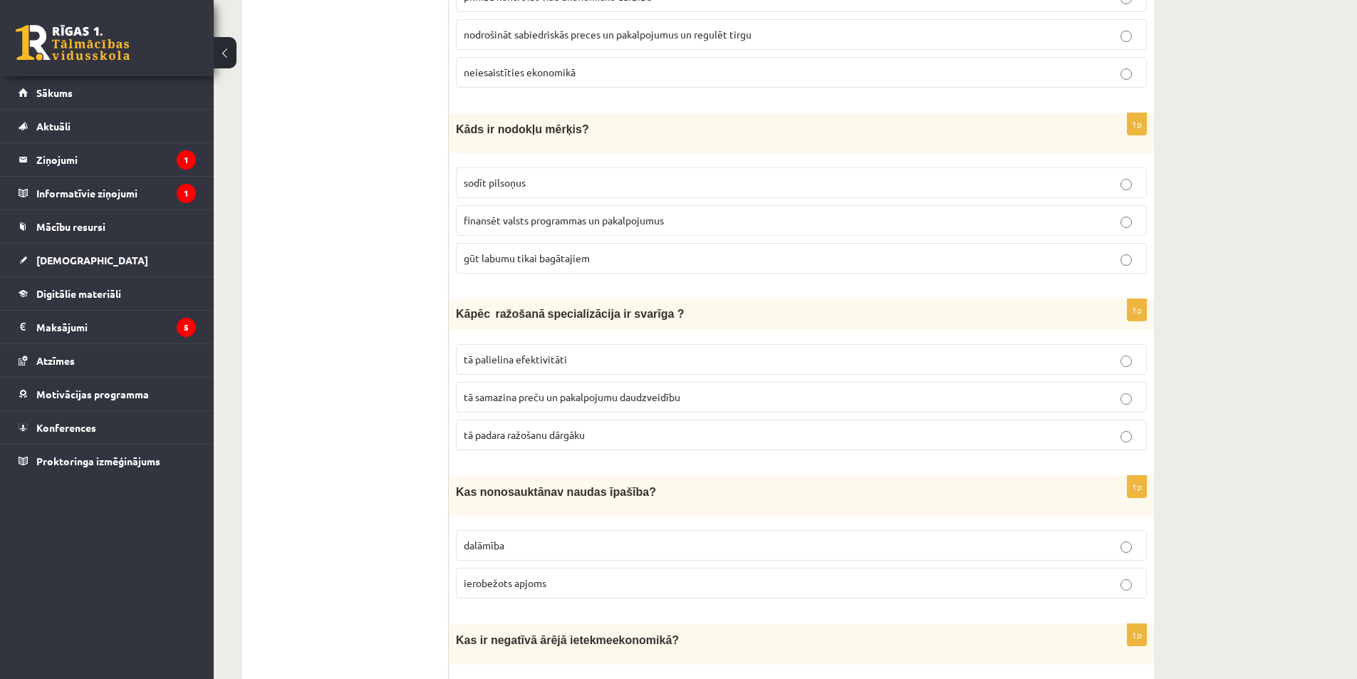
scroll to position [3917, 0]
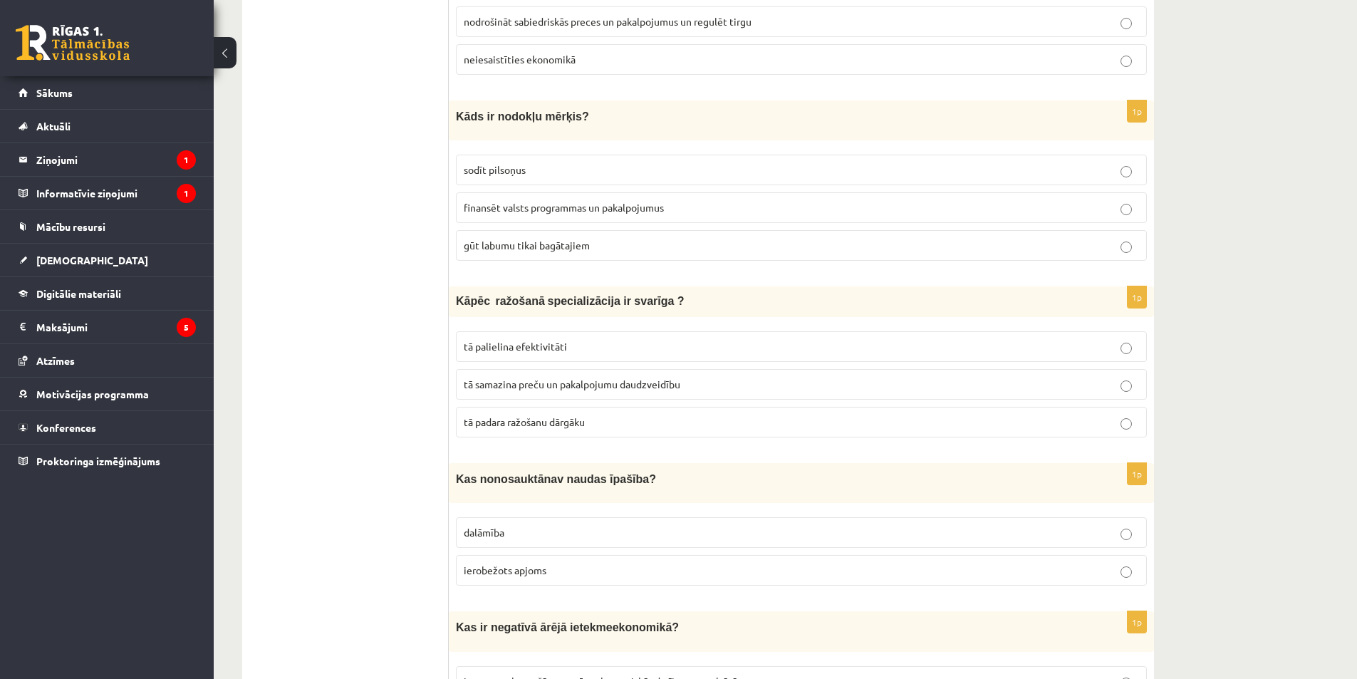
click at [550, 202] on p "finansēt valsts programmas un pakalpojumus" at bounding box center [801, 207] width 675 height 15
click at [557, 201] on span "finansēt valsts programmas un pakalpojumus" at bounding box center [564, 207] width 200 height 13
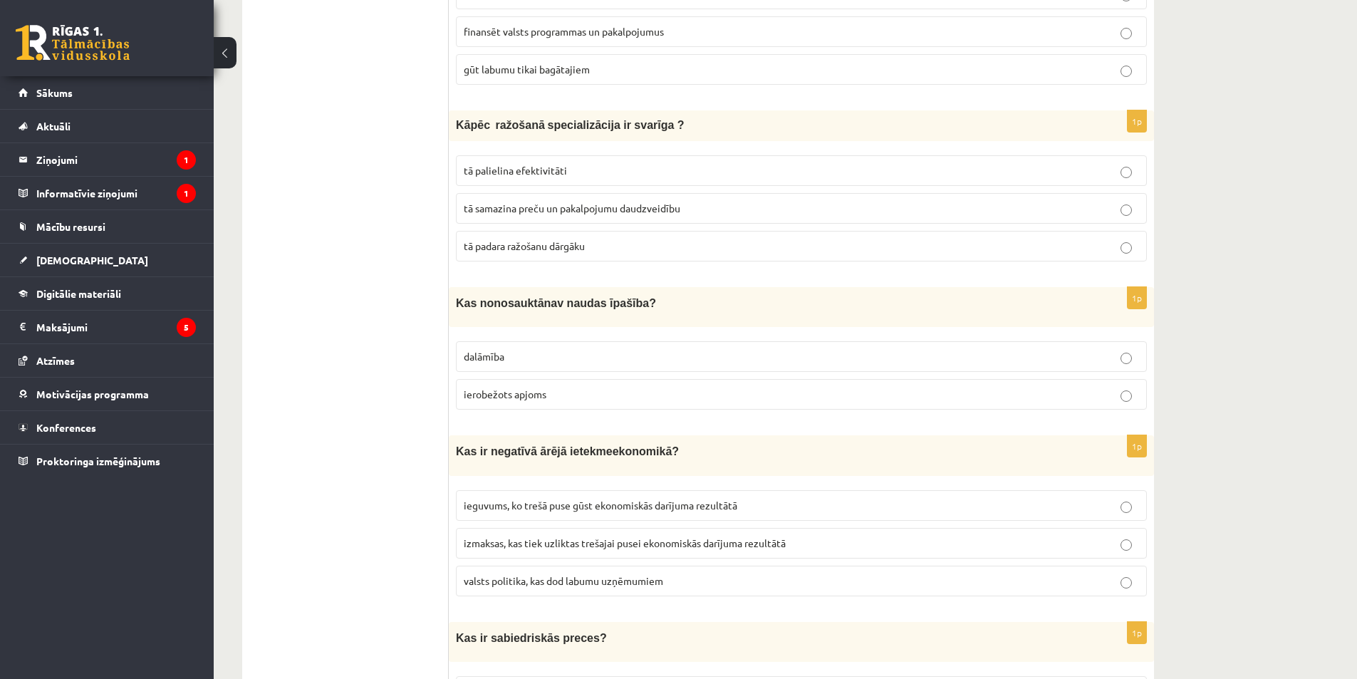
scroll to position [4131, 0]
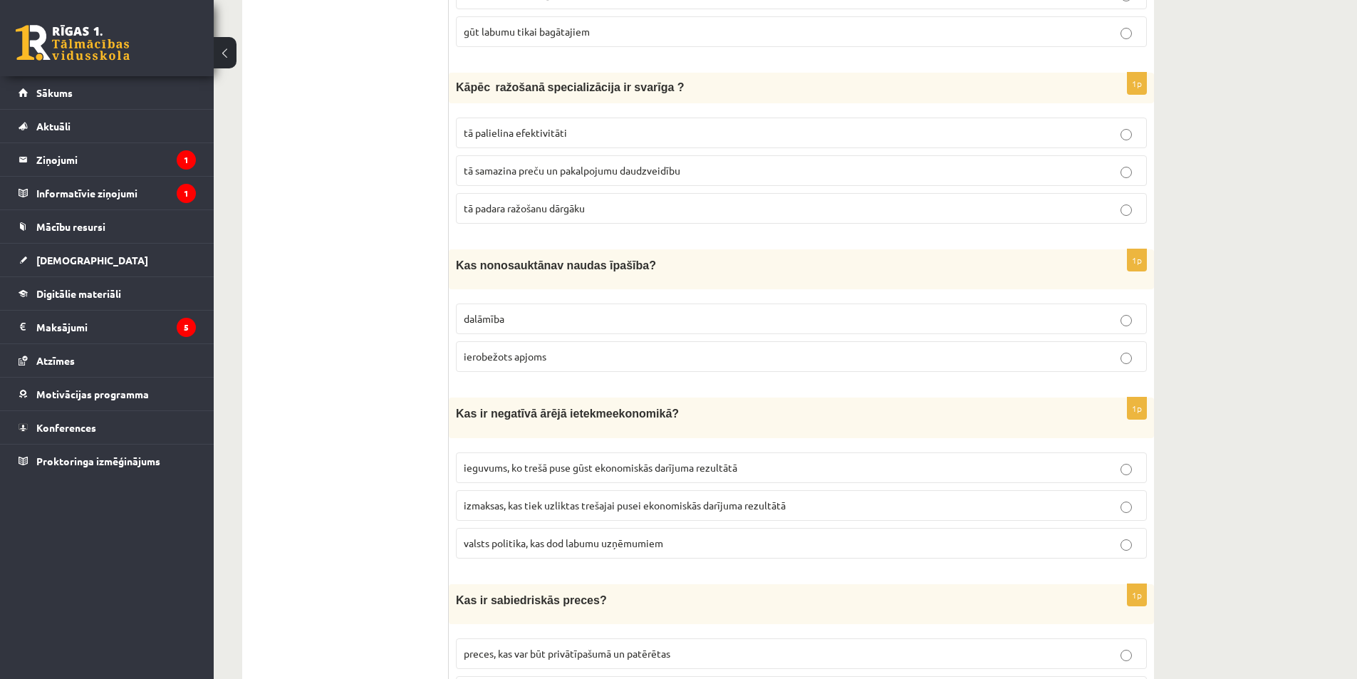
click at [533, 126] on span "tā palielina efektivitāti" at bounding box center [515, 132] width 103 height 13
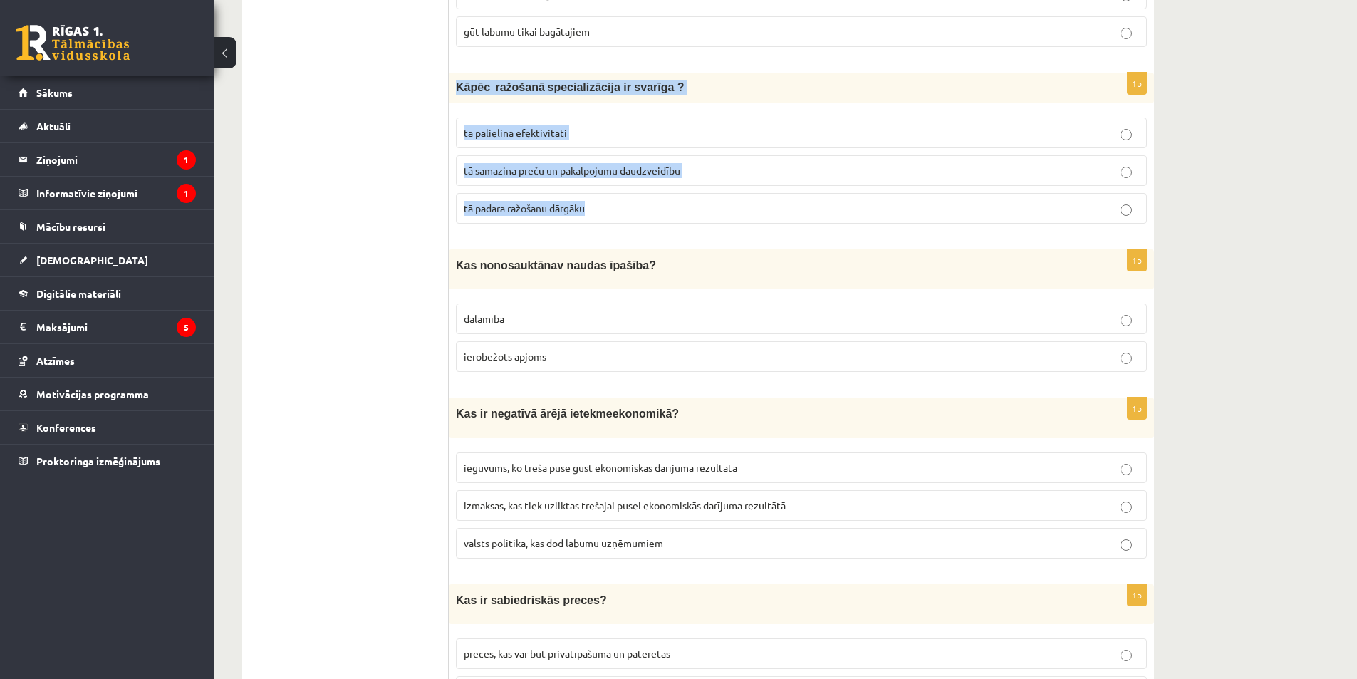
drag, startPoint x: 455, startPoint y: 73, endPoint x: 600, endPoint y: 174, distance: 176.4
click at [595, 209] on div "1p Kāpēc ražošanā specializācija ir svarīga ? tā palielina efektivitāti tā sama…" at bounding box center [801, 154] width 705 height 162
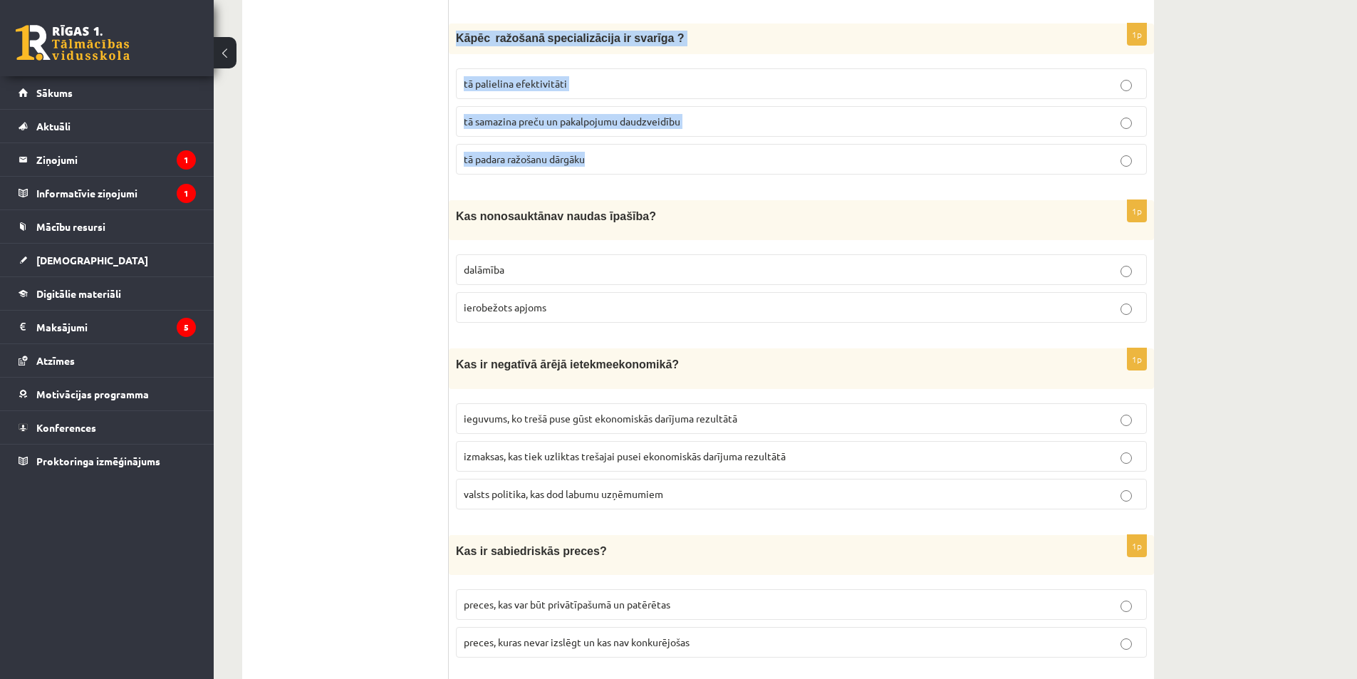
scroll to position [4202, 0]
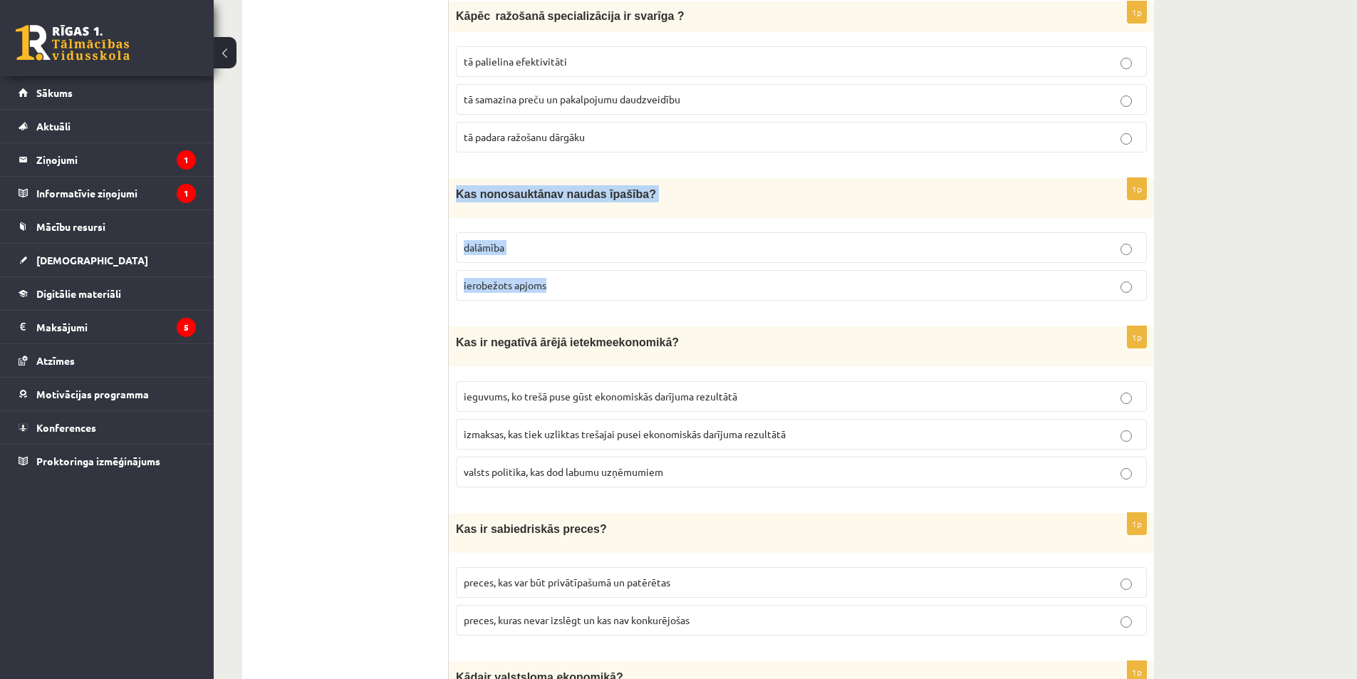
drag, startPoint x: 452, startPoint y: 180, endPoint x: 578, endPoint y: 281, distance: 161.6
click at [578, 281] on div "1p Kas no nosauktā nav naudas īpašība? dalāmība ierobežots apjoms" at bounding box center [801, 245] width 705 height 134
click at [484, 241] on span "dalāmība" at bounding box center [484, 247] width 41 height 13
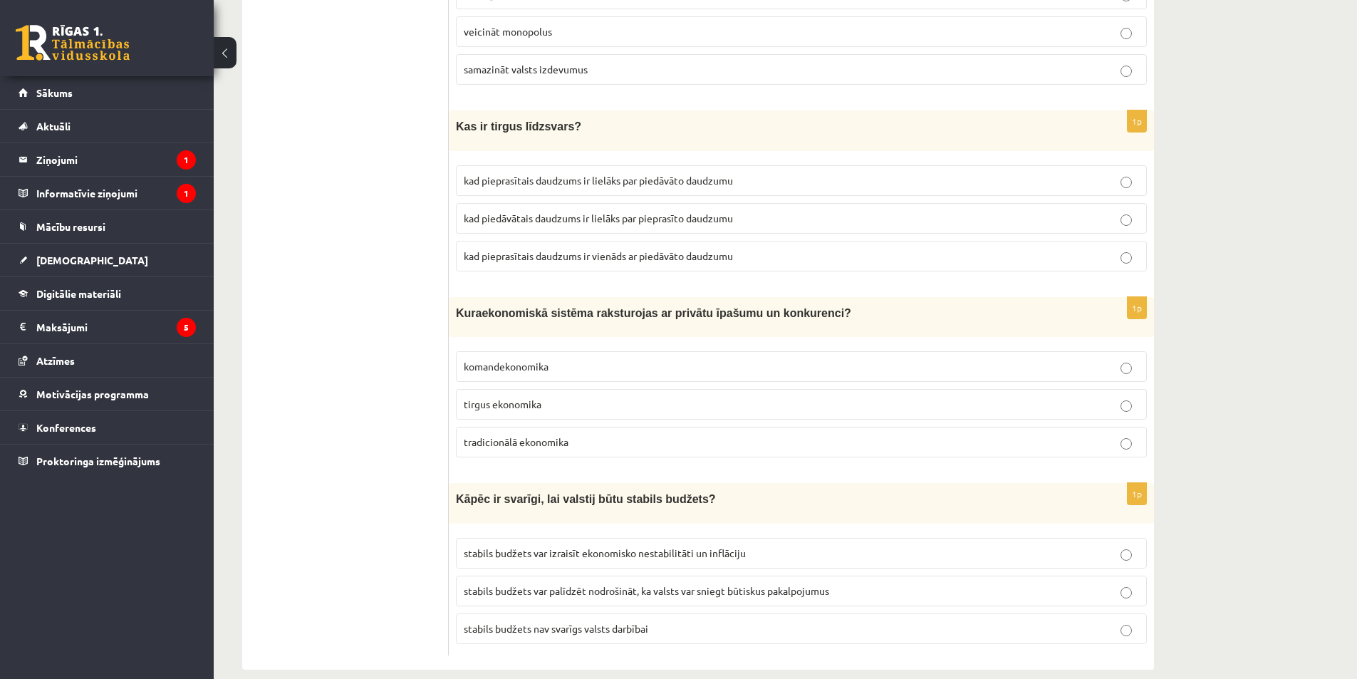
scroll to position [4939, 0]
click at [559, 583] on span "stabils budžets var palīdzēt nodrošināt, ka valsts var sniegt būtiskus pakalpoj…" at bounding box center [646, 589] width 365 height 13
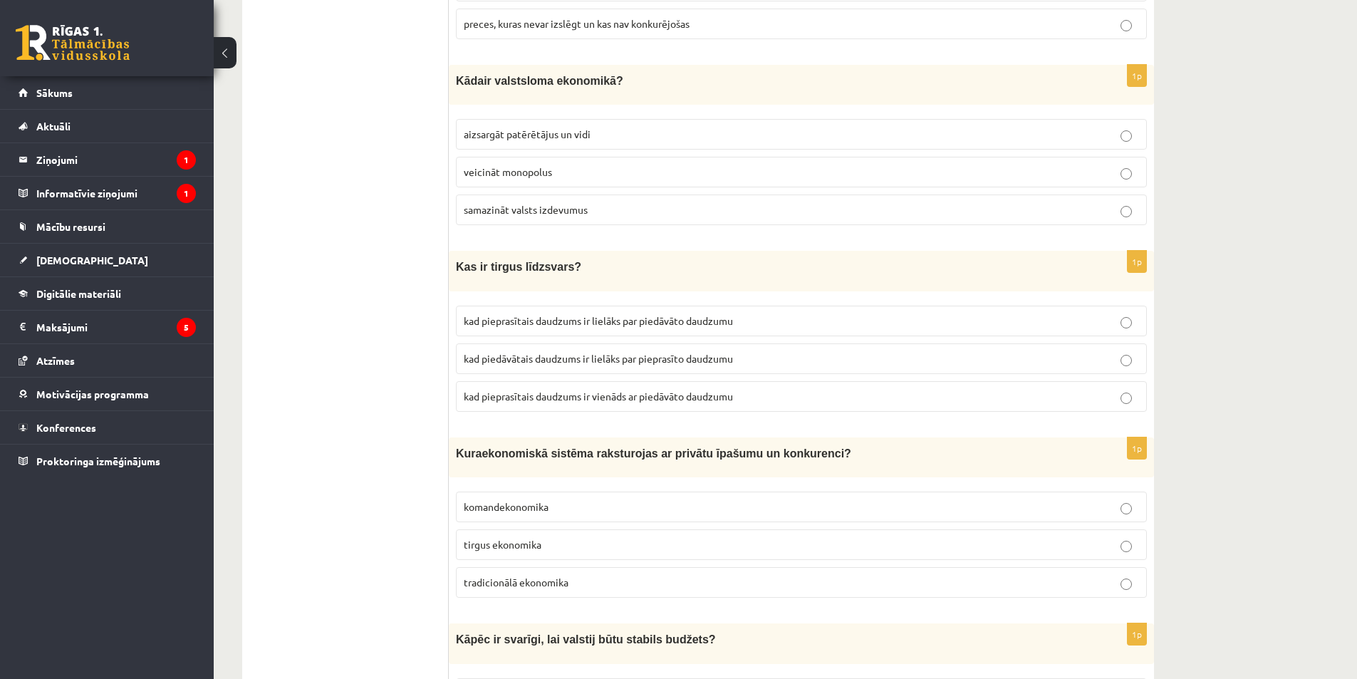
scroll to position [4797, 0]
click at [533, 539] on span "tirgus ekonomika" at bounding box center [503, 545] width 78 height 13
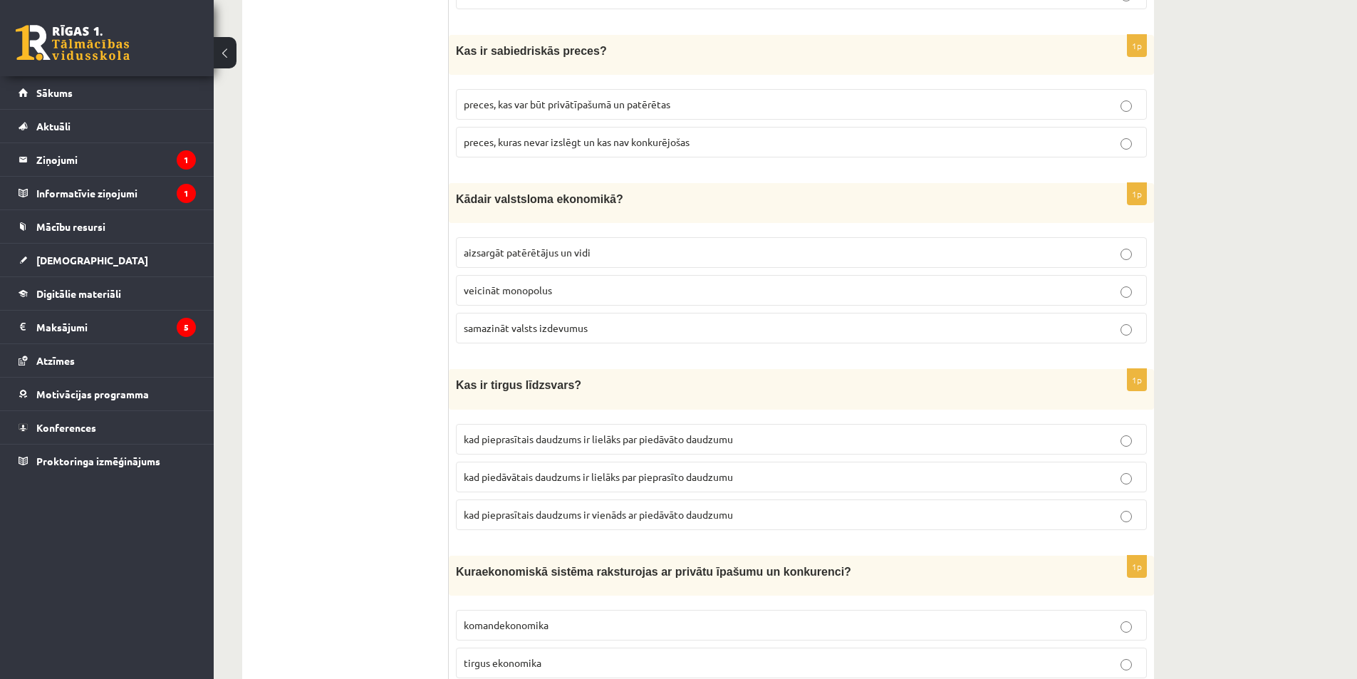
scroll to position [4654, 0]
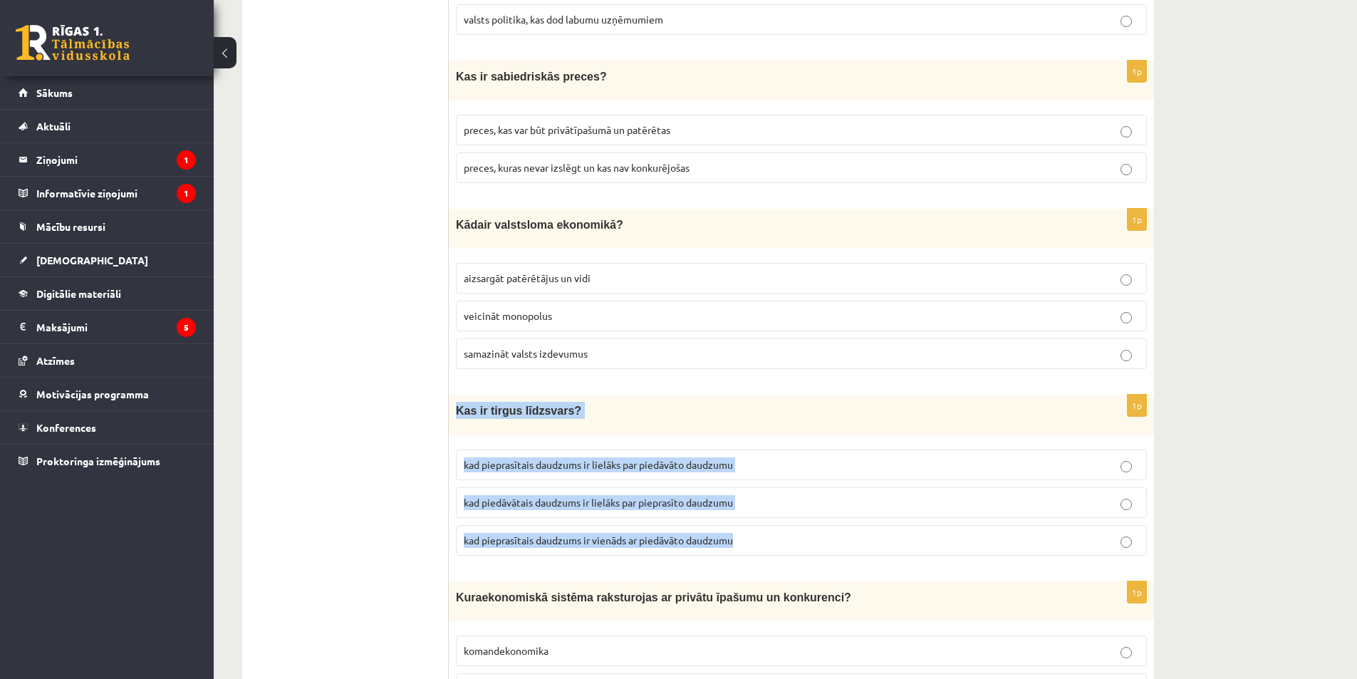
drag, startPoint x: 456, startPoint y: 396, endPoint x: 766, endPoint y: 524, distance: 335.3
click at [766, 524] on div "1p Kas ir tirgus līdzsvars? kad pieprasītais daudzums ir lielāks par piedāvāto …" at bounding box center [801, 481] width 705 height 172
click at [523, 533] on span "kad pieprasītais daudzums ir vienāds ar piedāvāto daudzumu" at bounding box center [598, 539] width 269 height 13
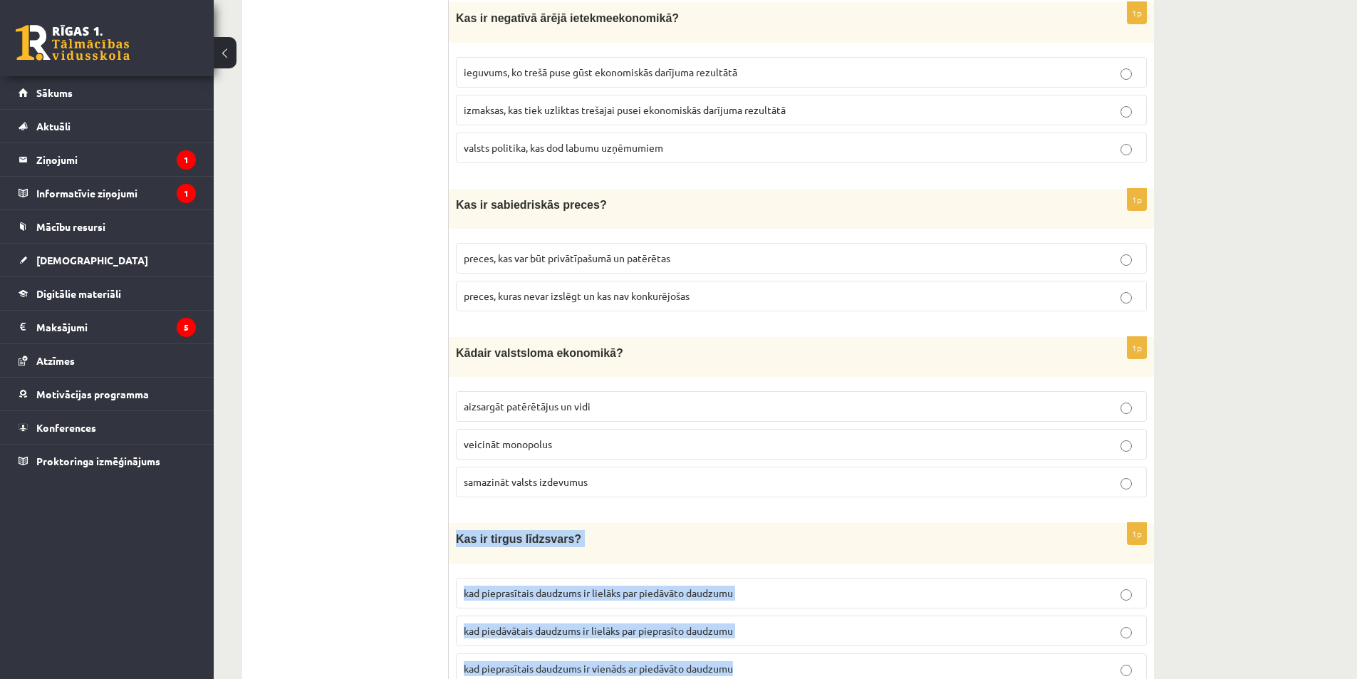
scroll to position [4512, 0]
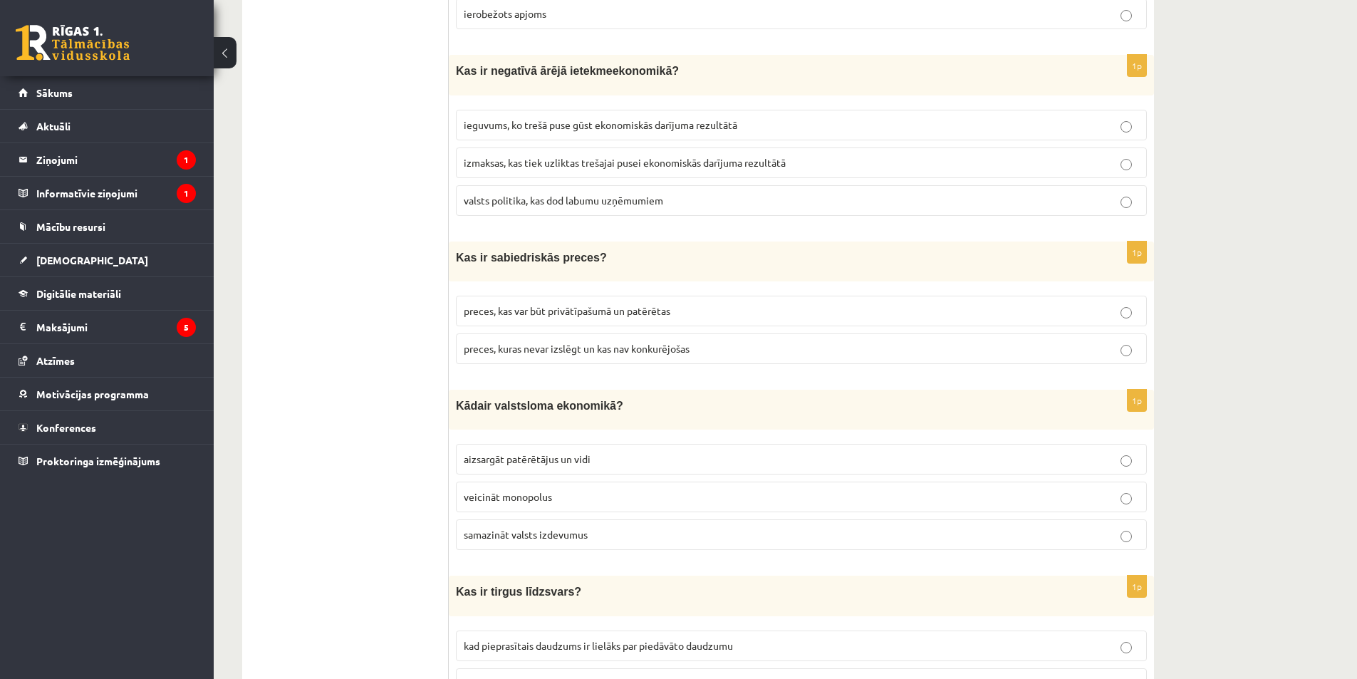
scroll to position [4440, 0]
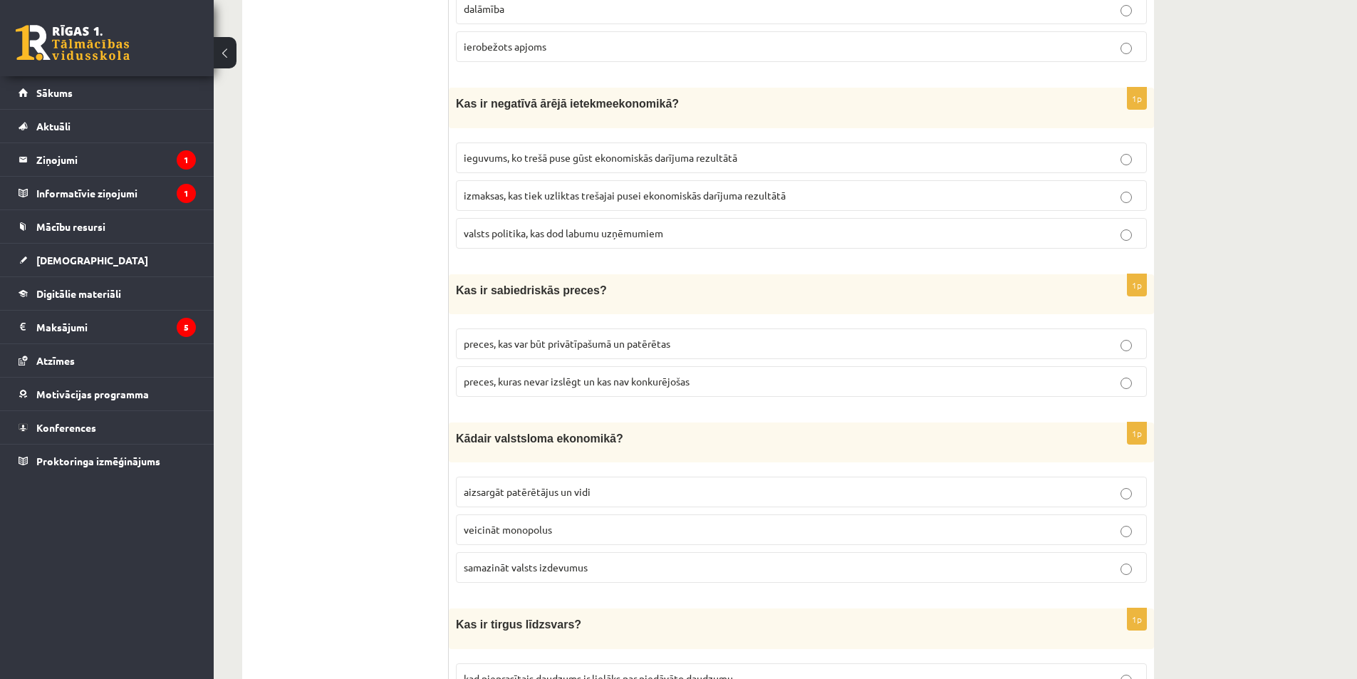
click at [517, 485] on span "aizsargāt patērētājus un vidi" at bounding box center [527, 491] width 127 height 13
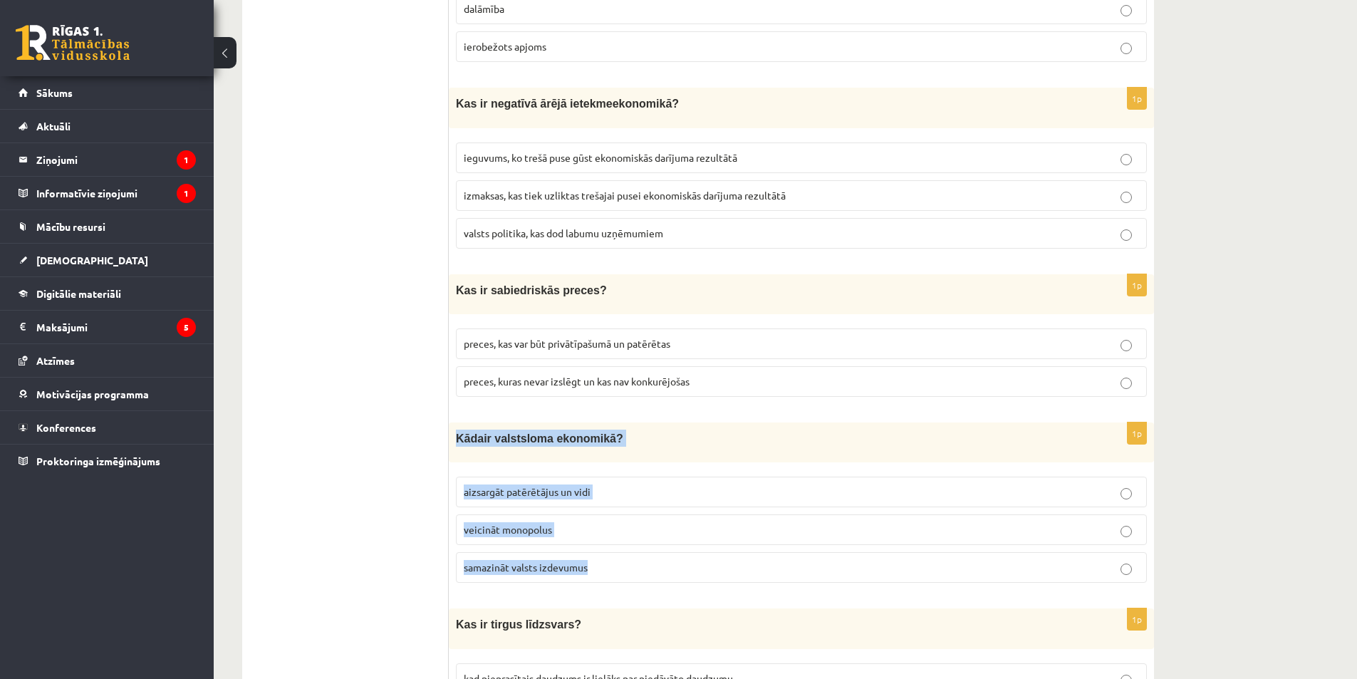
drag, startPoint x: 459, startPoint y: 424, endPoint x: 607, endPoint y: 562, distance: 201.6
click at [606, 564] on div "1p Kād a ir valsts loma ekonomikā ? aizsargāt patērētājus un vidi veicināt mono…" at bounding box center [801, 508] width 705 height 172
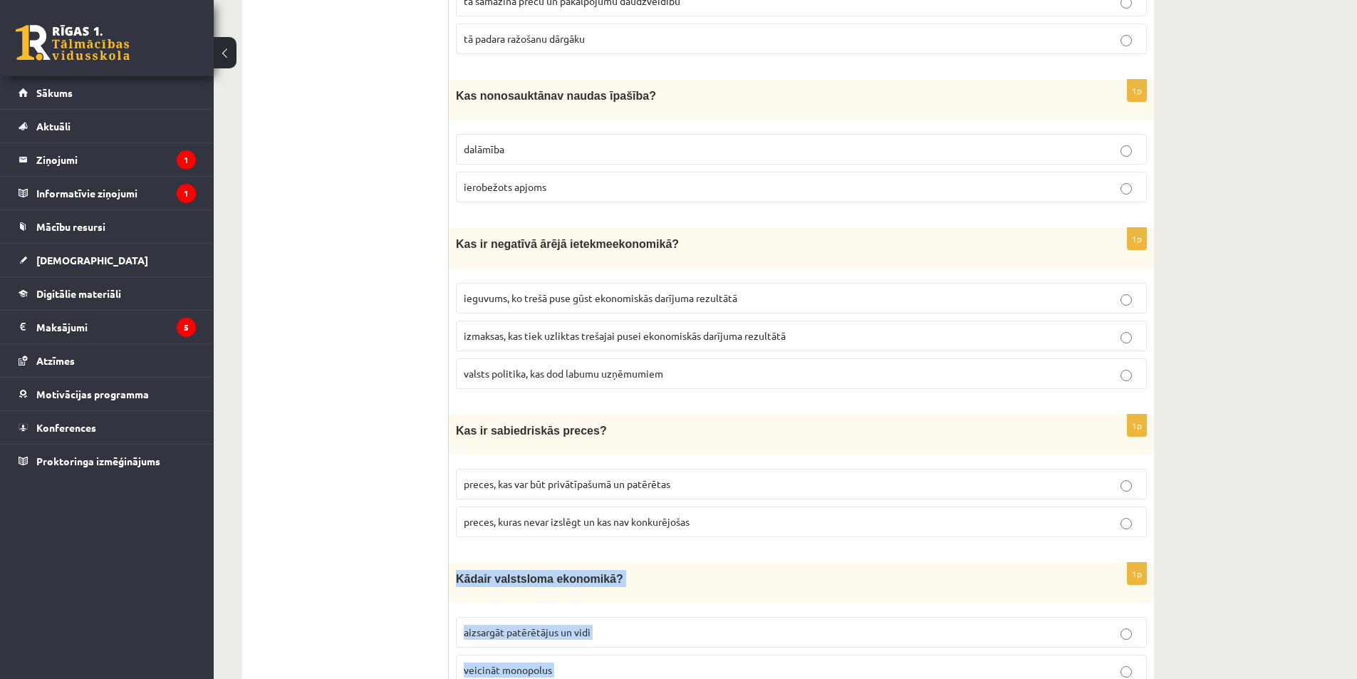
scroll to position [4298, 0]
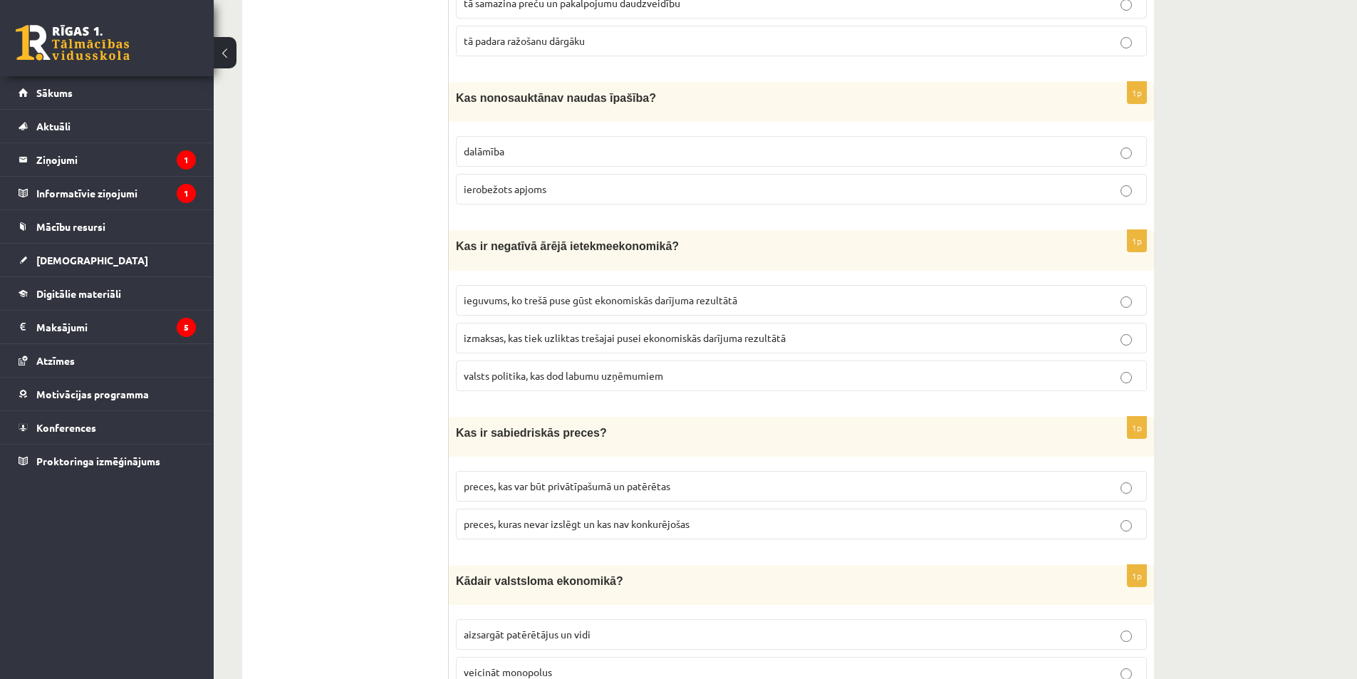
click at [541, 516] on p "preces, kuras nevar izslēgt un kas nav konkurējošas" at bounding box center [801, 523] width 675 height 15
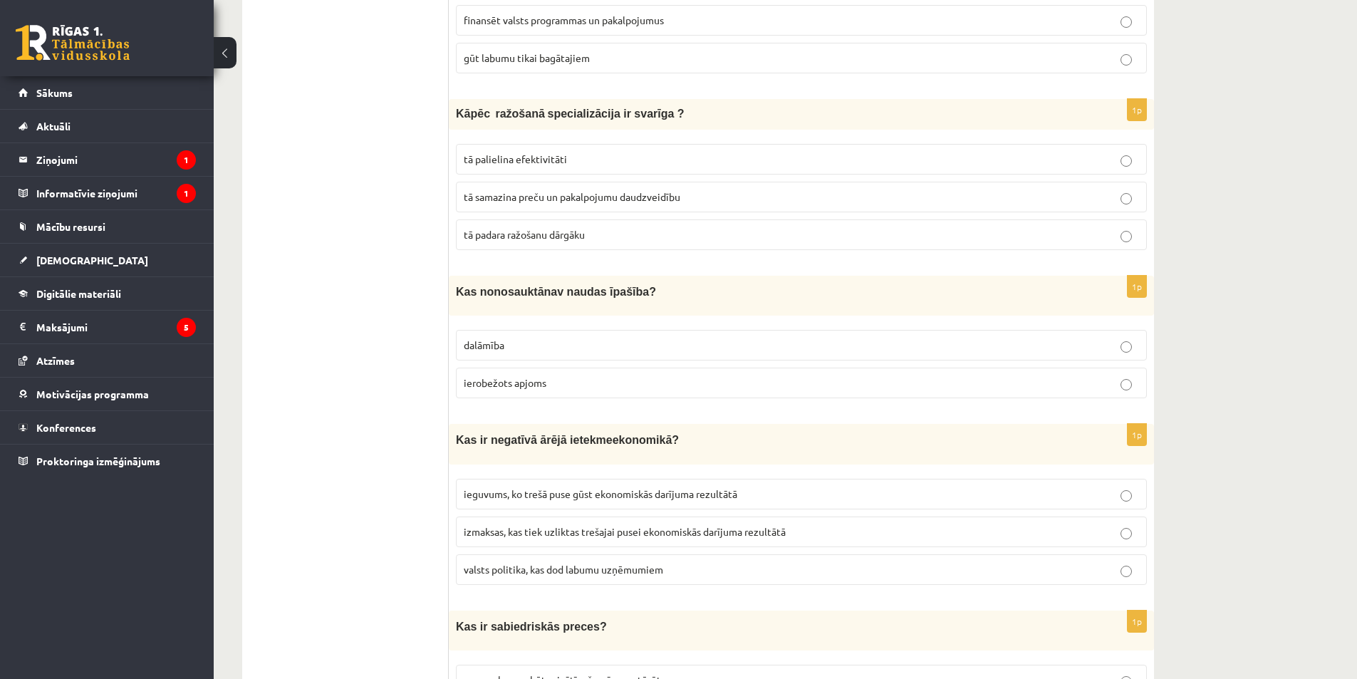
scroll to position [4084, 0]
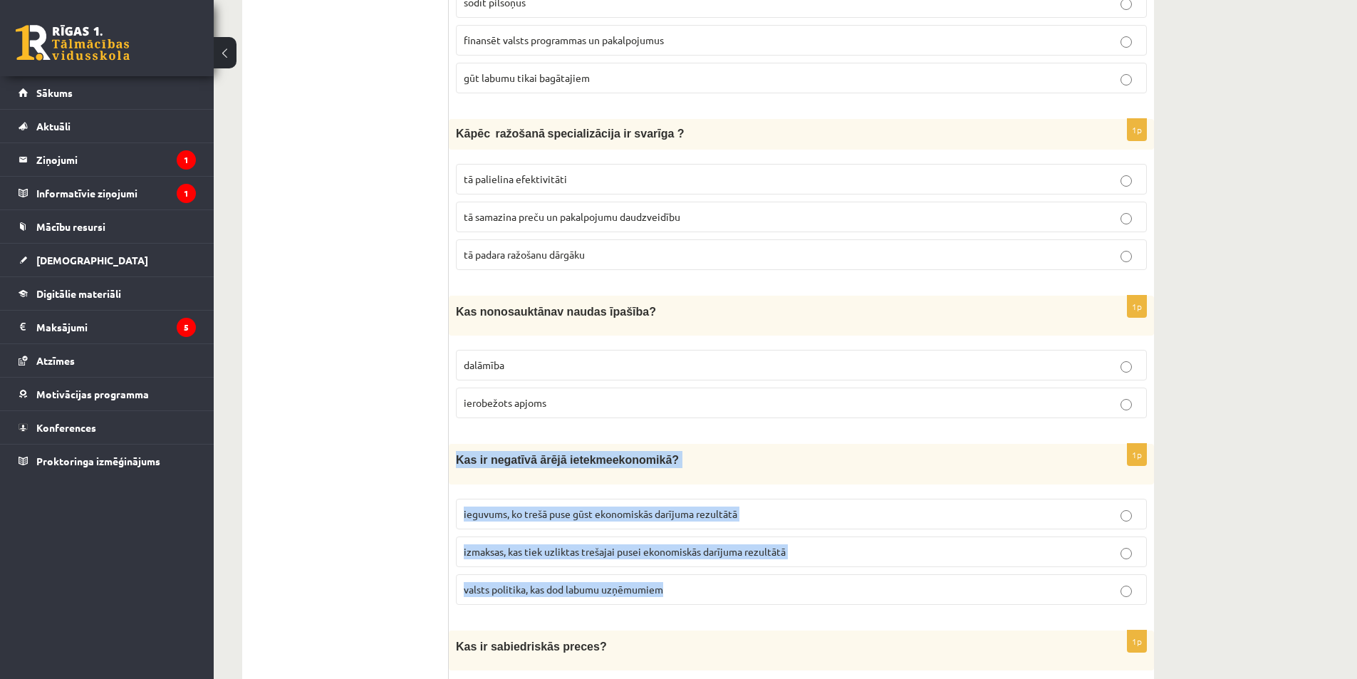
drag, startPoint x: 457, startPoint y: 447, endPoint x: 731, endPoint y: 564, distance: 298.3
click at [731, 564] on div "1p Kas ir negatīvā ārējā ietekme ekonomikā ? ieguvums, ko trešā puse gūst ekono…" at bounding box center [801, 530] width 705 height 172
click at [708, 545] on span "izmaksas, kas tiek uzliktas trešajai pusei ekonomiskās darījuma rezultātā" at bounding box center [625, 551] width 322 height 13
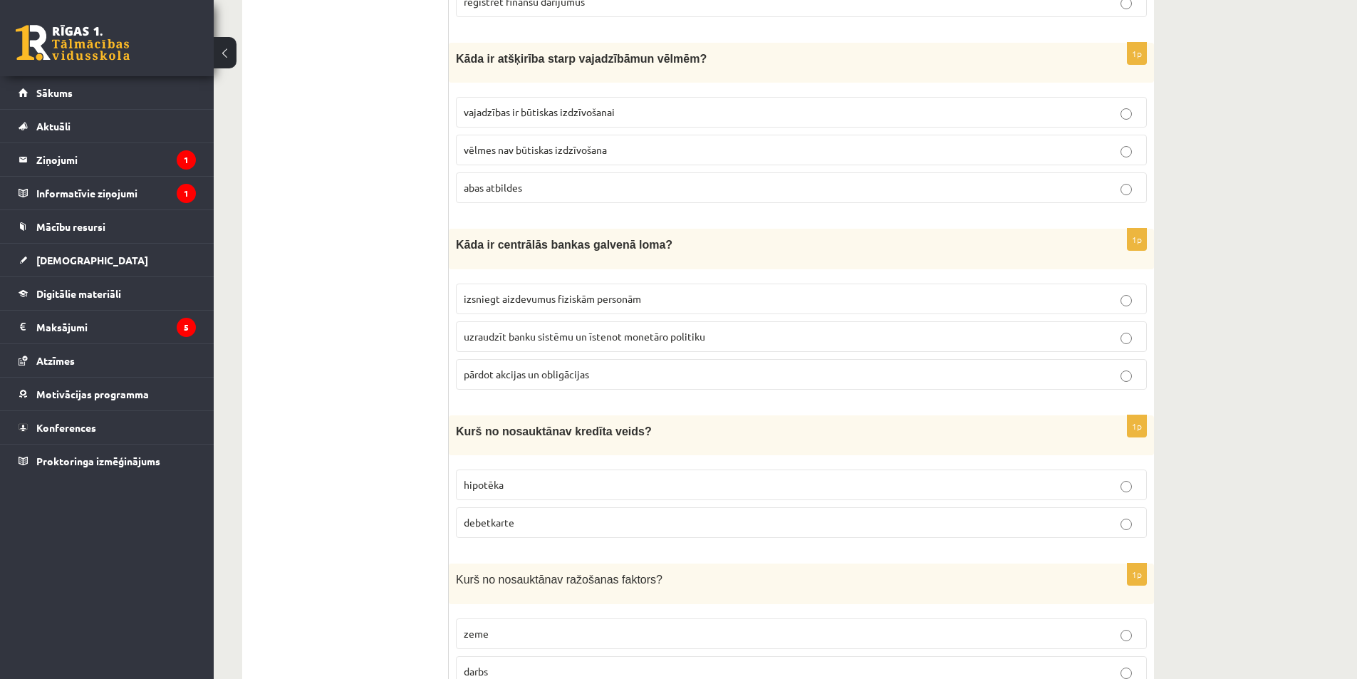
scroll to position [3087, 0]
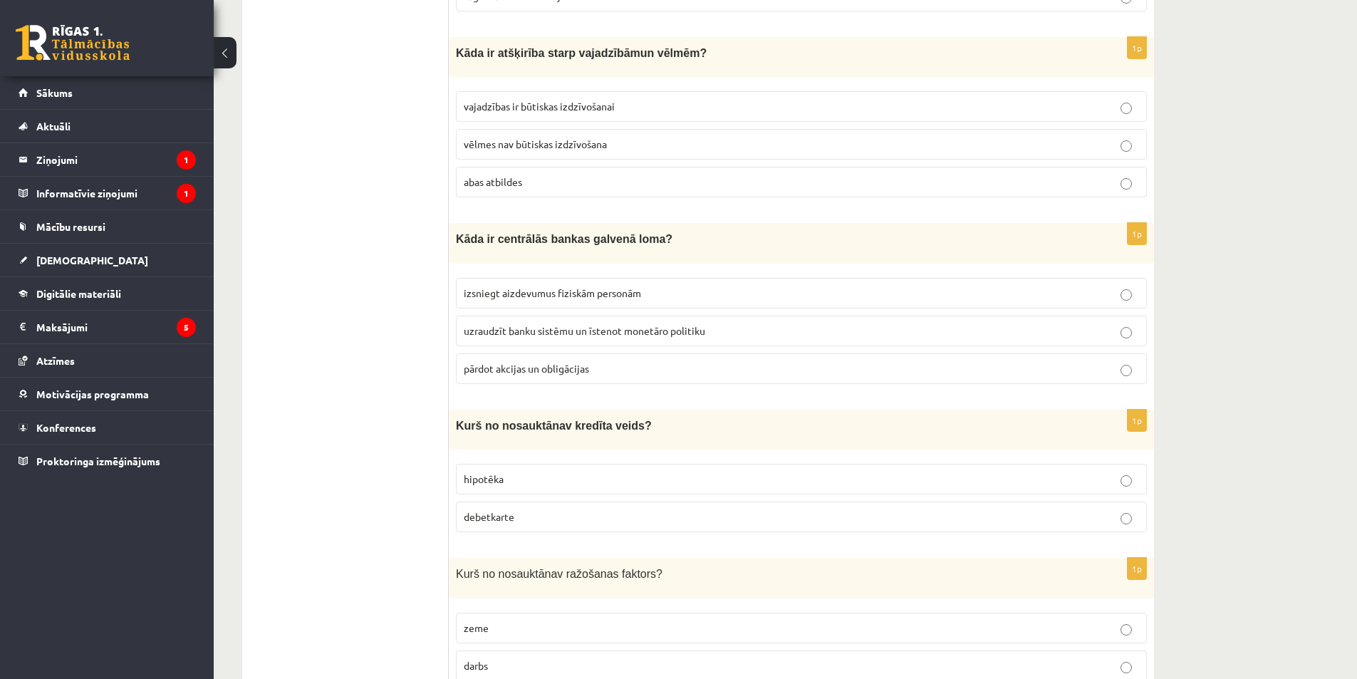
click at [490, 324] on span "uzraudzīt banku sistēmu un īstenot monetāro politiku" at bounding box center [584, 330] width 241 height 13
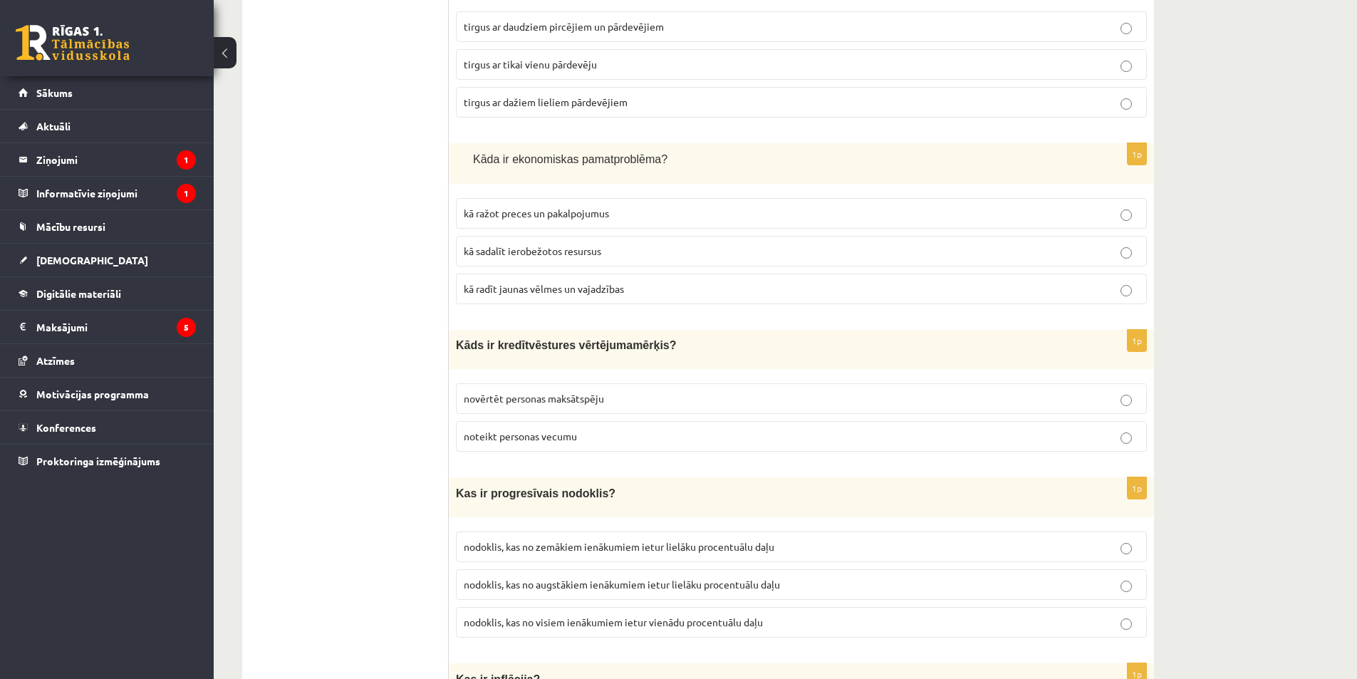
scroll to position [0, 0]
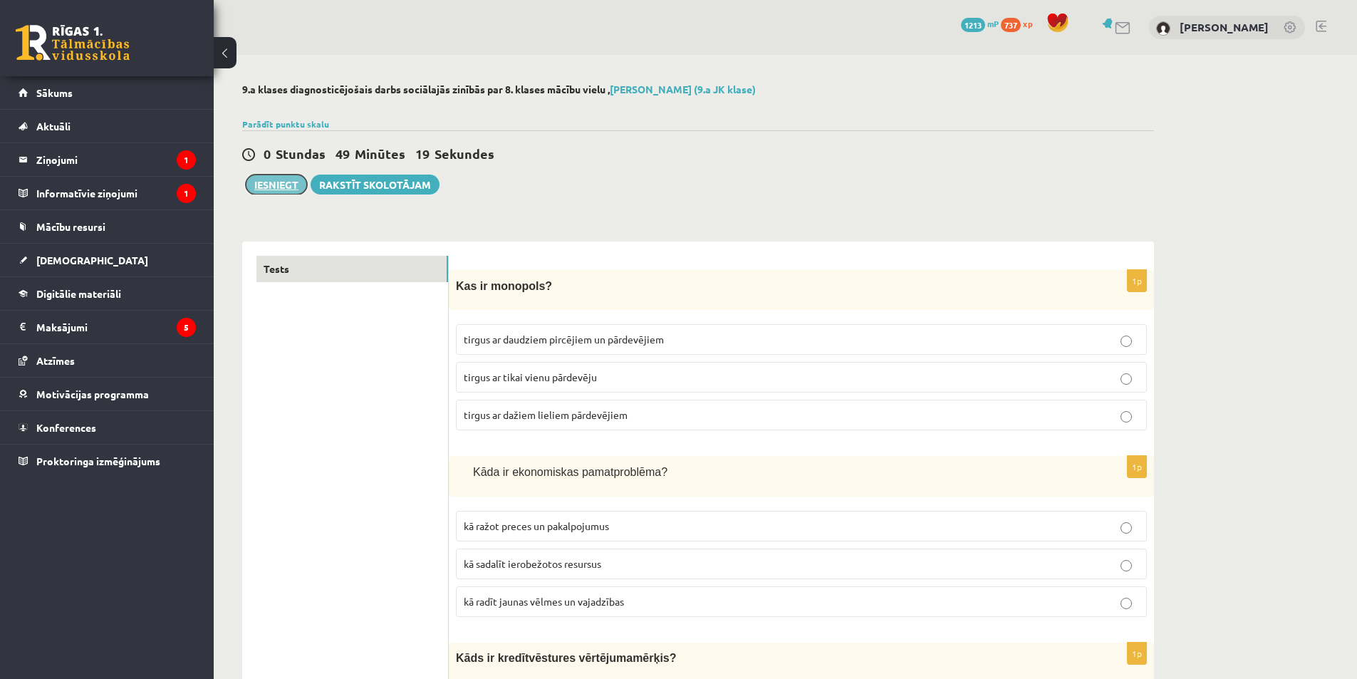
drag, startPoint x: 269, startPoint y: 185, endPoint x: 470, endPoint y: 188, distance: 200.9
click at [268, 185] on button "Iesniegt" at bounding box center [276, 184] width 61 height 20
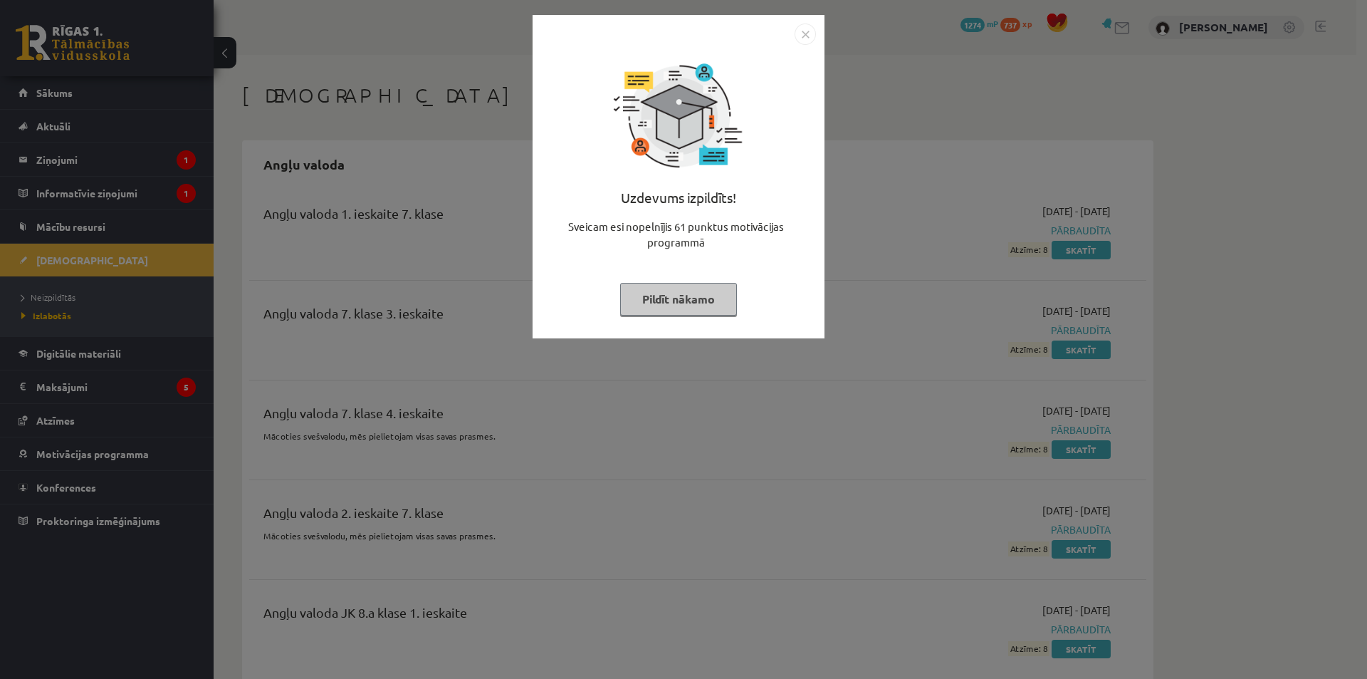
drag, startPoint x: 680, startPoint y: 297, endPoint x: 652, endPoint y: 294, distance: 27.9
click at [679, 297] on button "Pildīt nākamo" at bounding box center [678, 299] width 117 height 33
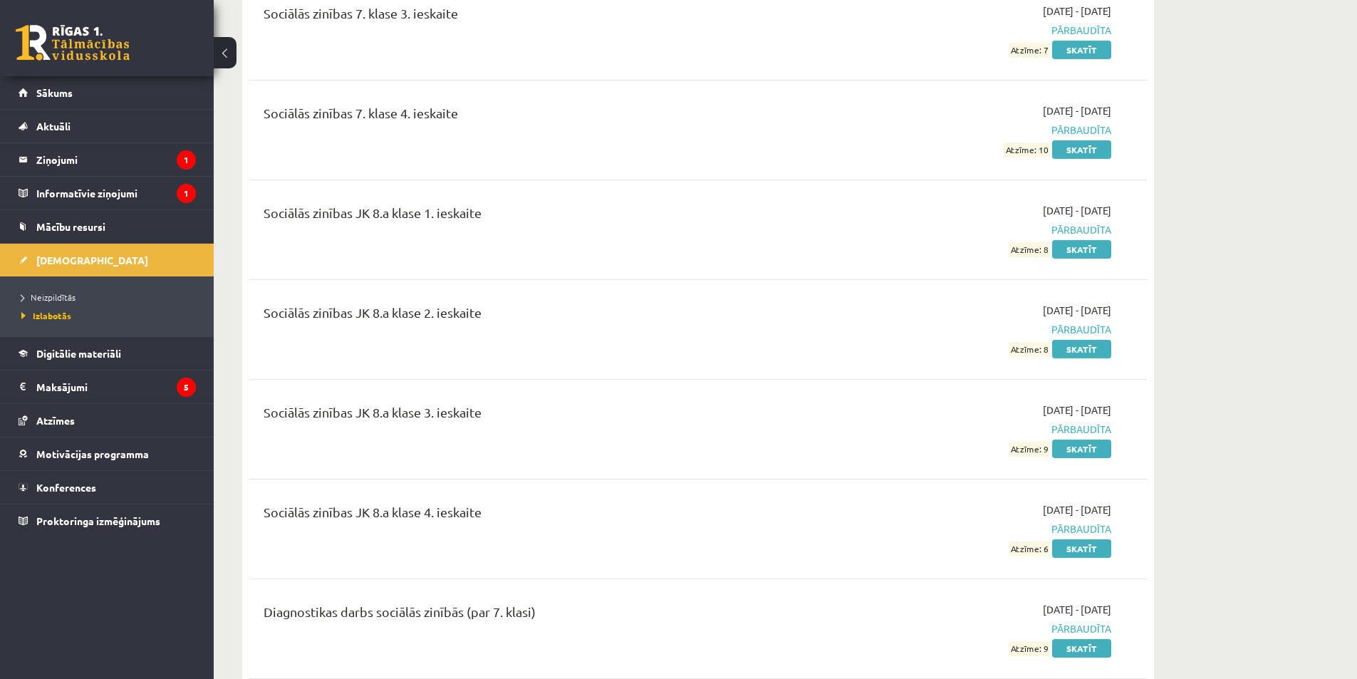
scroll to position [15512, 0]
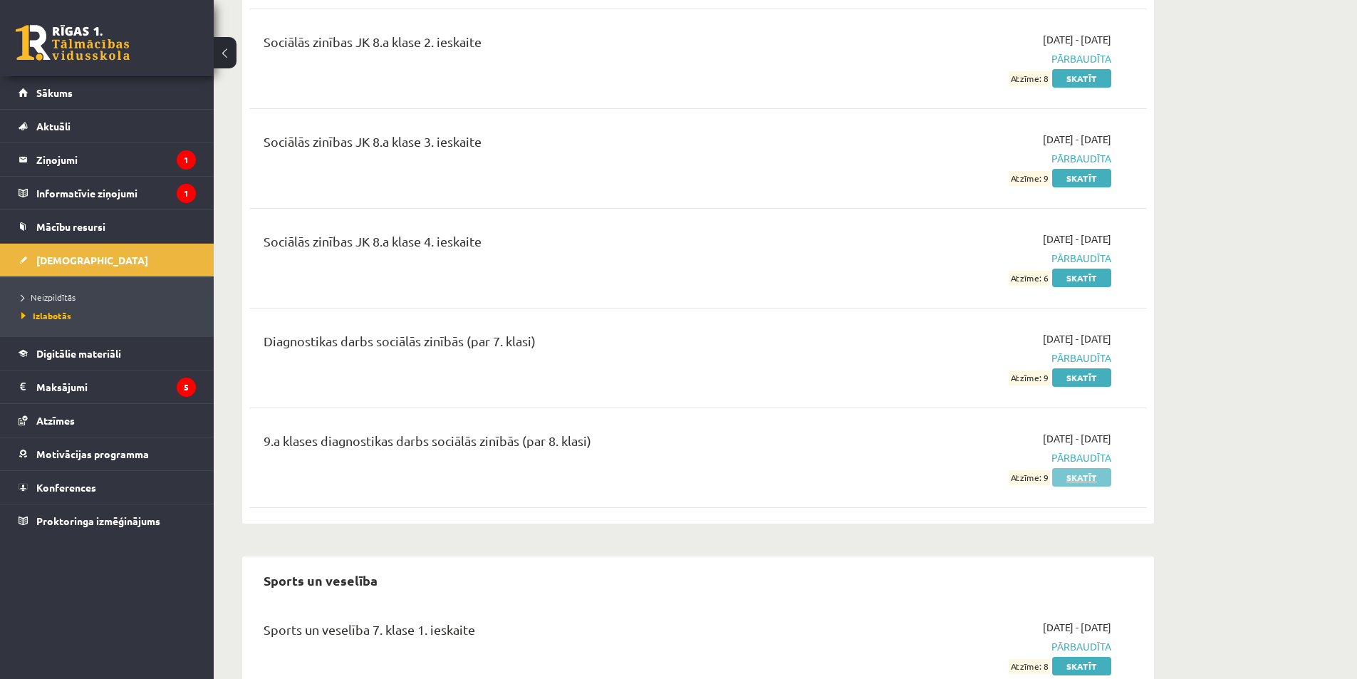
click at [1074, 468] on link "Skatīt" at bounding box center [1081, 477] width 59 height 19
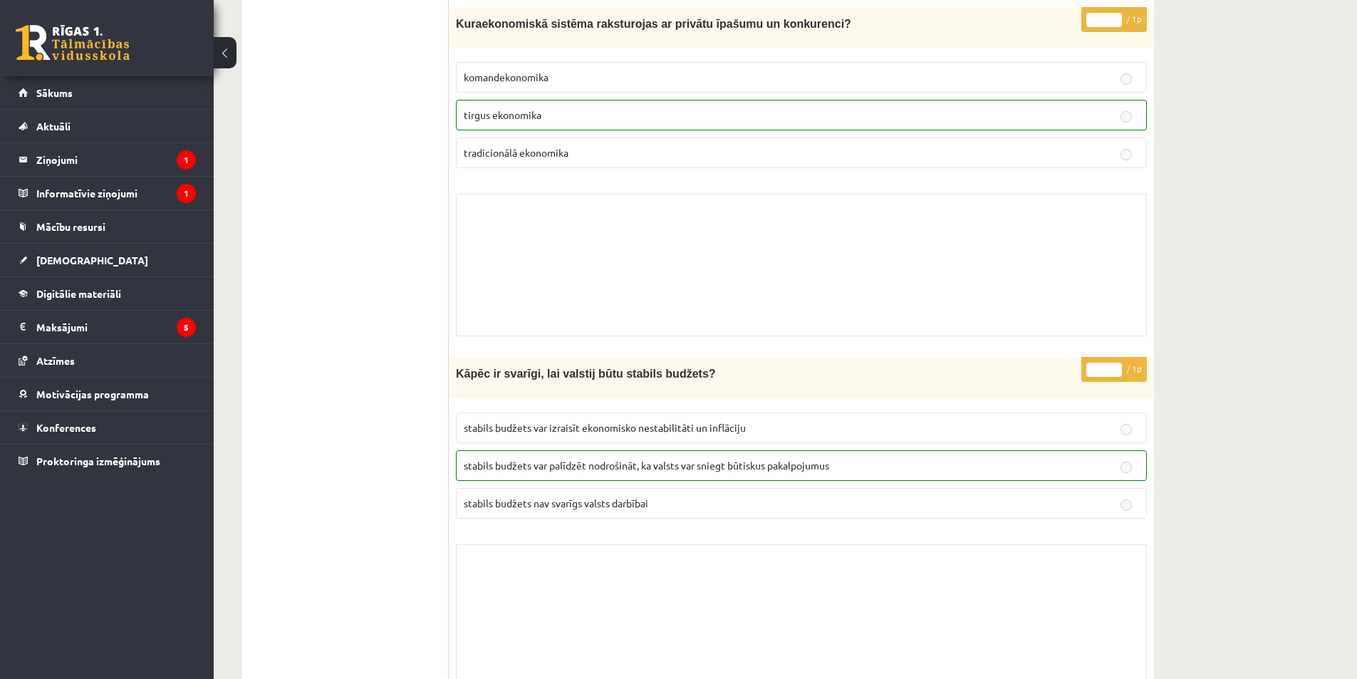
scroll to position [9824, 0]
